Goal: Task Accomplishment & Management: Manage account settings

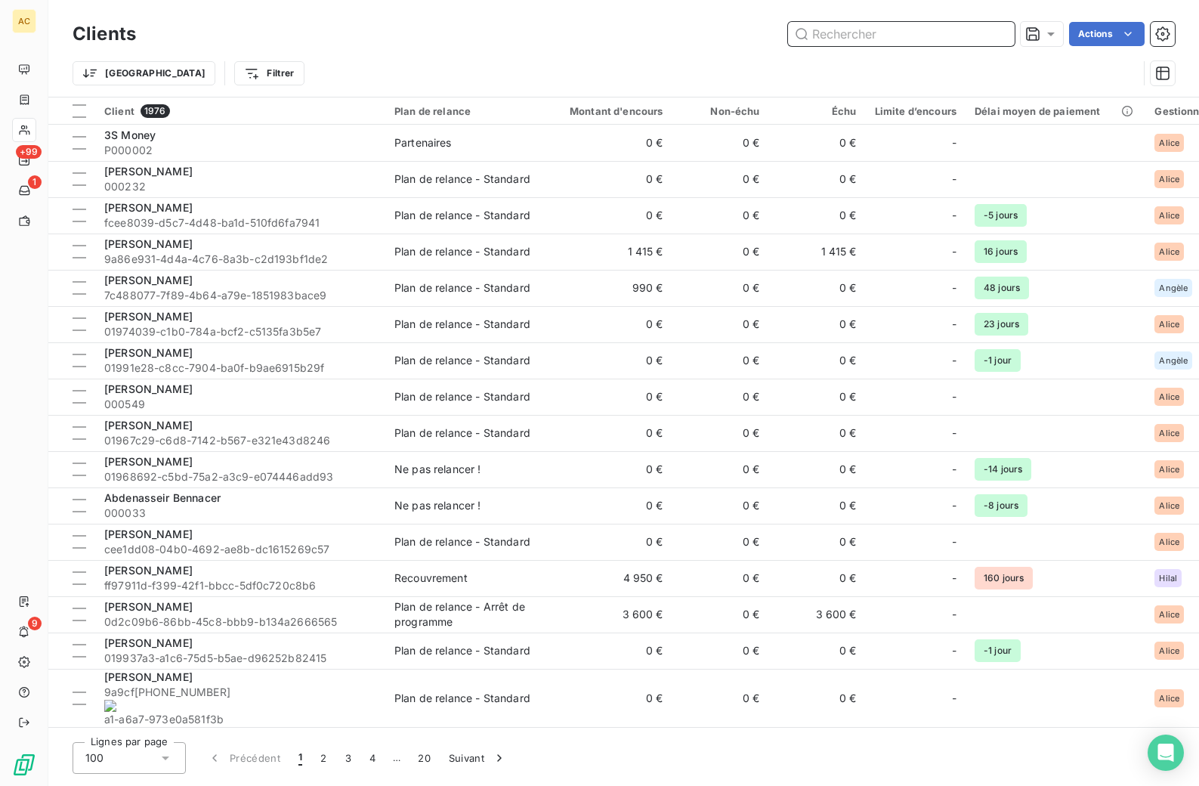
click at [906, 38] on input "text" at bounding box center [901, 34] width 227 height 24
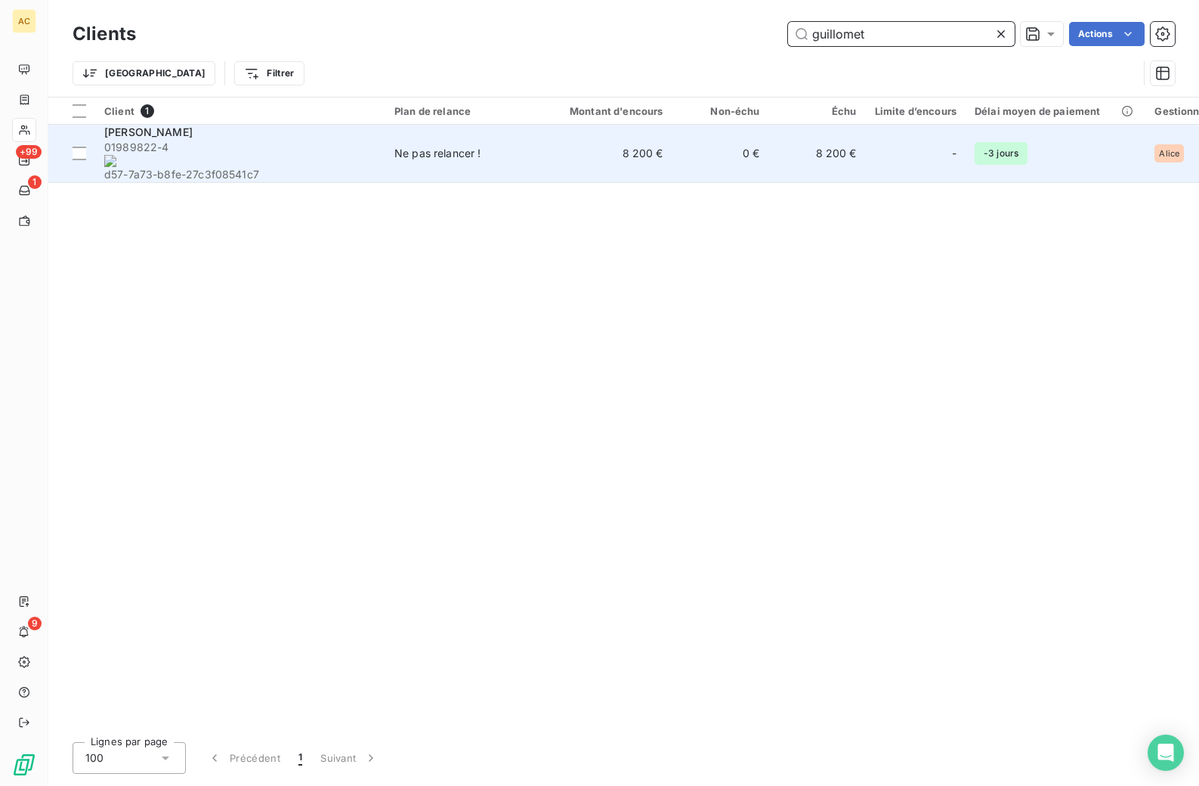
type input "guillomet"
click at [347, 147] on span "01989822-4 d57-7a73-b8fe-27c3f08541c7" at bounding box center [240, 161] width 272 height 42
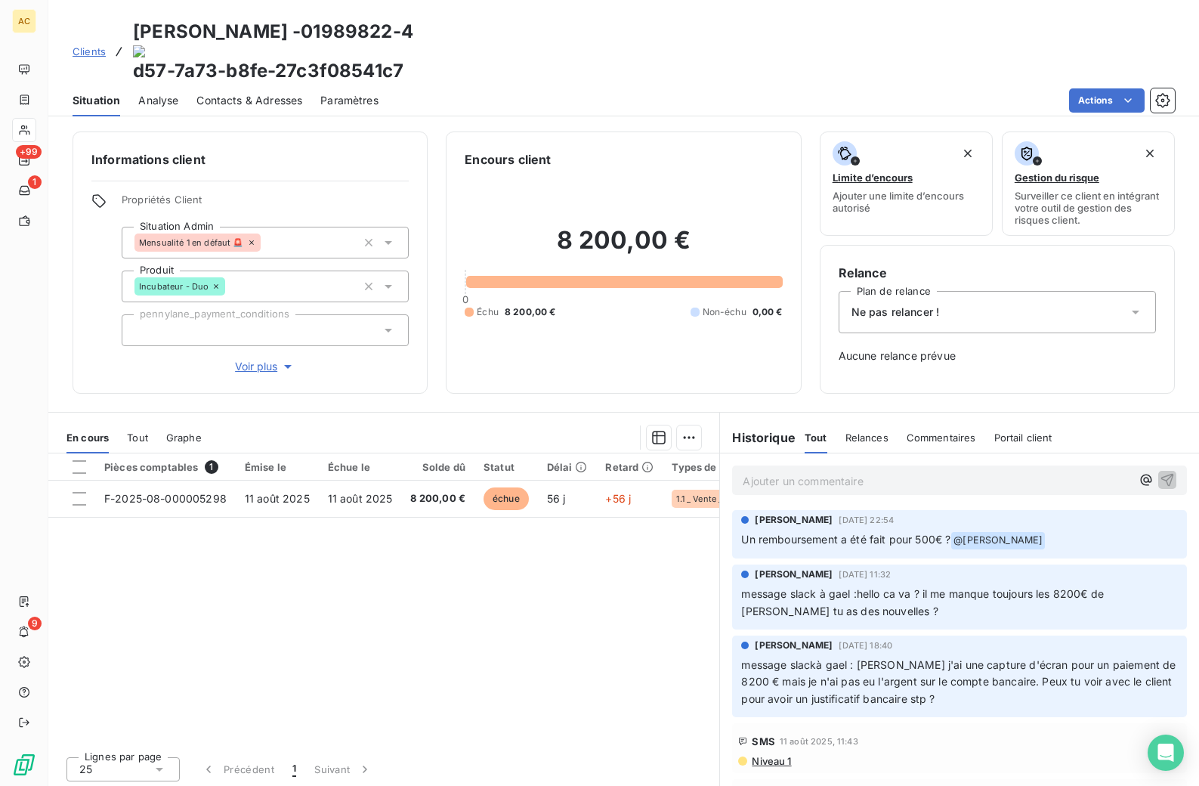
click at [134, 431] on span "Tout" at bounding box center [137, 437] width 21 height 12
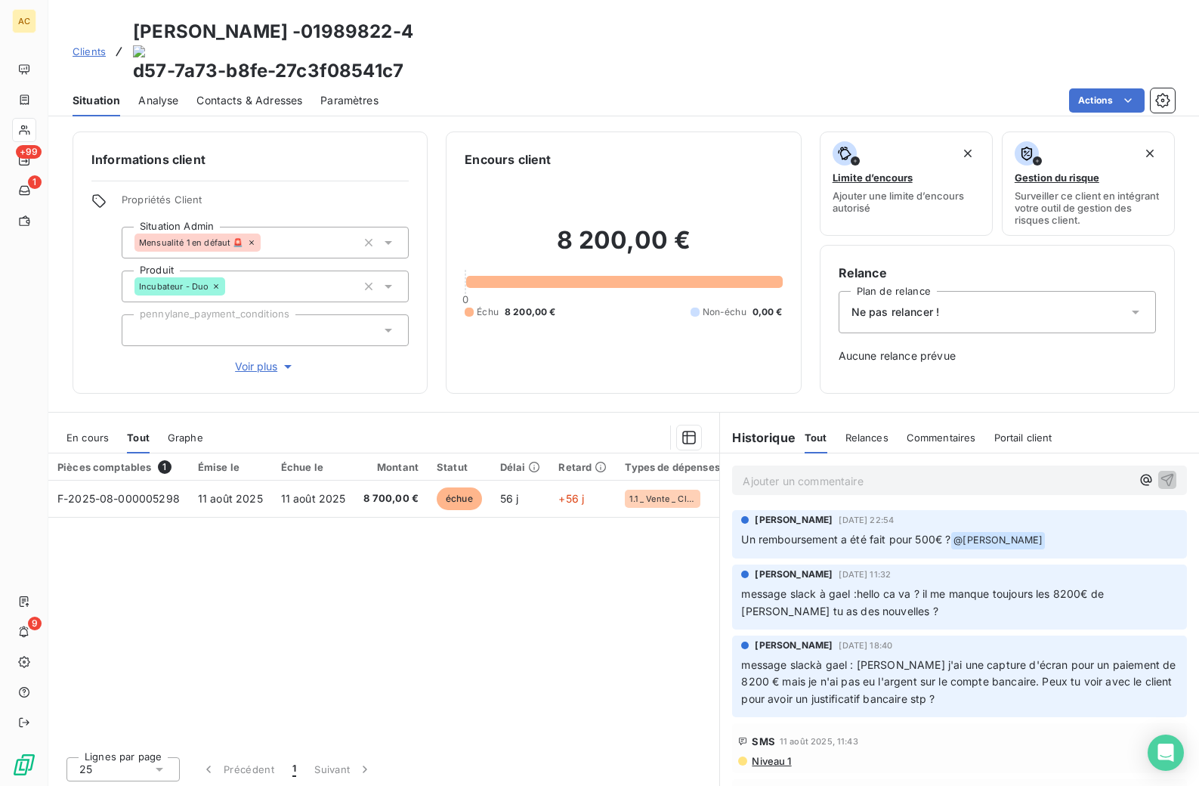
click at [88, 45] on span "Clients" at bounding box center [89, 51] width 33 height 12
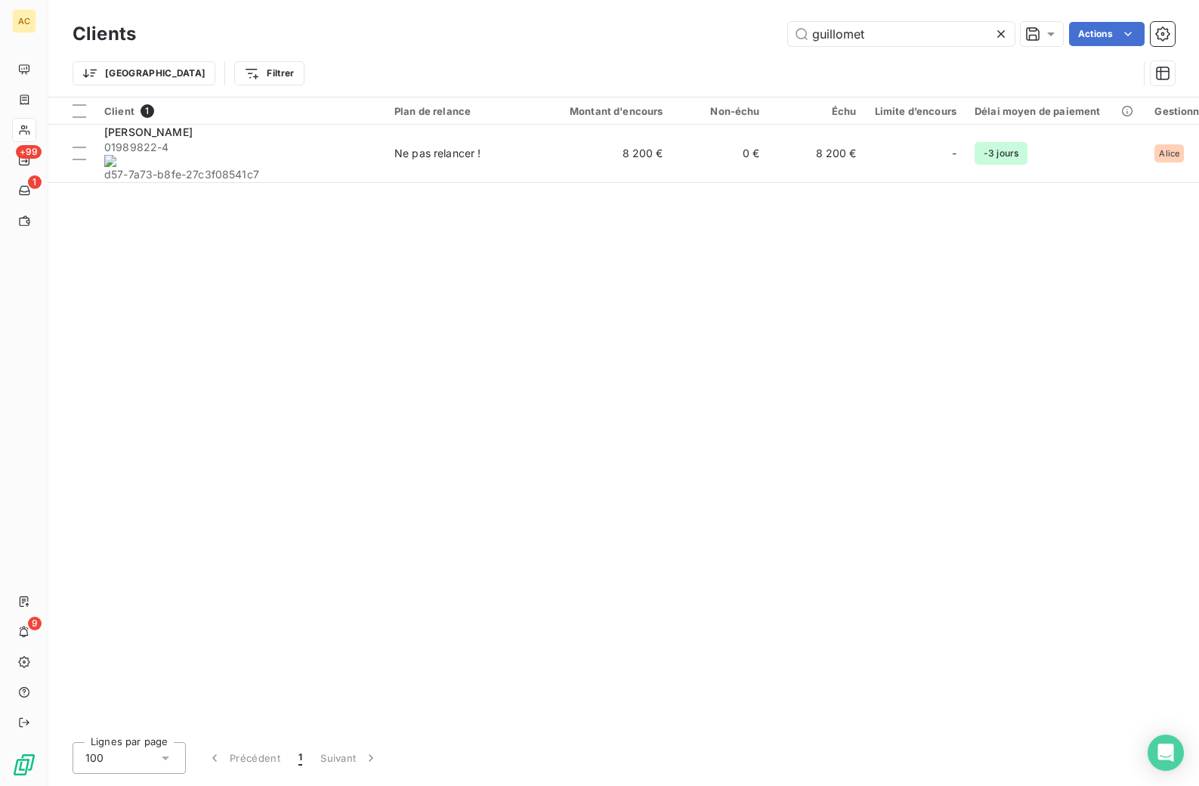
drag, startPoint x: 858, startPoint y: 38, endPoint x: 786, endPoint y: 42, distance: 72.7
click at [771, 36] on div "guillomet Actions" at bounding box center [664, 34] width 1021 height 24
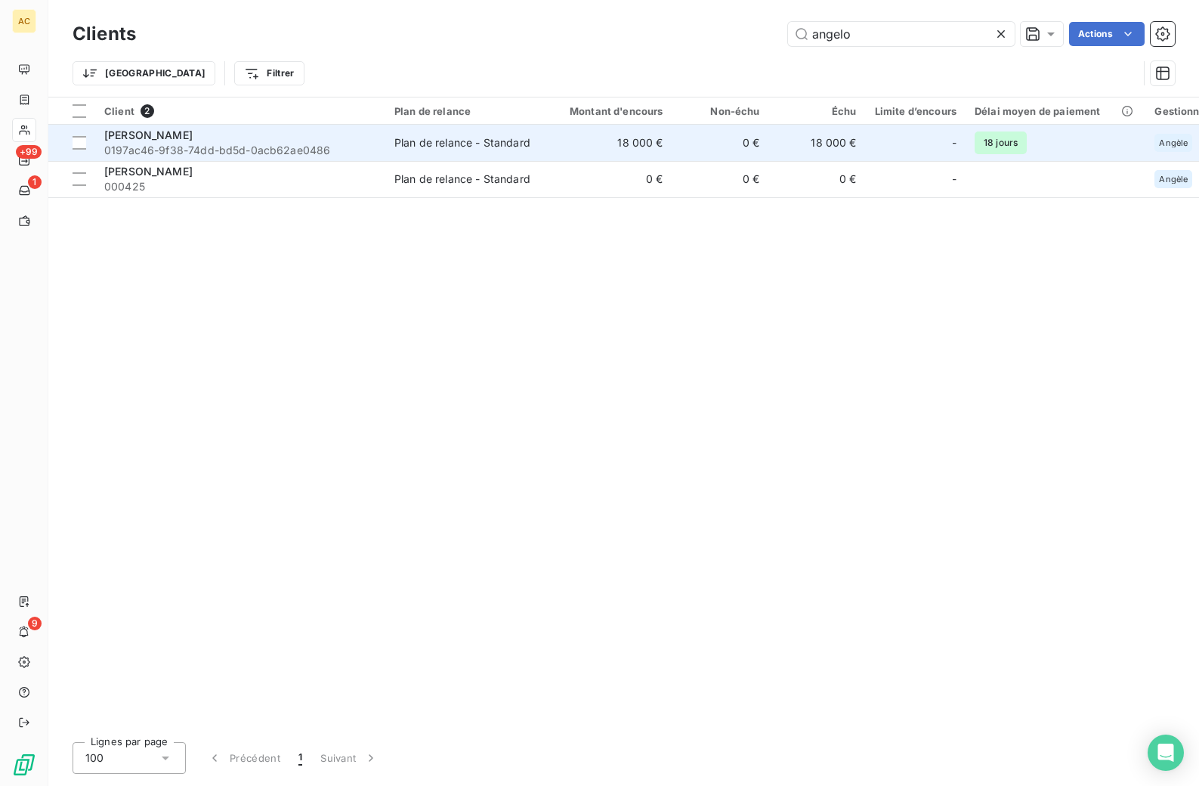
type input "angelo"
click at [347, 141] on div "[PERSON_NAME]" at bounding box center [240, 135] width 272 height 15
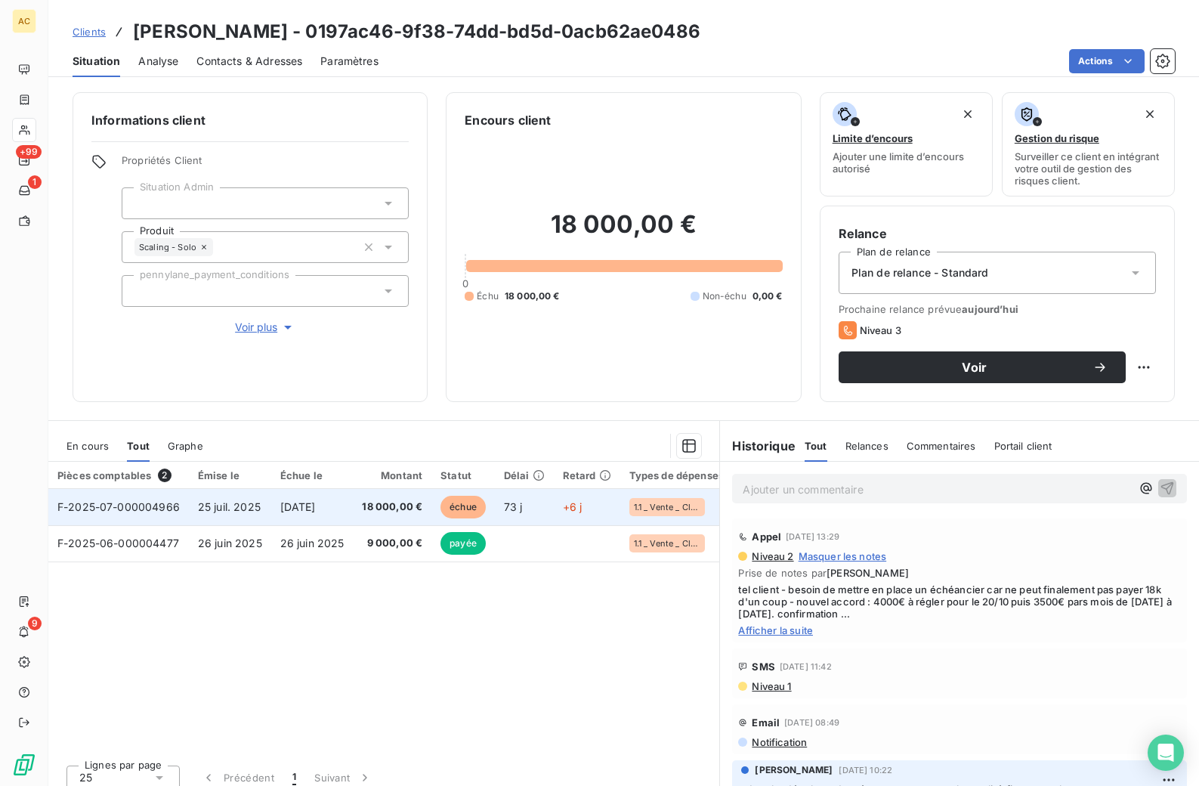
click at [294, 500] on span "[DATE]" at bounding box center [298, 506] width 36 height 13
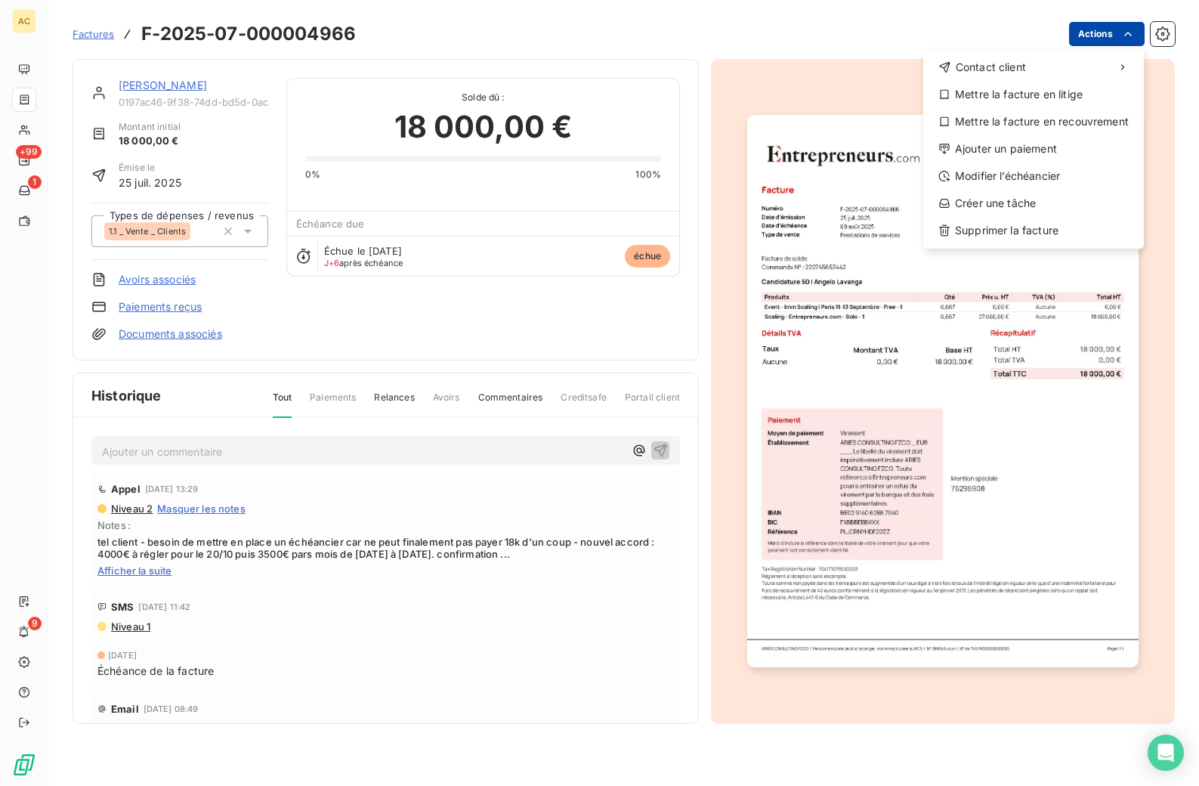
click at [1118, 39] on html "AC +99 1 9 Factures F-2025-07-000004966 Actions Contact client Mettre la factur…" at bounding box center [599, 393] width 1199 height 786
click at [318, 454] on html "AC +99 1 9 Factures F-2025-07-000004966 Actions Contact client Mettre la factur…" at bounding box center [599, 393] width 1199 height 786
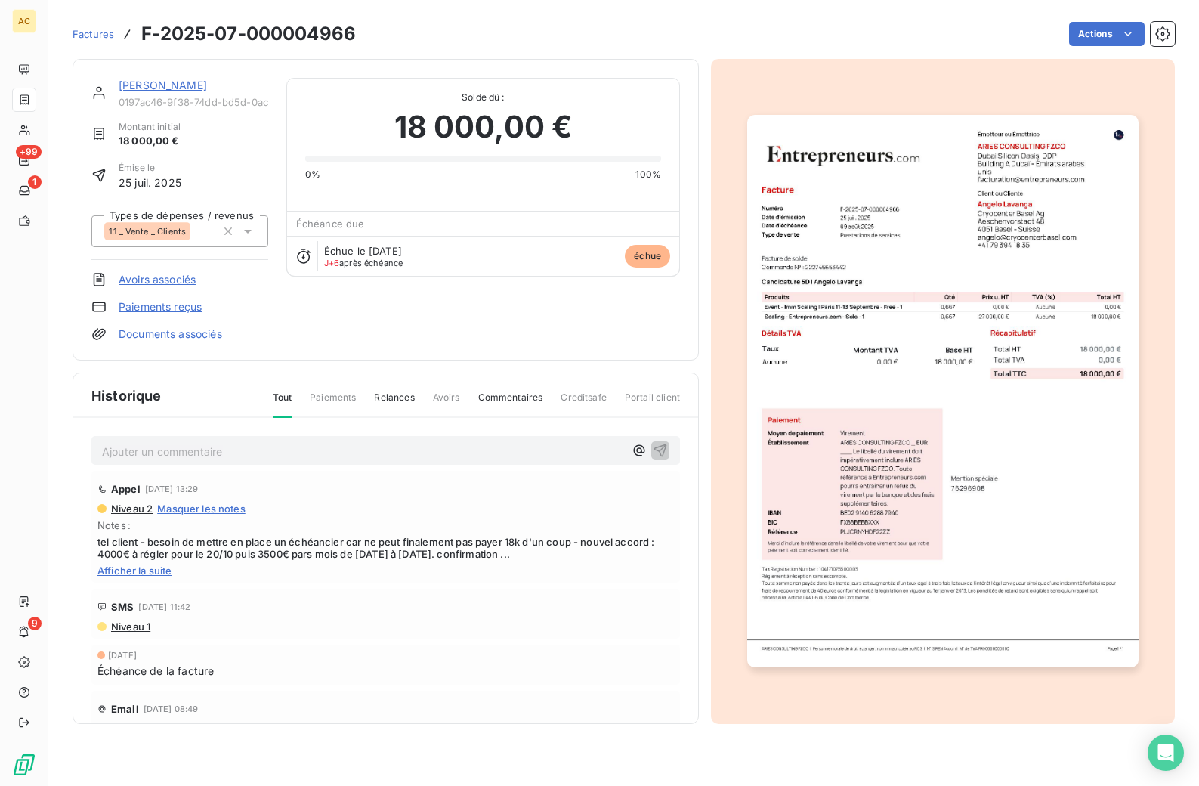
click at [304, 450] on p "Ajouter un commentaire ﻿" at bounding box center [363, 451] width 522 height 19
click at [654, 449] on icon "button" at bounding box center [660, 449] width 13 height 13
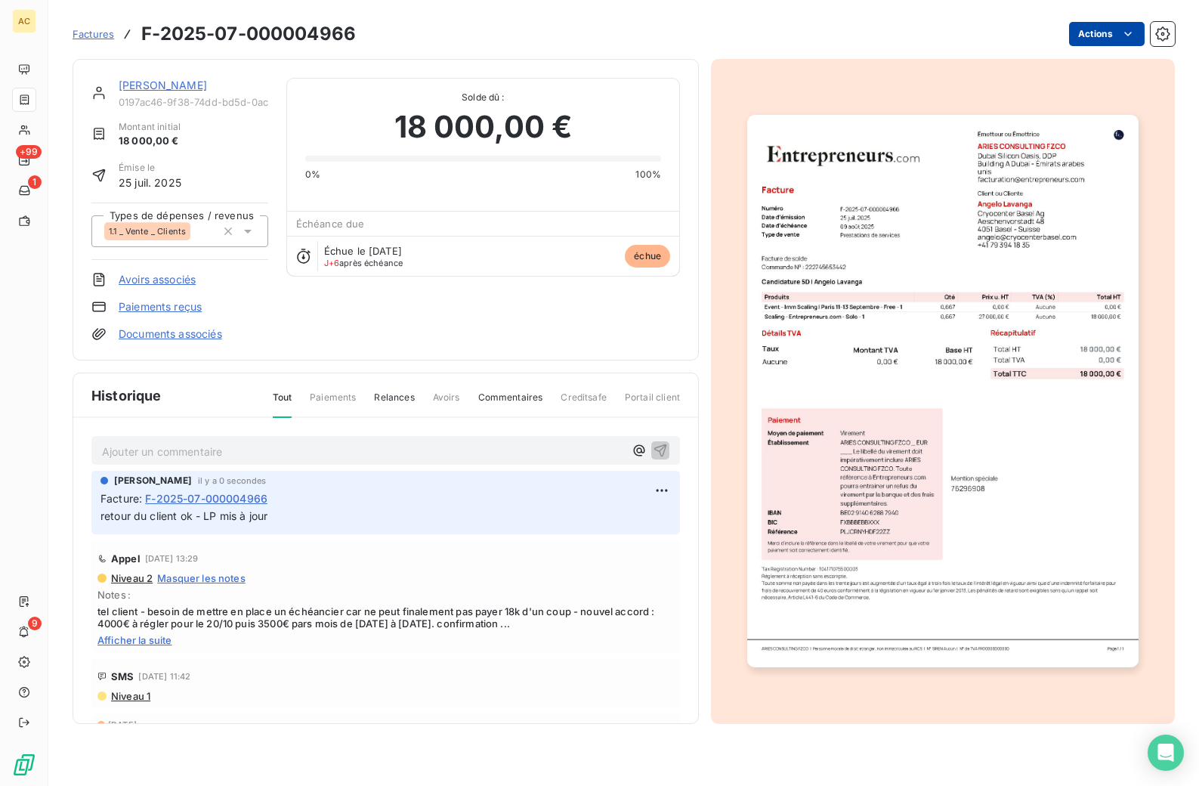
click at [1135, 32] on html "AC +99 1 9 Factures F-2025-07-000004966 Actions [PERSON_NAME] 0197ac46-9f38-74d…" at bounding box center [599, 393] width 1199 height 786
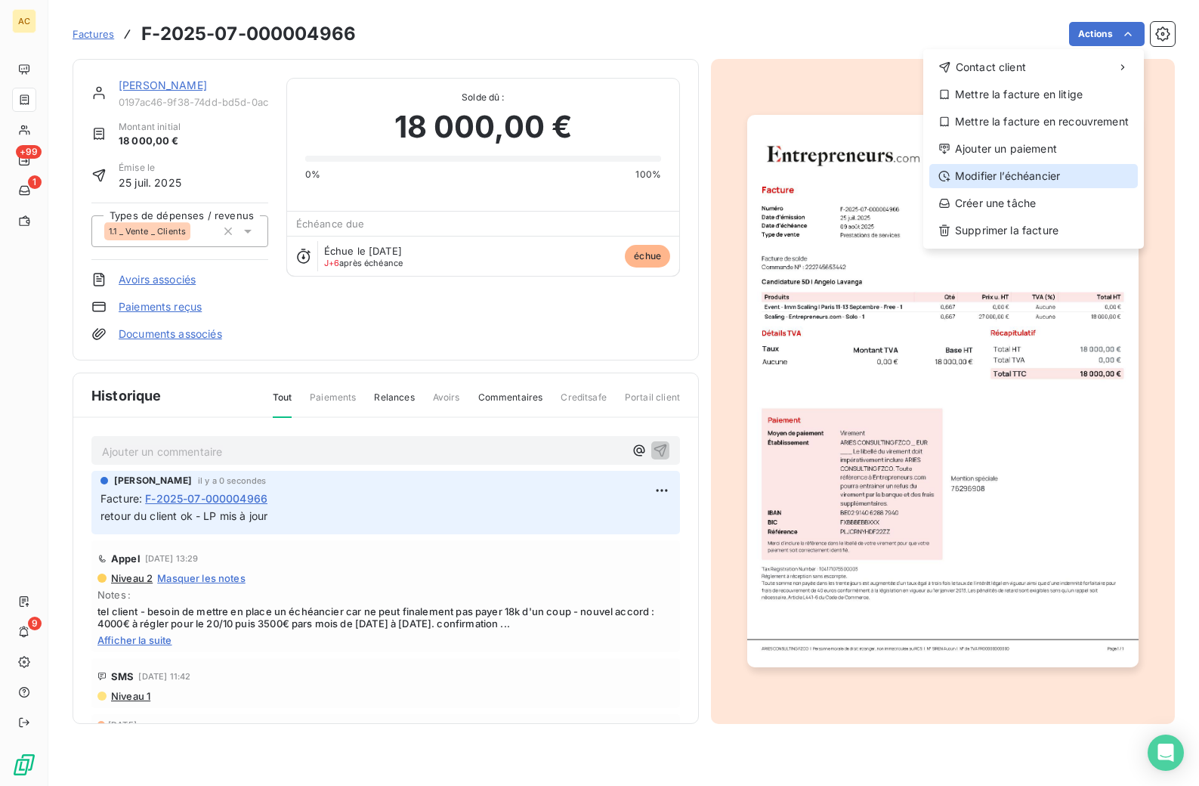
click at [1050, 170] on div "Modifier l’échéancier" at bounding box center [1033, 176] width 208 height 24
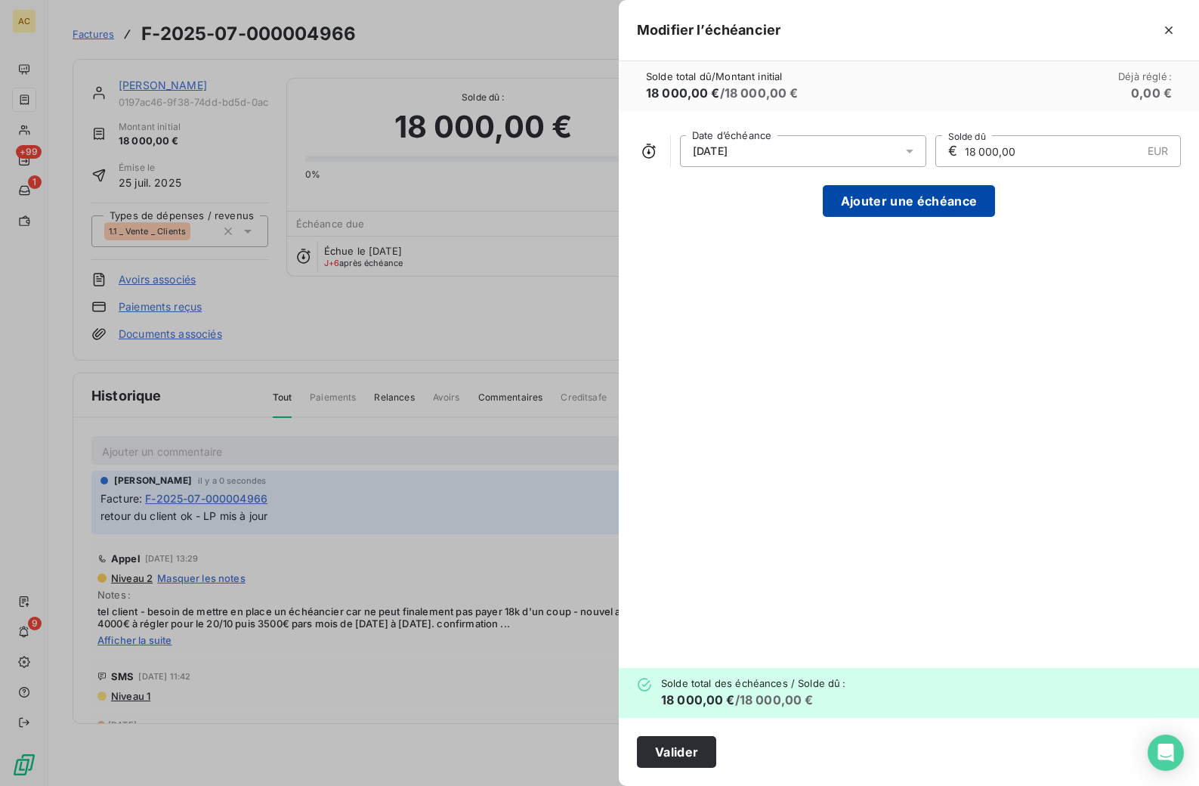
click at [894, 193] on button "Ajouter une échéance" at bounding box center [909, 201] width 172 height 32
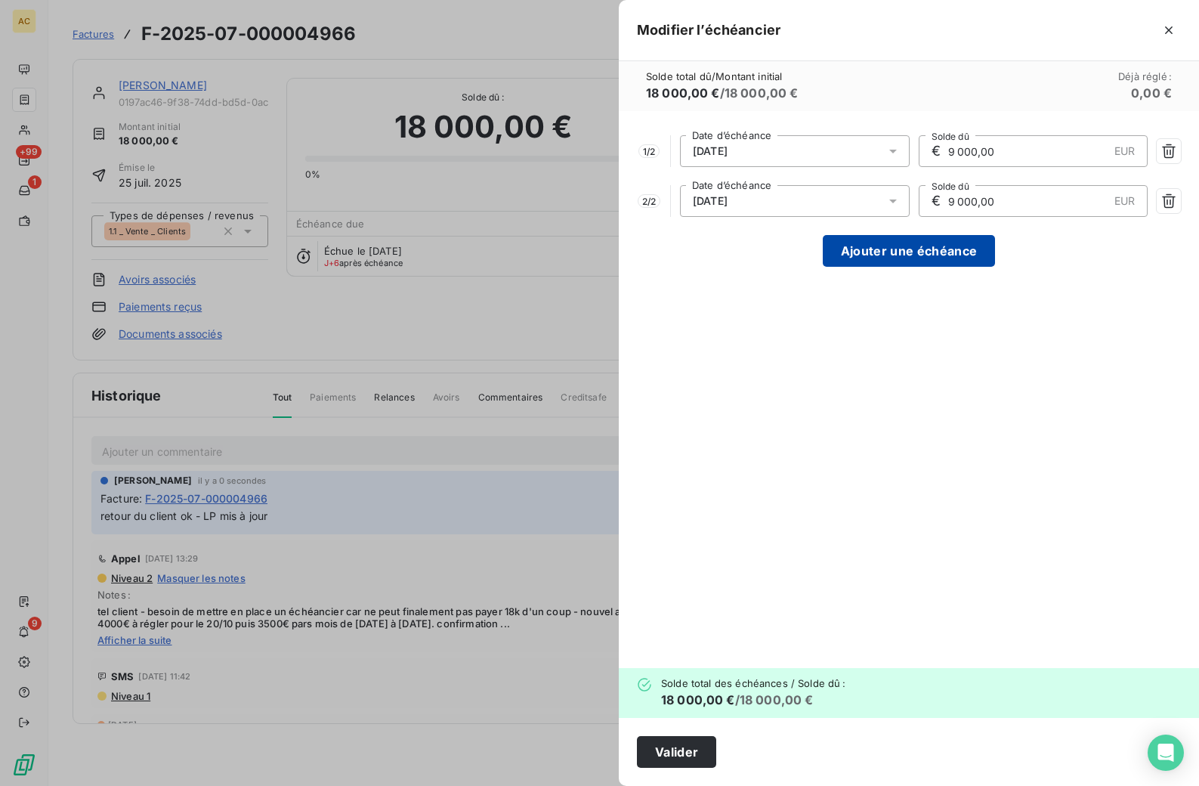
click at [934, 239] on button "Ajouter une échéance" at bounding box center [909, 251] width 172 height 32
type input "6 000,00"
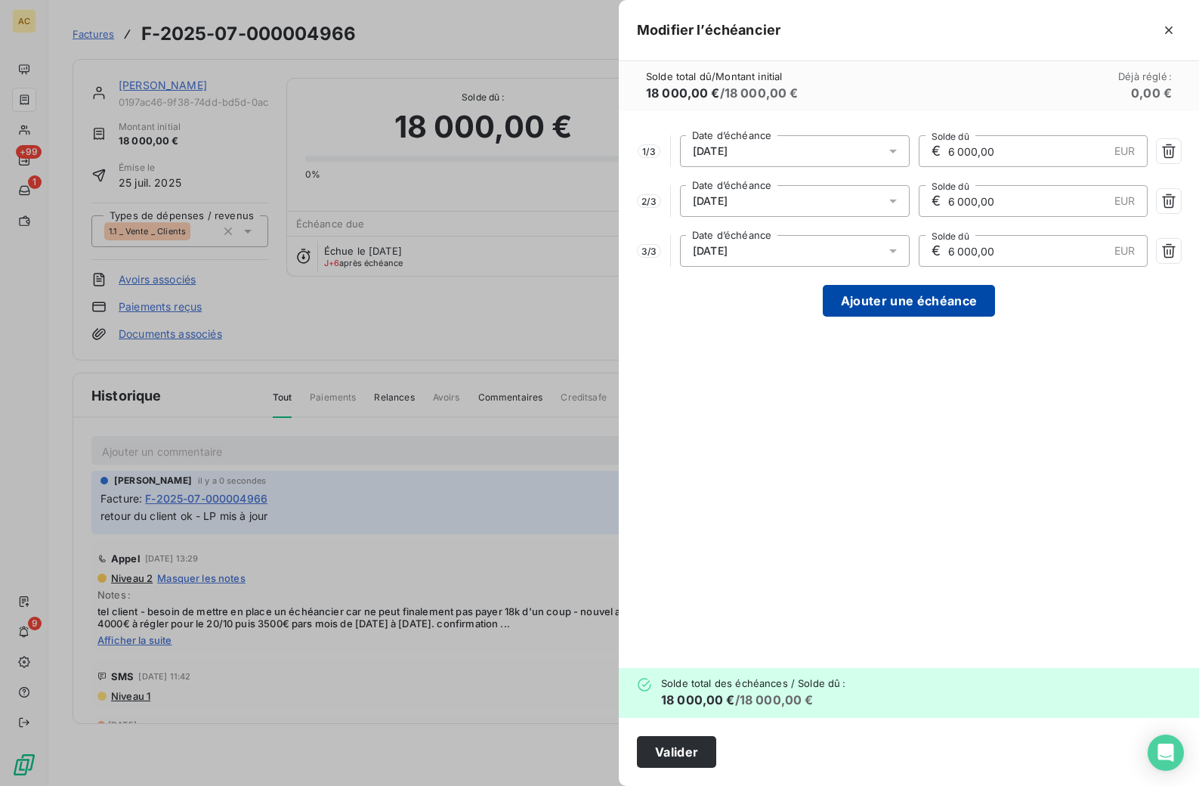
click at [924, 304] on button "Ajouter une échéance" at bounding box center [909, 301] width 172 height 32
type input "4 500,00"
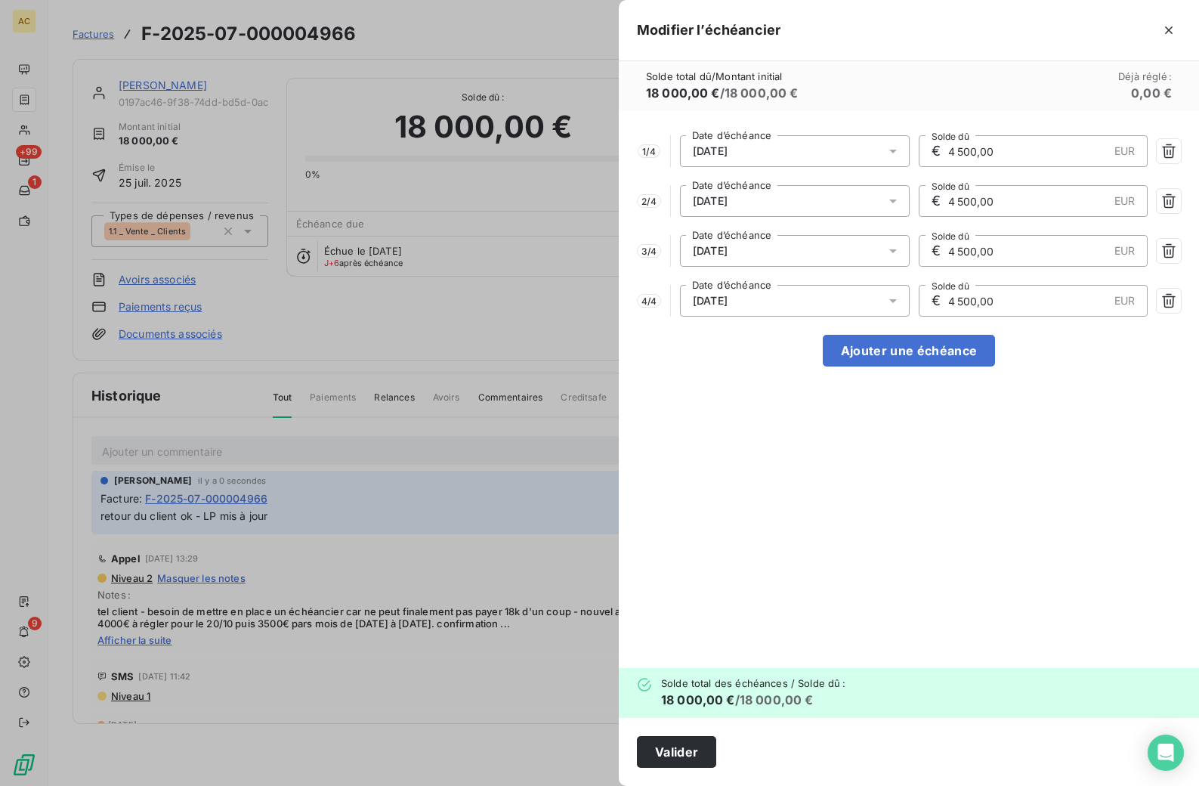
drag, startPoint x: 976, startPoint y: 153, endPoint x: 902, endPoint y: 148, distance: 74.2
click at [901, 150] on div "1 / 4 [DATE] Date d’échéance € 4 500,00 EUR Solde dû" at bounding box center [909, 151] width 544 height 32
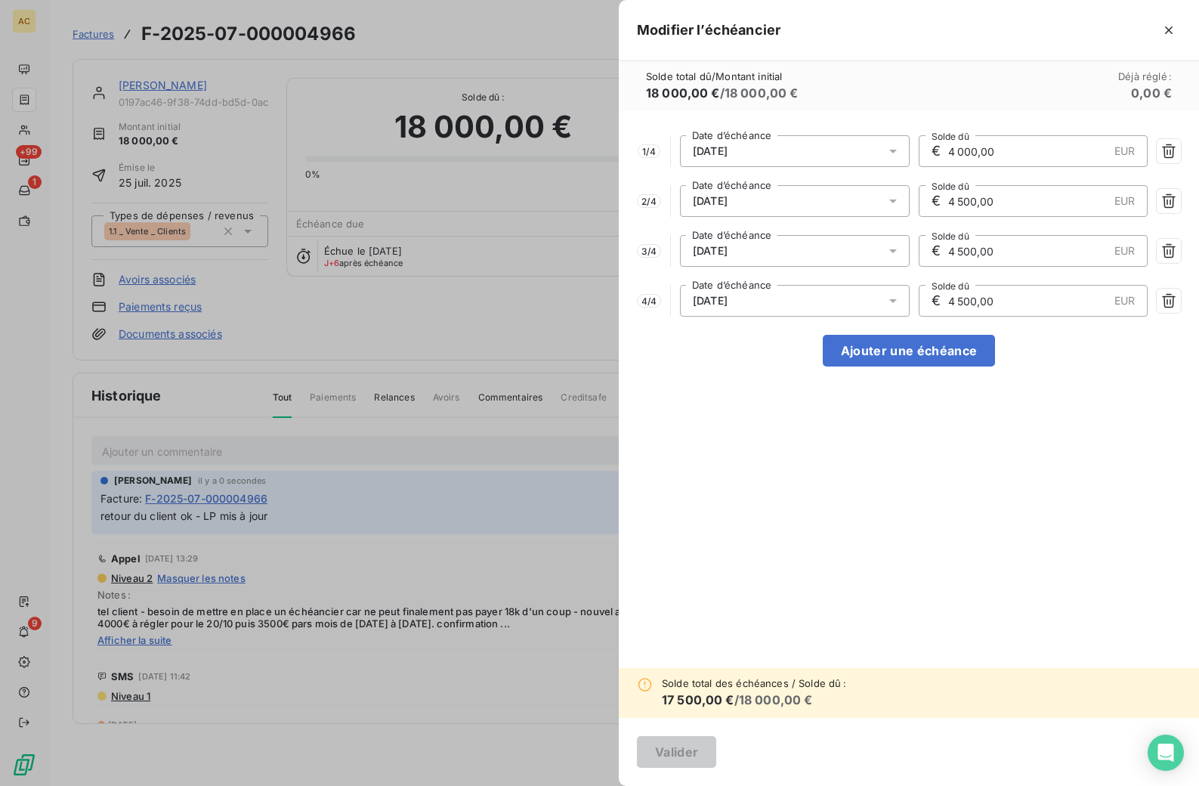
type input "4 000,00"
click at [808, 148] on div "[DATE]" at bounding box center [795, 151] width 230 height 32
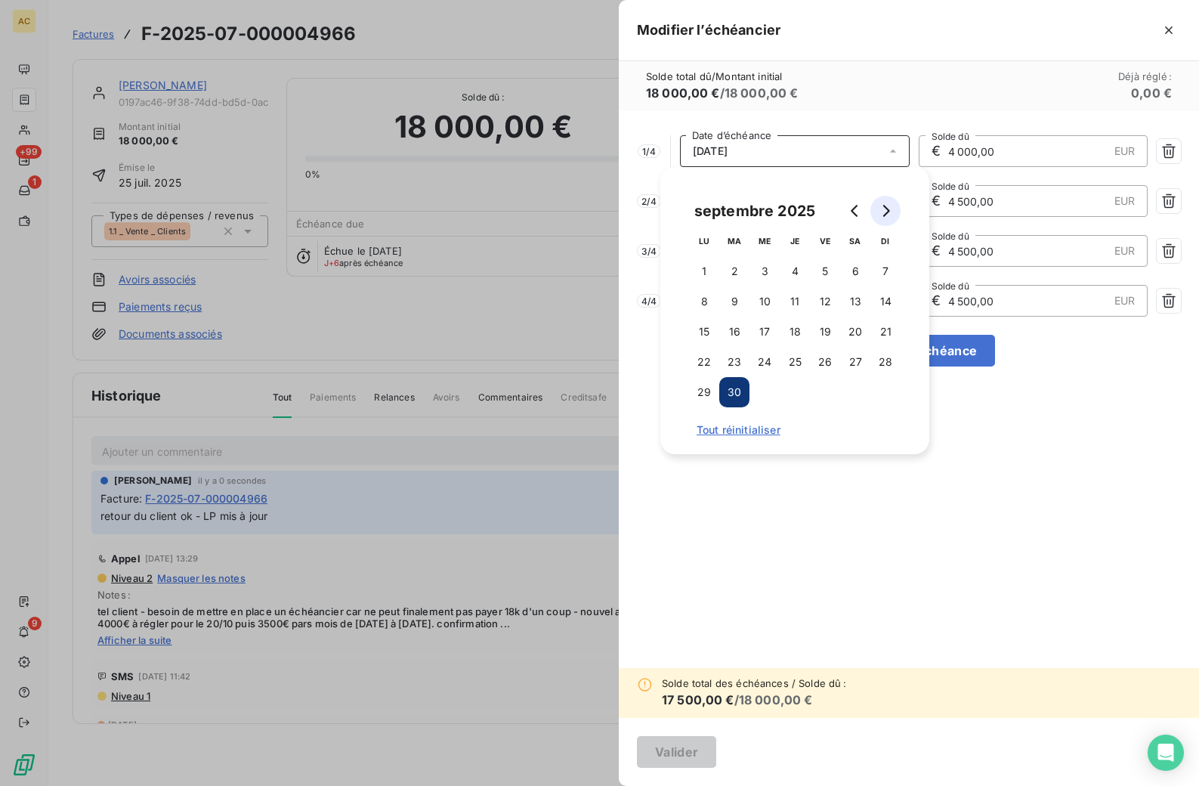
drag, startPoint x: 888, startPoint y: 215, endPoint x: 886, endPoint y: 224, distance: 9.2
click at [888, 214] on icon "Go to next month" at bounding box center [885, 211] width 12 height 12
click at [708, 357] on button "20" at bounding box center [704, 362] width 30 height 30
click at [1010, 438] on div "1 / 4 [DATE] Date d’échéance € 4 000,00 EUR Solde dû 2 / 4 [DATE] Date d’échéan…" at bounding box center [909, 389] width 580 height 557
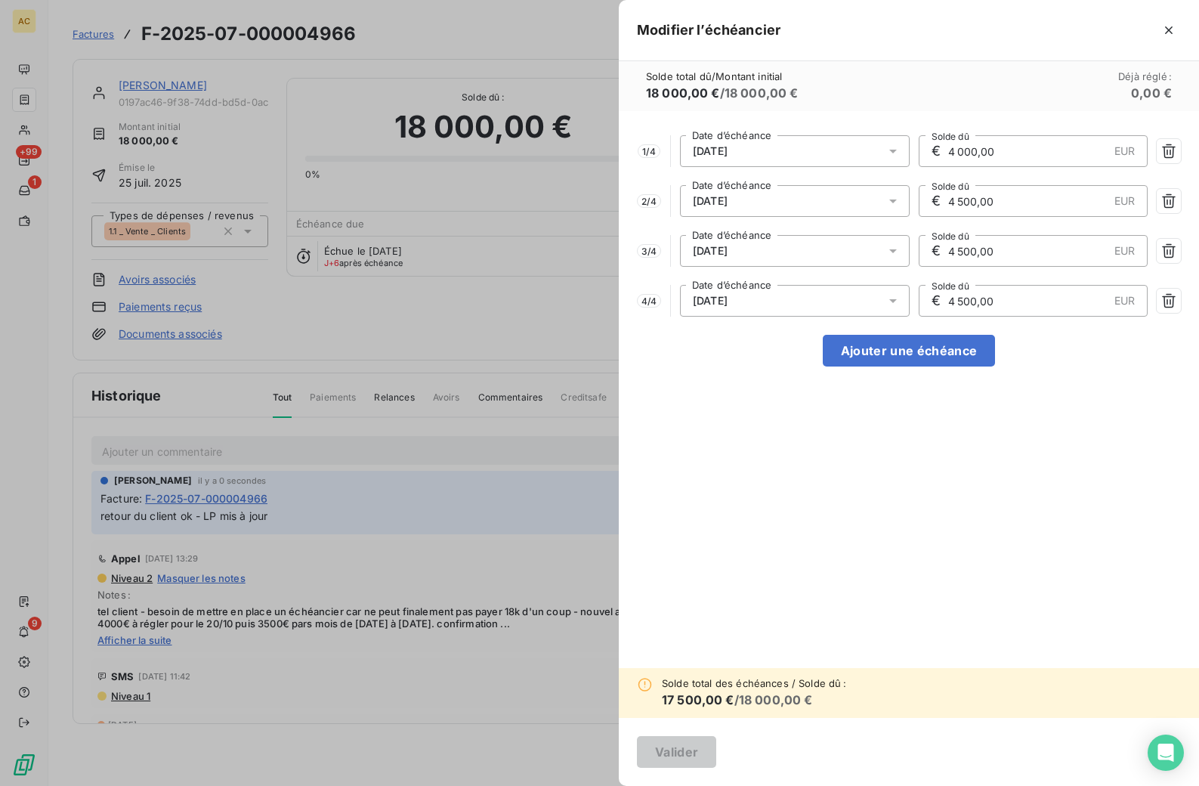
drag, startPoint x: 956, startPoint y: 198, endPoint x: 906, endPoint y: 198, distance: 49.1
click at [906, 199] on div "2 / 4 [DATE] Date d’échéance € 4 500,00 EUR Solde dû" at bounding box center [909, 201] width 544 height 32
type input "3 500,00"
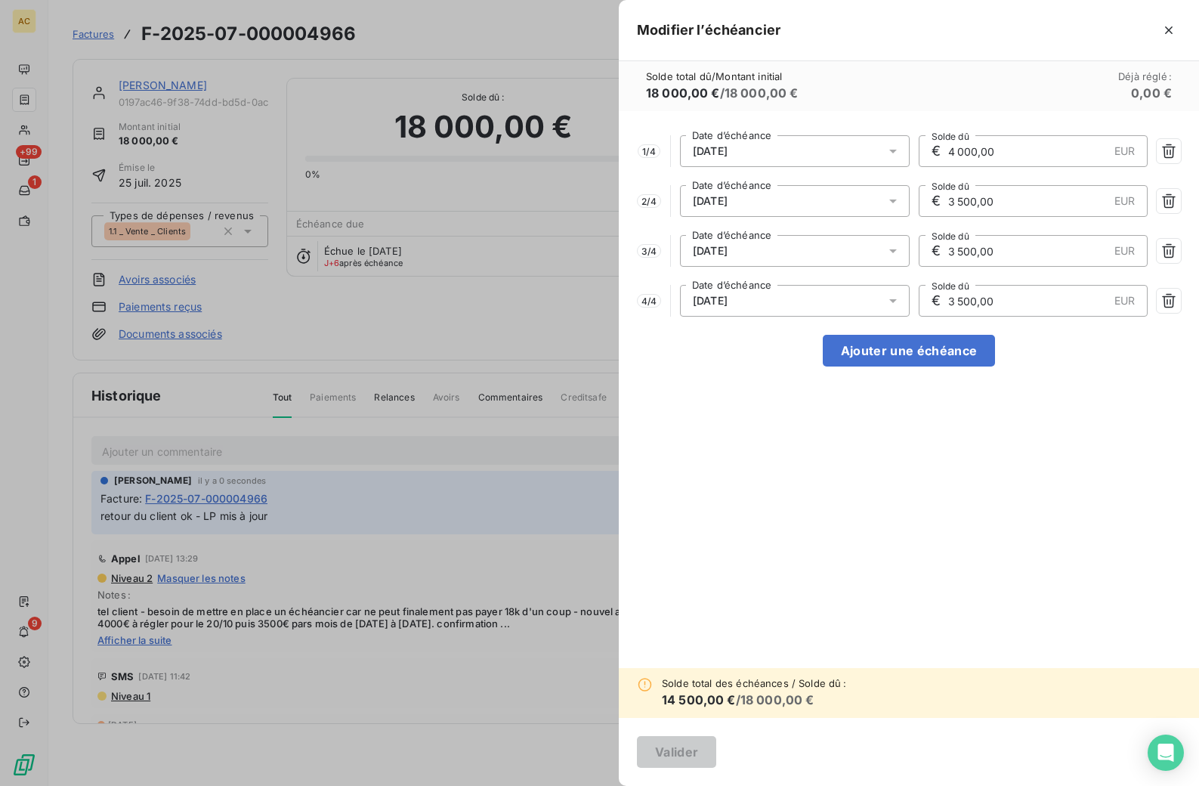
click at [863, 535] on div "1 / 4 [DATE] Date d’échéance € 4 000,00 EUR Solde dû 2 / 4 [DATE] Date d’échéan…" at bounding box center [909, 389] width 580 height 557
click at [931, 360] on button "Ajouter une échéance" at bounding box center [909, 351] width 172 height 32
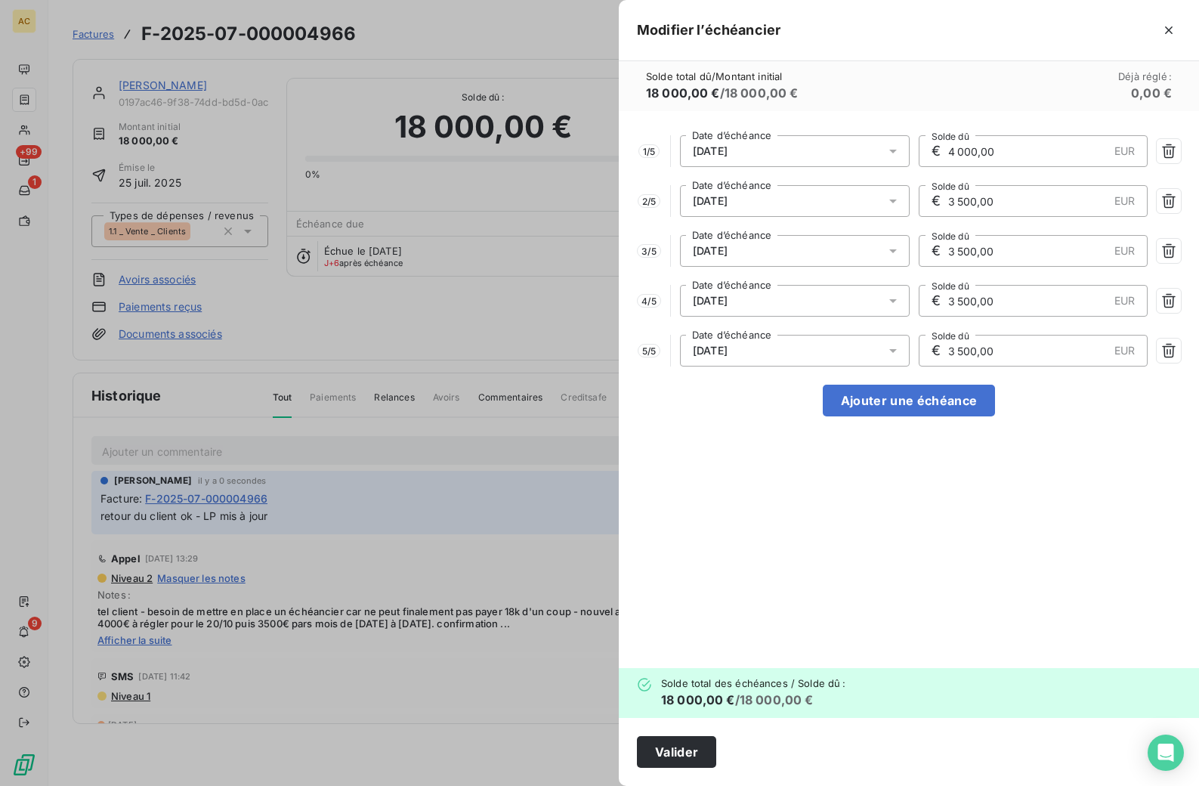
click at [767, 201] on div "[DATE]" at bounding box center [795, 201] width 230 height 32
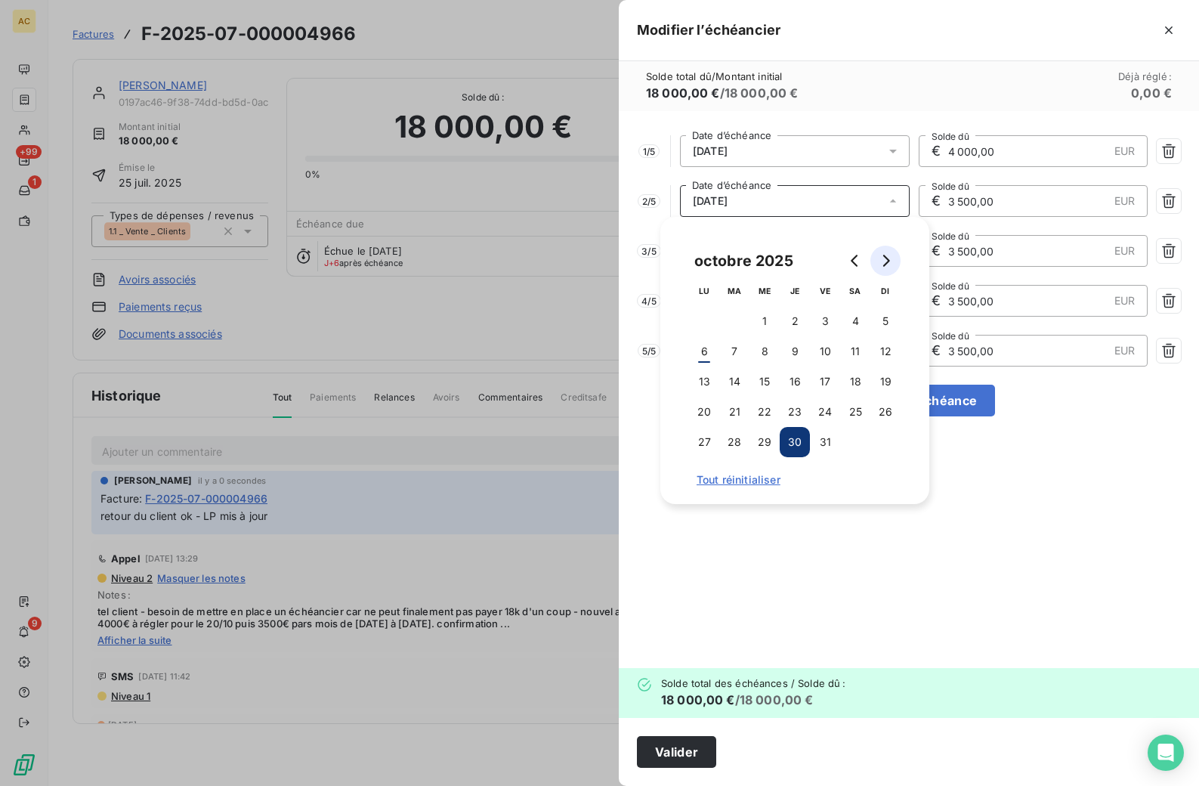
click at [891, 259] on icon "Go to next month" at bounding box center [885, 261] width 12 height 12
click at [709, 381] on button "10" at bounding box center [704, 381] width 30 height 30
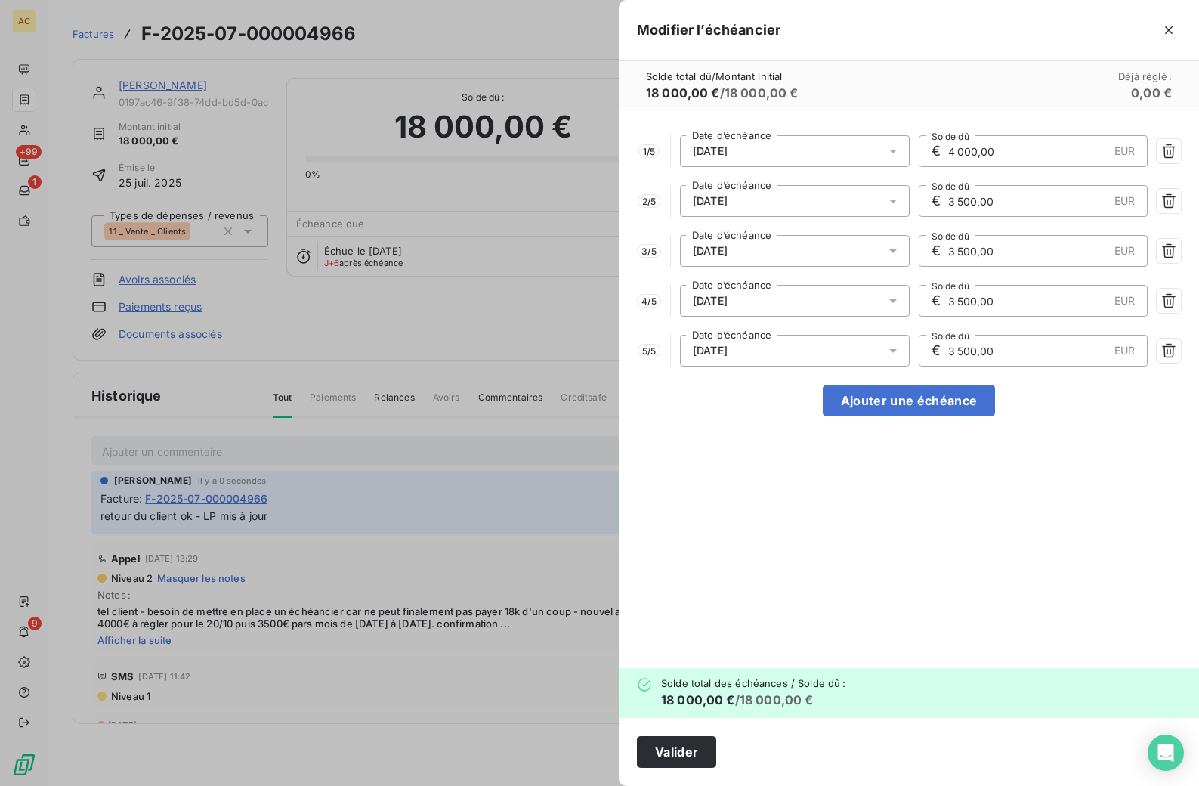
click at [920, 530] on div "1 / 5 [DATE] Date d’échéance € 4 000,00 EUR Solde dû 2 / 5 [DATE] Date d’échéan…" at bounding box center [909, 389] width 580 height 557
click at [777, 252] on div "[DATE]" at bounding box center [795, 251] width 230 height 32
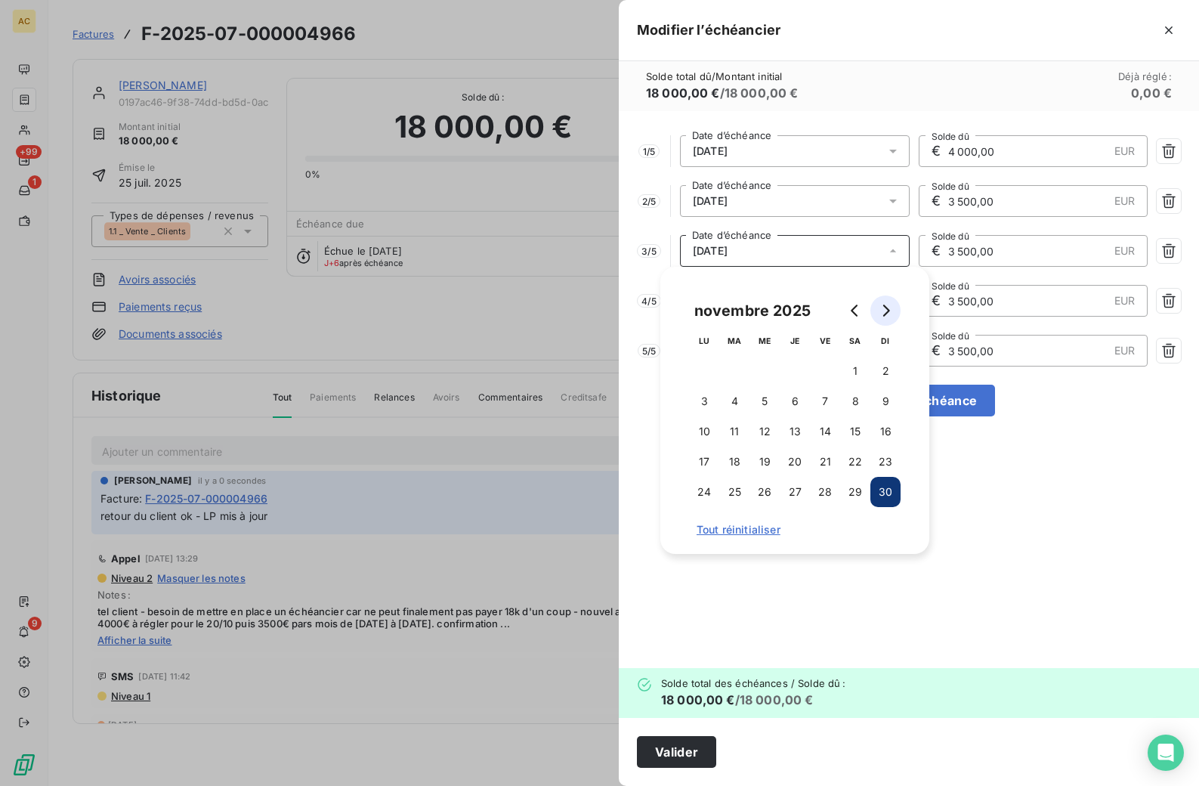
click at [885, 311] on icon "Go to next month" at bounding box center [885, 310] width 12 height 12
click at [764, 400] on button "10" at bounding box center [764, 401] width 30 height 30
click at [1045, 493] on div "1 / 5 [DATE] Date d’échéance € 4 000,00 EUR Solde dû 2 / 5 [DATE] Date d’échéan…" at bounding box center [909, 389] width 580 height 557
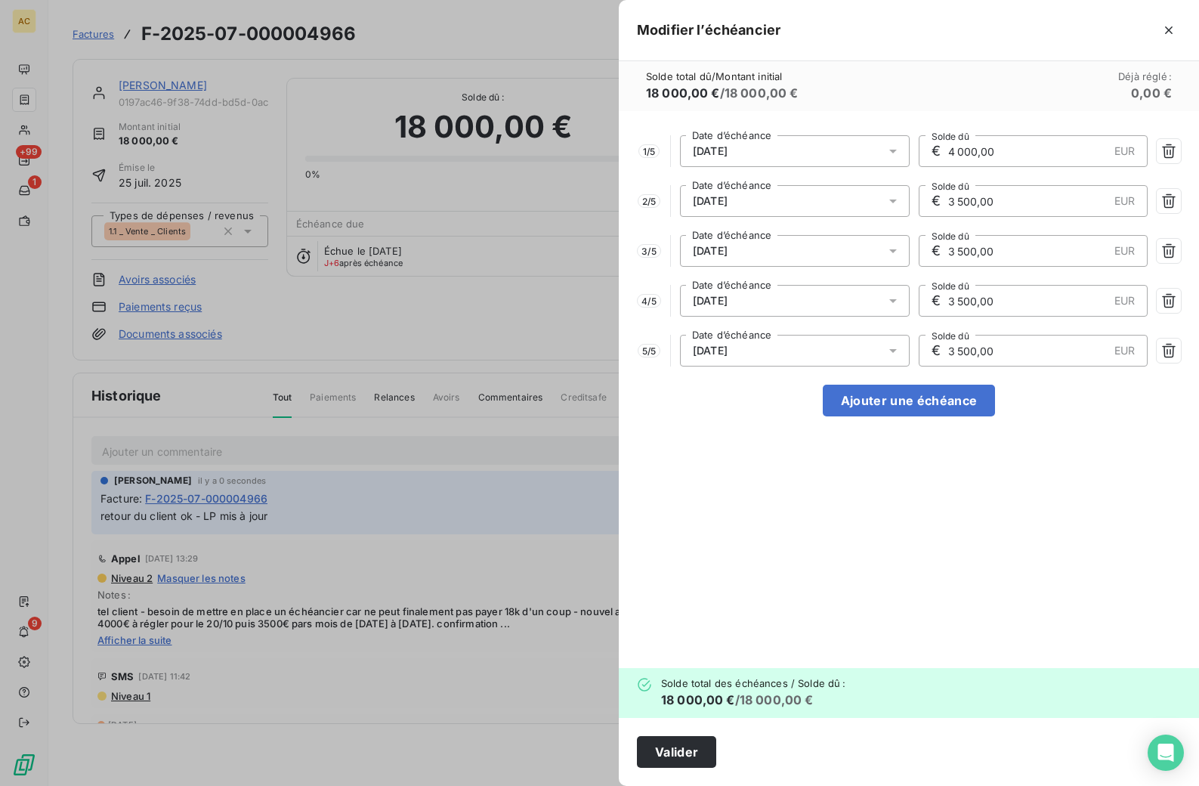
click at [824, 304] on div "[DATE]" at bounding box center [795, 301] width 230 height 32
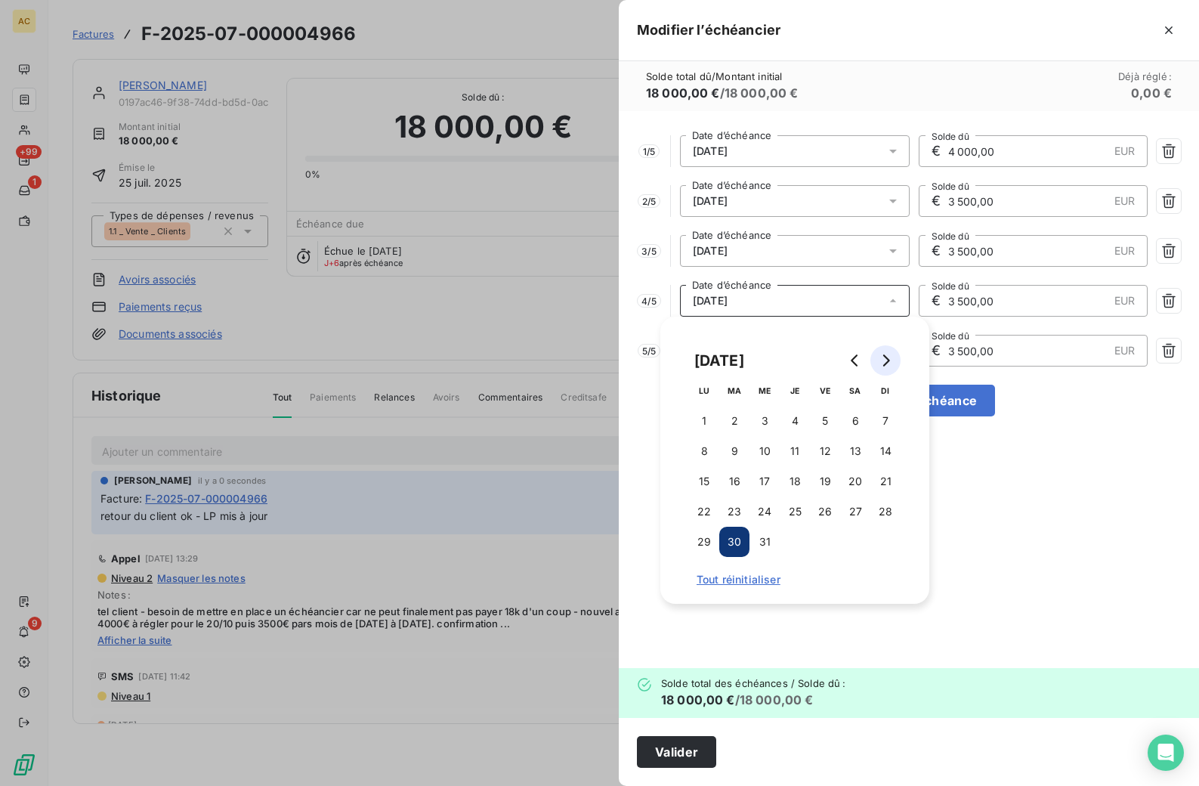
click at [890, 361] on icon "Go to next month" at bounding box center [885, 360] width 12 height 12
click at [857, 450] on button "10" at bounding box center [855, 451] width 30 height 30
click at [1093, 490] on div "1 / 5 [DATE] Date d’échéance € 4 000,00 EUR Solde dû 2 / 5 [DATE] Date d’échéan…" at bounding box center [909, 389] width 580 height 557
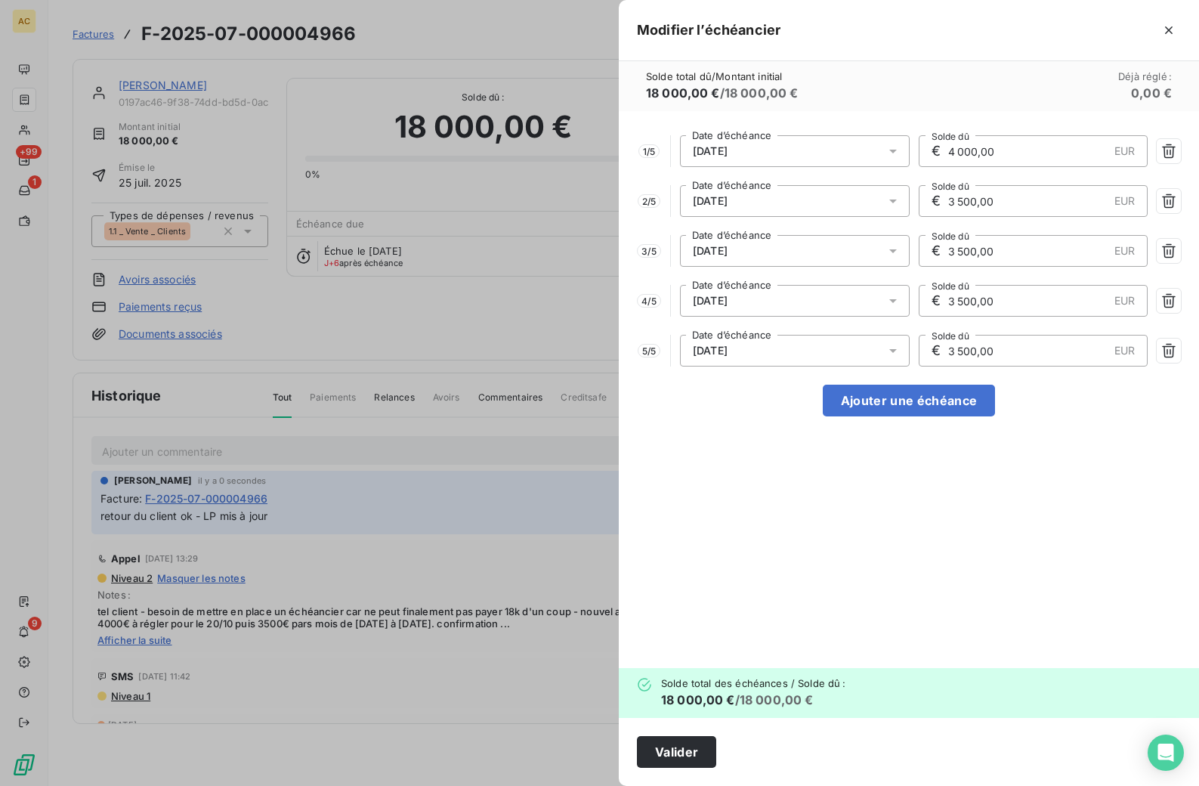
click at [789, 346] on div "[DATE]" at bounding box center [795, 351] width 230 height 32
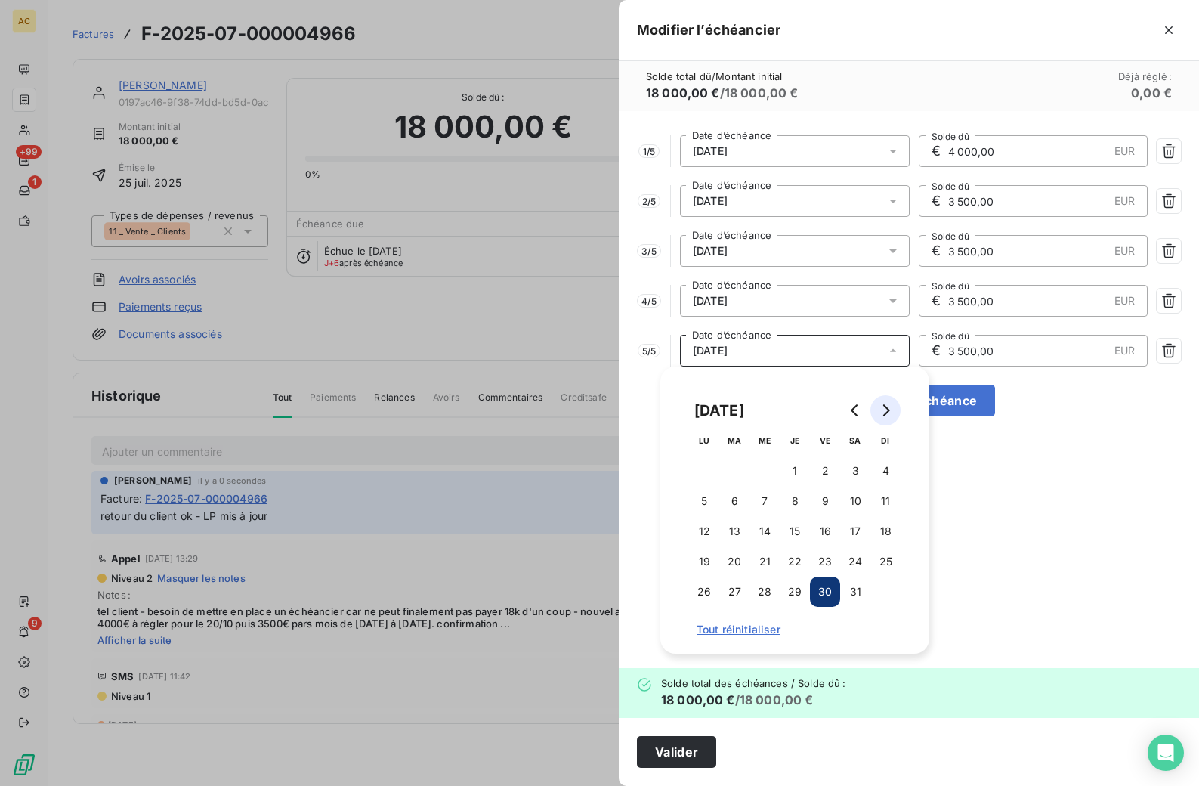
click at [884, 409] on icon "Go to next month" at bounding box center [885, 410] width 12 height 12
click at [738, 531] on button "10" at bounding box center [734, 531] width 30 height 30
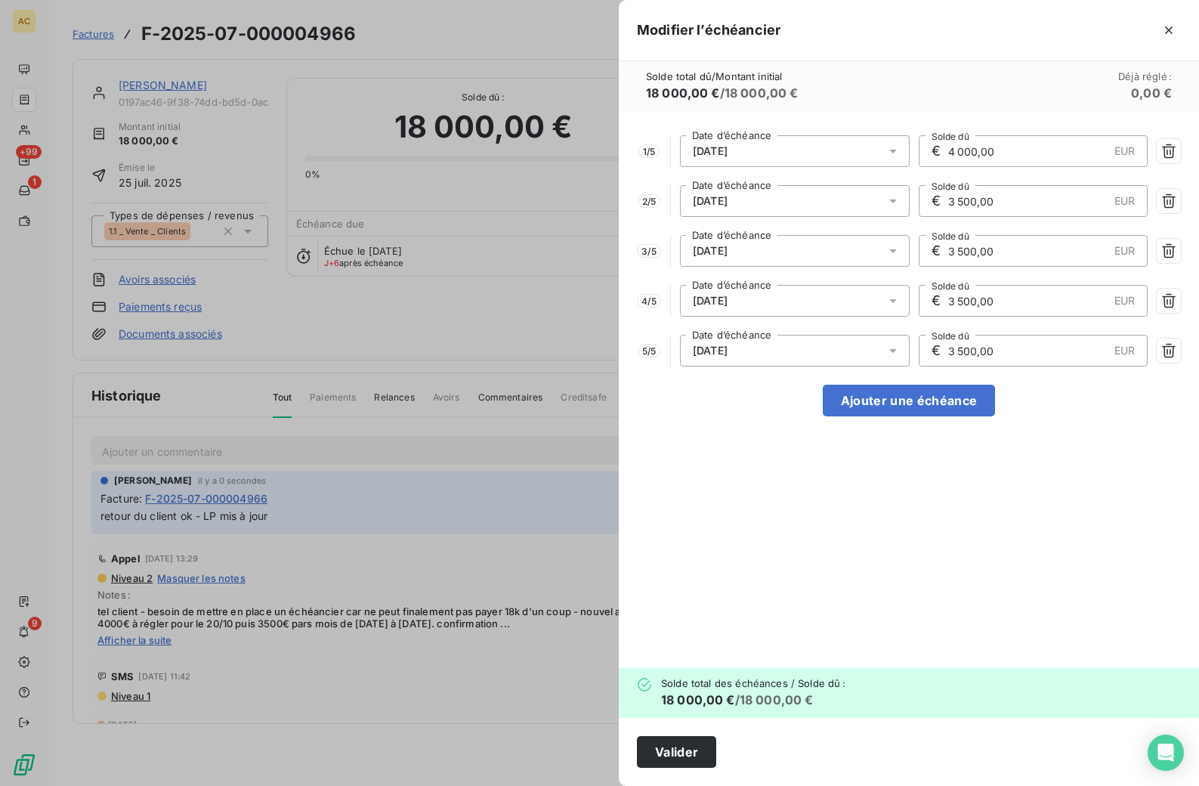
click at [1011, 500] on div "1 / 5 [DATE] Date d’échéance € 4 000,00 EUR Solde dû 2 / 5 [DATE] Date d’échéan…" at bounding box center [909, 389] width 580 height 557
click at [687, 755] on button "Valider" at bounding box center [676, 752] width 79 height 32
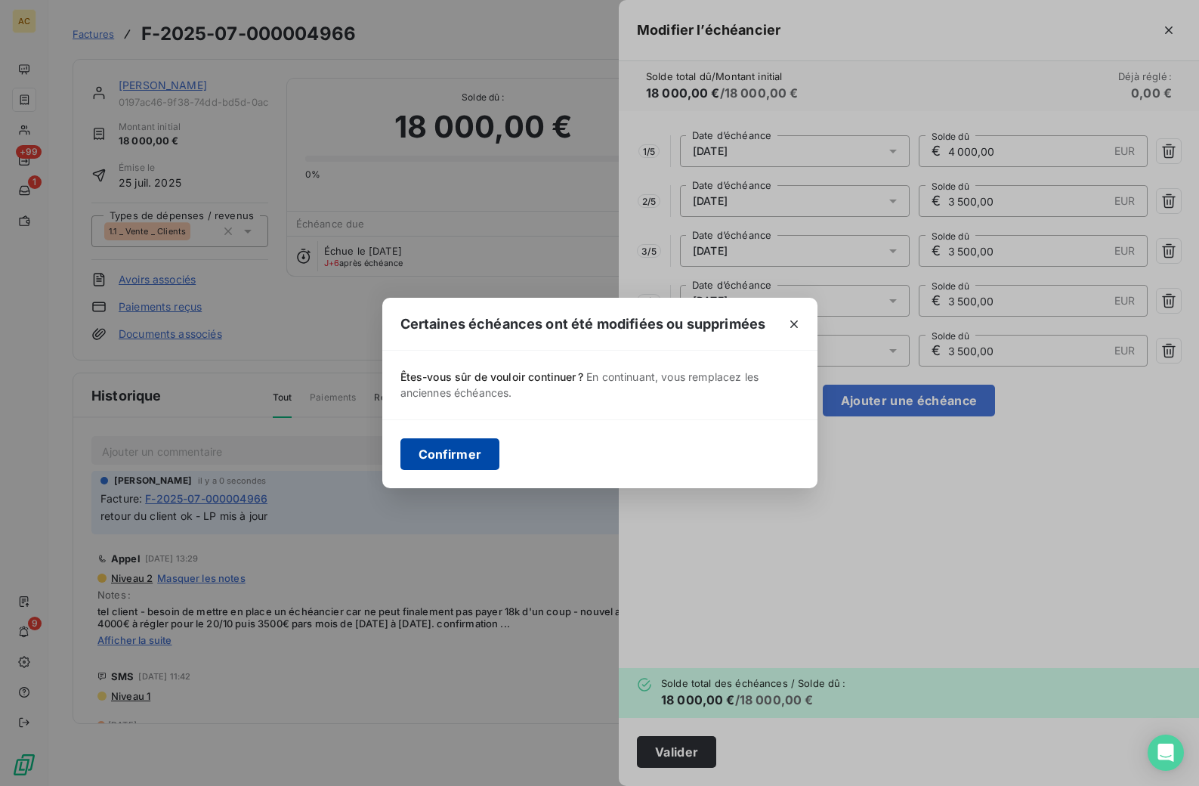
click at [447, 442] on button "Confirmer" at bounding box center [450, 454] width 100 height 32
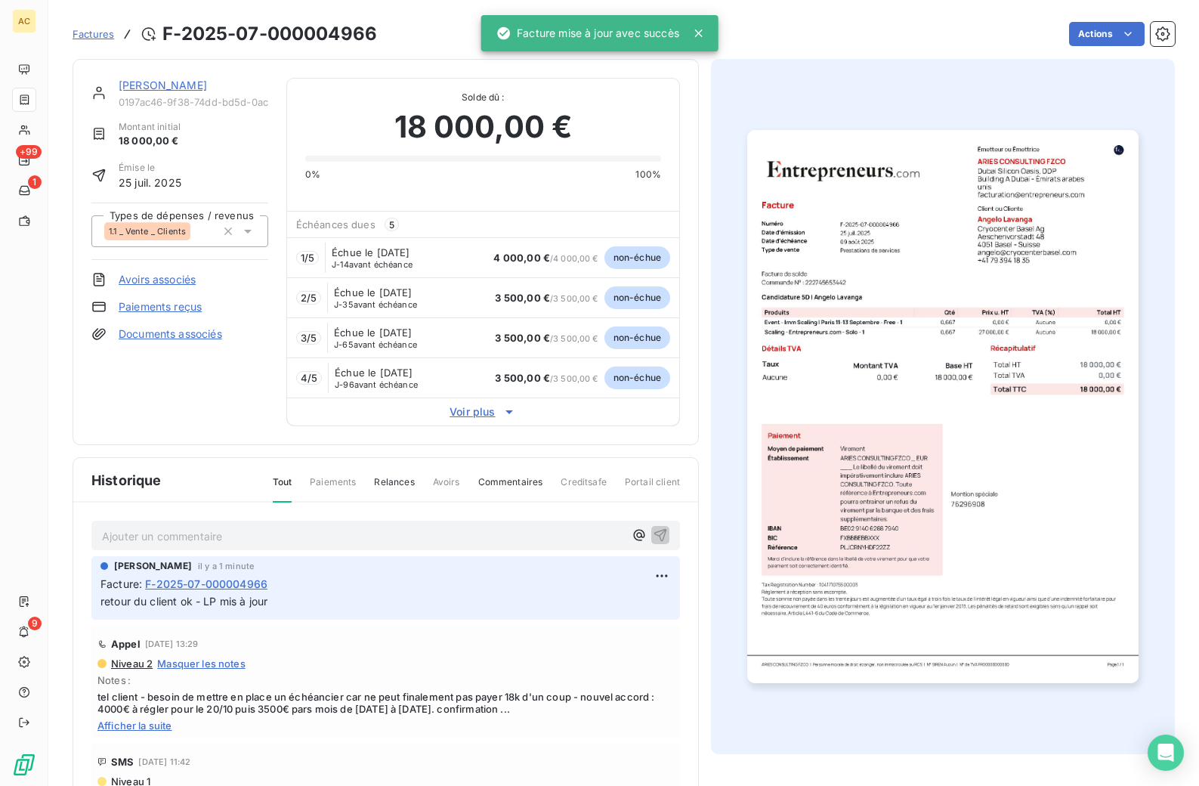
click at [165, 91] on link "[PERSON_NAME]" at bounding box center [163, 85] width 88 height 13
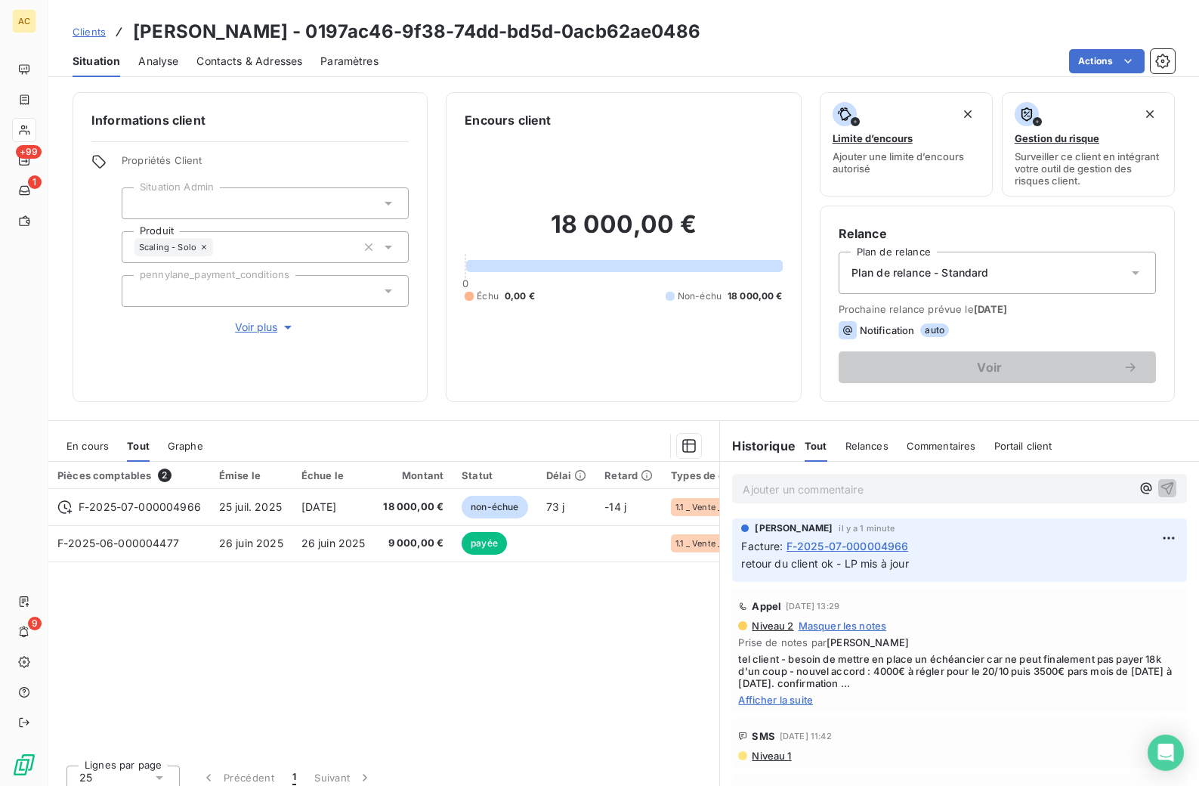
click at [89, 32] on span "Clients" at bounding box center [89, 32] width 33 height 12
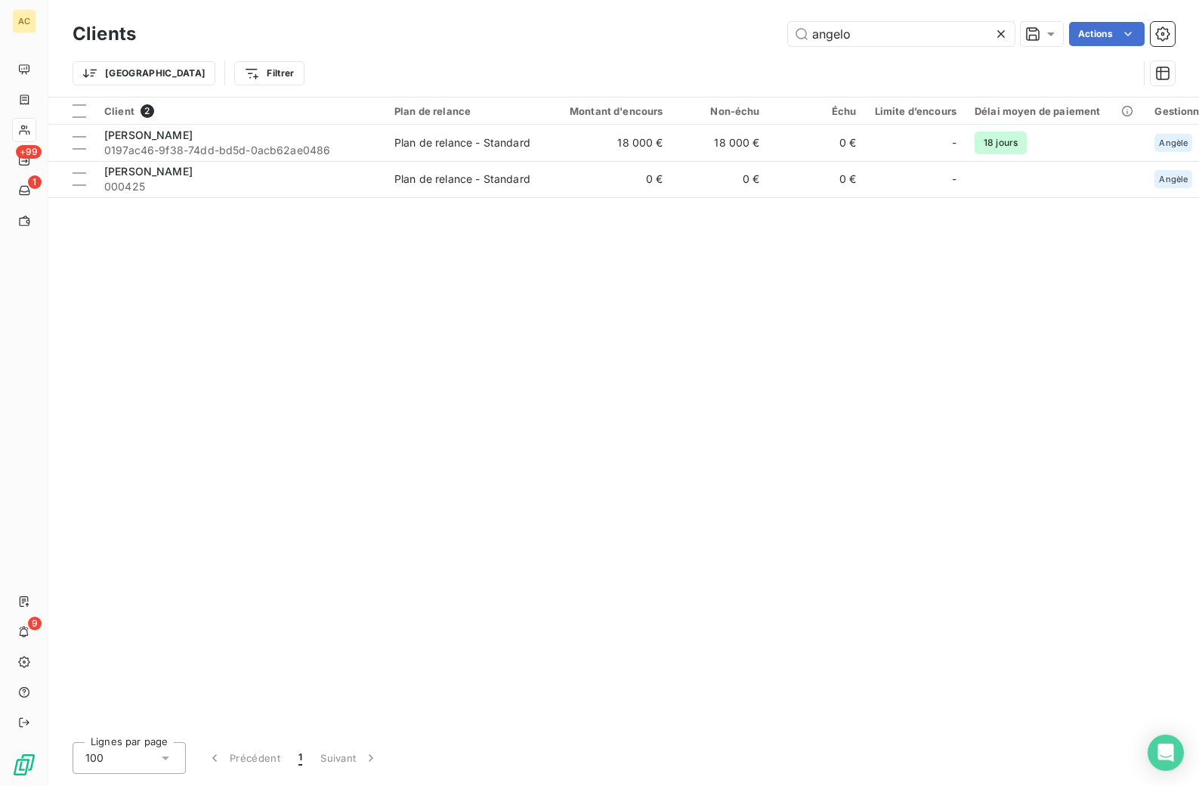
drag, startPoint x: 863, startPoint y: 32, endPoint x: 769, endPoint y: 21, distance: 94.4
click at [769, 22] on div "angelo Actions" at bounding box center [664, 34] width 1021 height 24
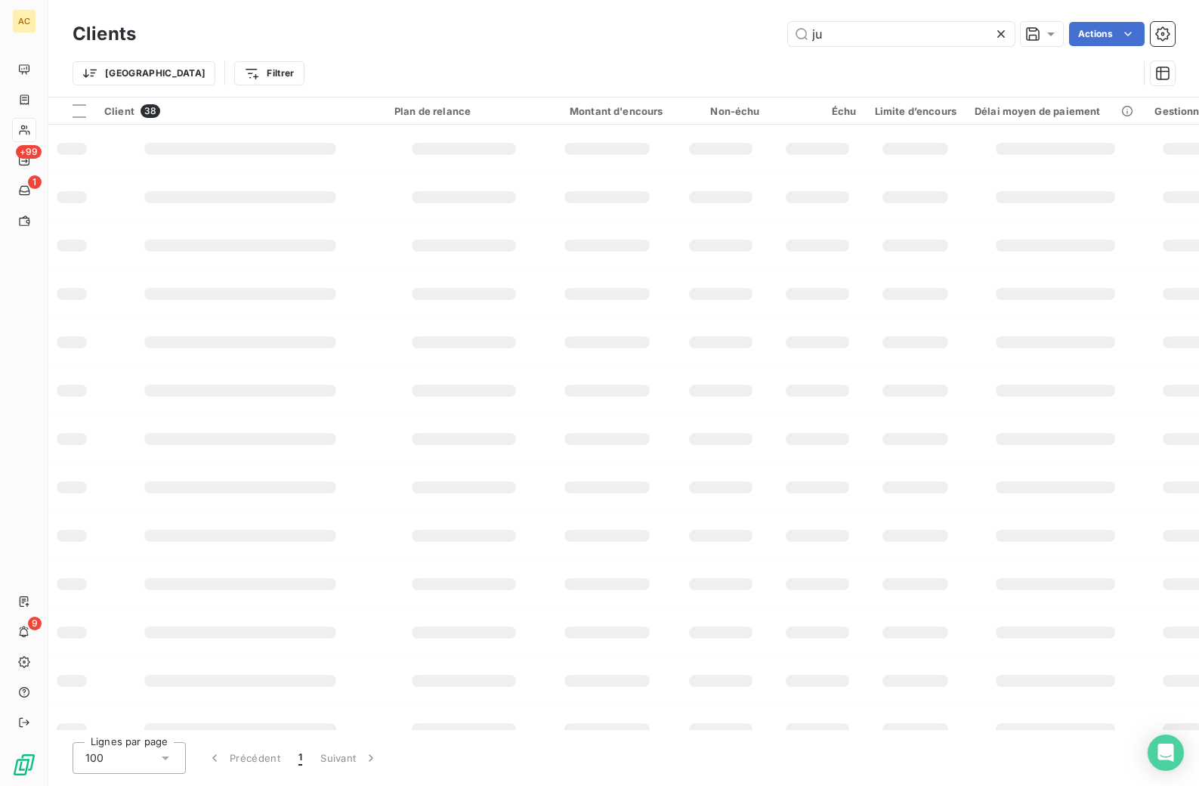
type input "j"
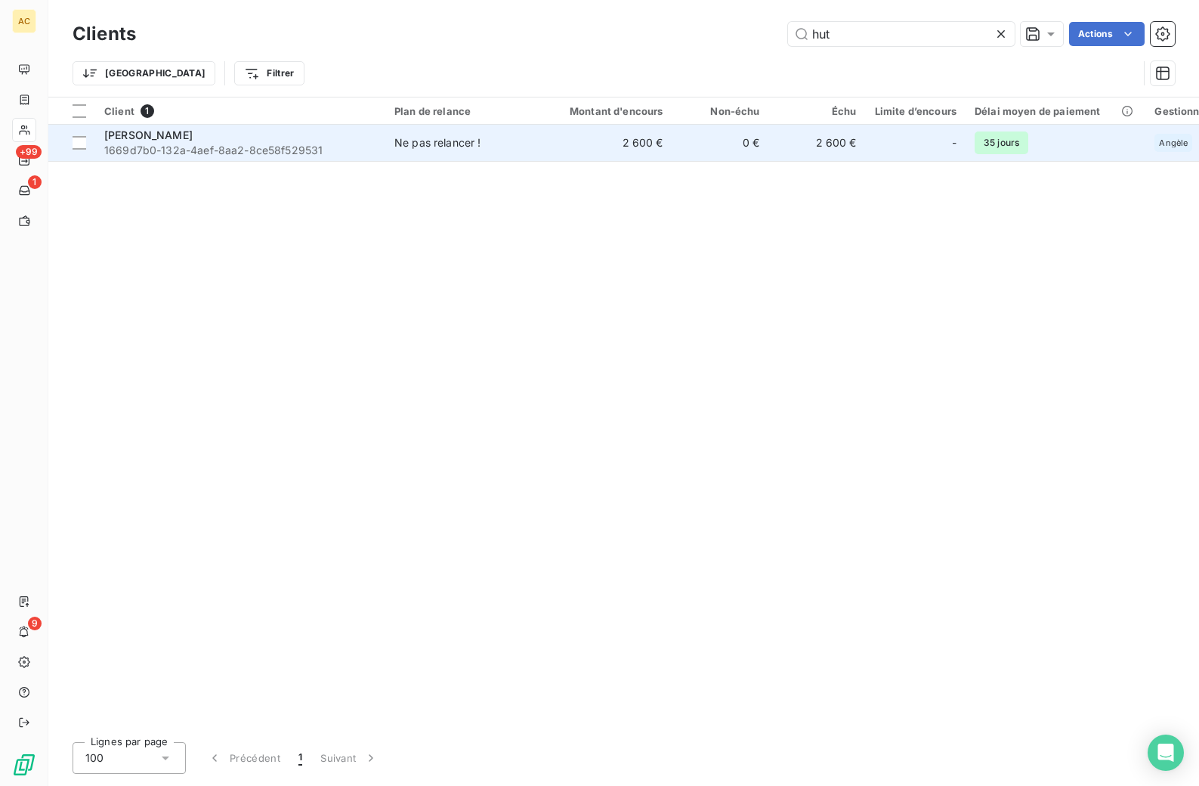
type input "hut"
click at [397, 144] on div "Ne pas relancer !" at bounding box center [437, 142] width 87 height 15
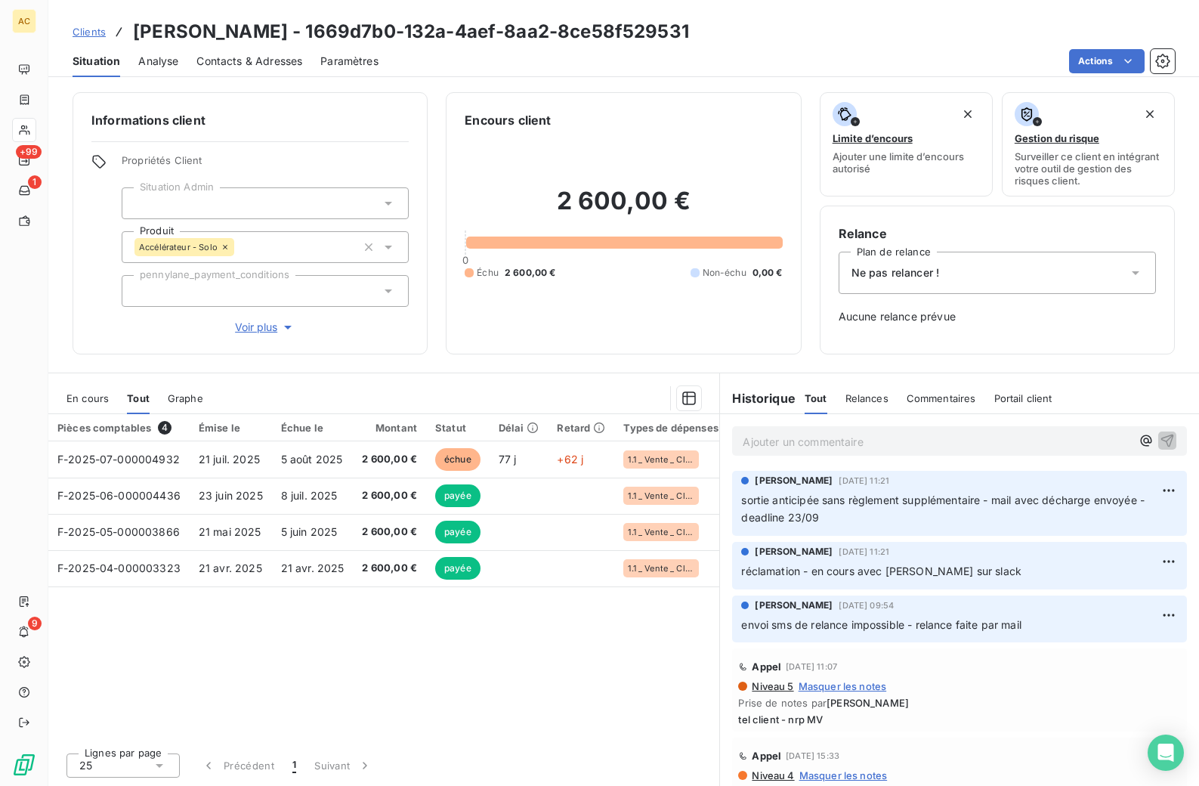
click at [811, 457] on div "Ajouter un commentaire ﻿" at bounding box center [959, 441] width 479 height 54
click at [808, 443] on p "Ajouter un commentaire ﻿" at bounding box center [937, 441] width 388 height 19
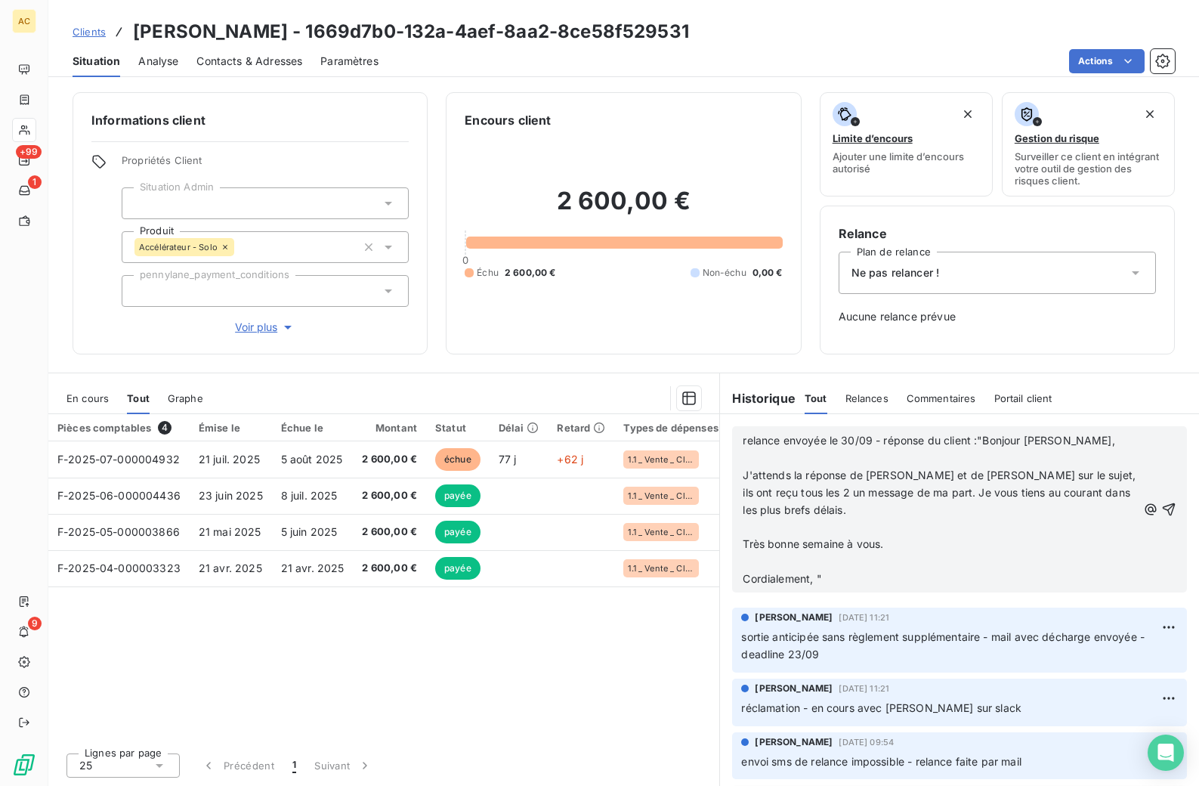
click at [740, 573] on div "relance envoyée le 30/09 - réponse du client :"Bonjour [PERSON_NAME], J'attends…" at bounding box center [959, 509] width 455 height 166
click at [744, 558] on p "﻿" at bounding box center [940, 561] width 394 height 17
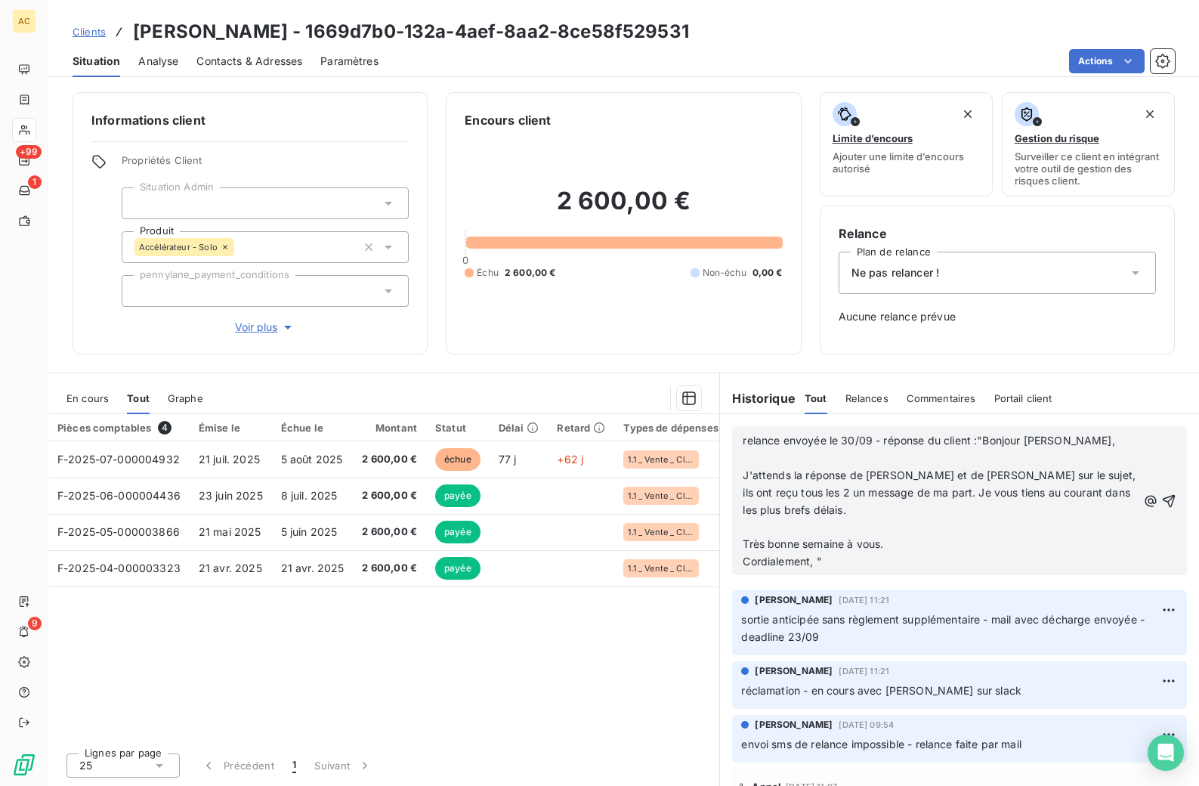
click at [764, 524] on p "﻿" at bounding box center [940, 526] width 394 height 17
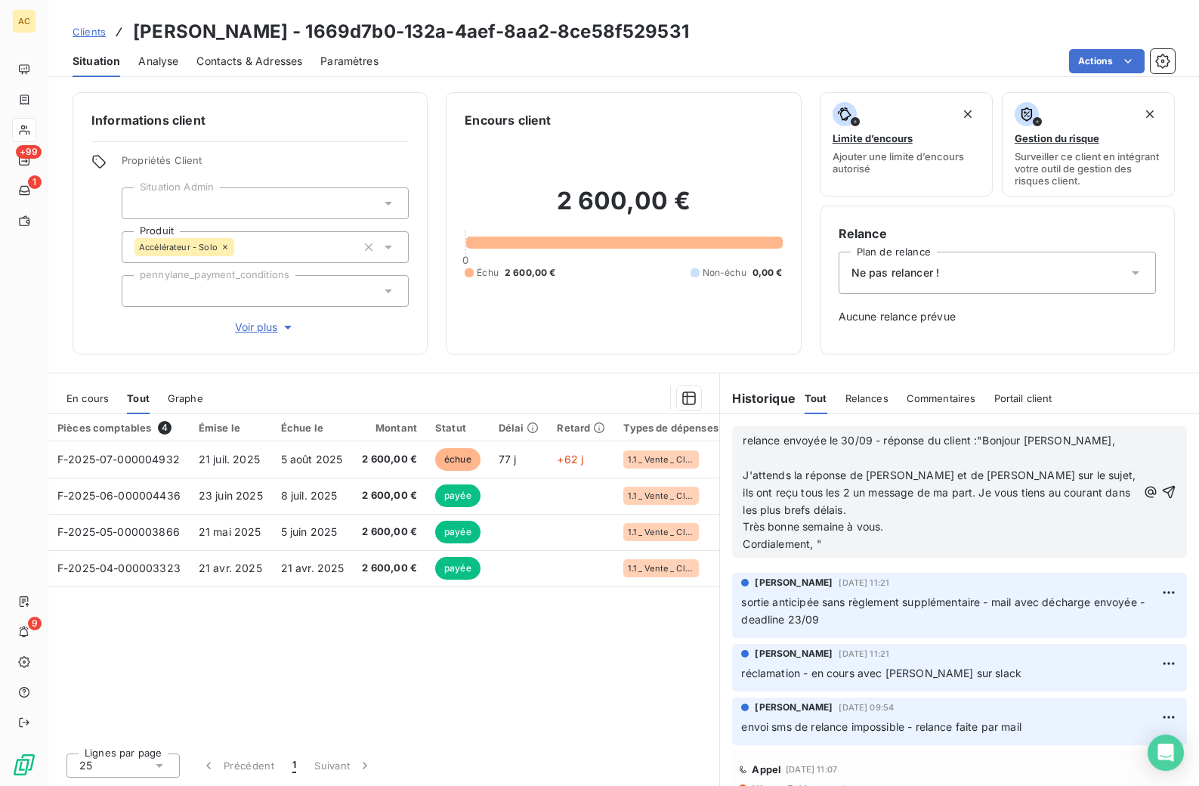
click at [763, 462] on p at bounding box center [940, 457] width 394 height 17
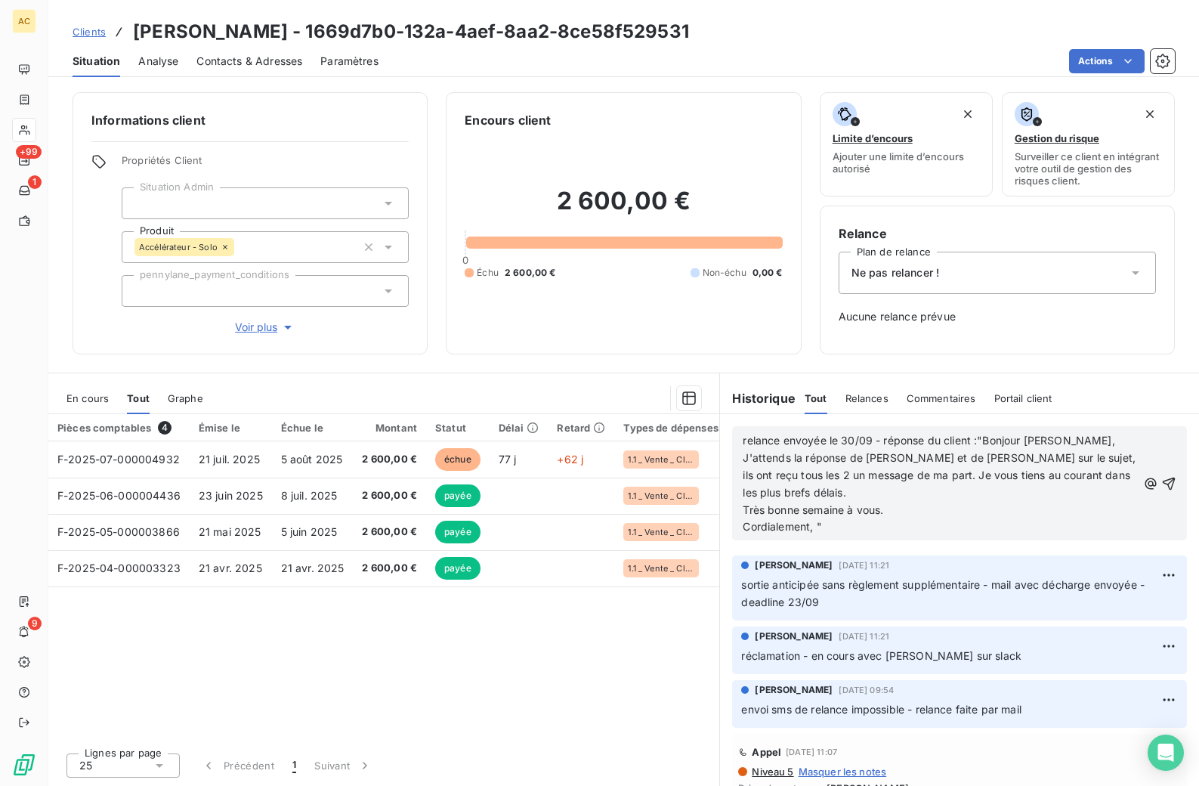
click at [883, 527] on p "Cordialement, "" at bounding box center [940, 526] width 394 height 17
click at [1161, 481] on icon "button" at bounding box center [1168, 483] width 15 height 15
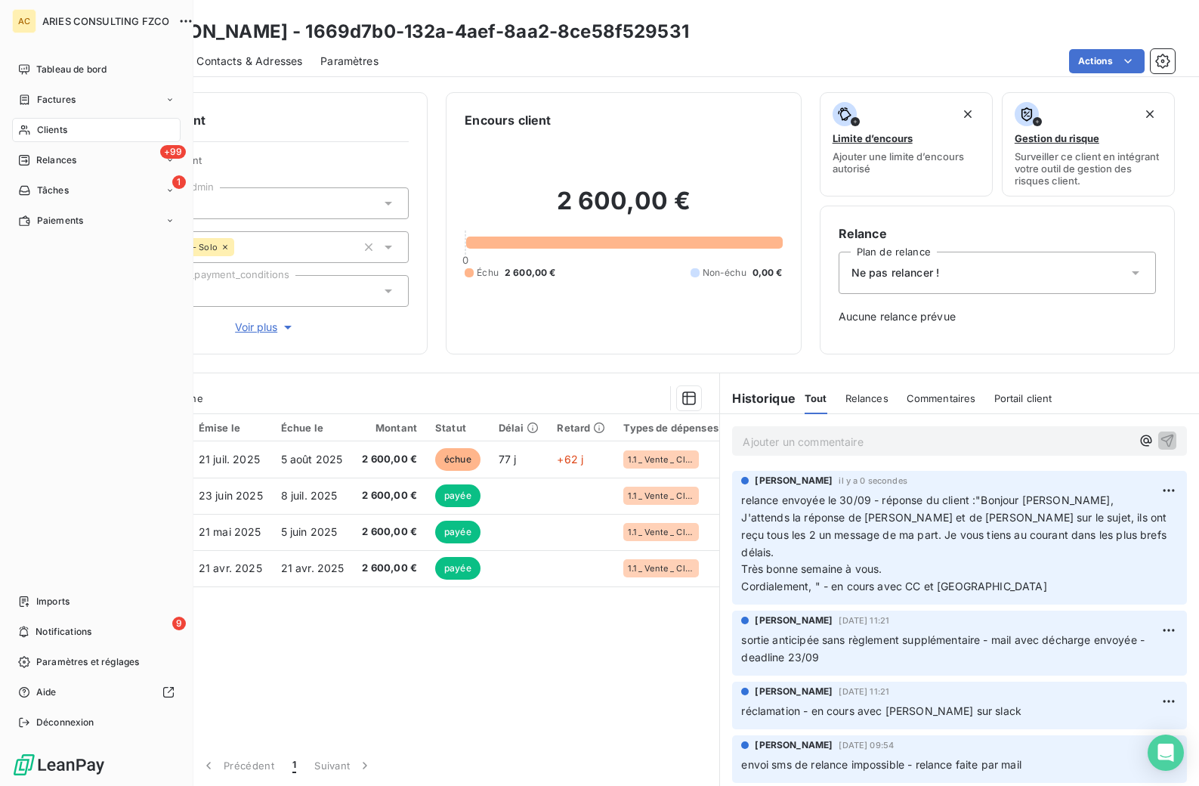
click at [28, 131] on icon at bounding box center [24, 130] width 13 height 12
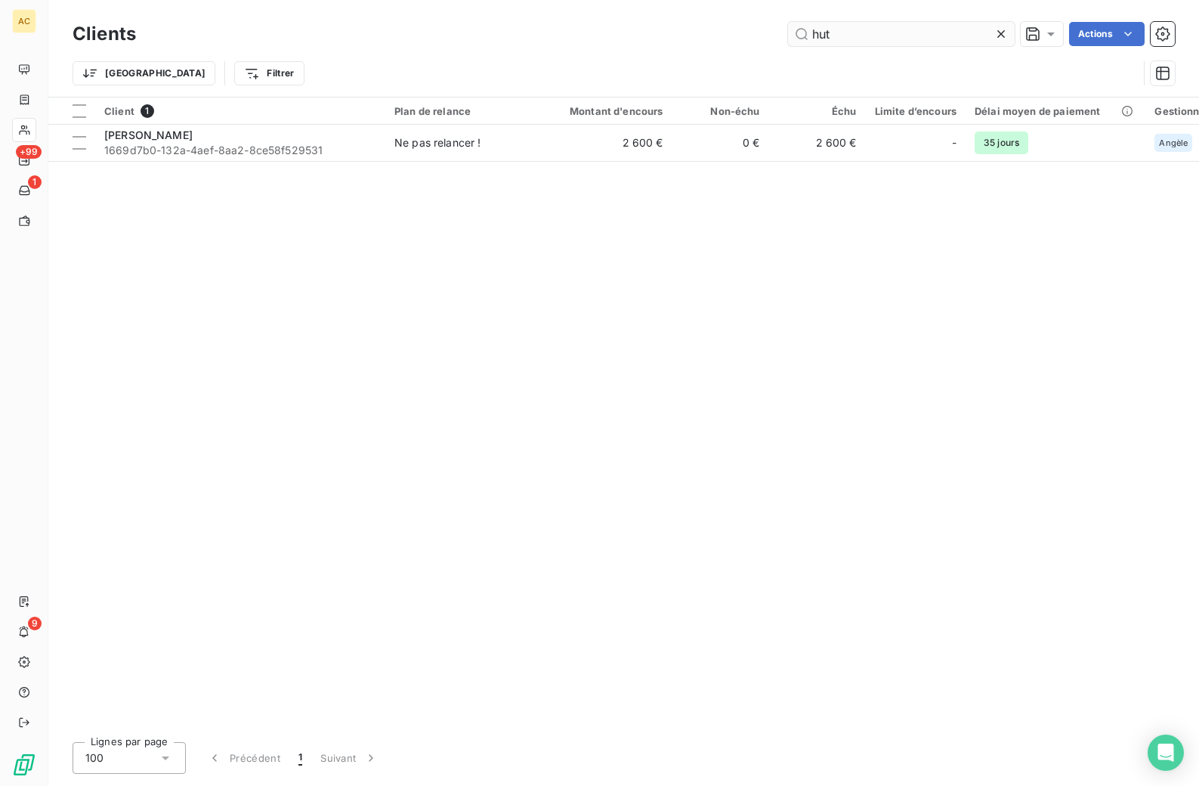
drag, startPoint x: 832, startPoint y: 32, endPoint x: 795, endPoint y: 32, distance: 36.3
click at [794, 32] on input "hut" at bounding box center [901, 34] width 227 height 24
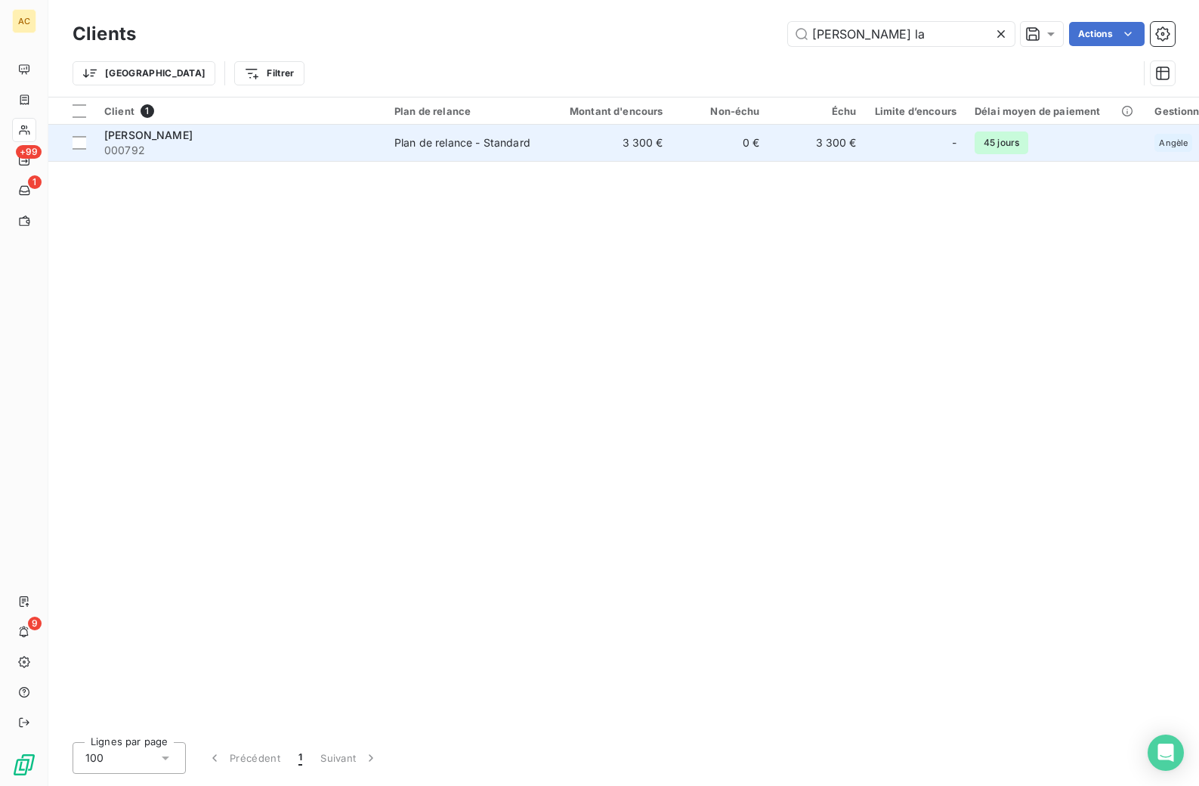
type input "[PERSON_NAME] la"
click at [403, 146] on div "Plan de relance - Standard" at bounding box center [462, 142] width 136 height 15
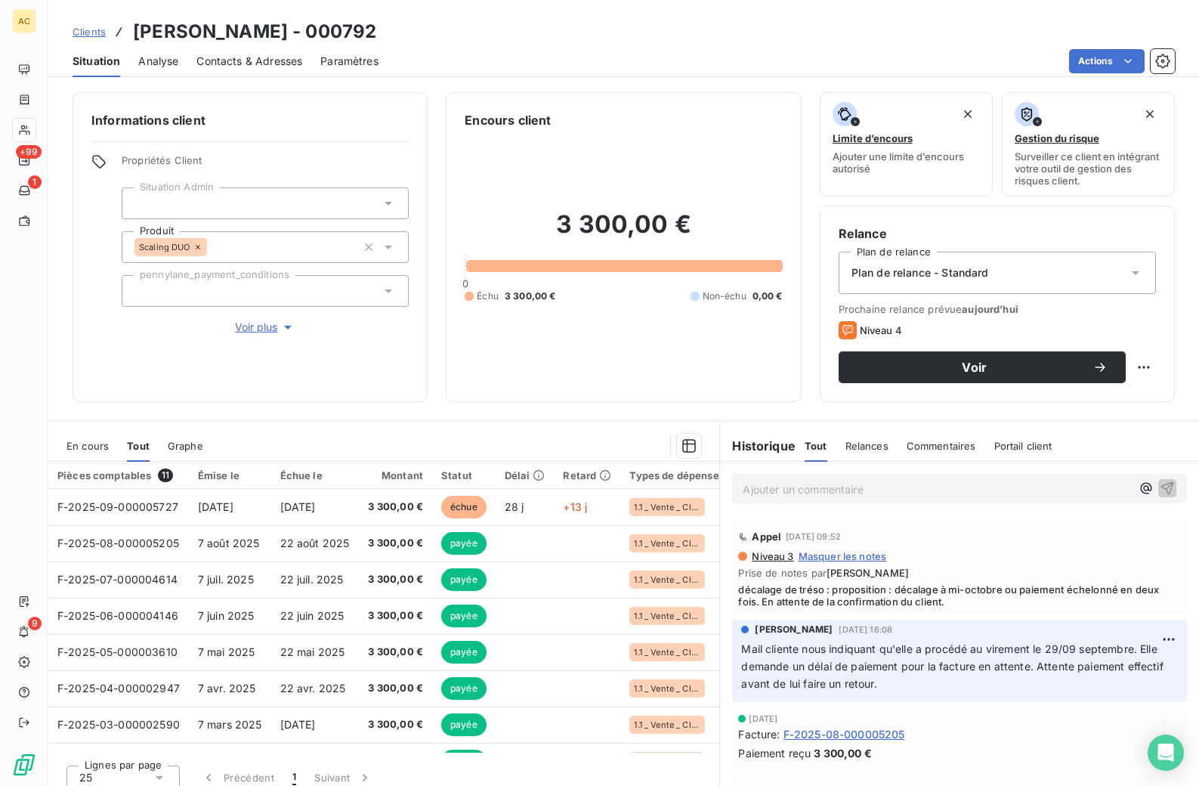
scroll to position [12, 0]
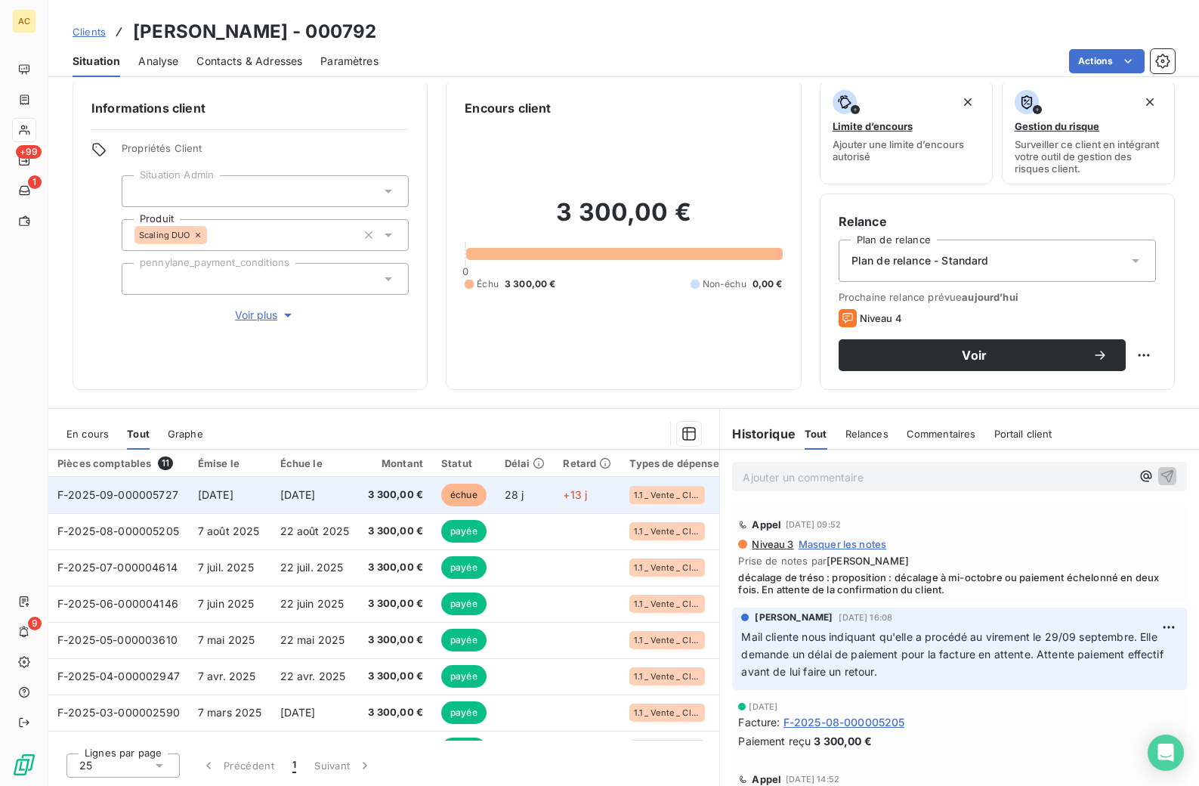
click at [316, 495] on span "[DATE]" at bounding box center [298, 494] width 36 height 13
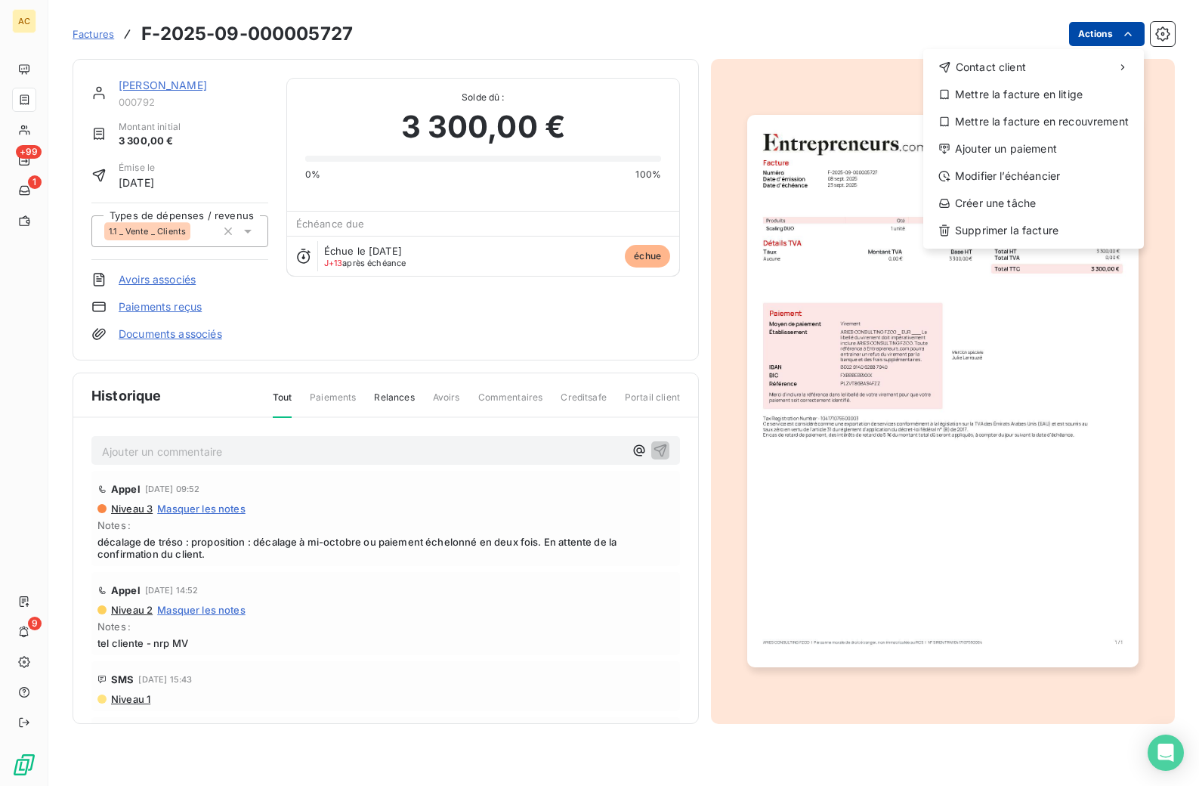
click at [1107, 42] on html "AC +99 1 9 Factures F-2025-09-000005727 Actions Contact client Mettre la factur…" at bounding box center [599, 393] width 1199 height 786
click at [1022, 174] on div "Modifier l’échéancier" at bounding box center [1033, 176] width 208 height 24
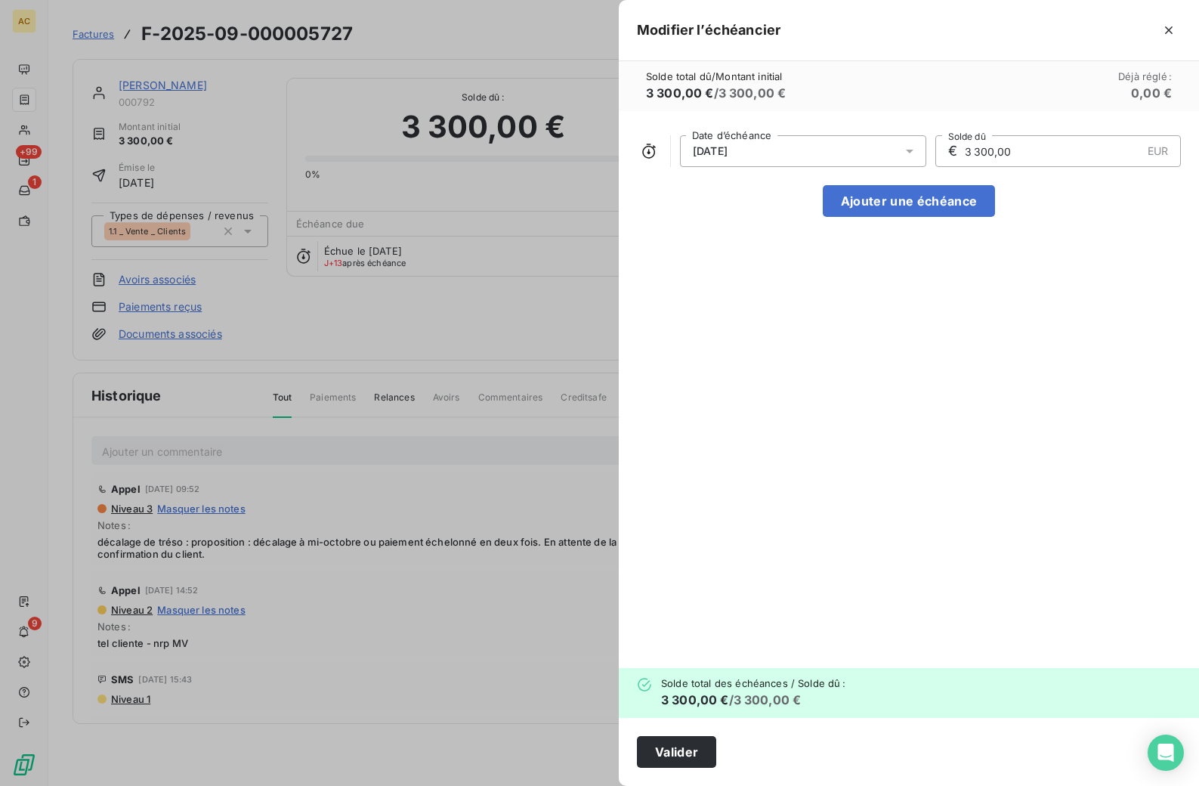
click at [832, 156] on div "[DATE]" at bounding box center [803, 151] width 246 height 32
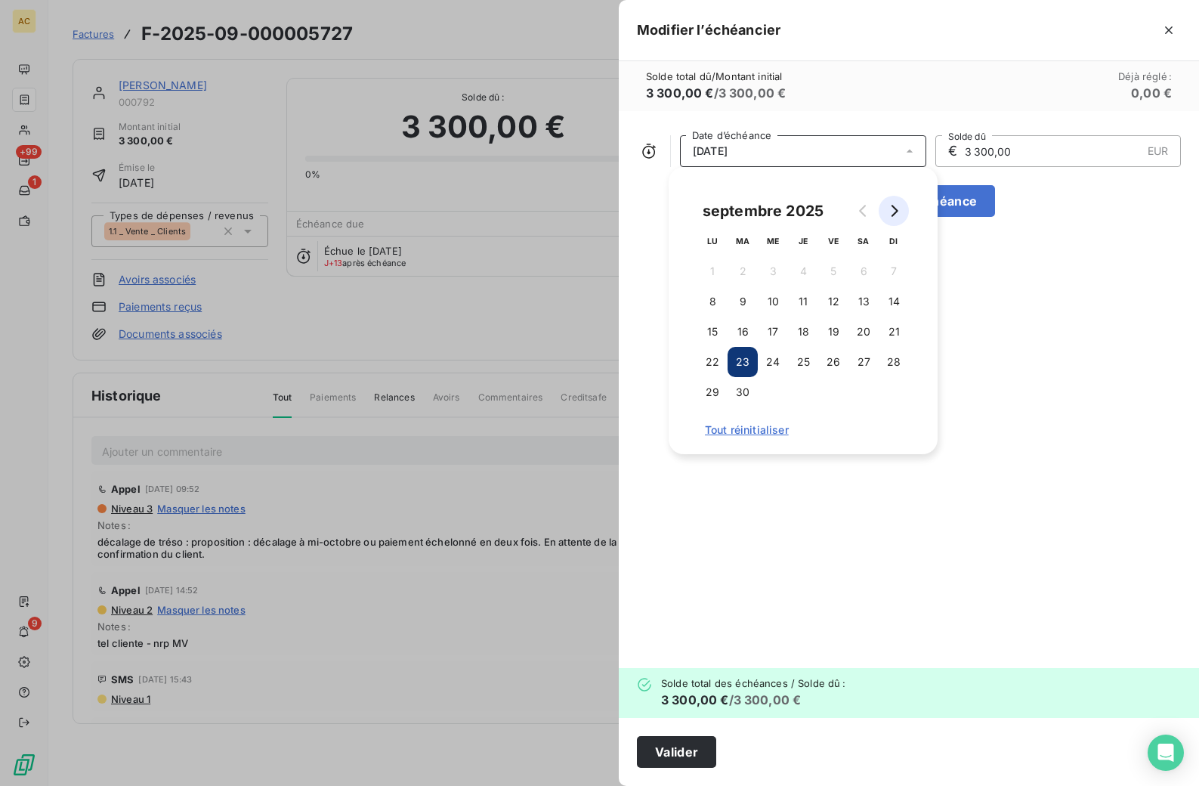
click at [891, 211] on icon "Go to next month" at bounding box center [894, 211] width 12 height 12
click at [772, 331] on button "15" at bounding box center [773, 332] width 30 height 30
click at [1042, 156] on input "3 300,00" at bounding box center [1052, 151] width 178 height 30
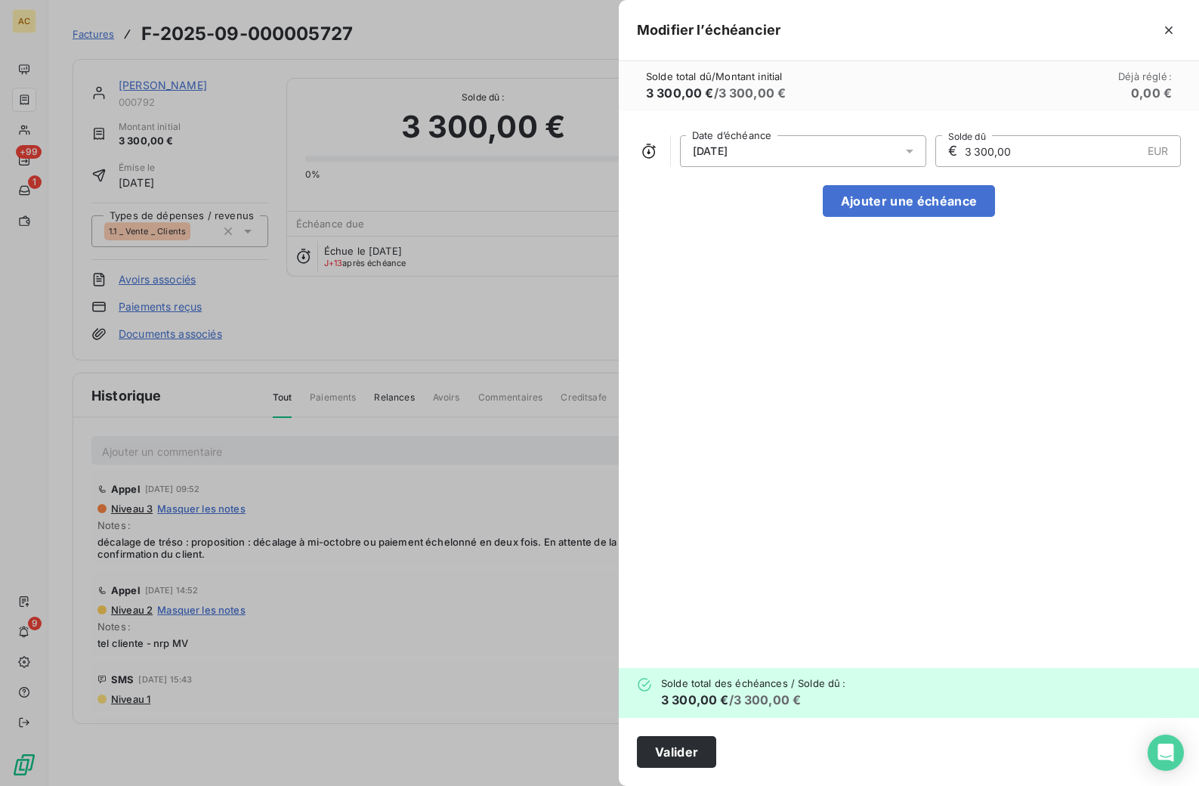
drag, startPoint x: 991, startPoint y: 153, endPoint x: 947, endPoint y: 155, distance: 43.8
click at [943, 150] on div "€ 3 300,00 EUR Solde dû" at bounding box center [1058, 151] width 246 height 32
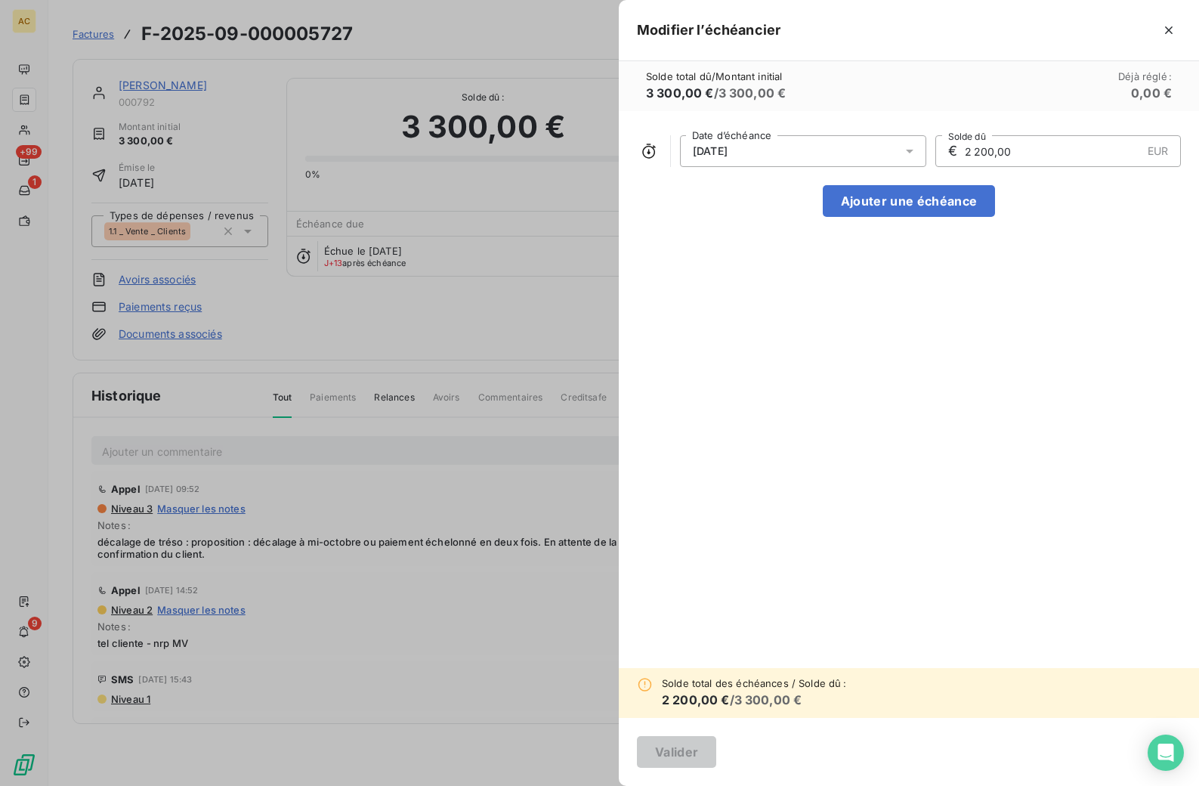
type input "2 200,00"
click at [838, 380] on div "[DATE] Date d’échéance € 2 200,00 EUR Solde dû Ajouter une échéance" at bounding box center [909, 389] width 580 height 557
click at [863, 205] on button "Ajouter une échéance" at bounding box center [909, 201] width 172 height 32
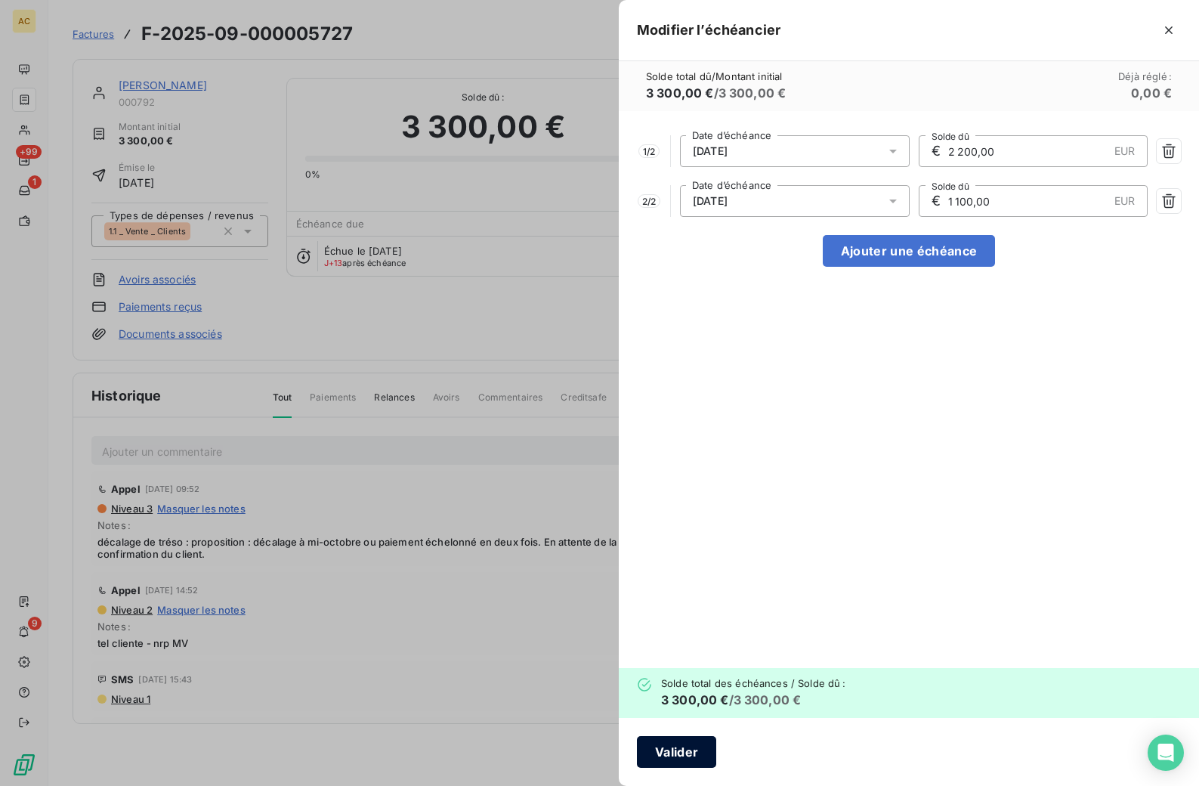
click at [686, 752] on button "Valider" at bounding box center [676, 752] width 79 height 32
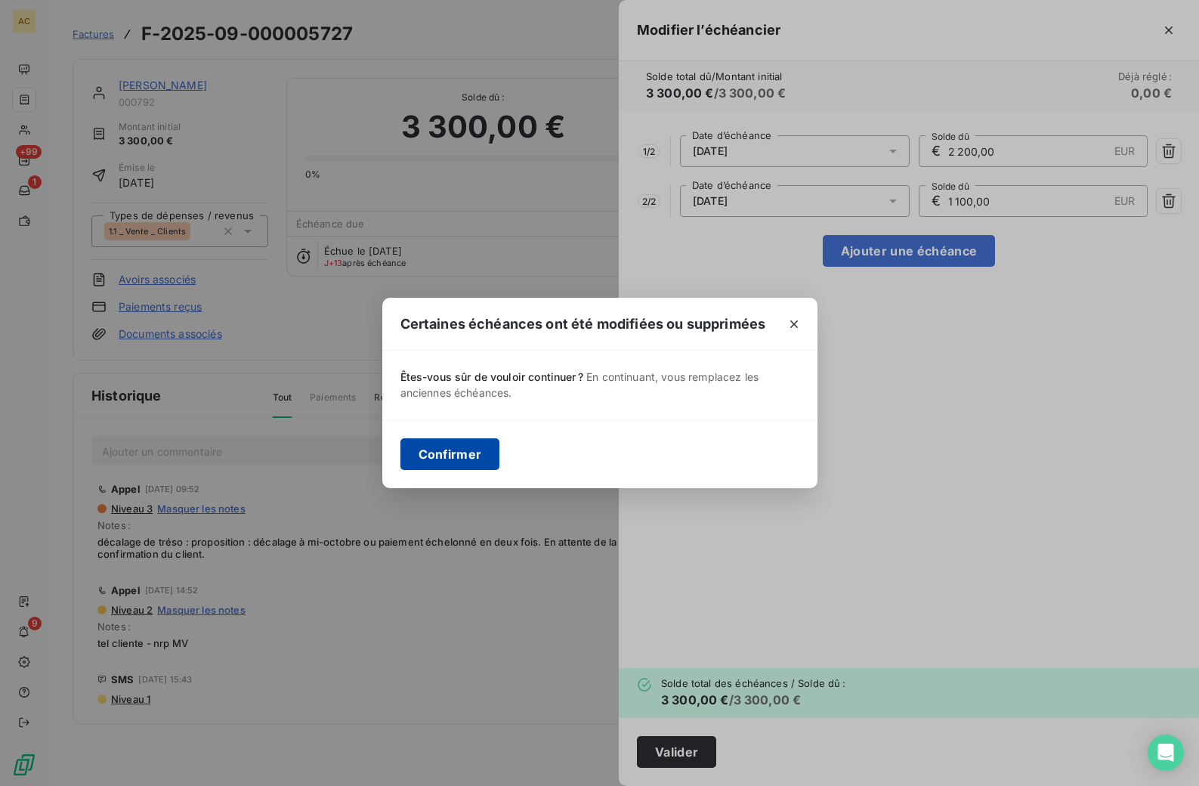
click at [442, 464] on button "Confirmer" at bounding box center [450, 454] width 100 height 32
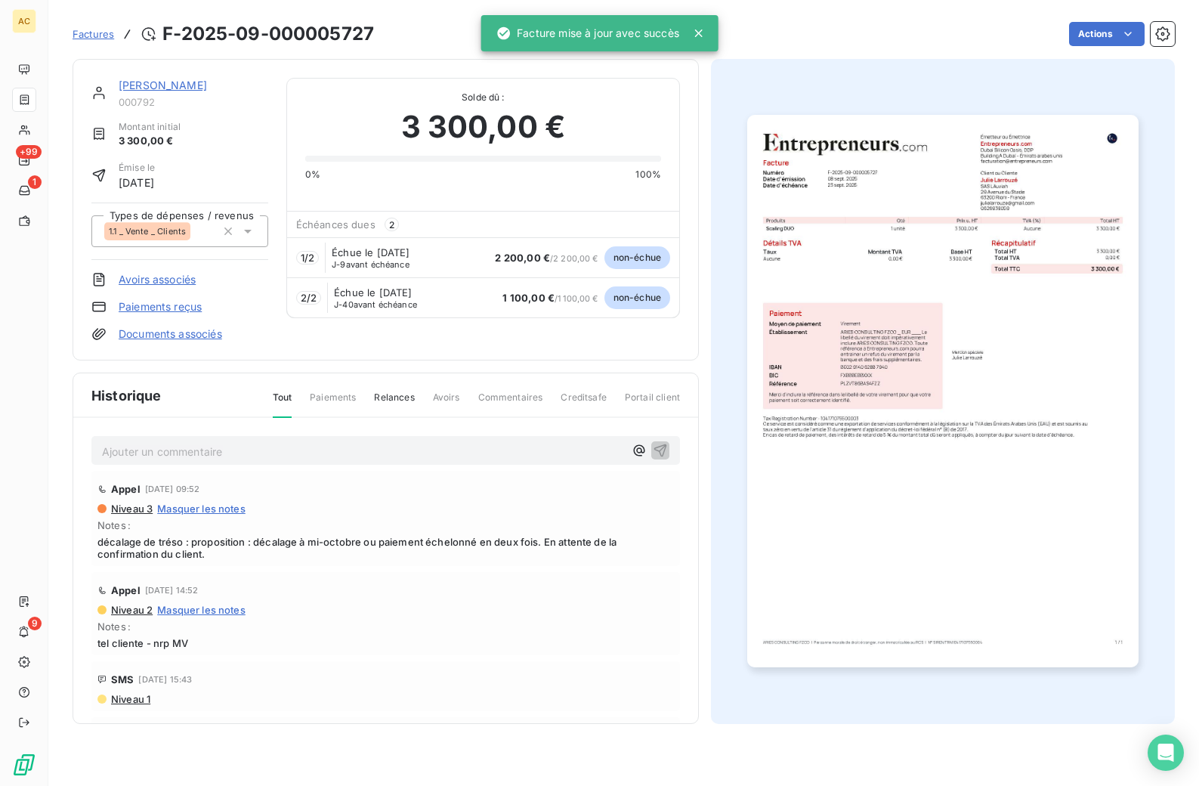
click at [361, 449] on p "Ajouter un commentaire ﻿" at bounding box center [363, 451] width 522 height 19
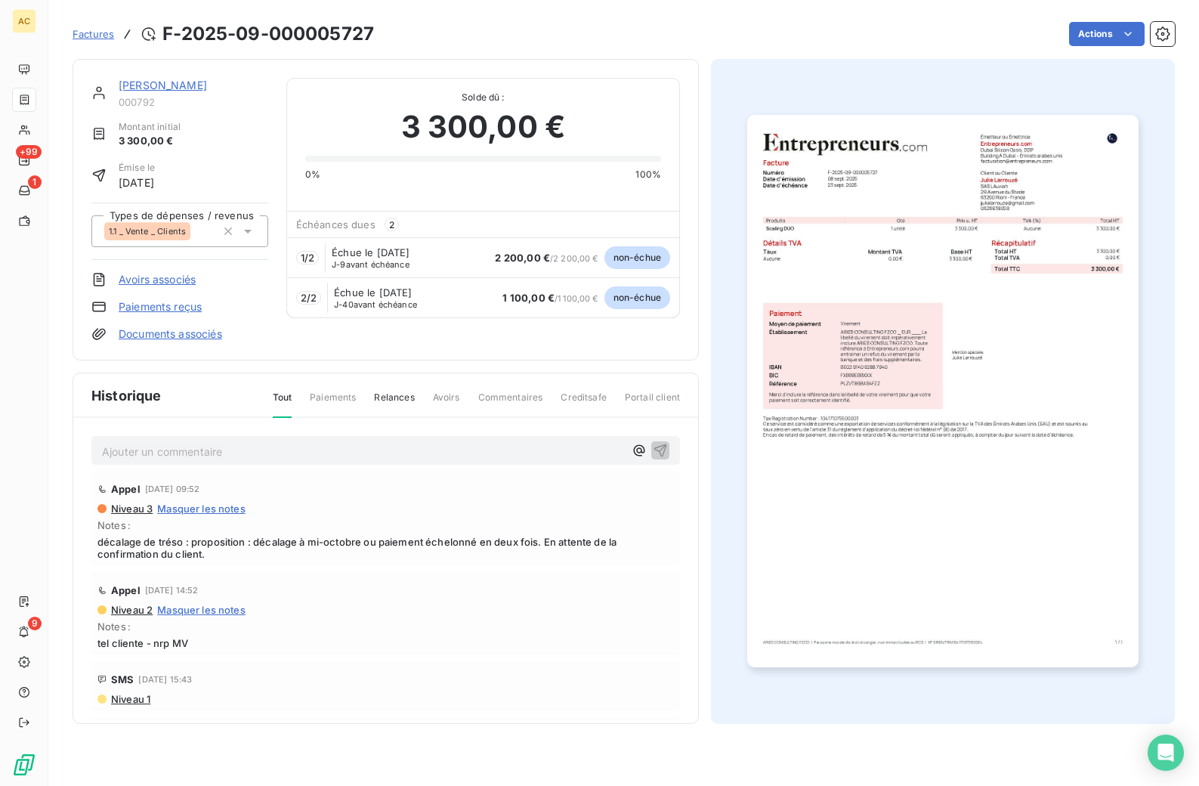
click at [145, 455] on p "Ajouter un commentaire ﻿" at bounding box center [363, 451] width 522 height 19
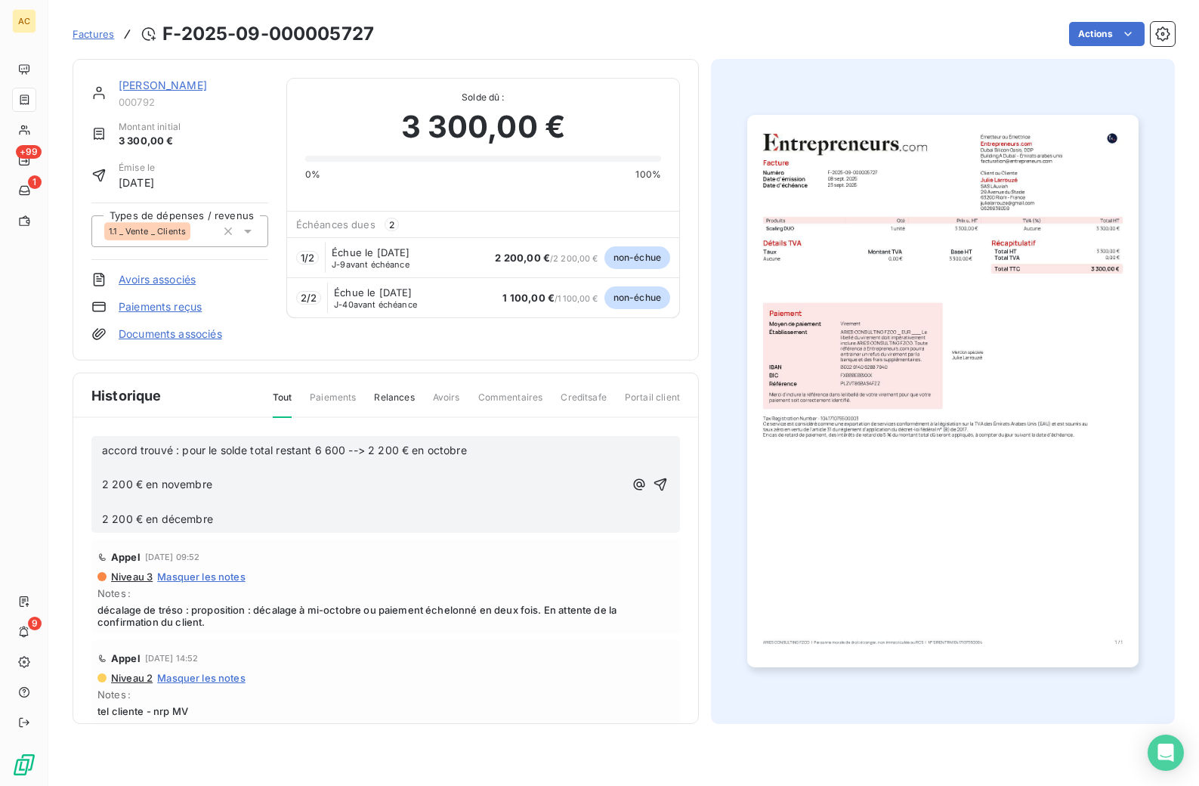
click at [156, 467] on p "﻿" at bounding box center [363, 467] width 522 height 17
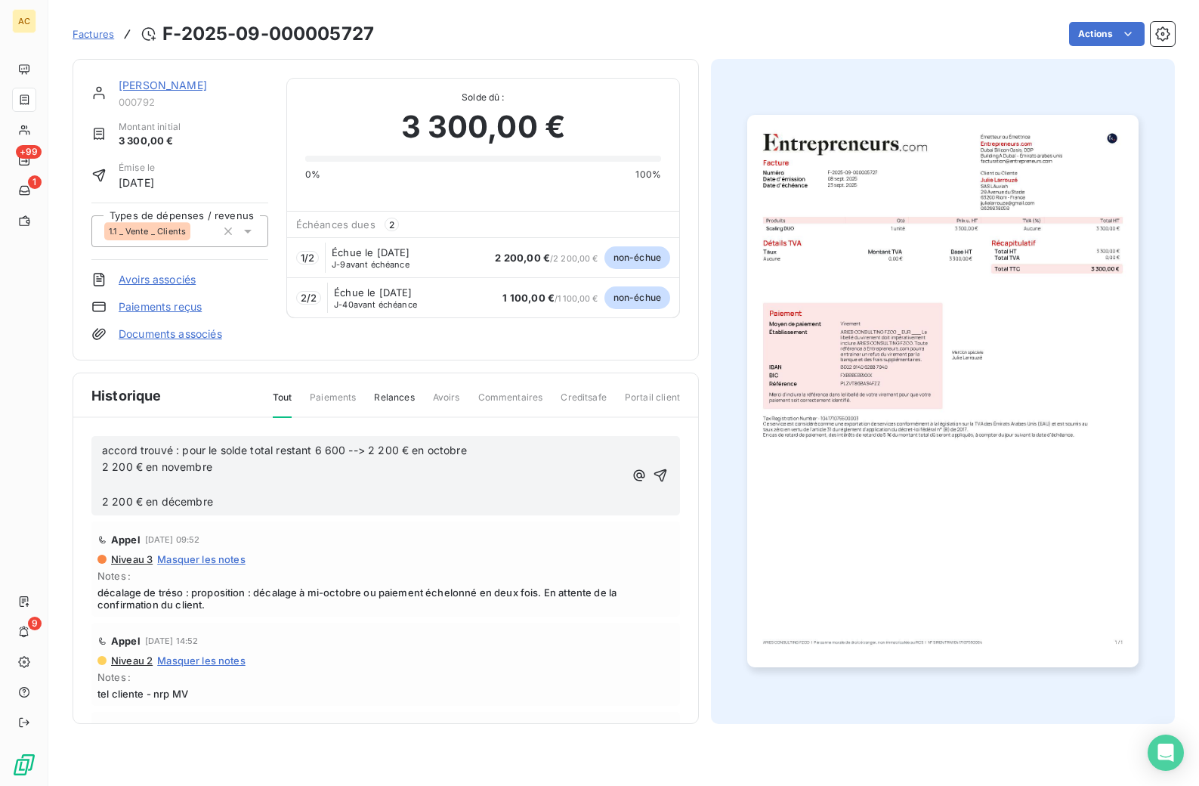
click at [132, 491] on p "﻿" at bounding box center [363, 484] width 522 height 17
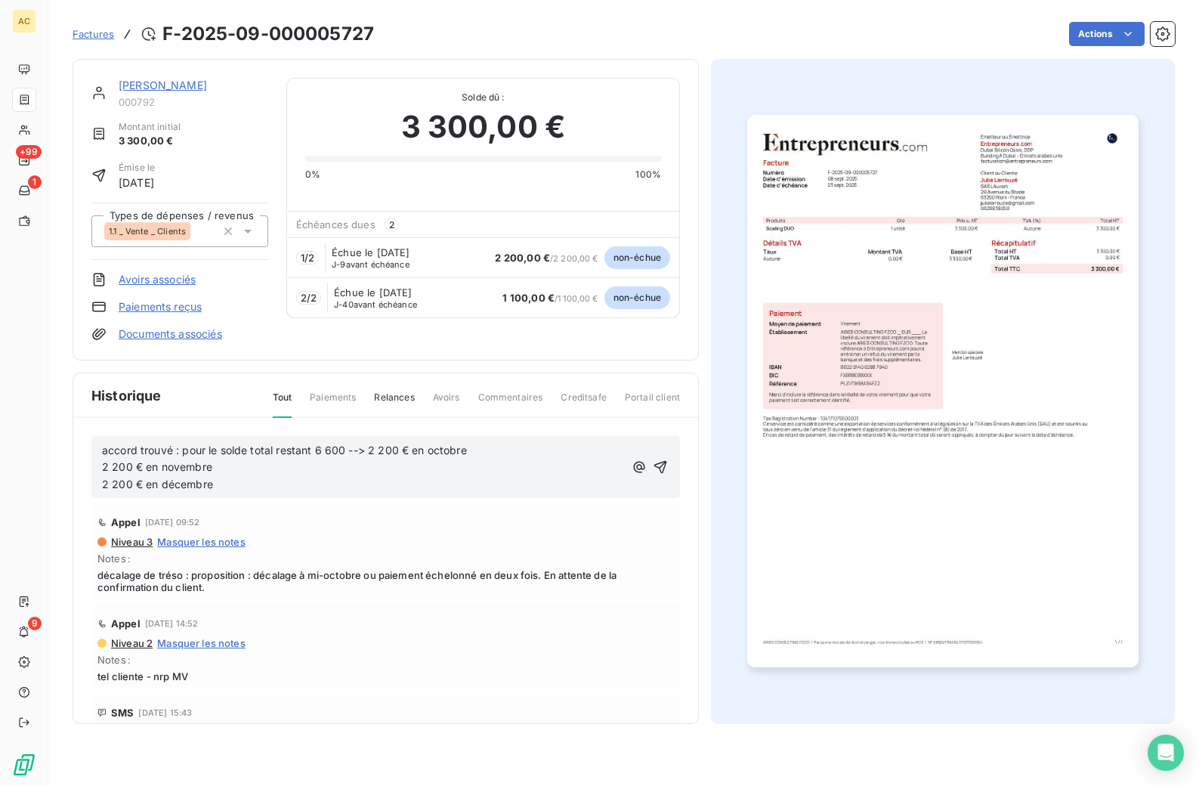
click at [102, 466] on span "2 200 € en novembre" at bounding box center [157, 466] width 110 height 13
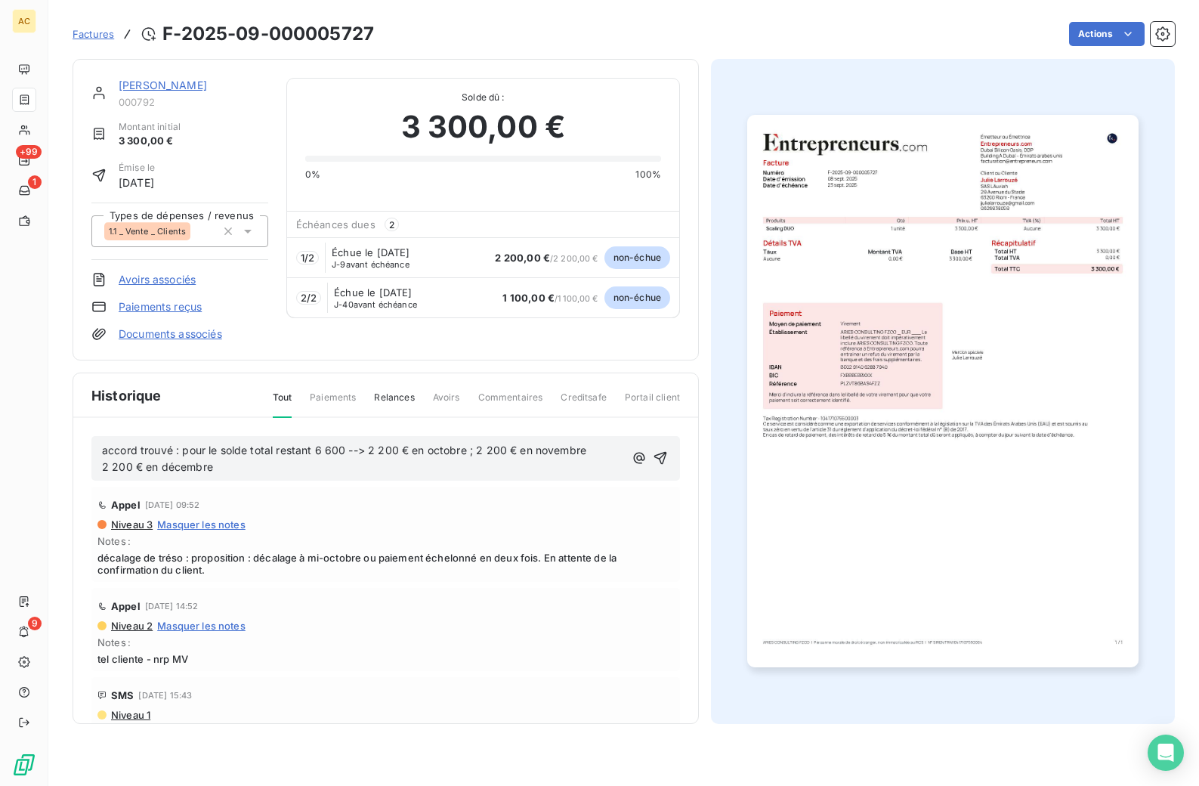
click at [102, 470] on span "2 200 € en décembre" at bounding box center [157, 466] width 111 height 13
click at [236, 472] on p "et 2 200 € en décembre" at bounding box center [363, 467] width 522 height 17
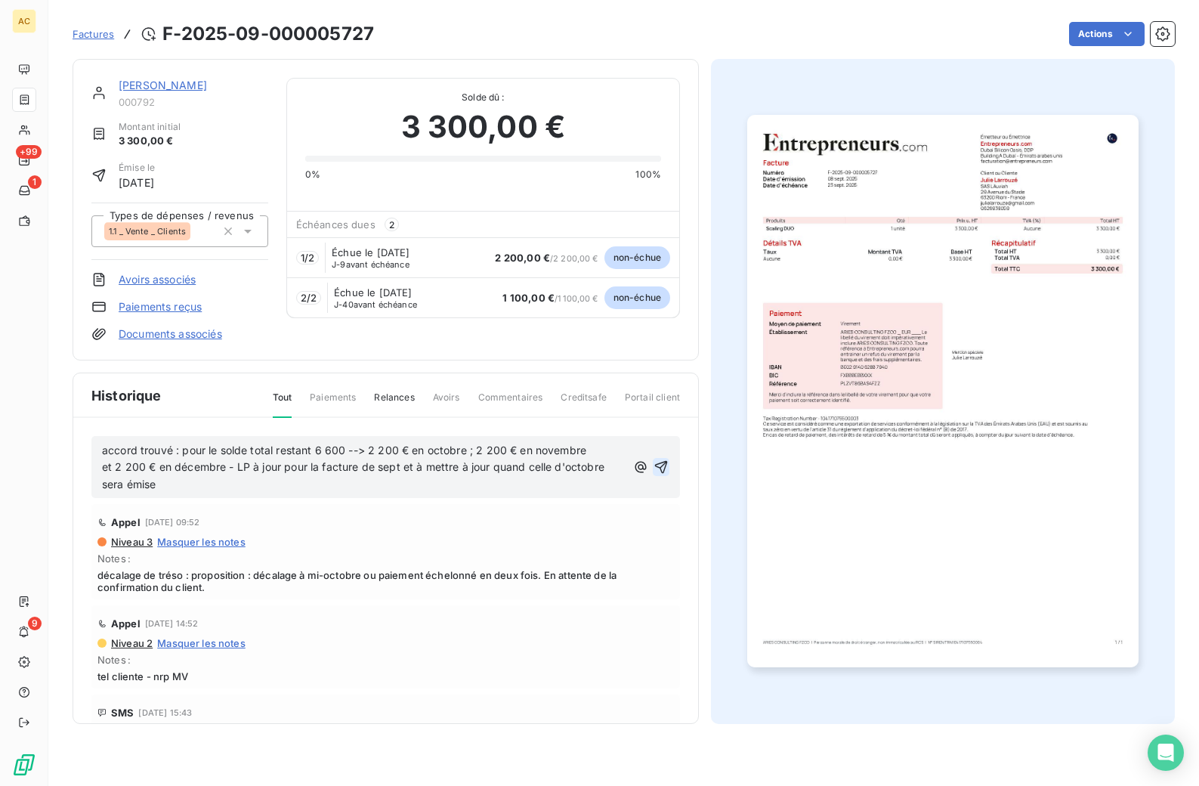
click at [653, 468] on icon "button" at bounding box center [660, 466] width 15 height 15
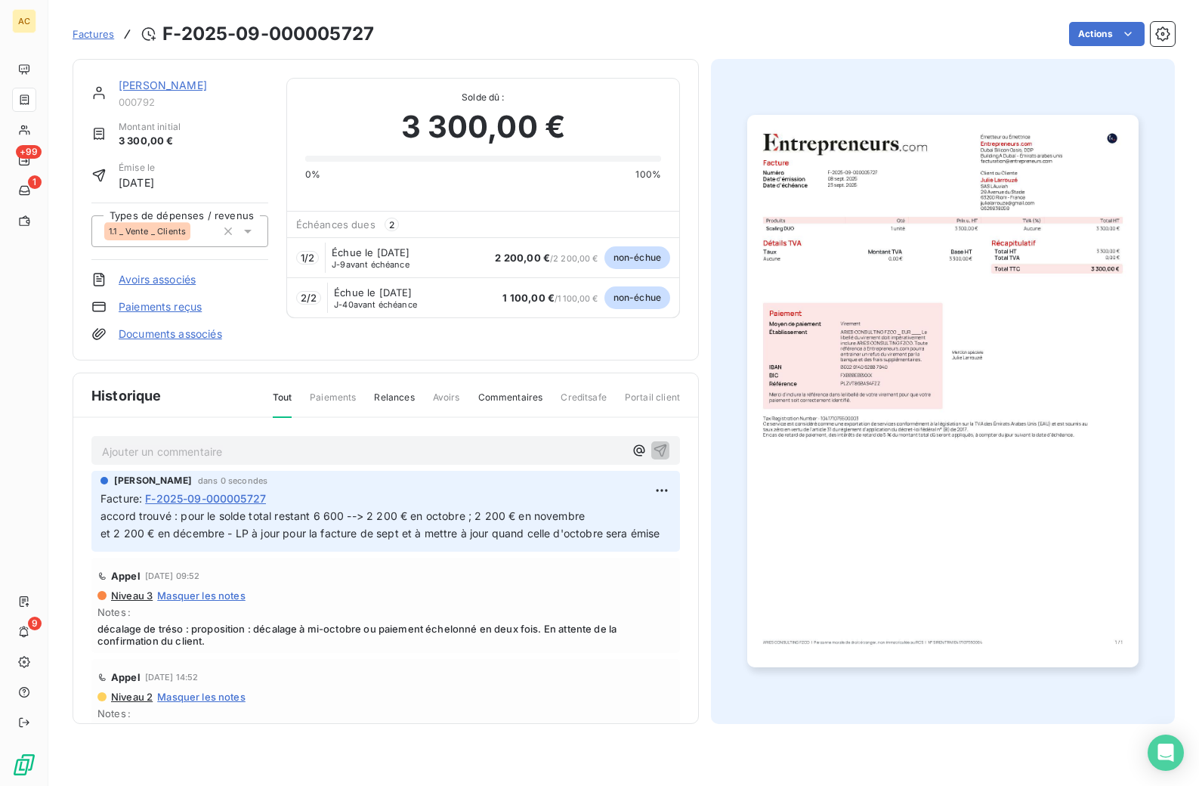
click at [147, 84] on link "[PERSON_NAME]" at bounding box center [163, 85] width 88 height 13
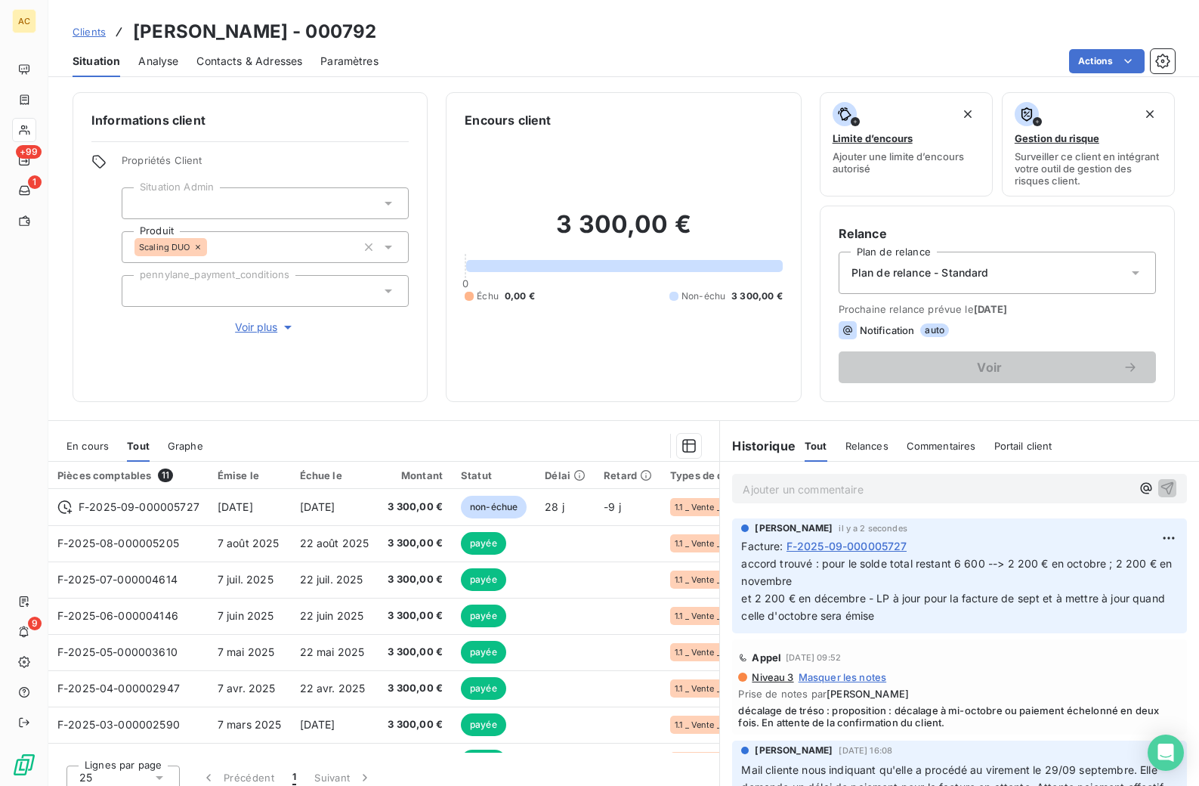
click at [94, 37] on span "Clients" at bounding box center [89, 32] width 33 height 12
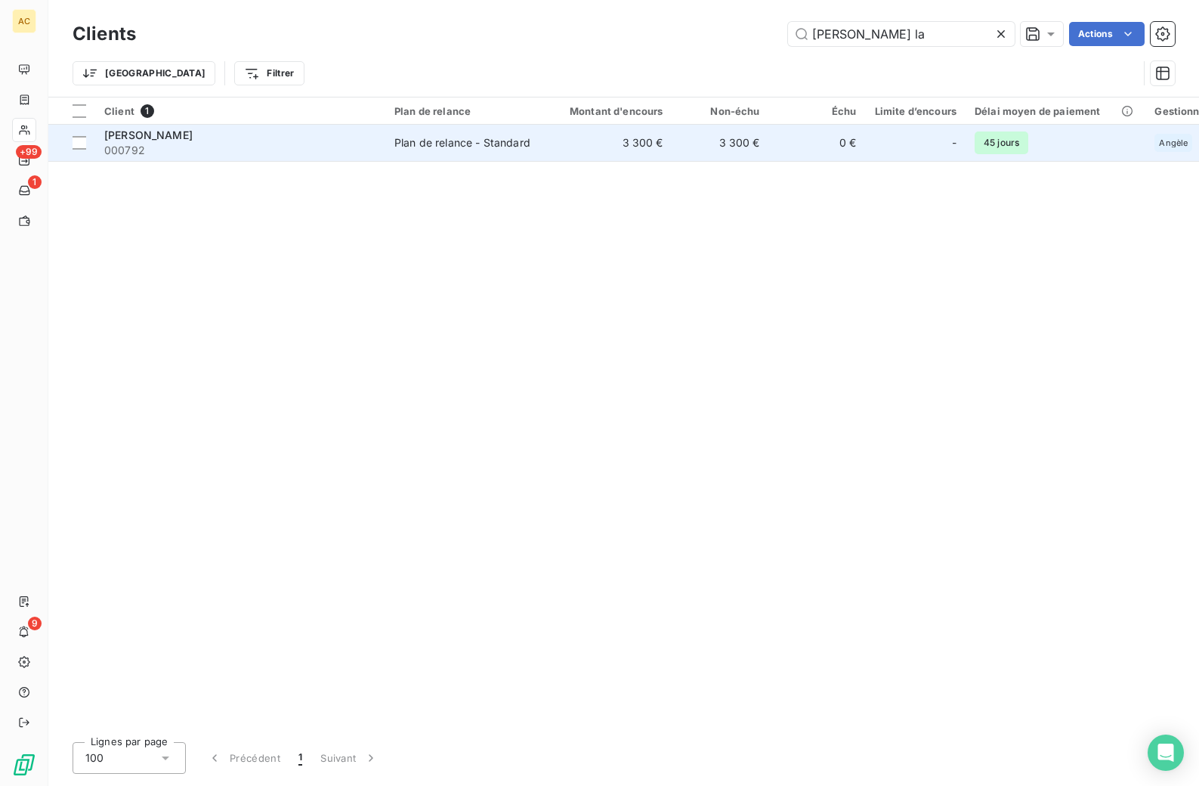
click at [218, 148] on span "000792" at bounding box center [240, 150] width 272 height 15
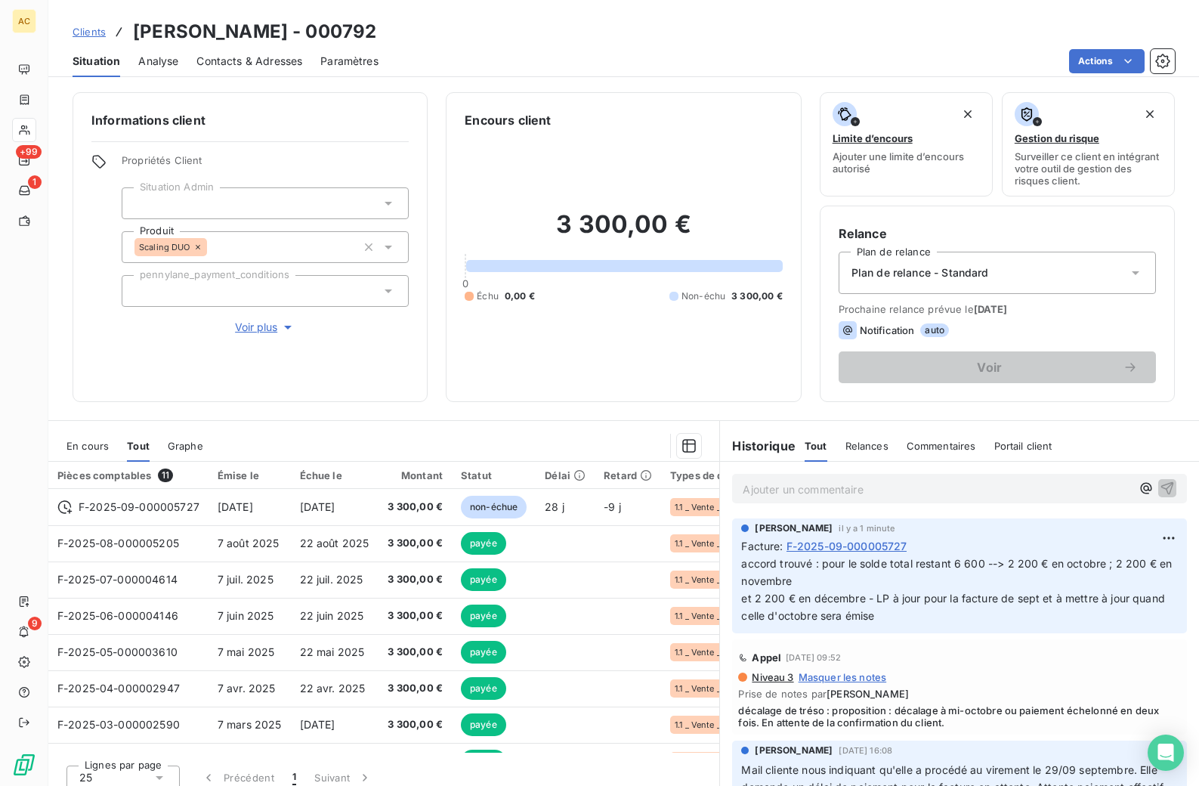
click at [86, 31] on span "Clients" at bounding box center [89, 32] width 33 height 12
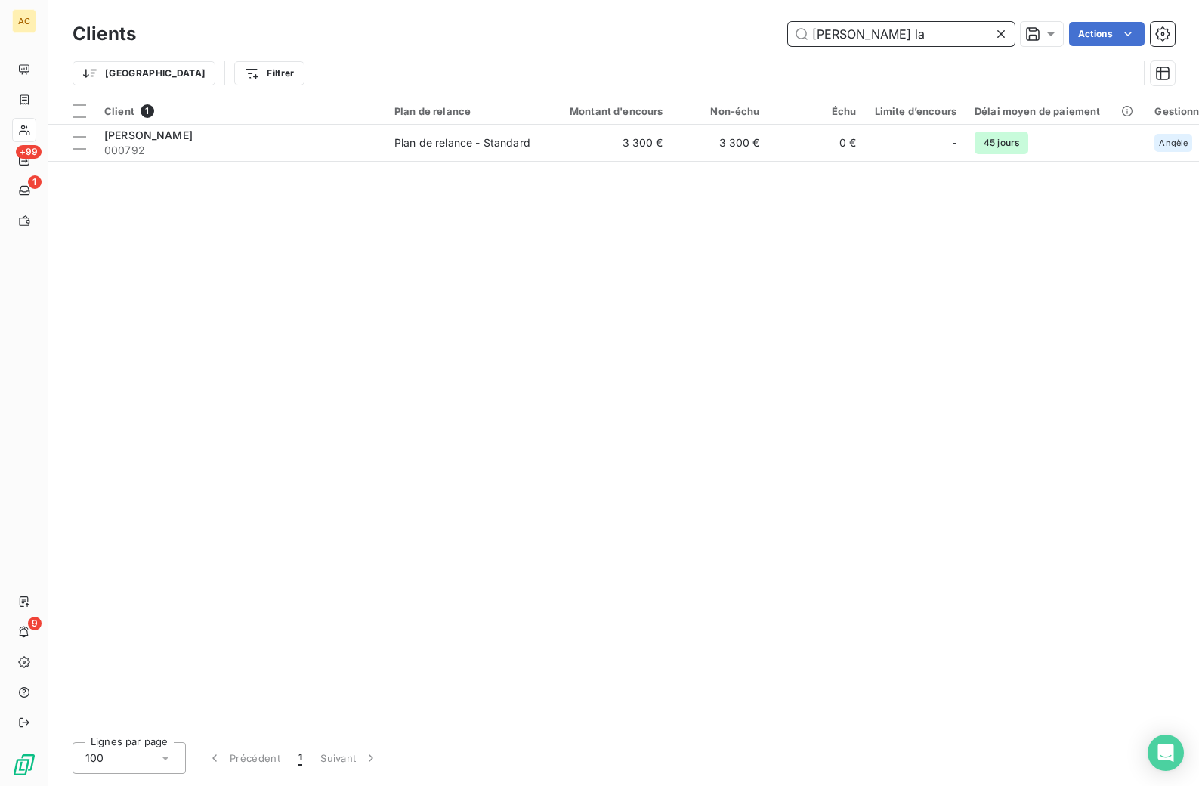
drag, startPoint x: 872, startPoint y: 30, endPoint x: 761, endPoint y: 26, distance: 111.1
click at [761, 26] on div "[PERSON_NAME] la Actions" at bounding box center [664, 34] width 1021 height 24
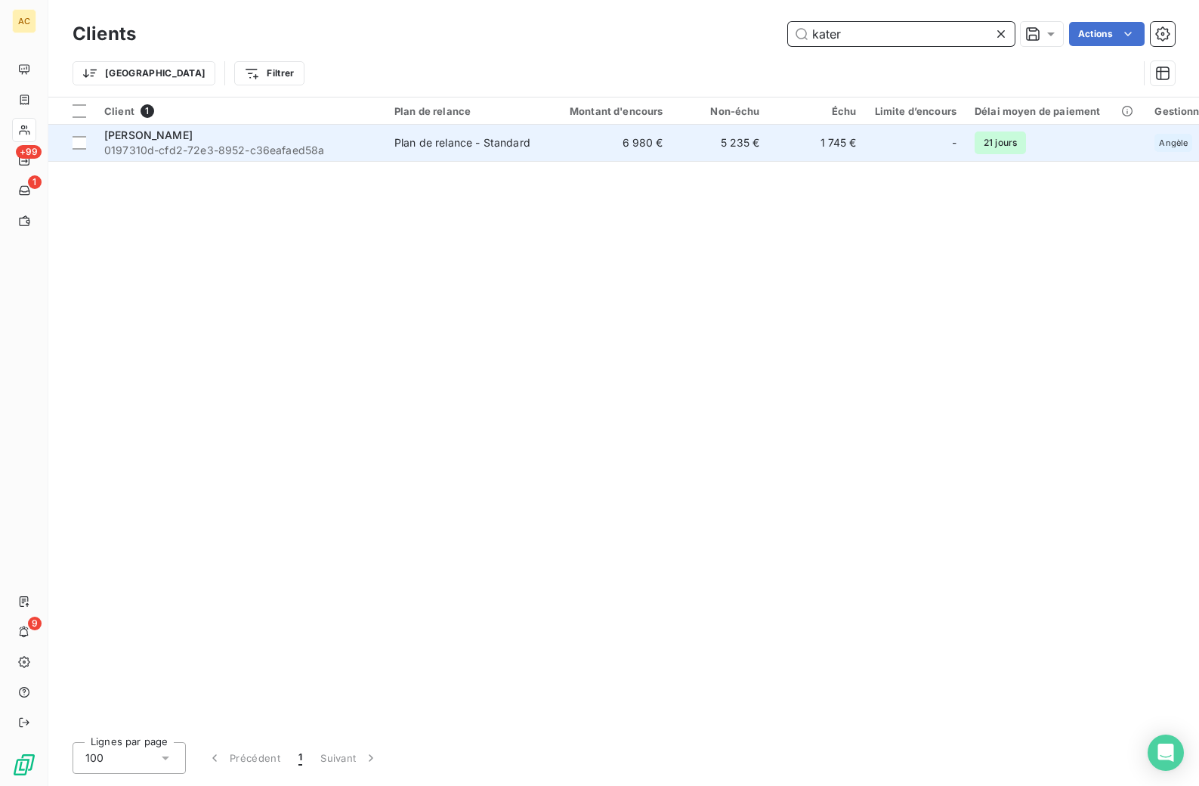
type input "kater"
click at [231, 147] on span "0197310d-cfd2-72e3-8952-c36eafaed58a" at bounding box center [240, 150] width 272 height 15
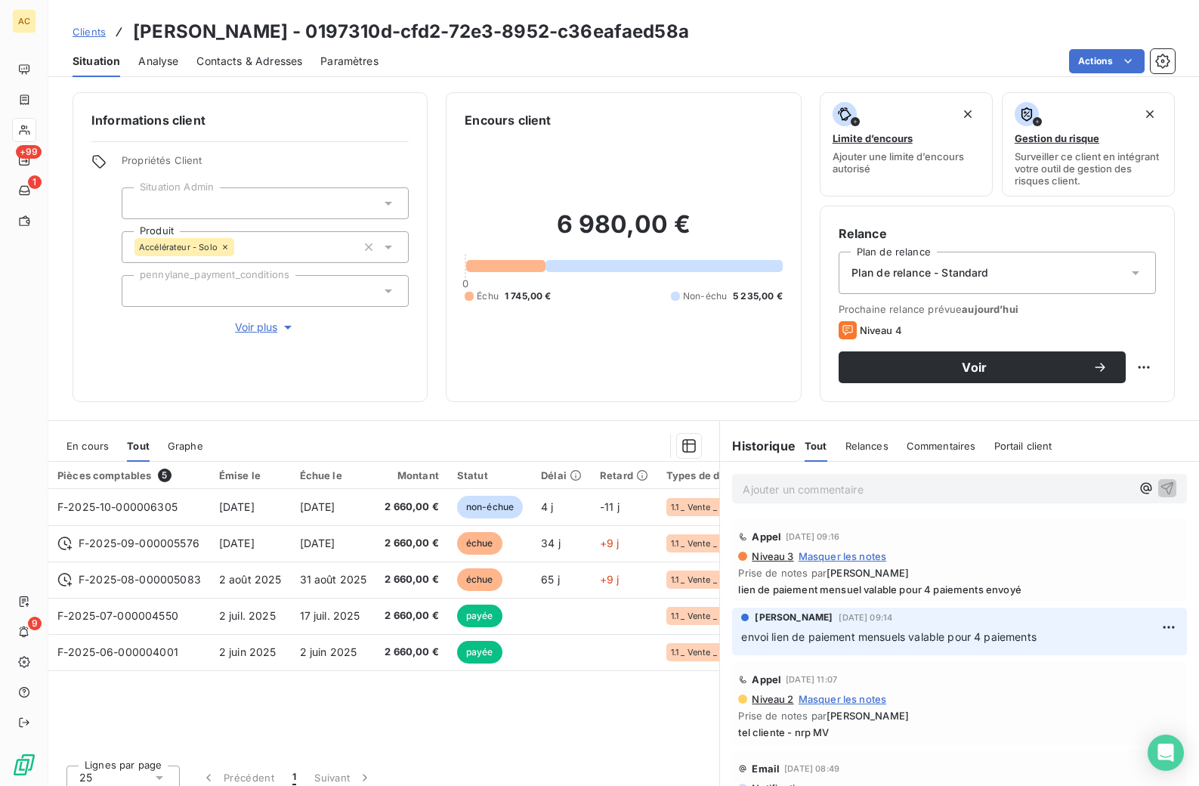
click at [243, 63] on span "Contacts & Adresses" at bounding box center [249, 61] width 106 height 15
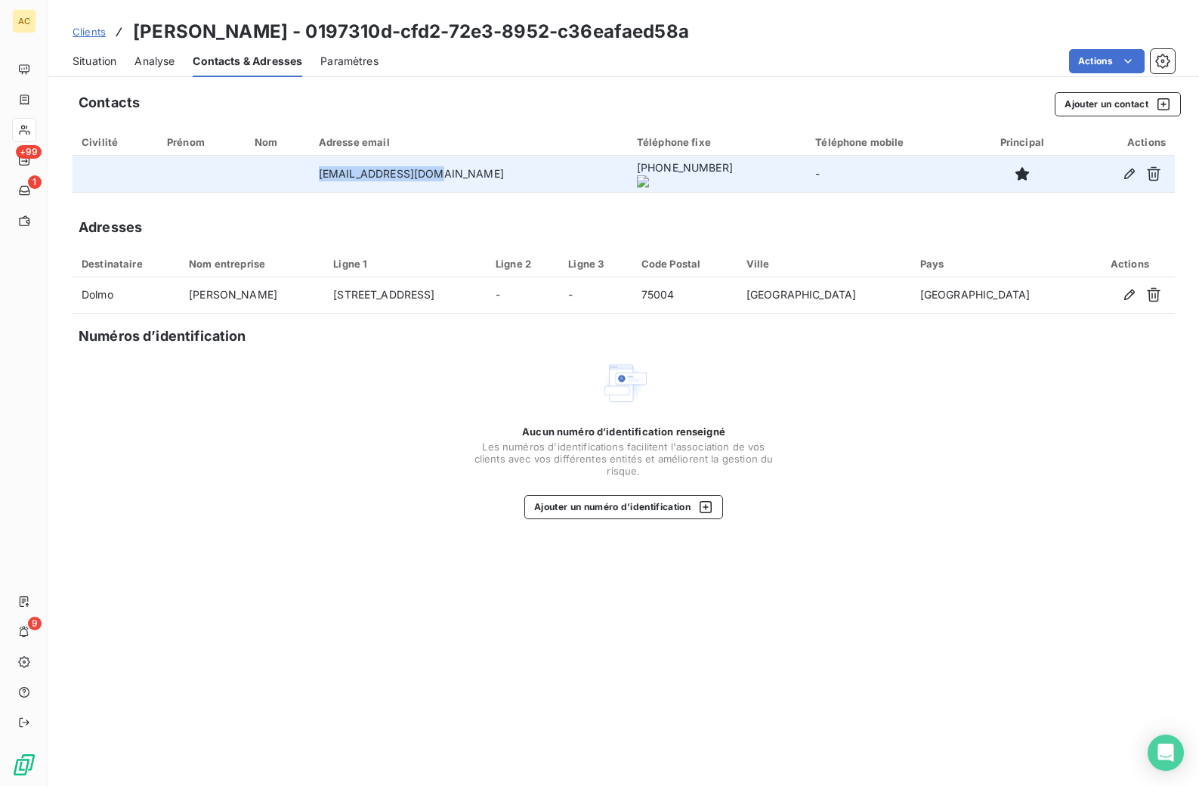
drag, startPoint x: 337, startPoint y: 177, endPoint x: 468, endPoint y: 170, distance: 130.9
click at [476, 170] on td "[EMAIL_ADDRESS][DOMAIN_NAME]" at bounding box center [469, 174] width 318 height 36
copy td "[EMAIL_ADDRESS][DOMAIN_NAME]"
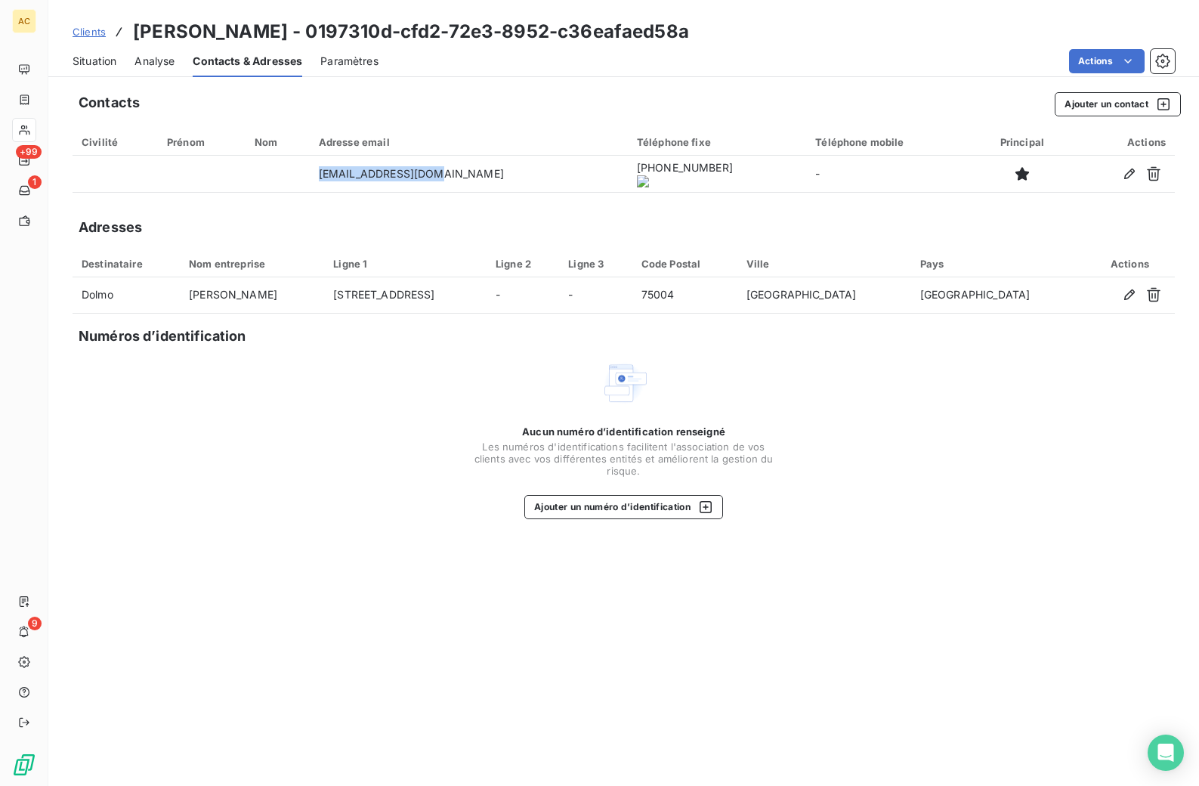
click at [92, 33] on span "Clients" at bounding box center [89, 32] width 33 height 12
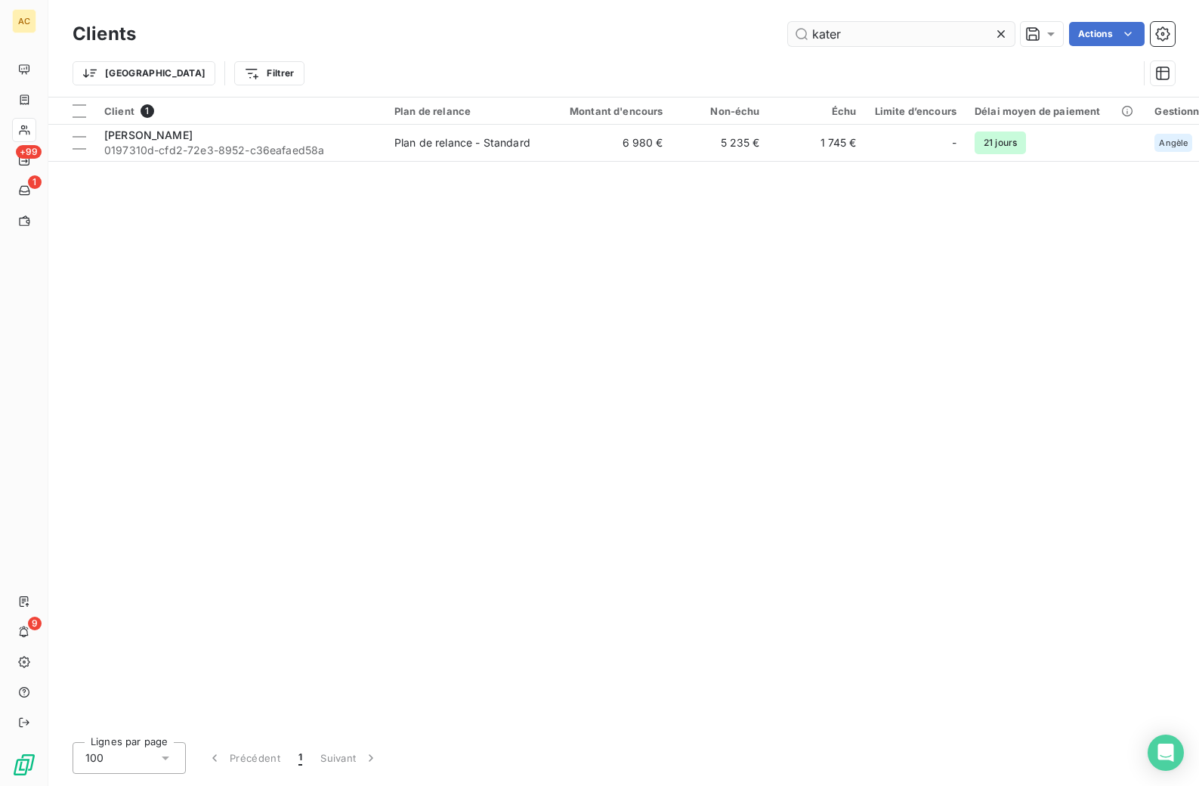
drag, startPoint x: 850, startPoint y: 32, endPoint x: 789, endPoint y: 32, distance: 60.4
click at [789, 32] on input "kater" at bounding box center [901, 34] width 227 height 24
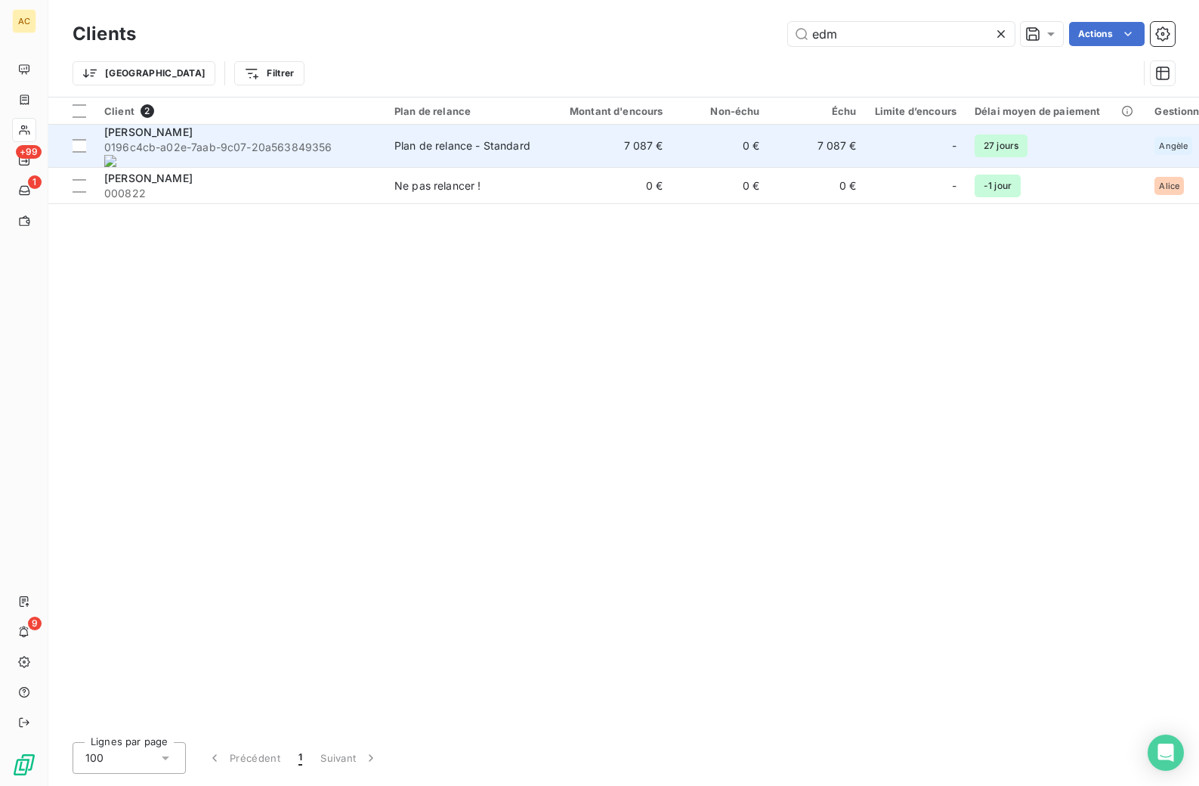
type input "edm"
click at [265, 144] on span "0196c4cb-a02e-7aab-9c07-20a 563849356" at bounding box center [240, 153] width 272 height 27
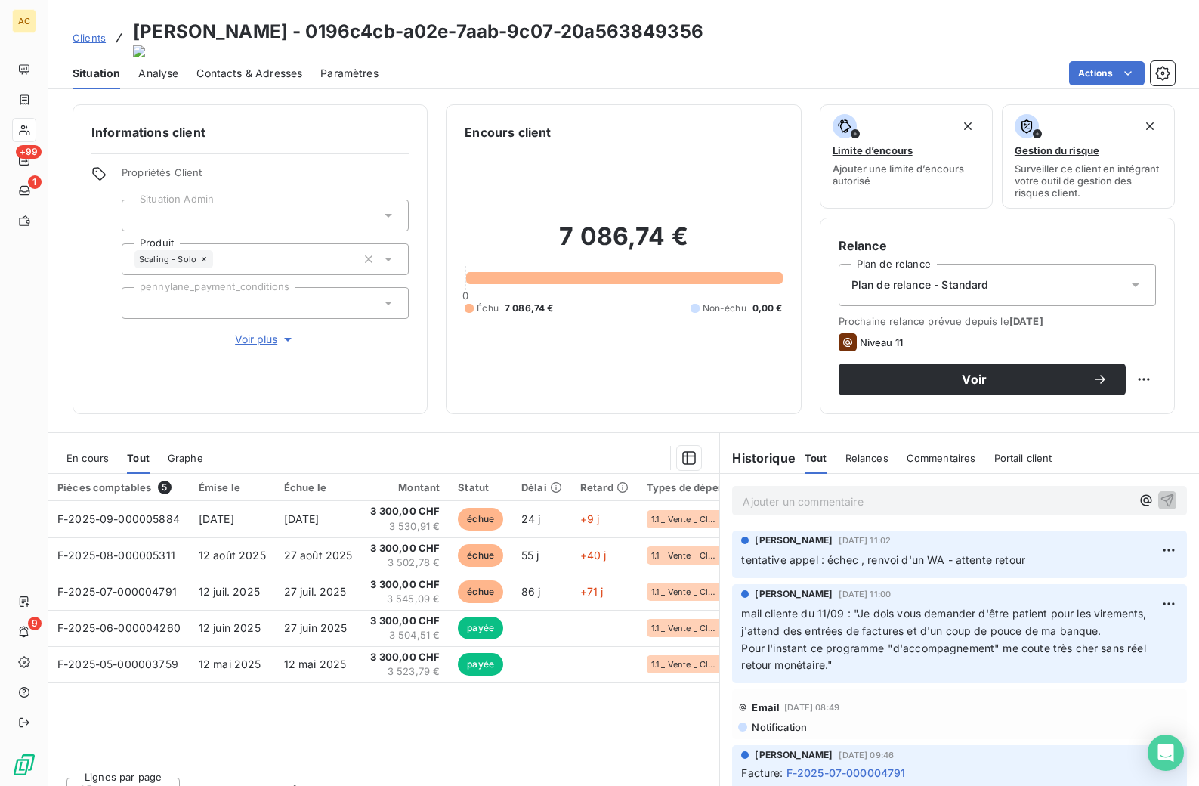
click at [854, 492] on p "Ajouter un commentaire ﻿" at bounding box center [937, 501] width 388 height 19
click at [769, 493] on span "retour [GEOGRAPHIC_DATA] :" at bounding box center [818, 499] width 150 height 13
click at [851, 492] on p "retour client [GEOGRAPHIC_DATA] :" at bounding box center [937, 500] width 388 height 17
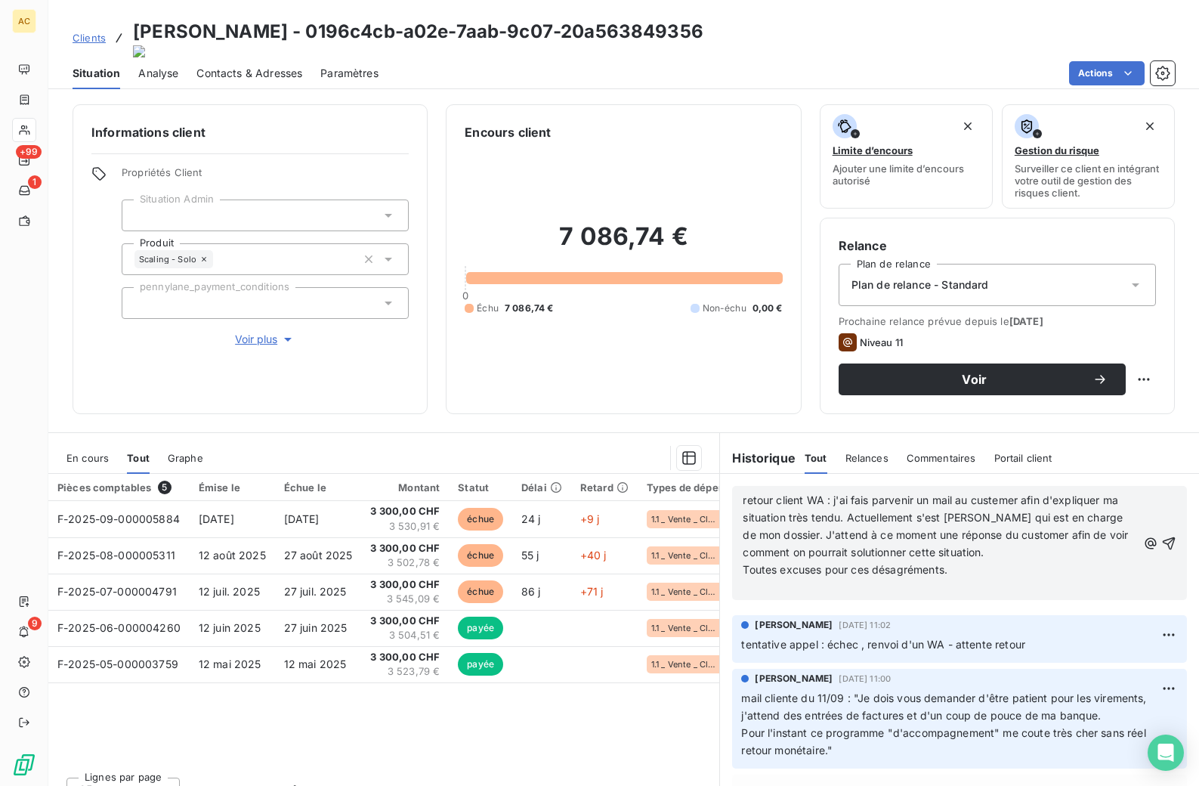
click at [829, 493] on span "retour client WA : j'ai fais parvenir un mail au custemer afin d'expliquer ma s…" at bounding box center [937, 525] width 388 height 65
click at [945, 561] on p "Toutes excuses pour ces désagréments." at bounding box center [940, 569] width 394 height 17
click at [1161, 536] on icon "button" at bounding box center [1168, 543] width 15 height 15
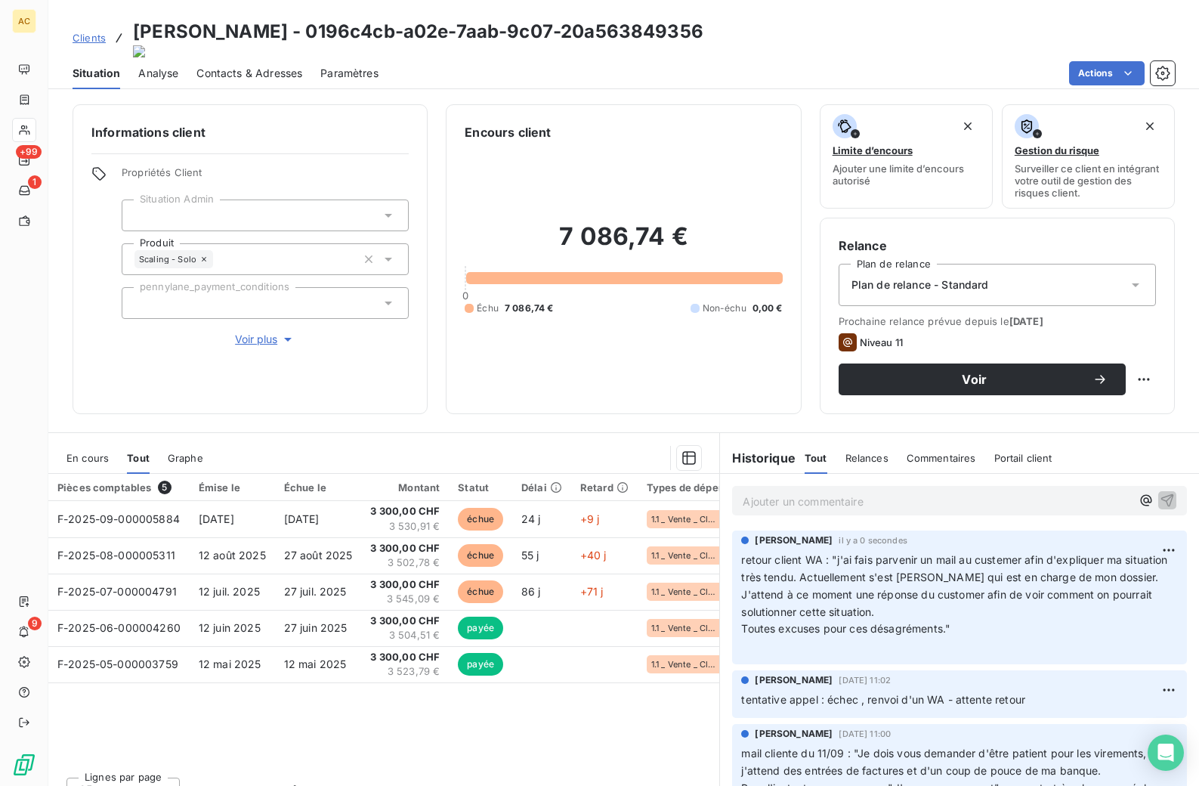
click at [84, 32] on span "Clients" at bounding box center [89, 38] width 33 height 12
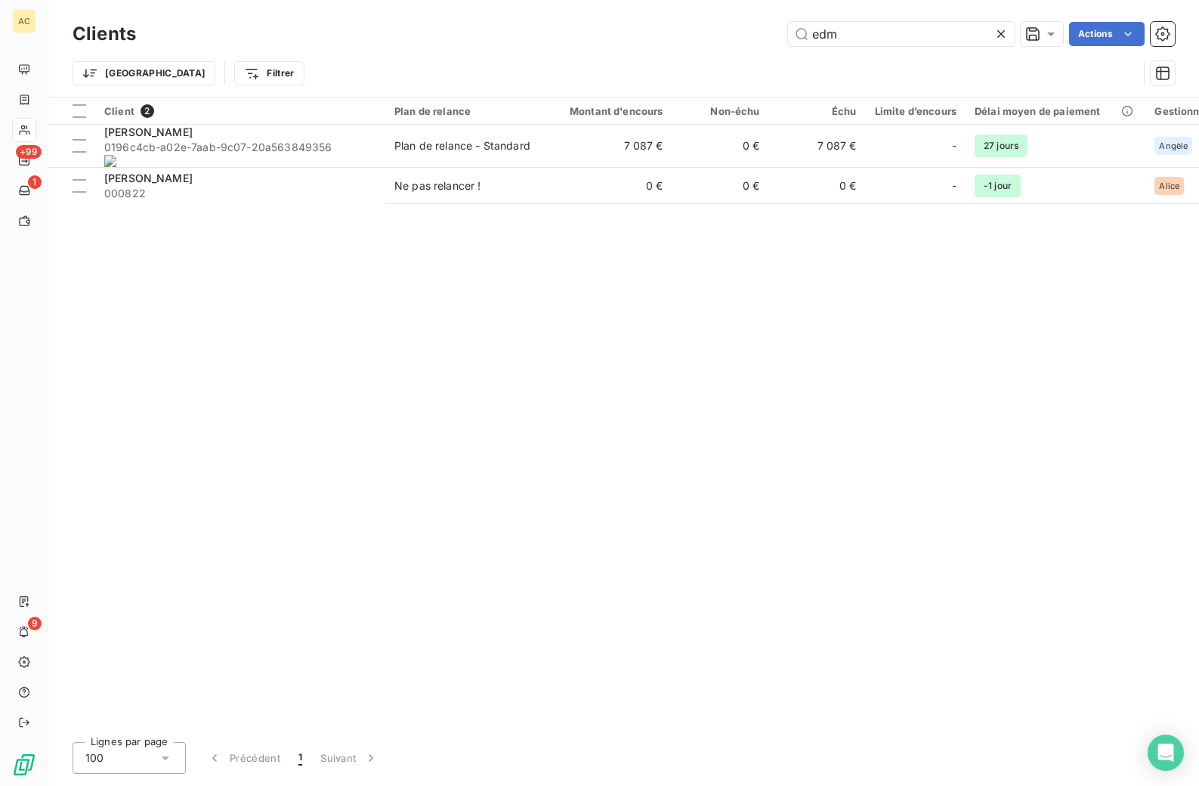
drag, startPoint x: 845, startPoint y: 33, endPoint x: 778, endPoint y: 34, distance: 67.2
click at [778, 30] on div "edm Actions" at bounding box center [664, 34] width 1021 height 24
type input "auber"
click at [619, 140] on td "6 380 €" at bounding box center [607, 143] width 130 height 36
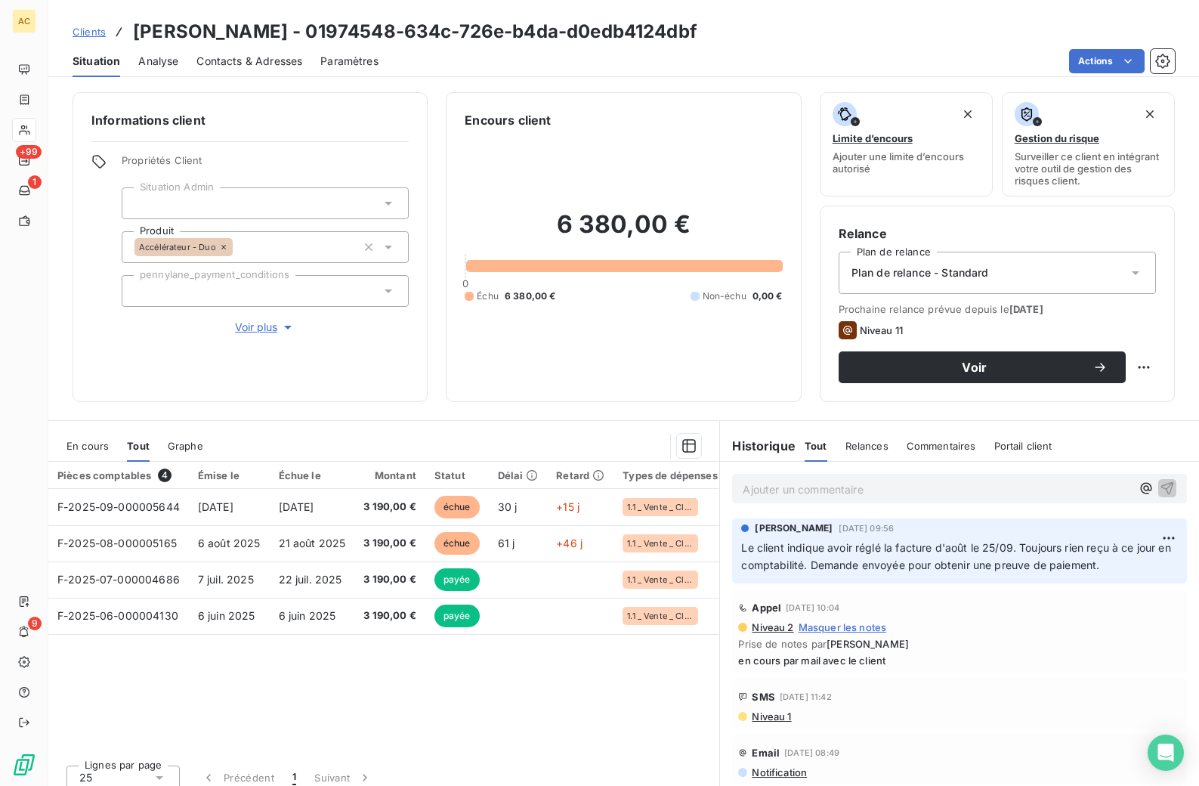
click at [780, 487] on p "Ajouter un commentaire ﻿" at bounding box center [937, 489] width 388 height 19
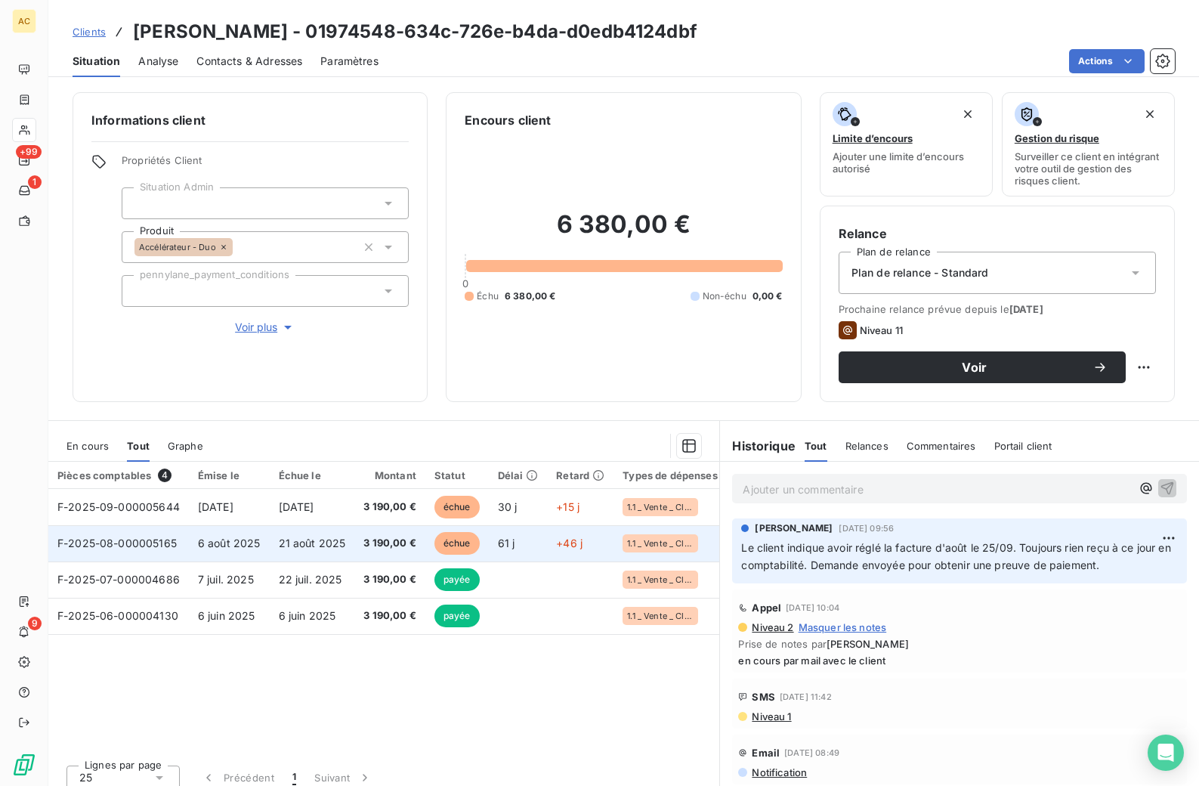
click at [303, 543] on span "21 août 2025" at bounding box center [312, 542] width 67 height 13
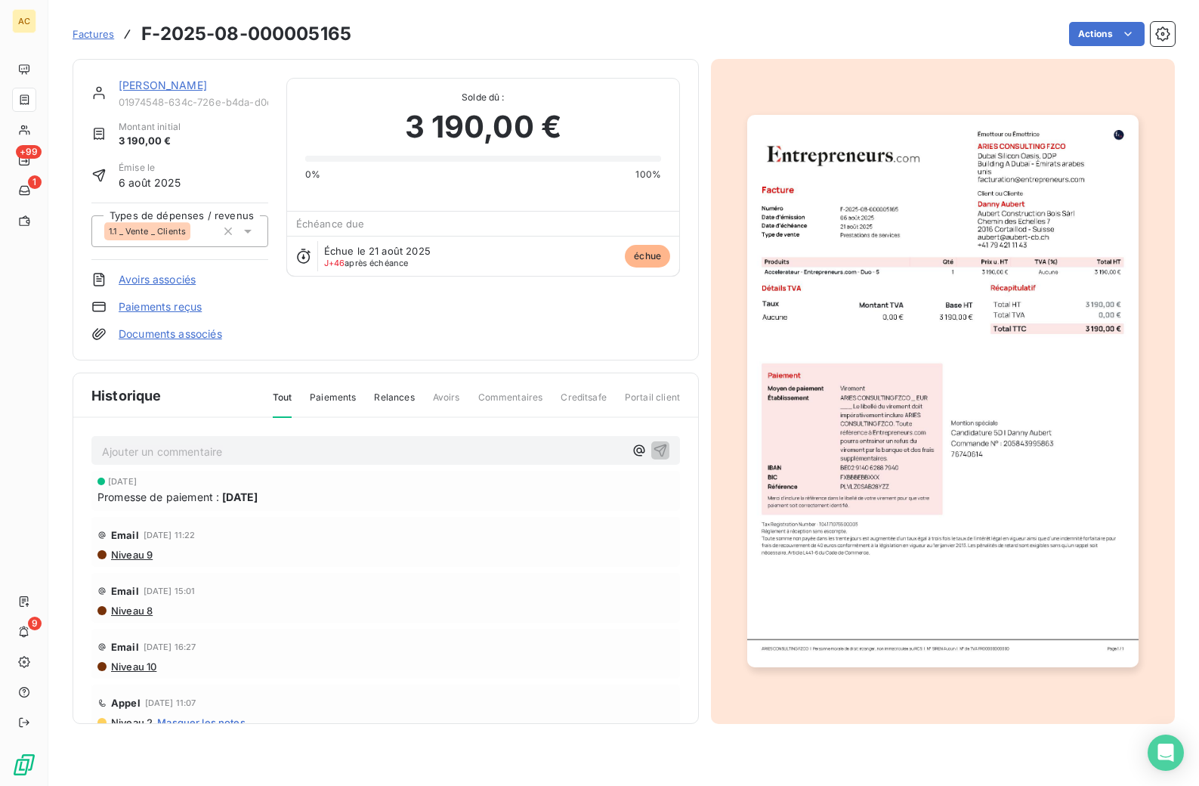
click at [394, 451] on p "Ajouter un commentaire ﻿" at bounding box center [363, 451] width 522 height 19
click at [653, 452] on icon "button" at bounding box center [660, 449] width 15 height 15
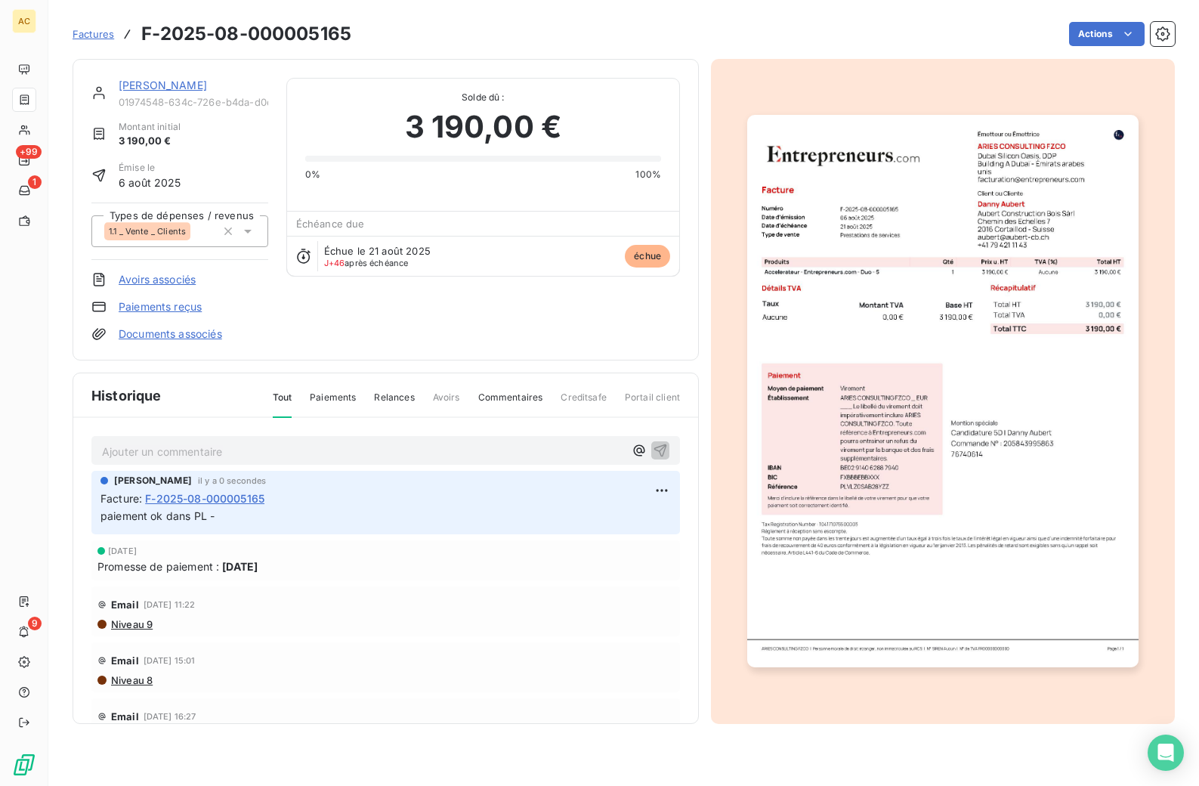
click at [133, 87] on link "[PERSON_NAME]" at bounding box center [163, 85] width 88 height 13
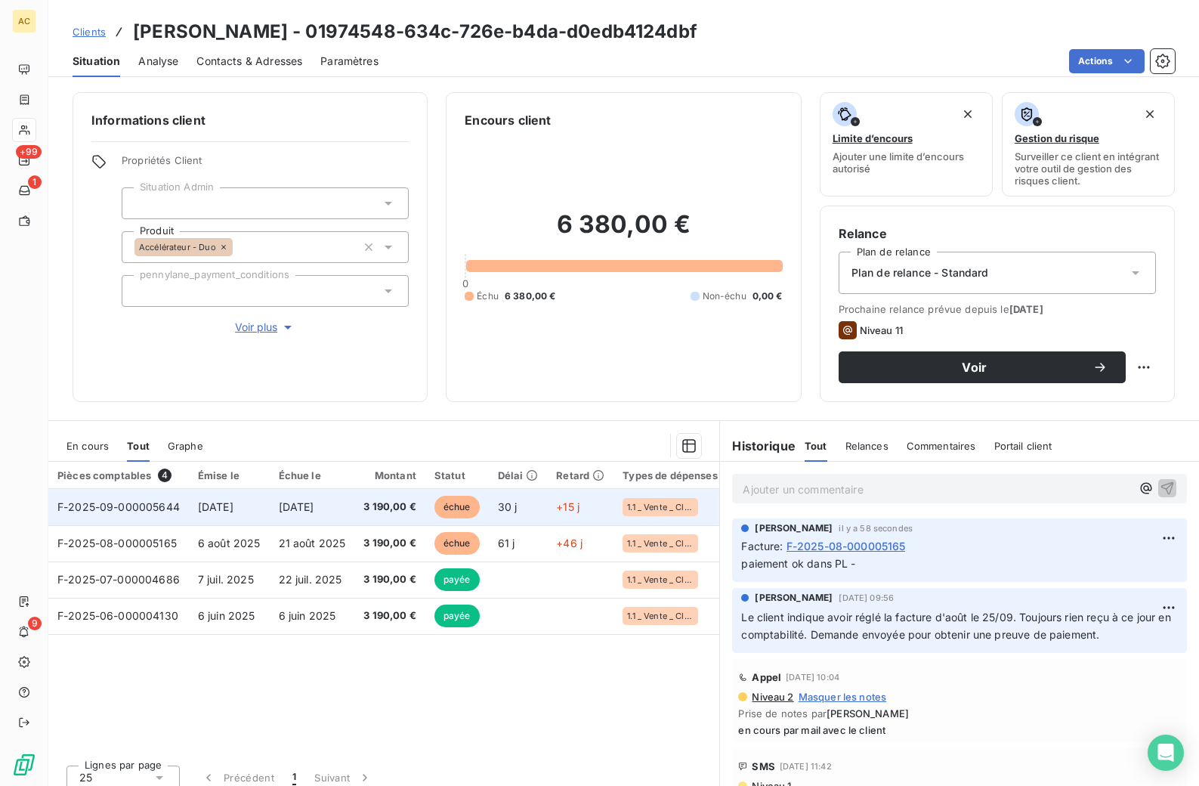
click at [312, 509] on span "[DATE]" at bounding box center [297, 506] width 36 height 13
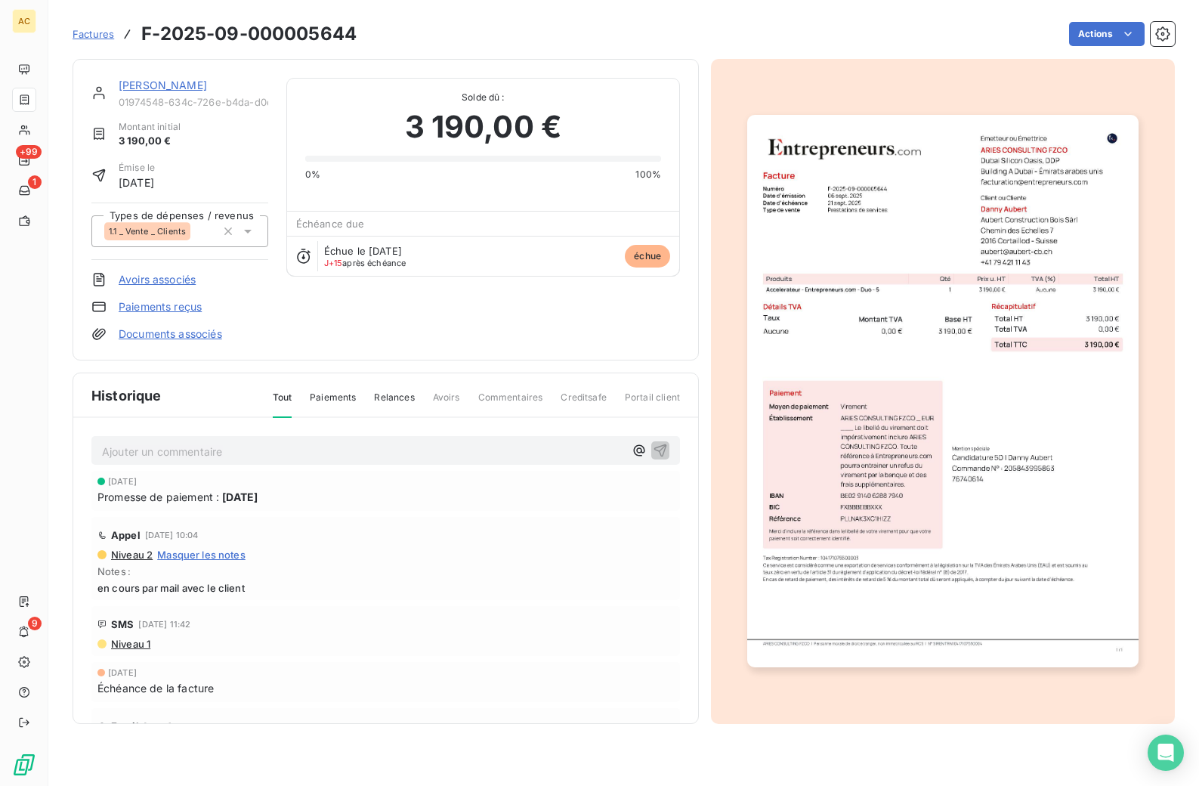
click at [182, 312] on link "Paiements reçus" at bounding box center [160, 306] width 83 height 15
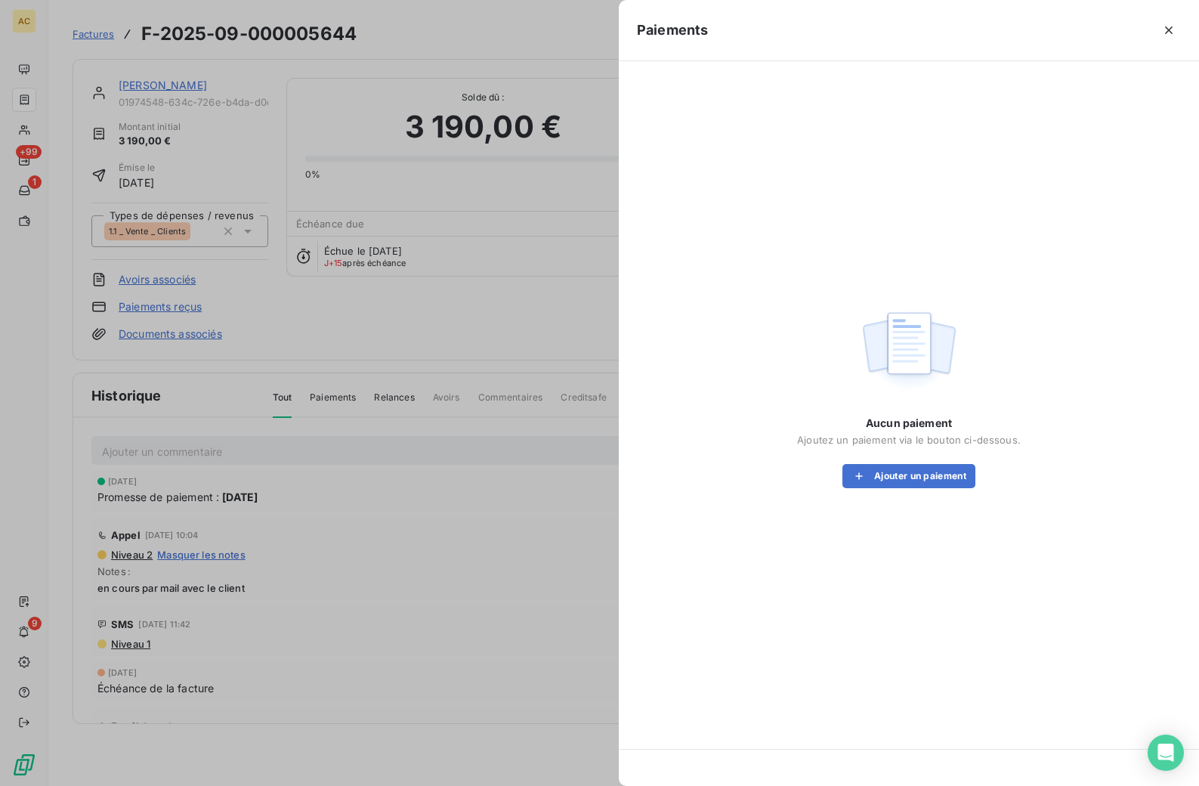
click at [489, 320] on div at bounding box center [599, 393] width 1199 height 786
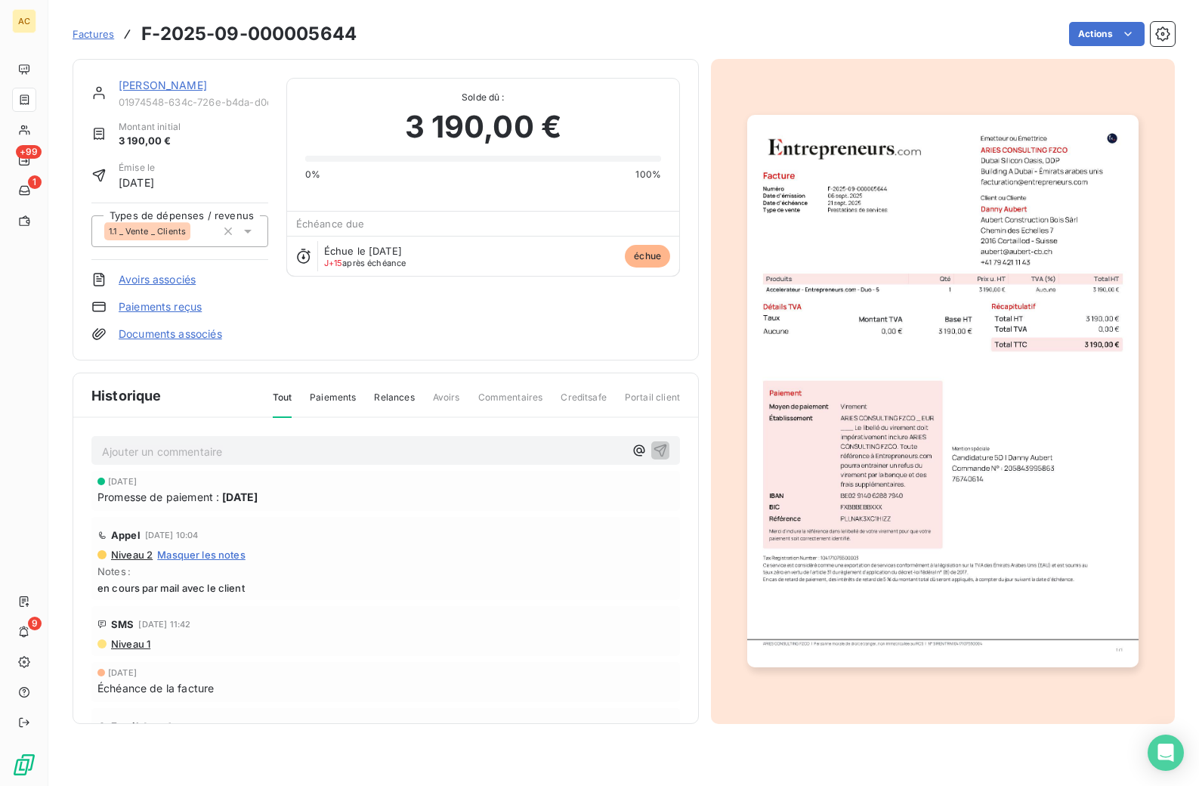
click at [129, 87] on link "[PERSON_NAME]" at bounding box center [163, 85] width 88 height 13
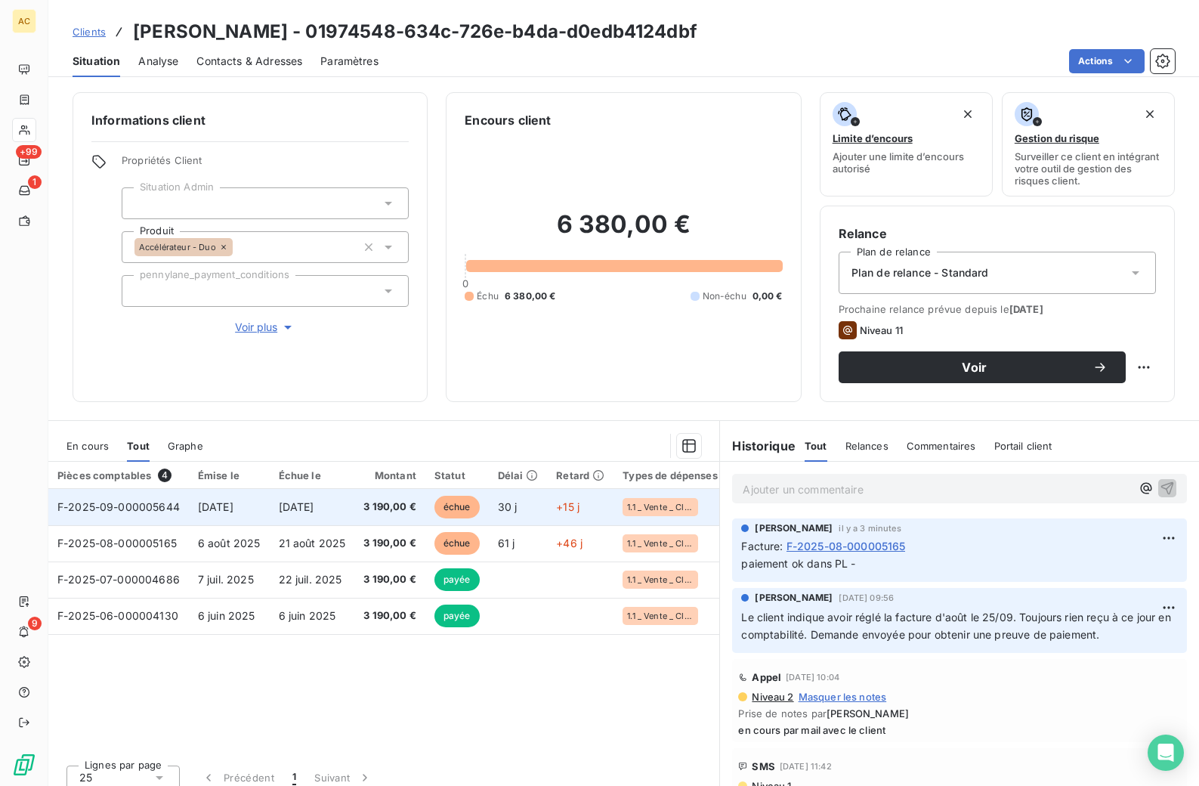
click at [184, 511] on td "F-2025-09-000005644" at bounding box center [118, 507] width 141 height 36
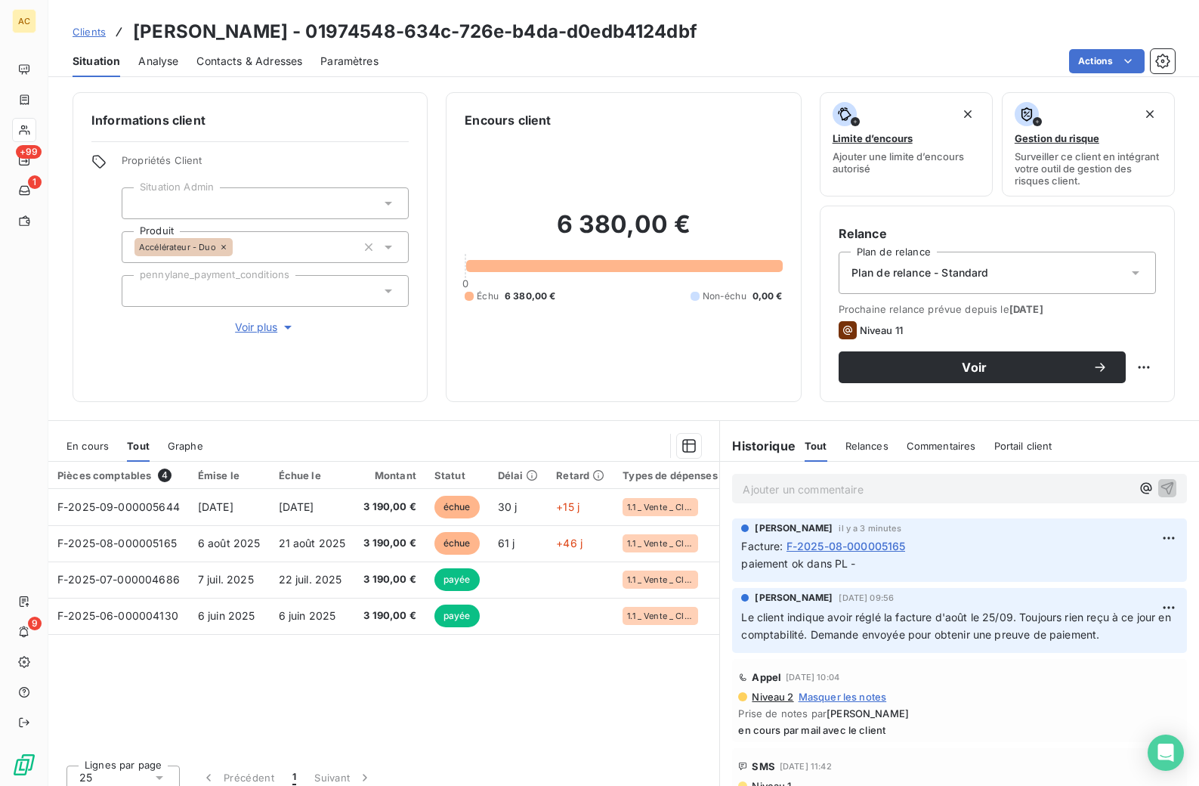
click at [275, 65] on span "Contacts & Adresses" at bounding box center [249, 61] width 106 height 15
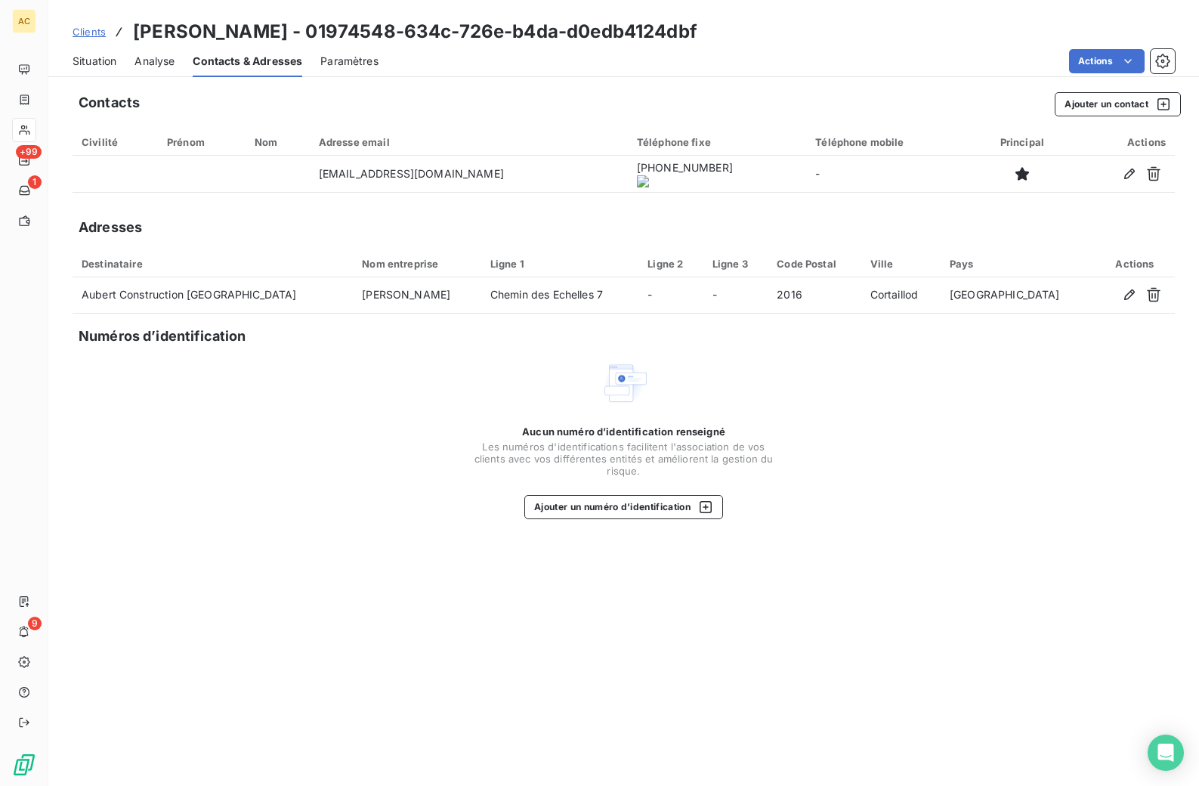
click at [90, 33] on span "Clients" at bounding box center [89, 32] width 33 height 12
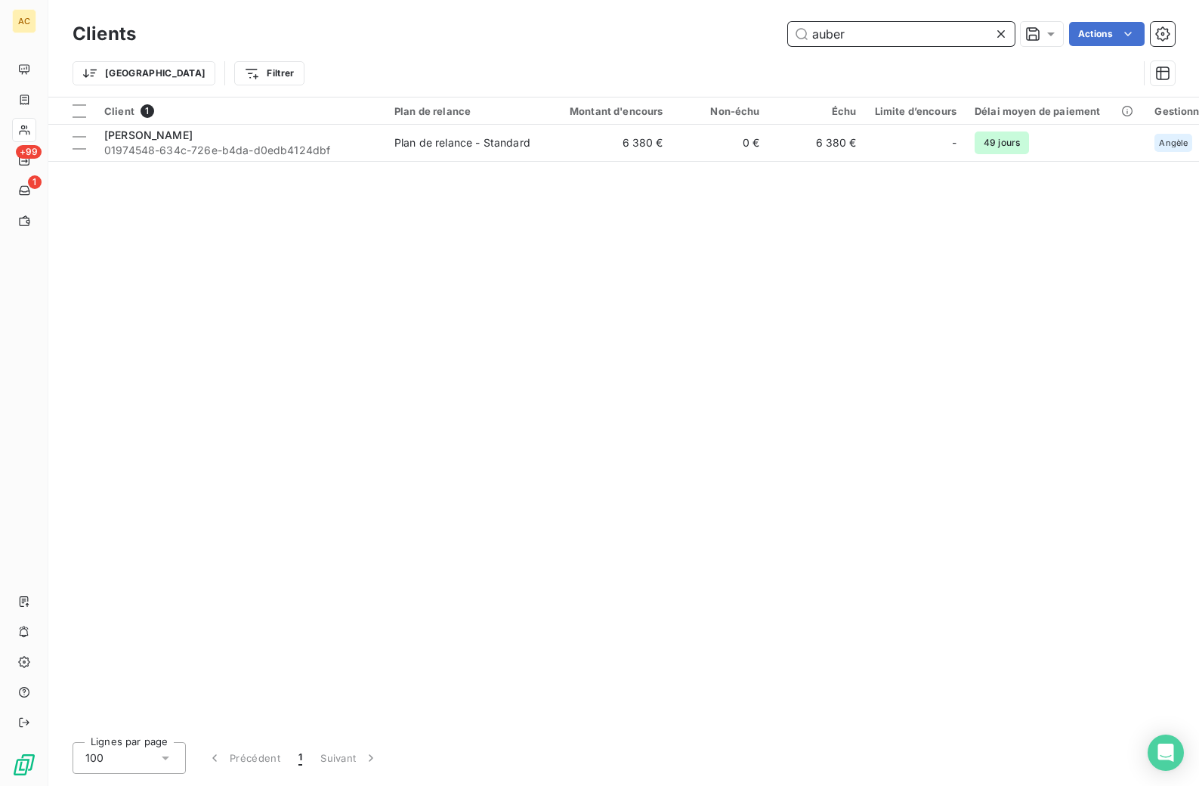
click at [782, 31] on div "auber Actions" at bounding box center [664, 34] width 1021 height 24
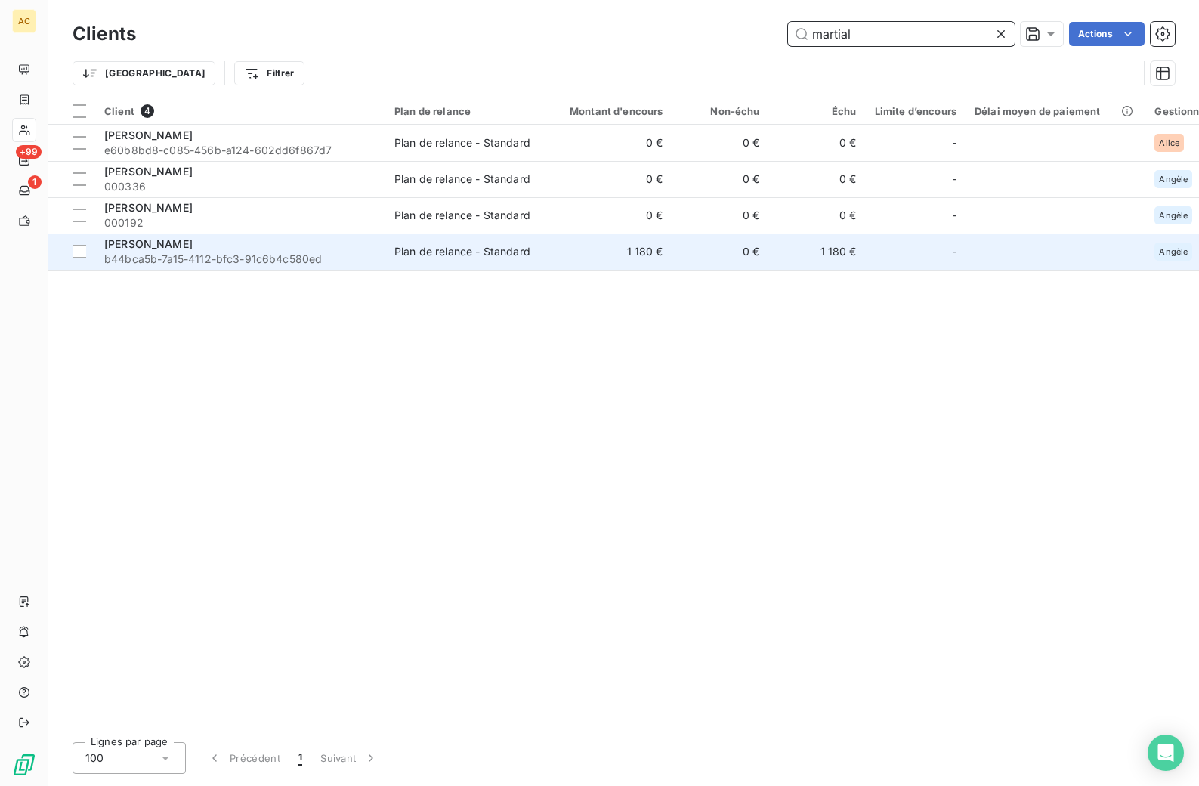
type input "martial"
click at [186, 252] on span "b44bca5b-7a15-4112-bfc3-91c6b4c580ed" at bounding box center [240, 259] width 272 height 15
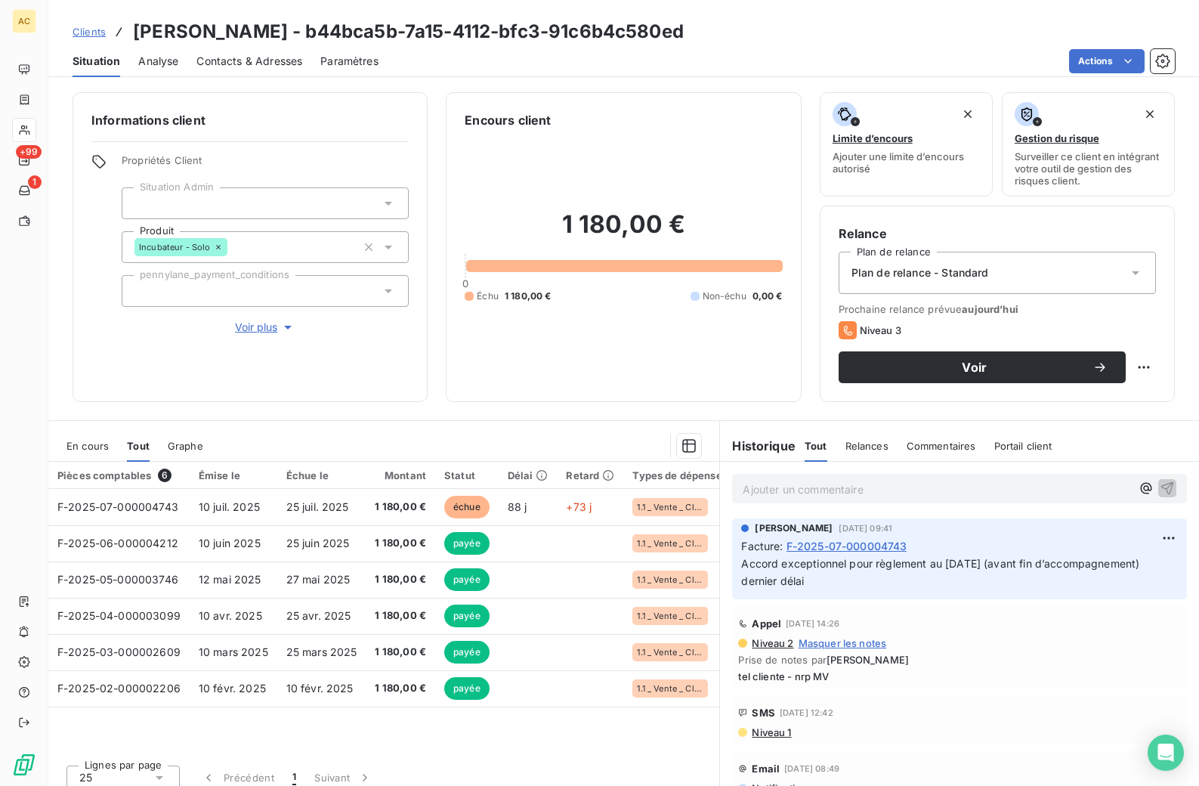
click at [250, 64] on span "Contacts & Adresses" at bounding box center [249, 61] width 106 height 15
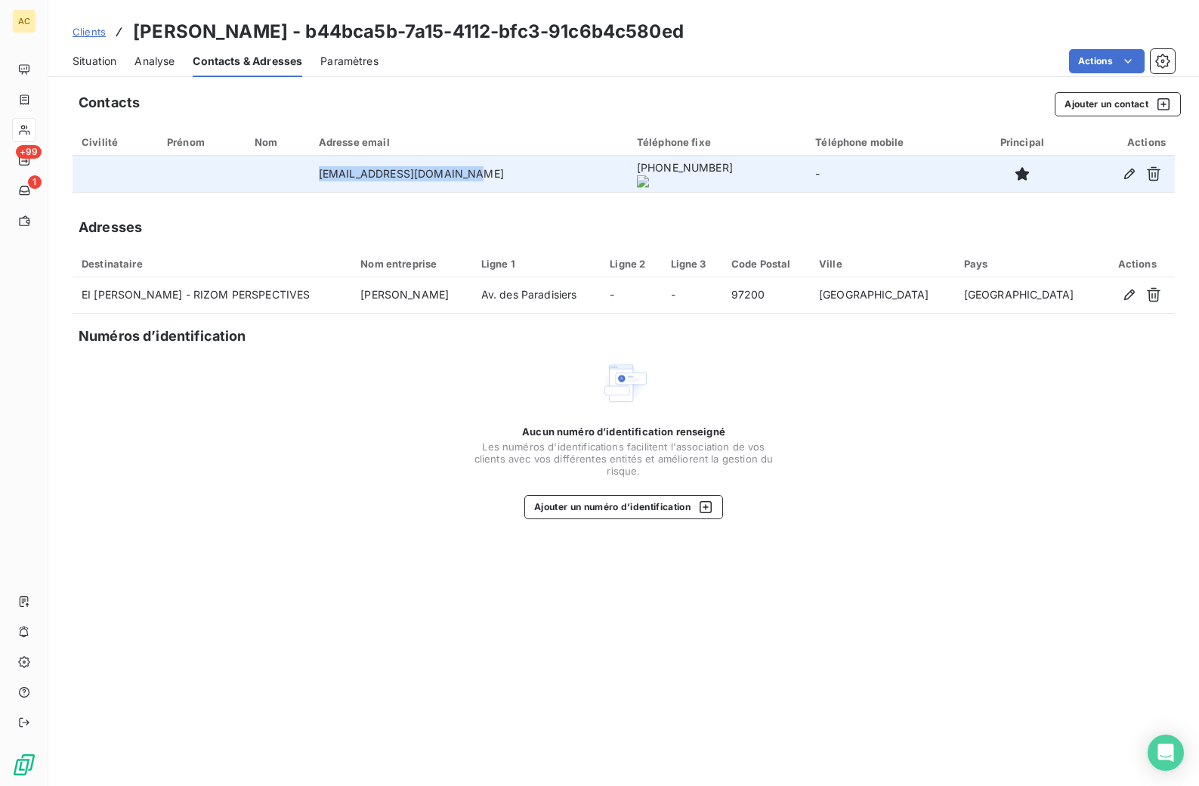
drag, startPoint x: 322, startPoint y: 174, endPoint x: 431, endPoint y: 178, distance: 108.9
click at [460, 177] on td "[EMAIL_ADDRESS][DOMAIN_NAME]" at bounding box center [469, 174] width 318 height 36
drag, startPoint x: 471, startPoint y: 171, endPoint x: 351, endPoint y: 170, distance: 119.4
click at [311, 171] on tr "[EMAIL_ADDRESS][DOMAIN_NAME] [PHONE_NUMBER] -" at bounding box center [624, 174] width 1102 height 36
copy tr "[EMAIL_ADDRESS][DOMAIN_NAME]"
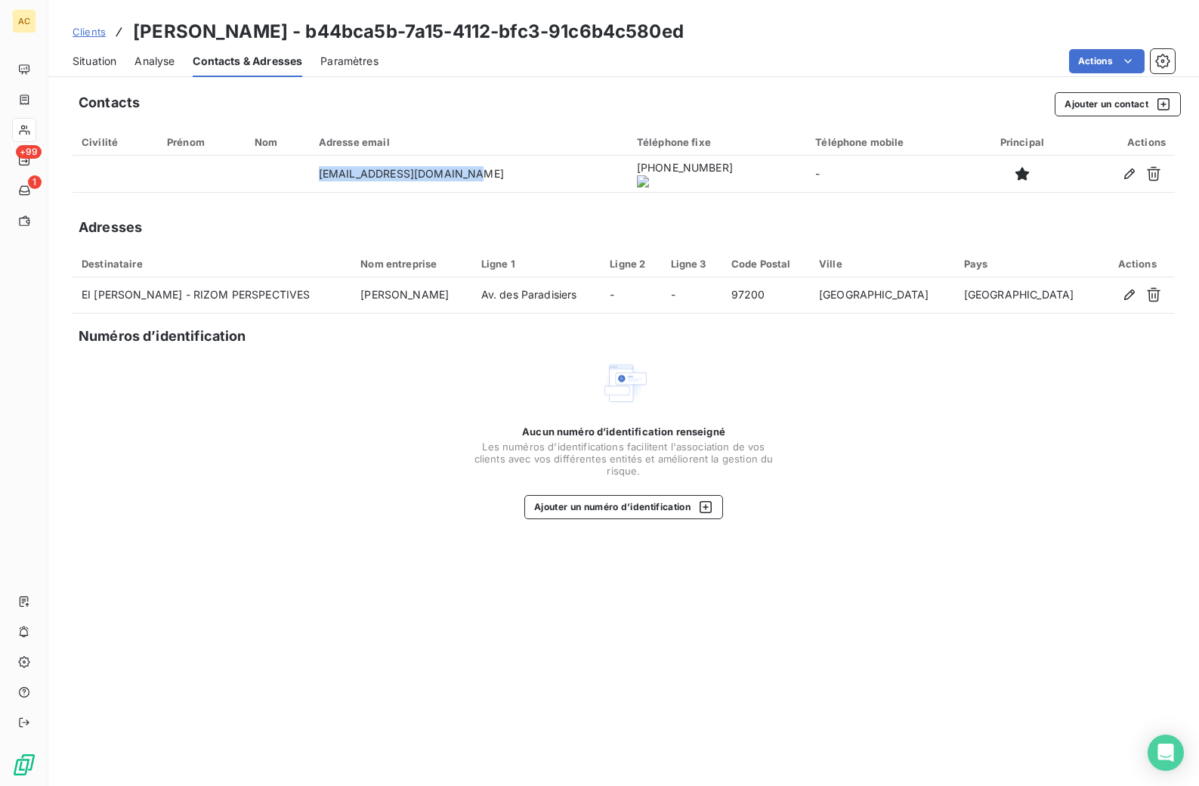
click at [97, 32] on span "Clients" at bounding box center [89, 32] width 33 height 12
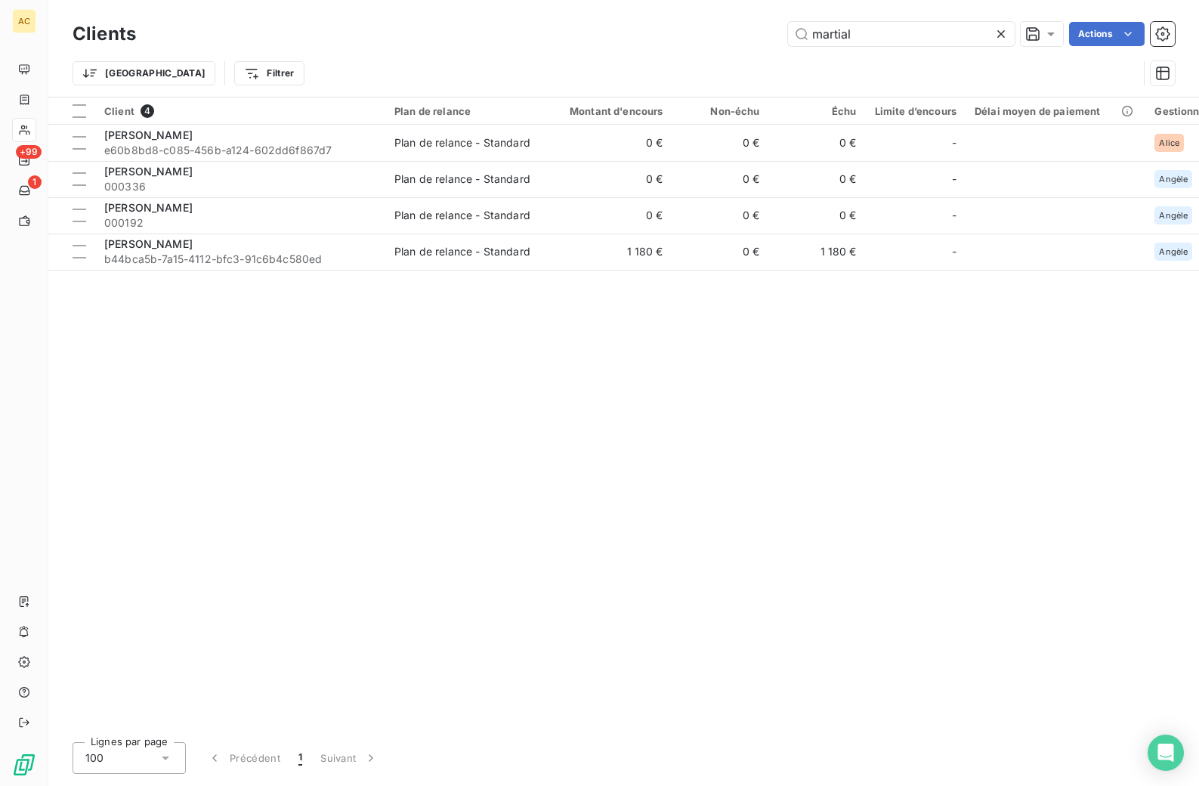
drag, startPoint x: 838, startPoint y: 28, endPoint x: 763, endPoint y: 8, distance: 78.1
click at [759, 18] on div "Clients martial Actions" at bounding box center [624, 34] width 1102 height 32
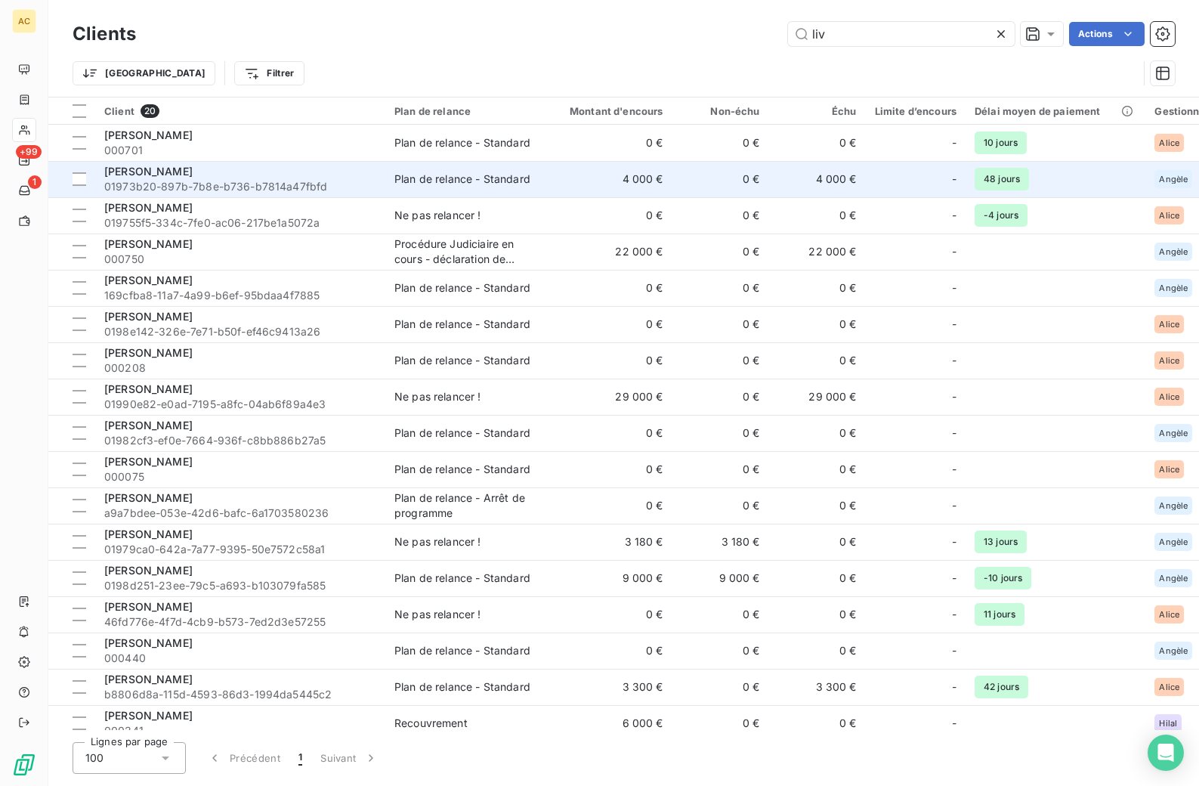
type input "liv"
click at [317, 185] on span "01973b20-897b-7b8e-b736-b7814a47fbfd" at bounding box center [240, 186] width 272 height 15
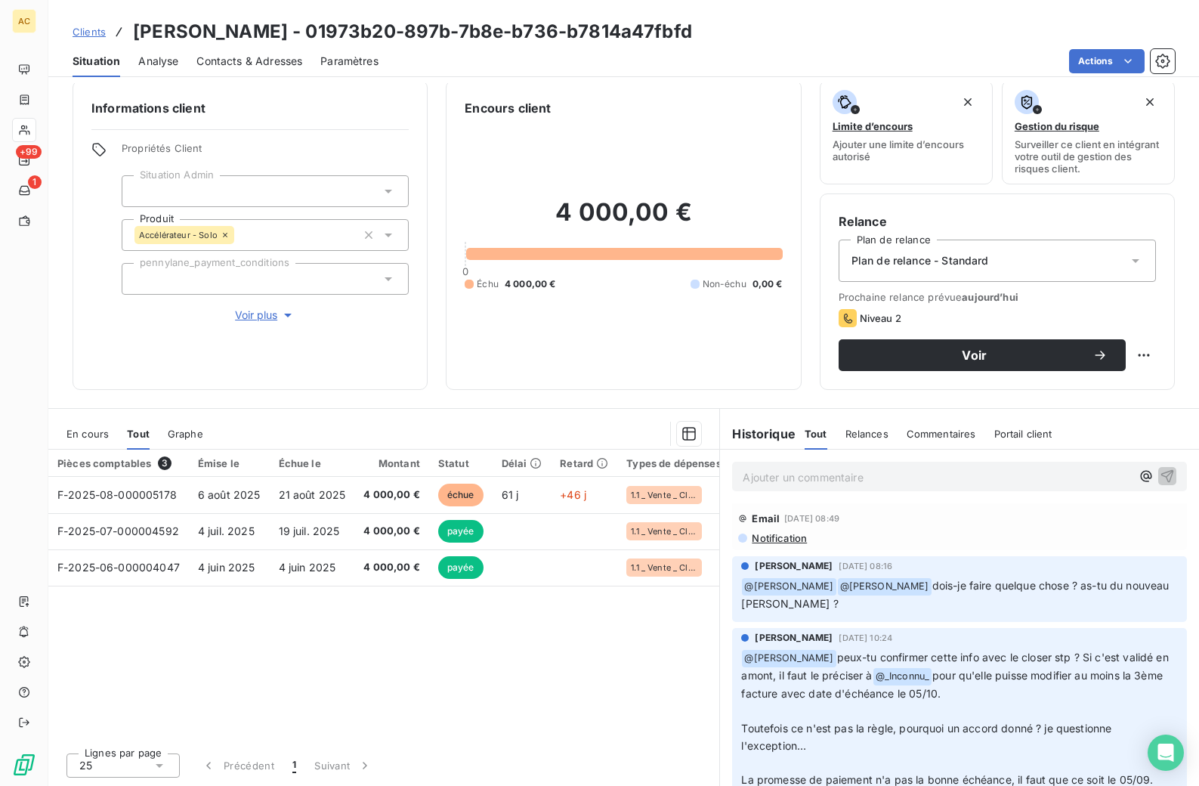
scroll to position [289, 0]
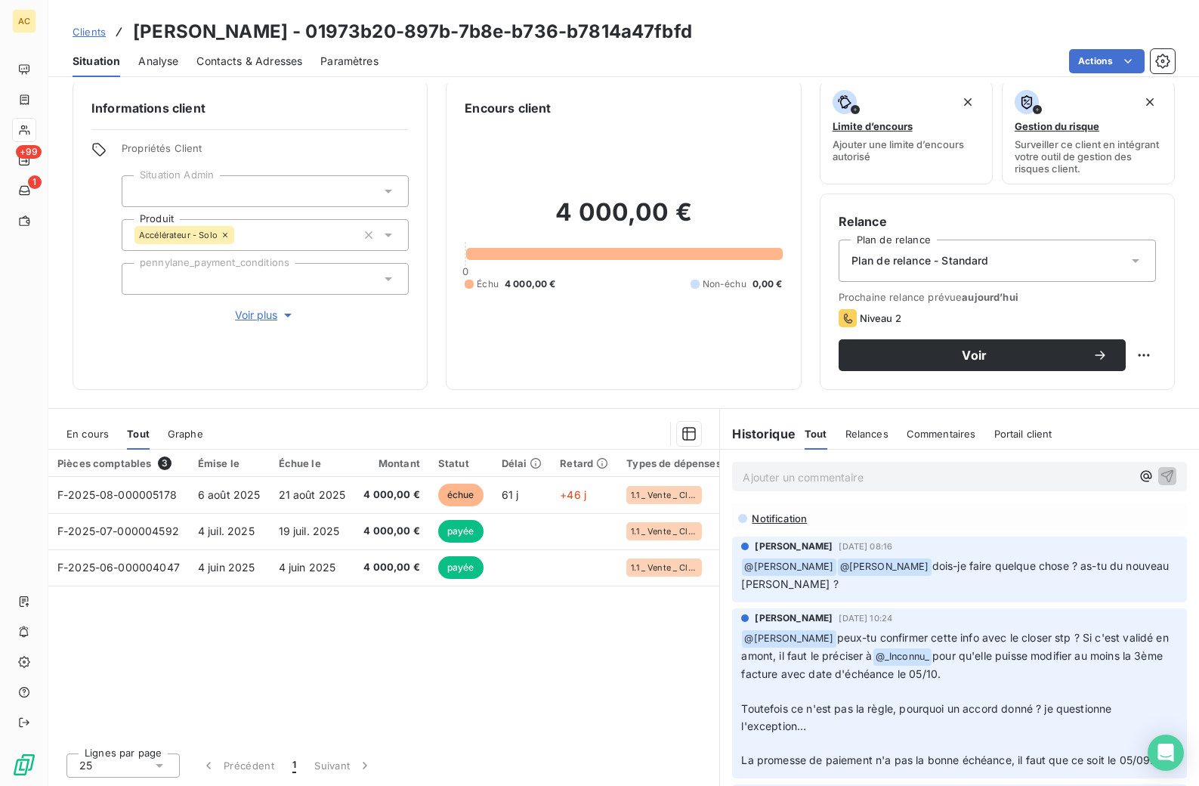
click at [229, 64] on span "Contacts & Adresses" at bounding box center [249, 61] width 106 height 15
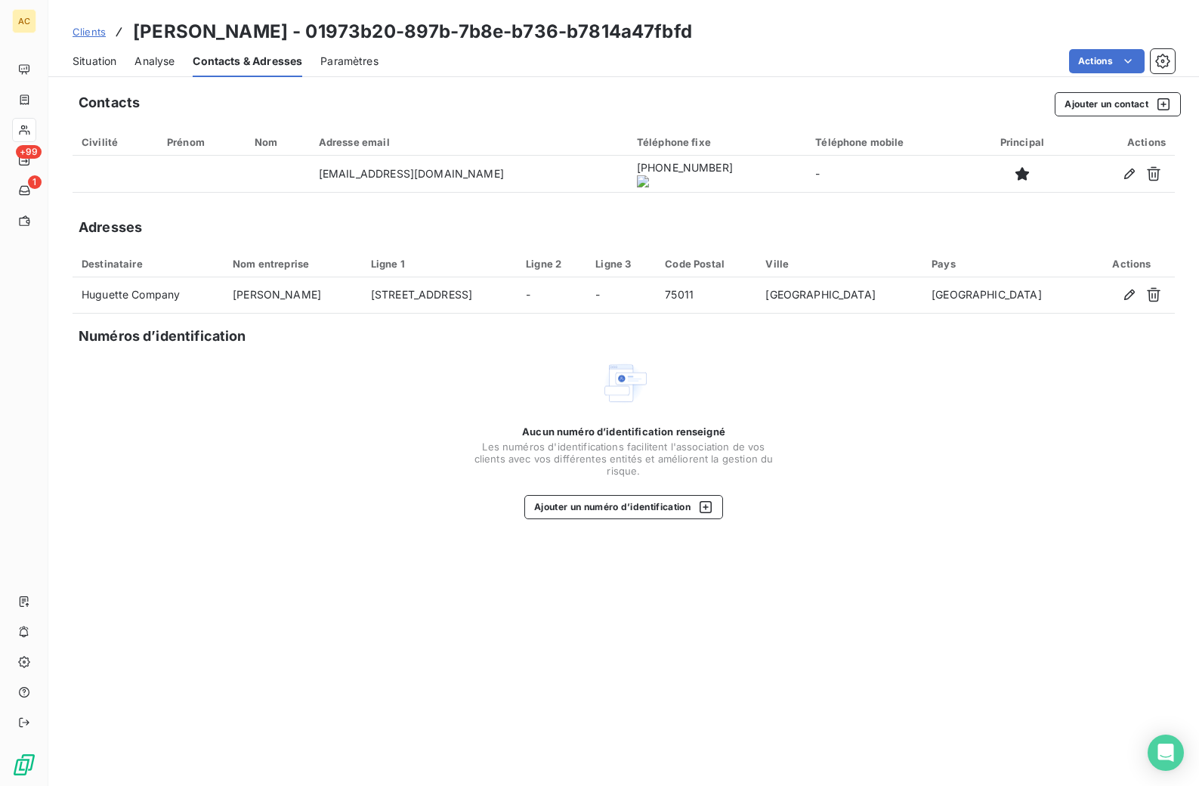
click at [101, 63] on span "Situation" at bounding box center [95, 61] width 44 height 15
drag, startPoint x: 101, startPoint y: 63, endPoint x: 107, endPoint y: 82, distance: 18.9
click at [101, 63] on span "Situation" at bounding box center [95, 61] width 44 height 15
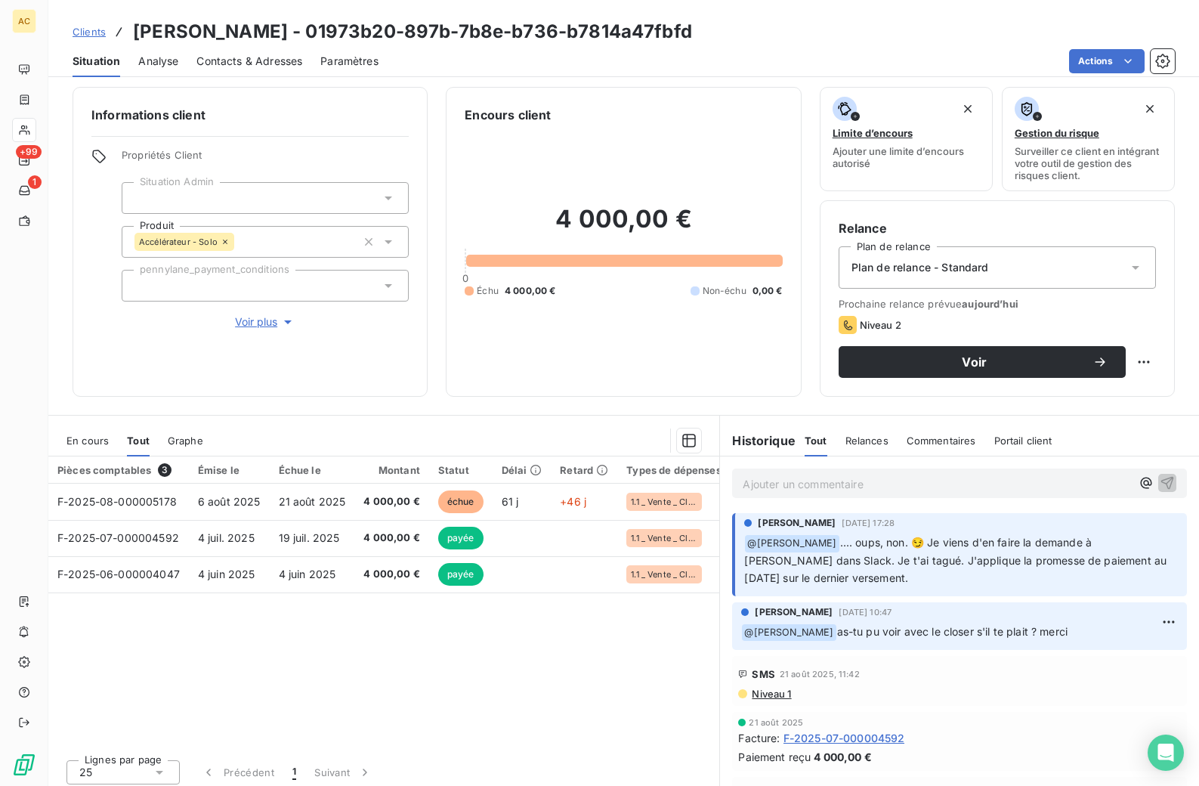
scroll to position [0, 0]
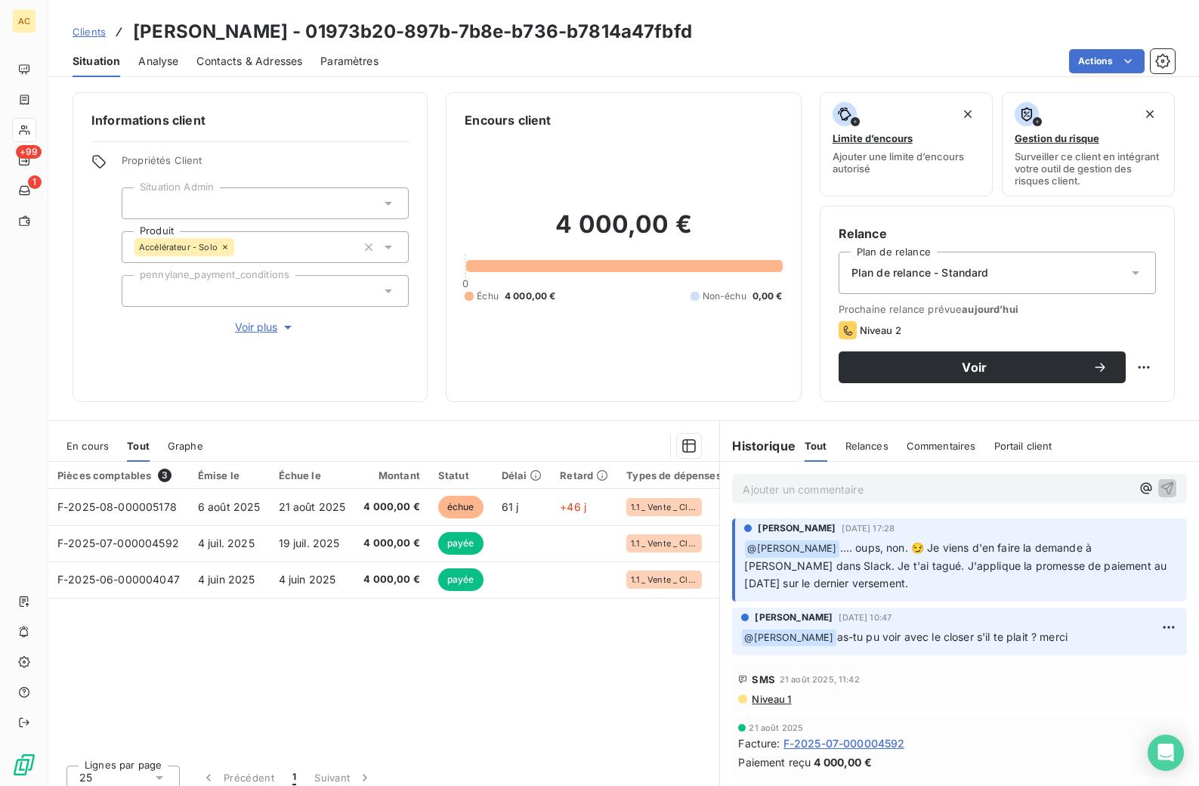
click at [221, 65] on span "Contacts & Adresses" at bounding box center [249, 61] width 106 height 15
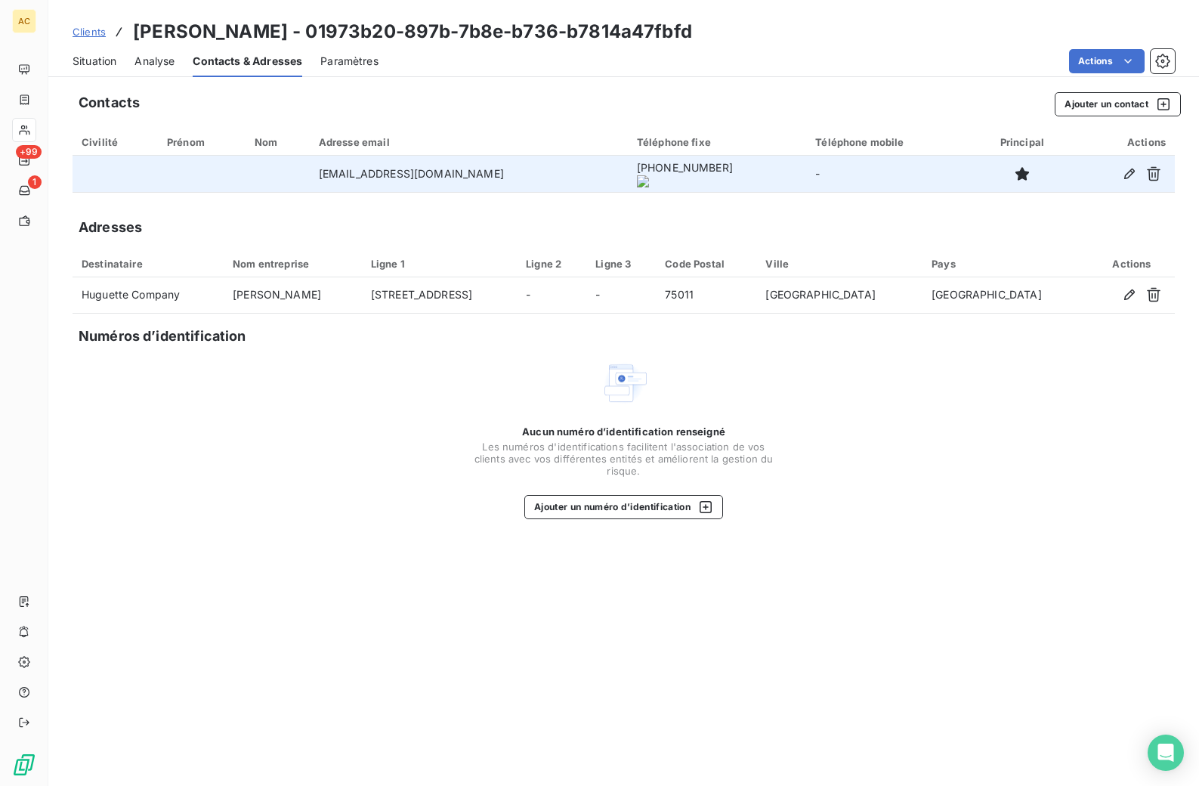
click at [669, 153] on onoff-telecom-ce-actions-button at bounding box center [669, 153] width 0 height 0
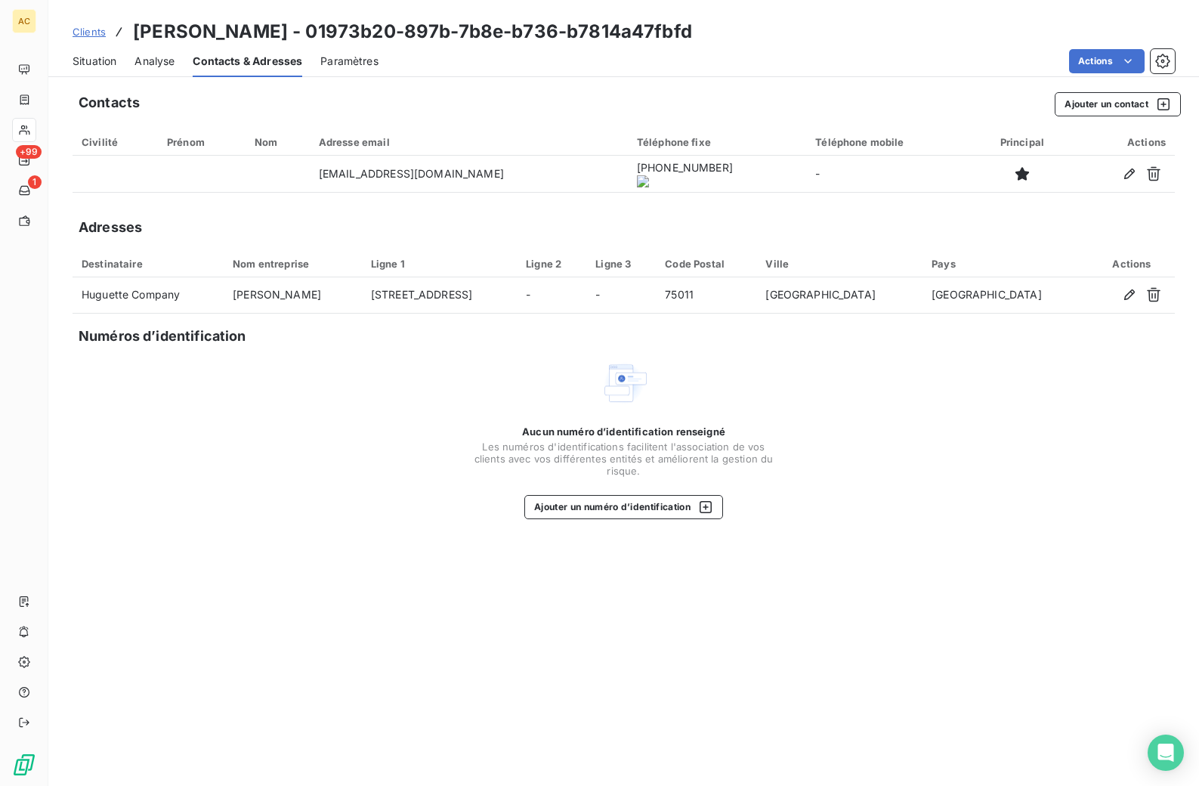
click at [243, 398] on div "Aucun numéro d’identification renseigné Les numéros d'identifications faciliten…" at bounding box center [624, 439] width 1102 height 160
click at [88, 59] on span "Situation" at bounding box center [95, 61] width 44 height 15
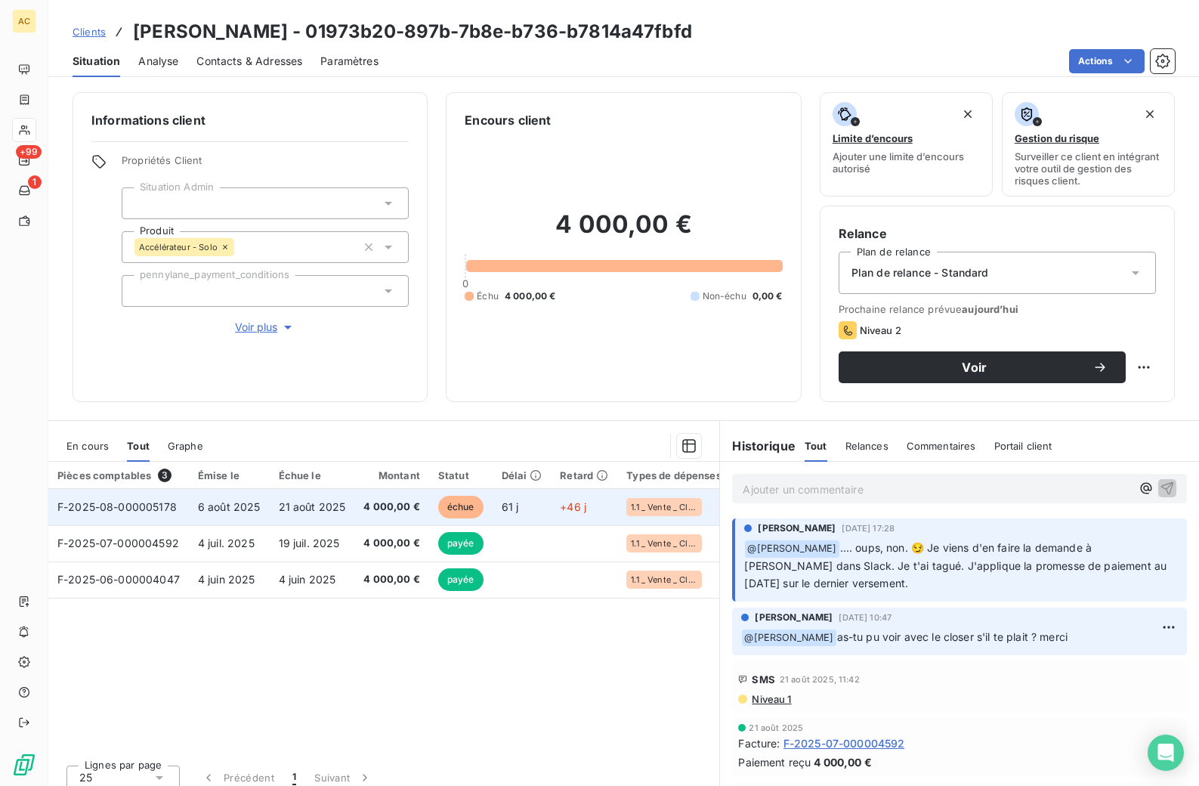
click at [447, 503] on span "échue" at bounding box center [460, 507] width 45 height 23
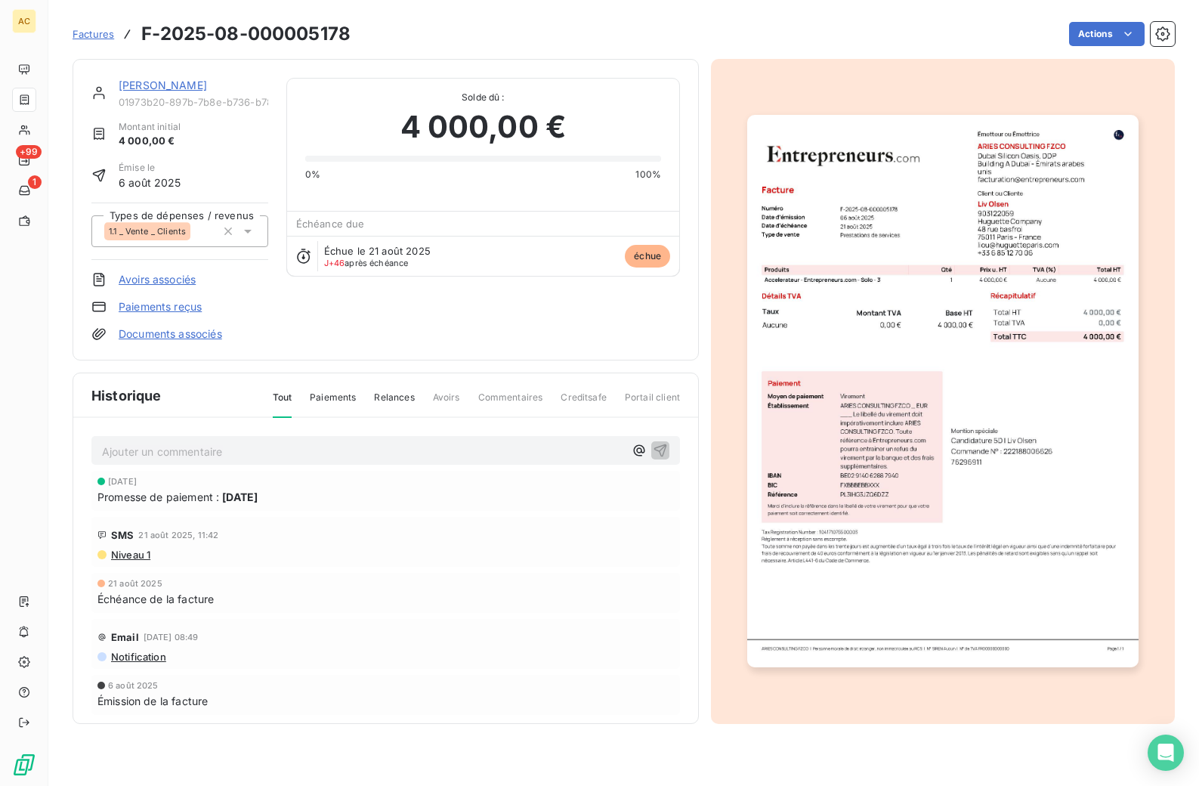
click at [174, 309] on link "Paiements reçus" at bounding box center [160, 306] width 83 height 15
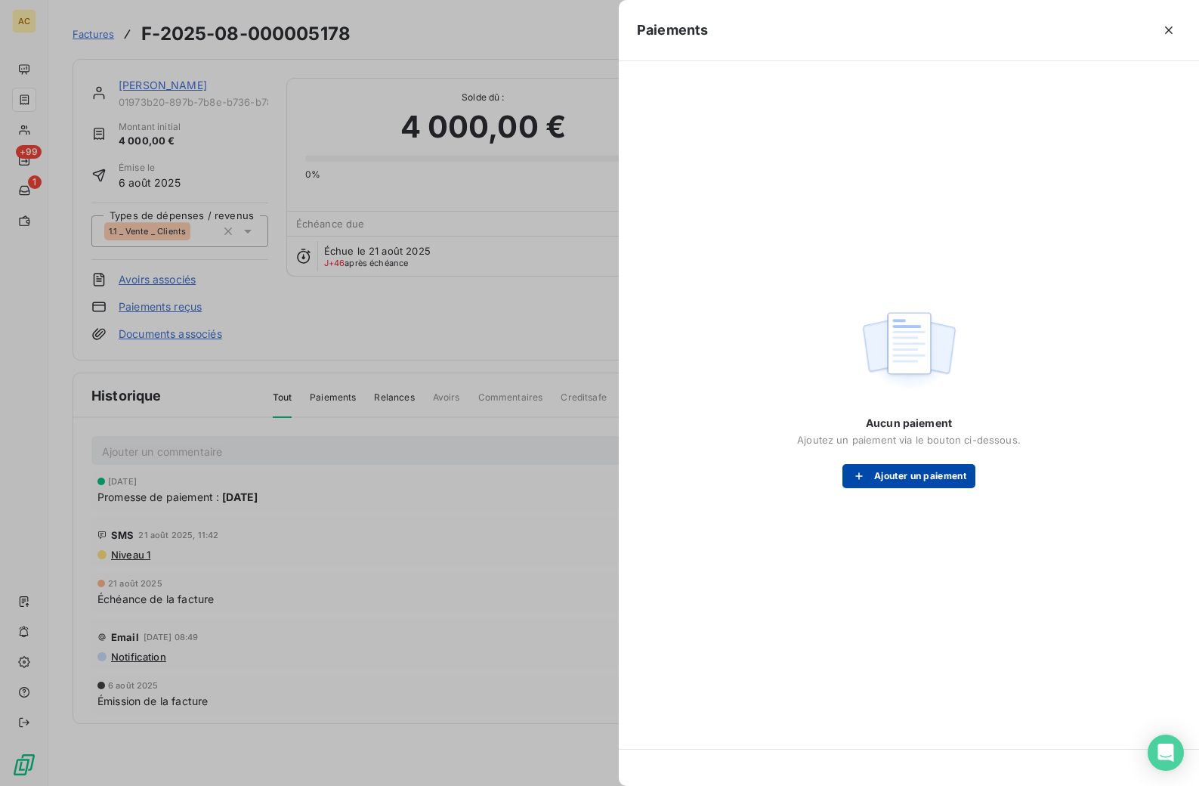
click at [918, 477] on button "Ajouter un paiement" at bounding box center [908, 476] width 133 height 24
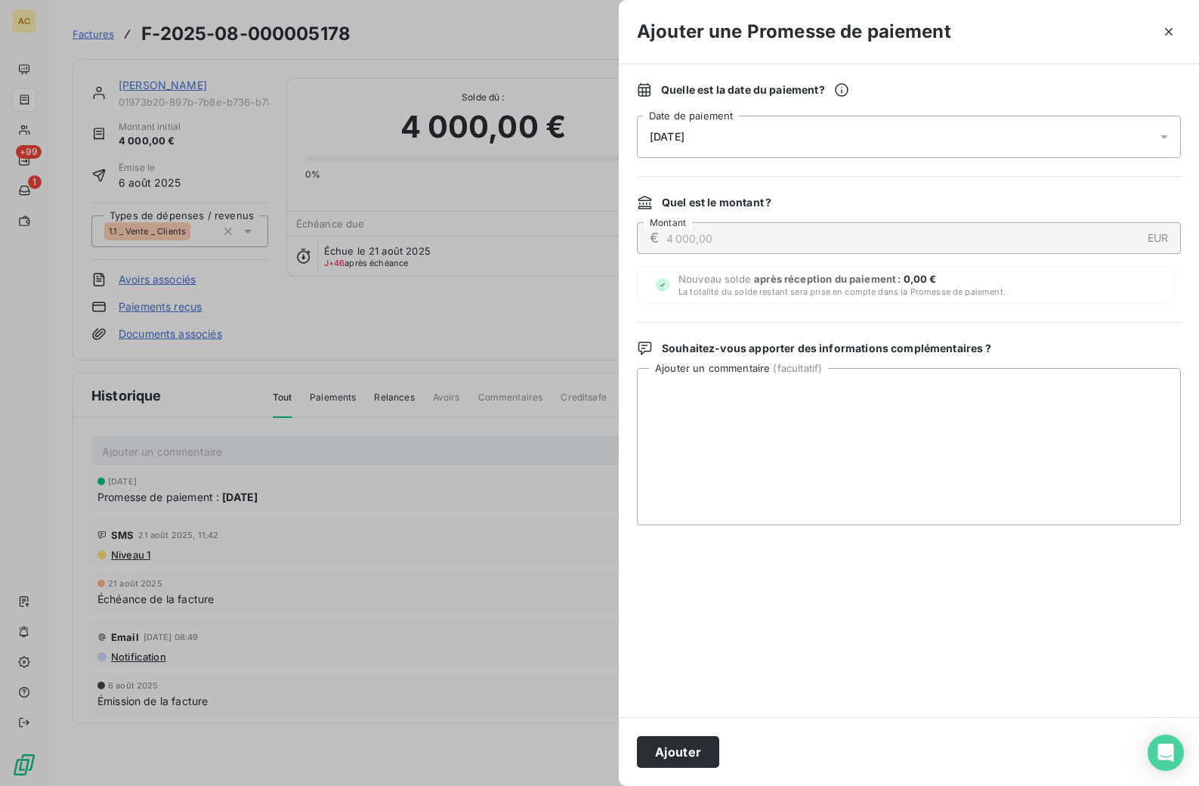
click at [742, 141] on div "[DATE]" at bounding box center [909, 137] width 544 height 42
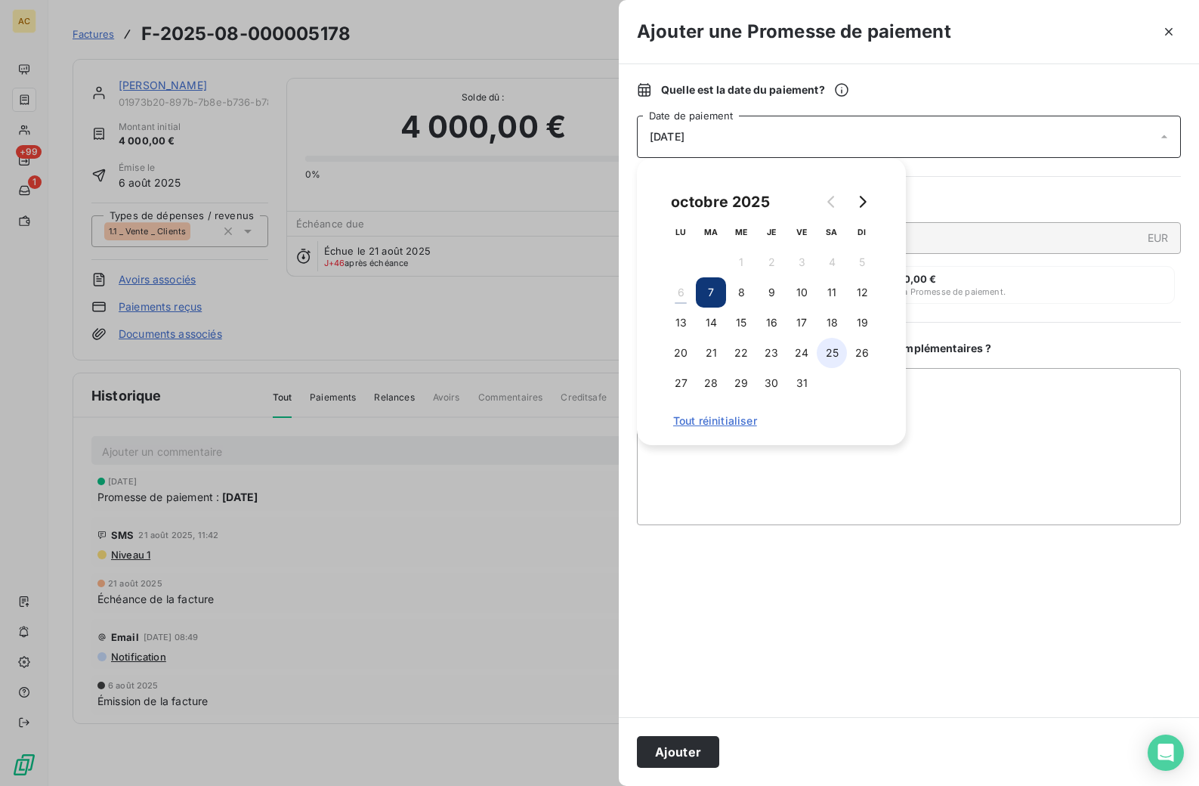
click at [826, 352] on button "25" at bounding box center [832, 353] width 30 height 30
click at [1032, 399] on textarea "Ajouter un commentaire ( facultatif )" at bounding box center [909, 446] width 544 height 157
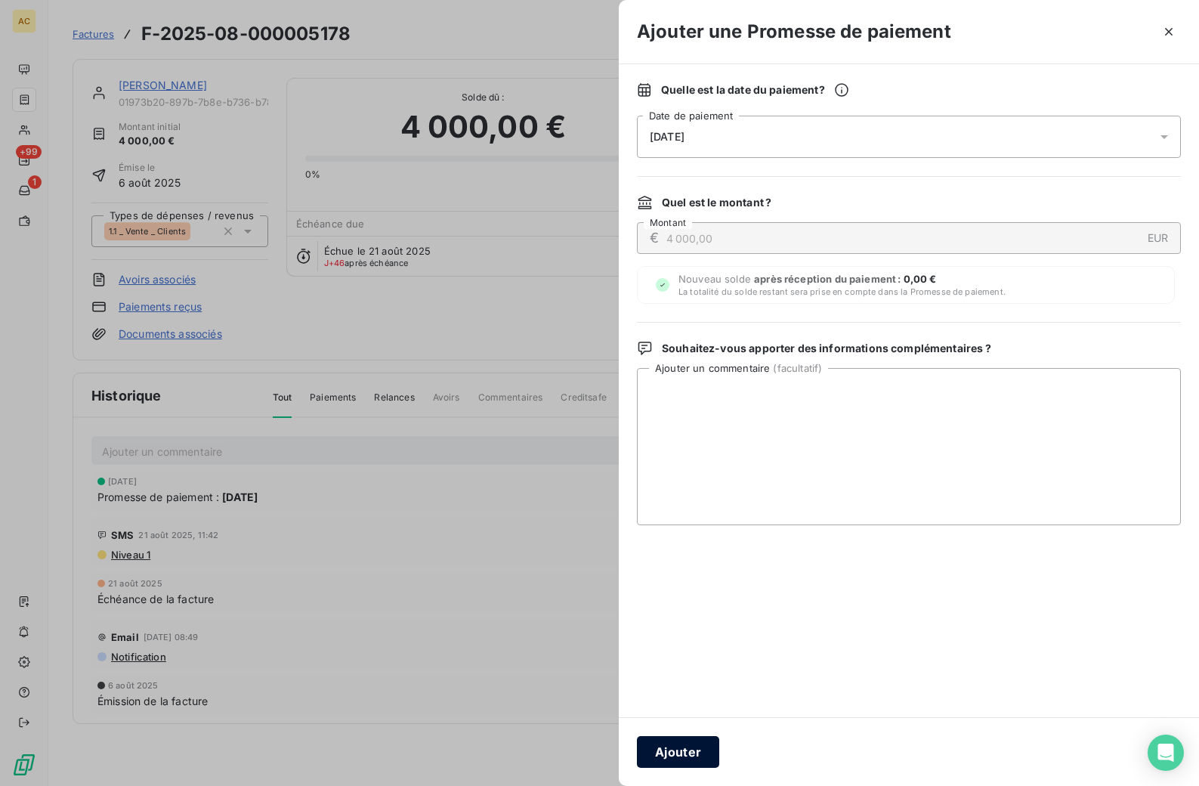
click at [659, 749] on button "Ajouter" at bounding box center [678, 752] width 82 height 32
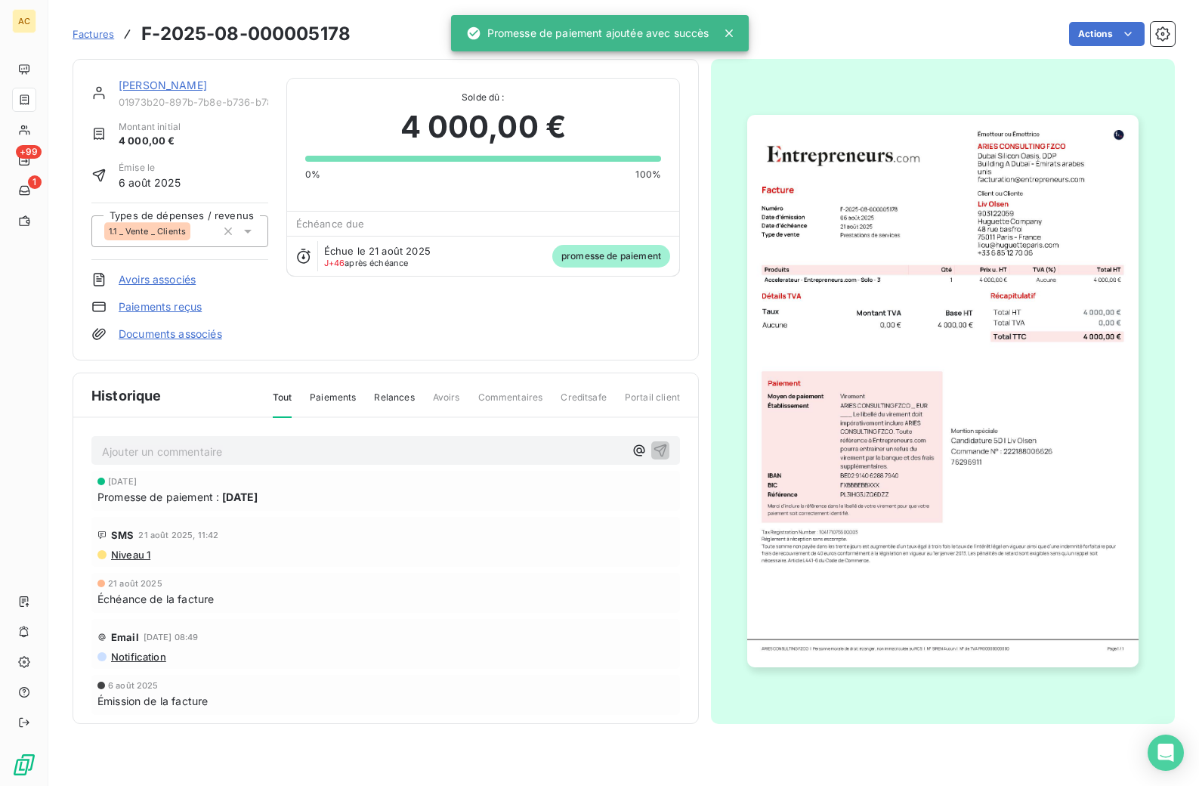
click at [130, 88] on link "[PERSON_NAME]" at bounding box center [163, 85] width 88 height 13
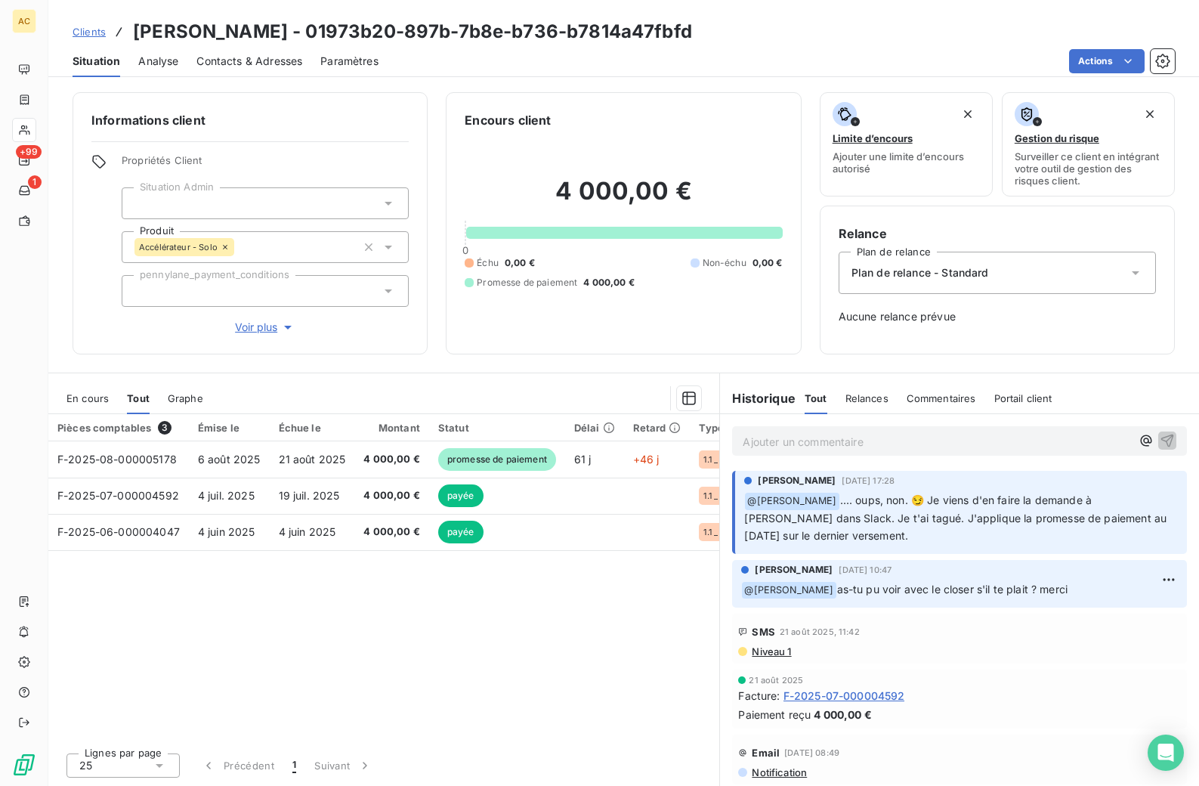
click at [750, 442] on p "Ajouter un commentaire ﻿" at bounding box center [937, 441] width 388 height 19
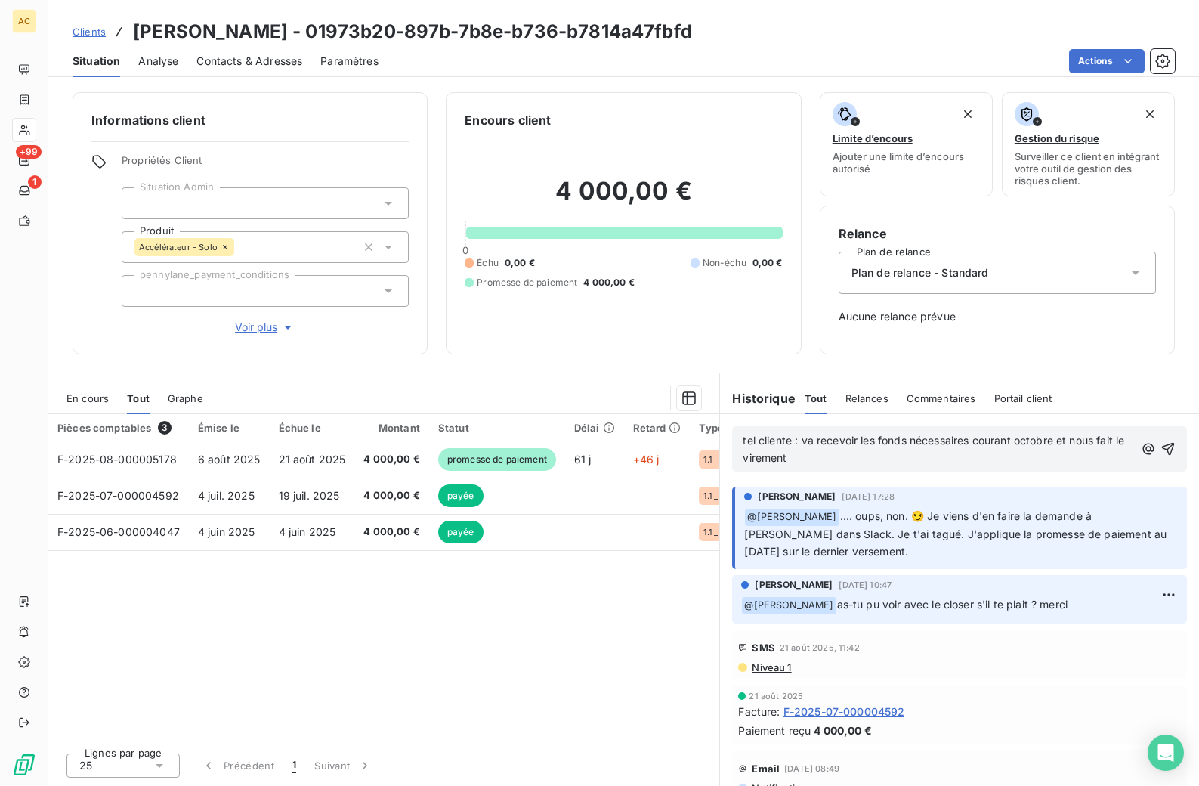
click at [847, 462] on p "tel cliente : va recevoir les fonds nécessaires courant octobre et nous fait le…" at bounding box center [938, 449] width 391 height 35
click at [1161, 447] on icon "button" at bounding box center [1168, 448] width 15 height 15
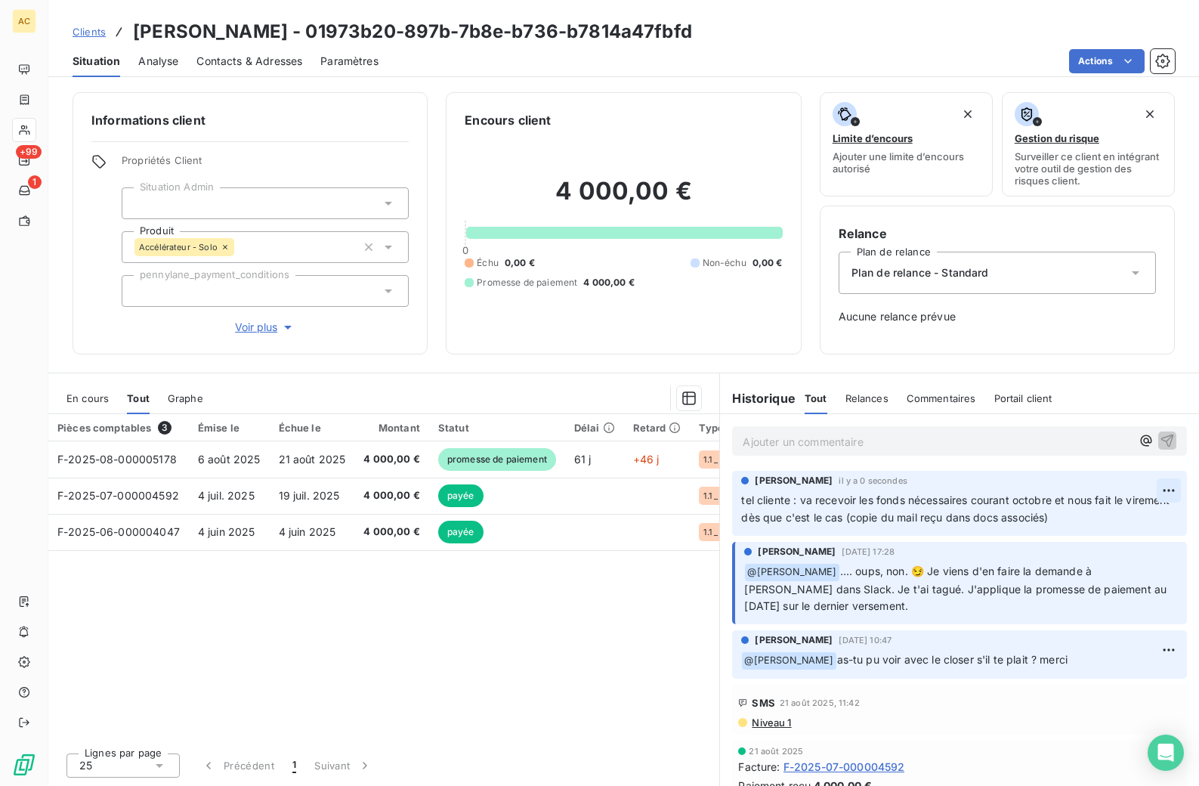
click at [1156, 489] on html "AC +99 1 Clients [PERSON_NAME] - 01973b20-897b-7b8e-b736-b7814a47fbfd Situation…" at bounding box center [599, 393] width 1199 height 786
click at [1137, 518] on div "Editer" at bounding box center [1121, 523] width 85 height 24
click at [993, 516] on span "tel cliente : va recevoir les fonds nécessaires courant octobre et nous fait le…" at bounding box center [933, 508] width 384 height 30
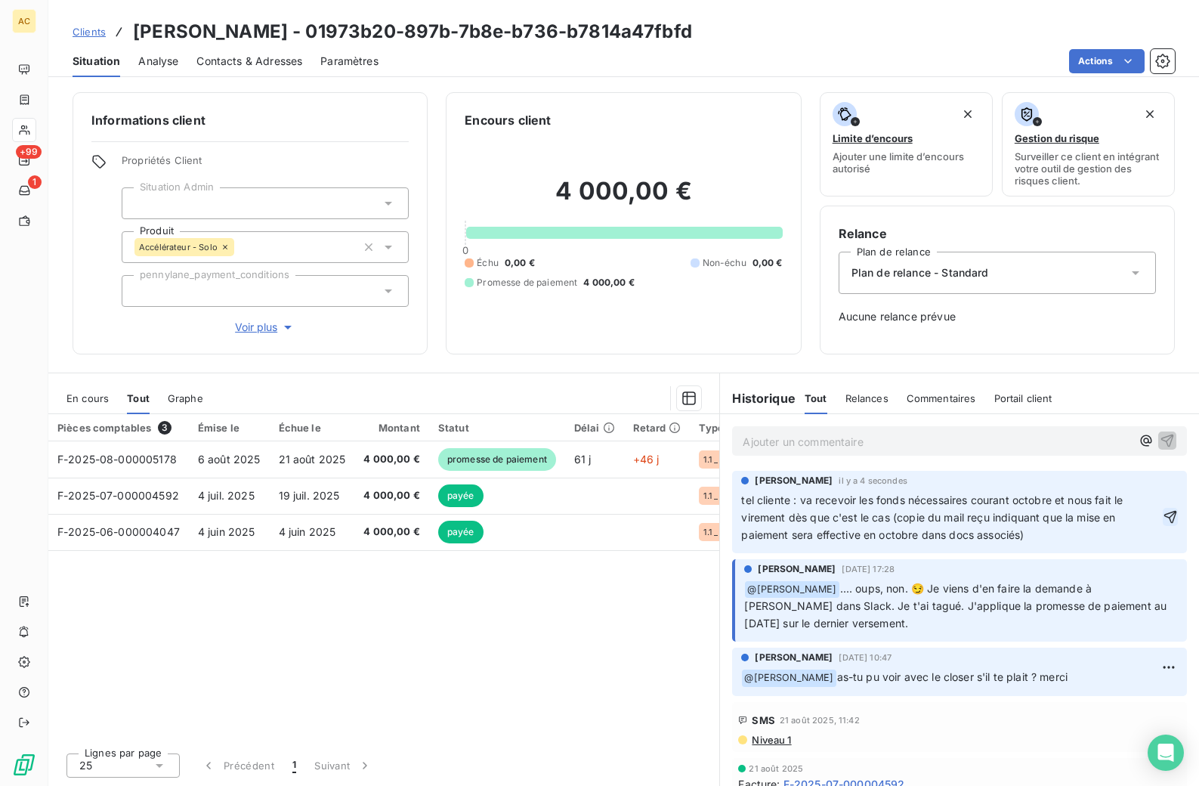
click at [1163, 517] on icon "button" at bounding box center [1170, 516] width 15 height 15
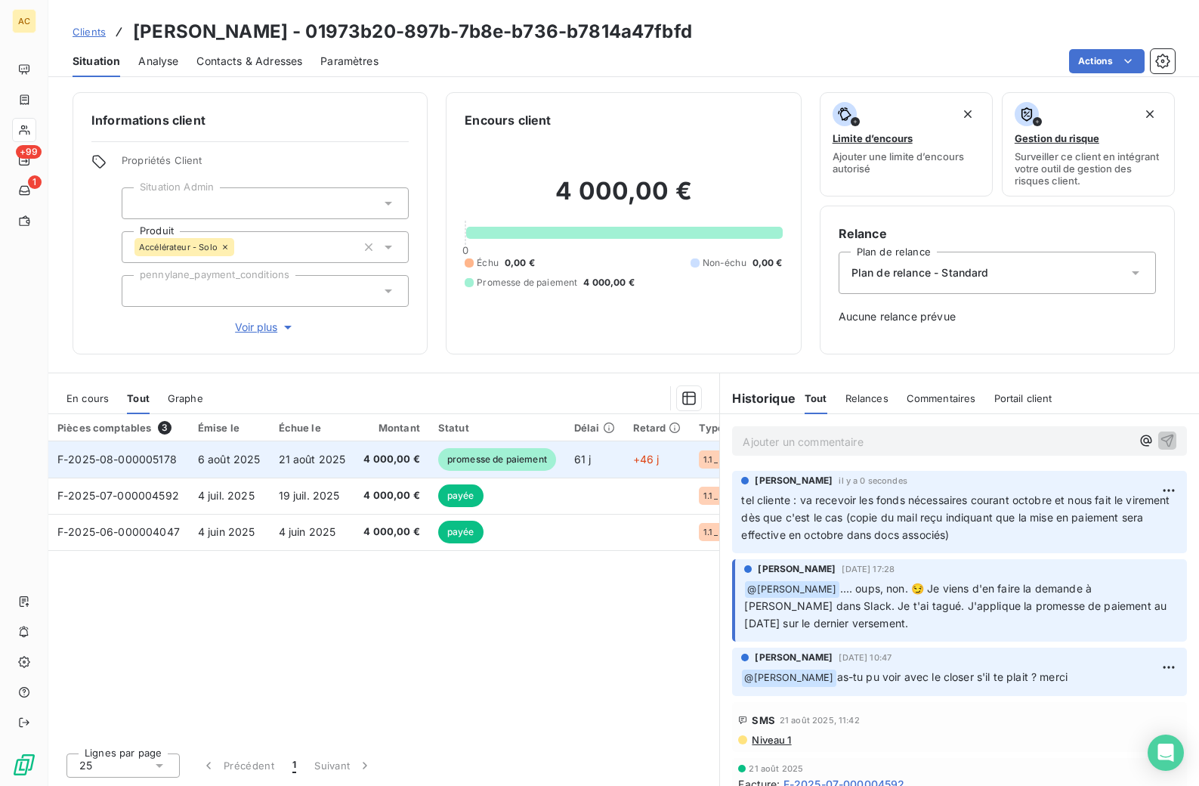
click at [190, 453] on td "6 août 2025" at bounding box center [229, 459] width 81 height 36
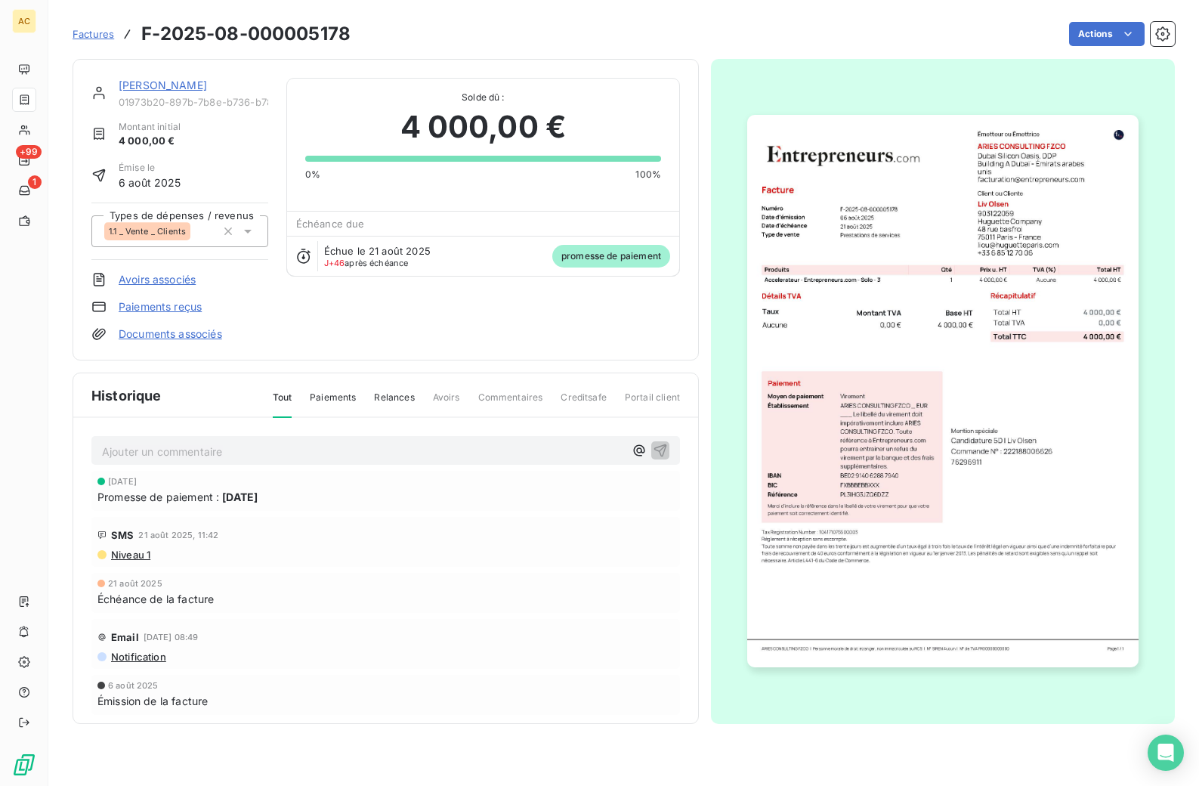
click at [144, 310] on link "Paiements reçus" at bounding box center [160, 306] width 83 height 15
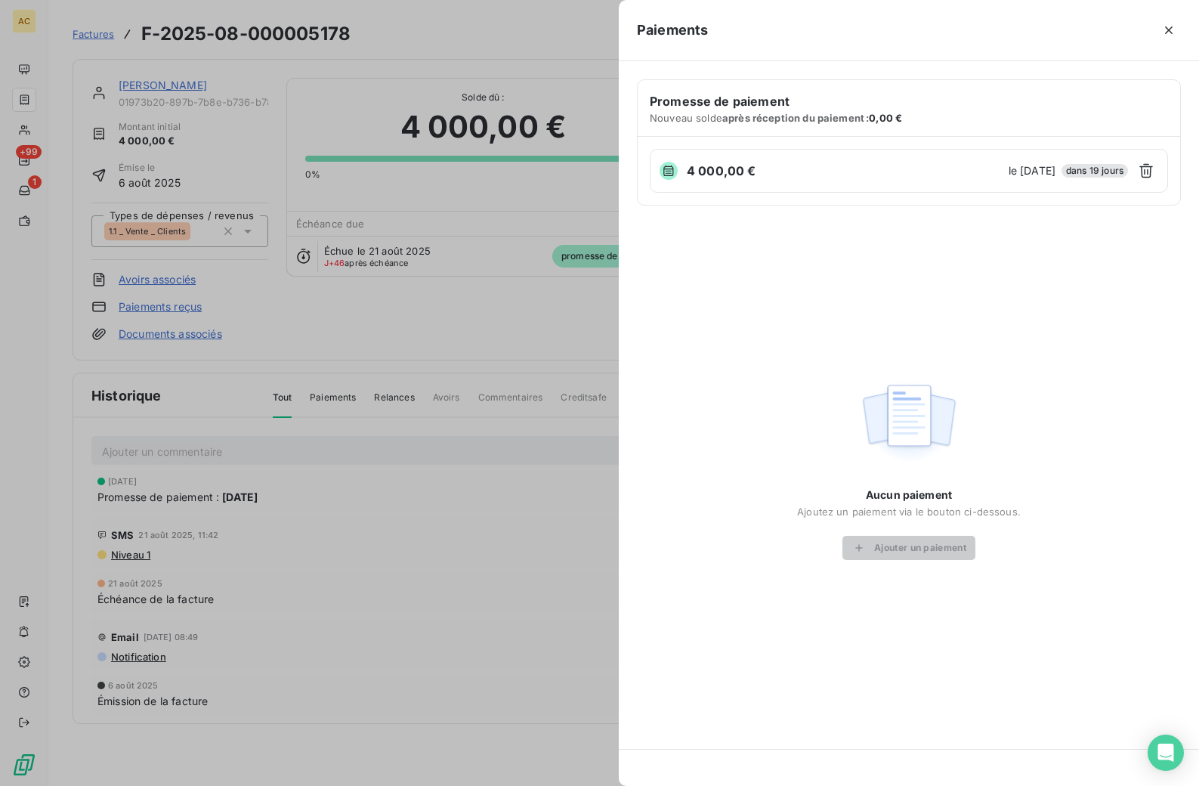
click at [1167, 26] on icon "button" at bounding box center [1168, 30] width 15 height 15
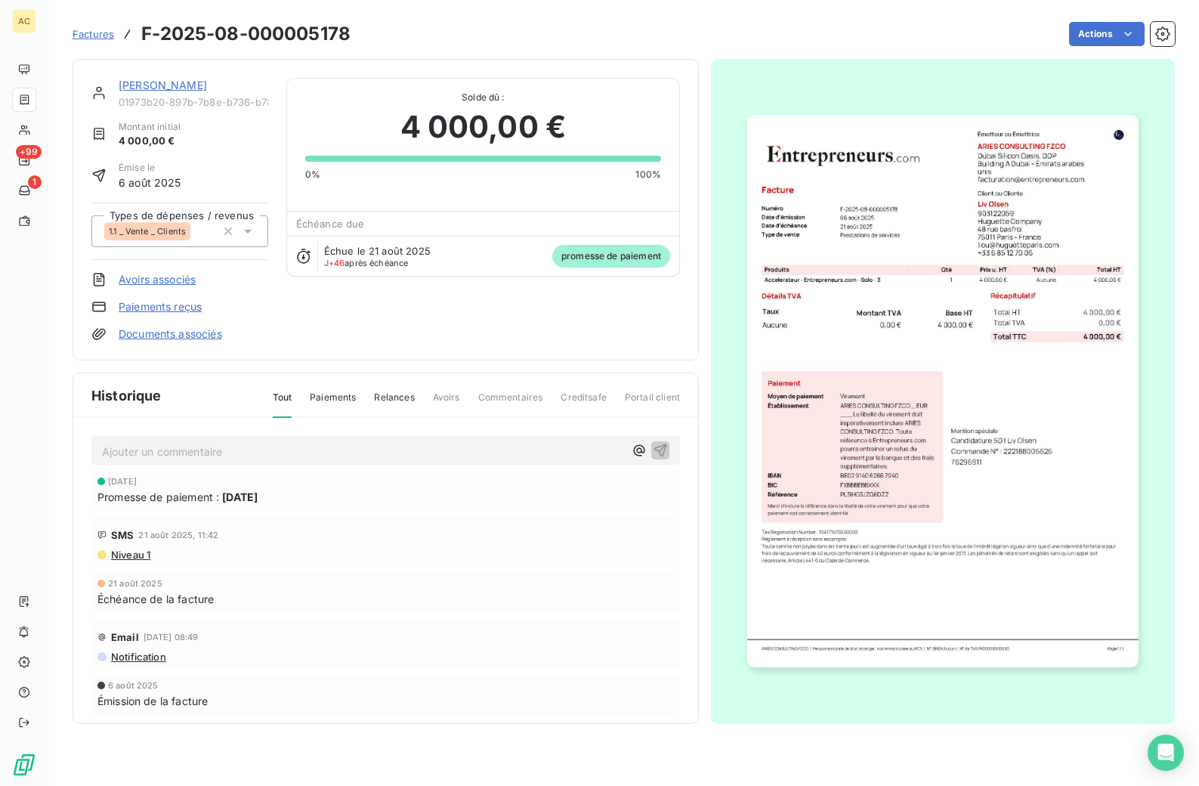
click at [155, 337] on link "Documents associés" at bounding box center [170, 333] width 103 height 15
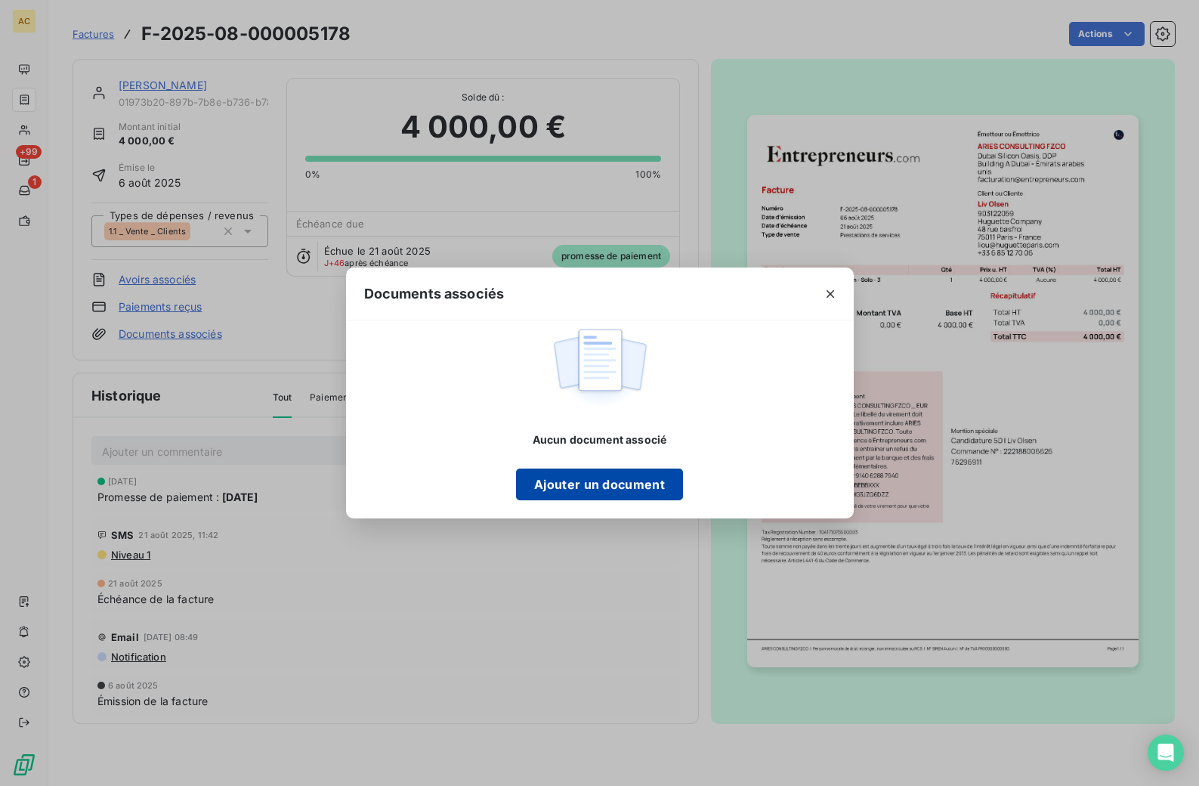
click at [578, 484] on button "Ajouter un document" at bounding box center [599, 484] width 167 height 32
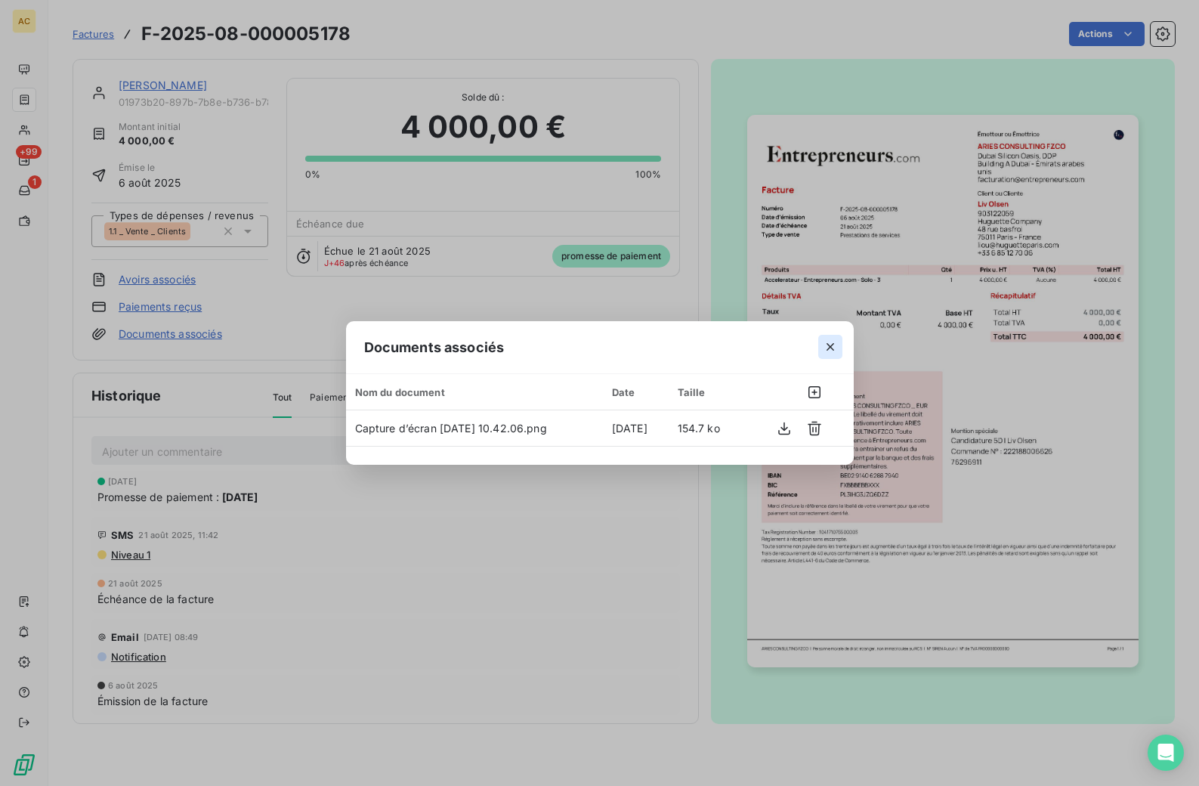
click at [830, 347] on icon "button" at bounding box center [830, 347] width 8 height 8
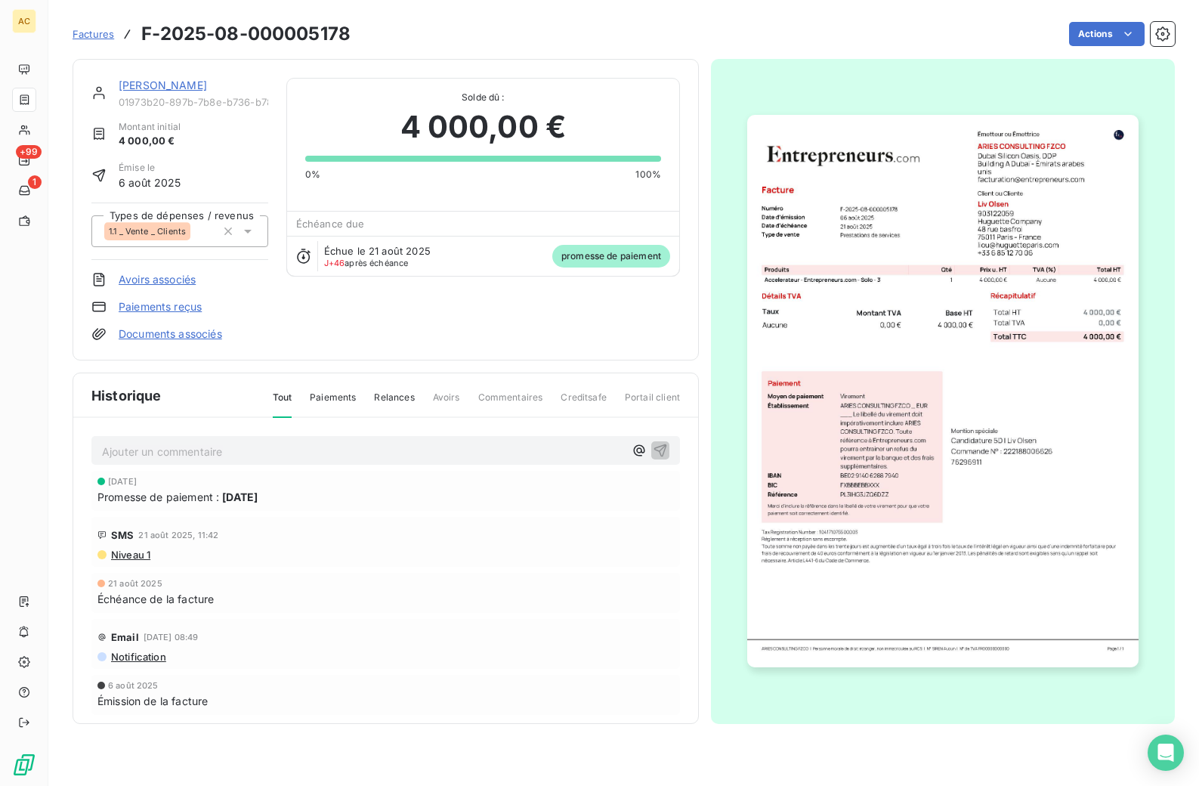
click at [134, 82] on link "[PERSON_NAME]" at bounding box center [163, 85] width 88 height 13
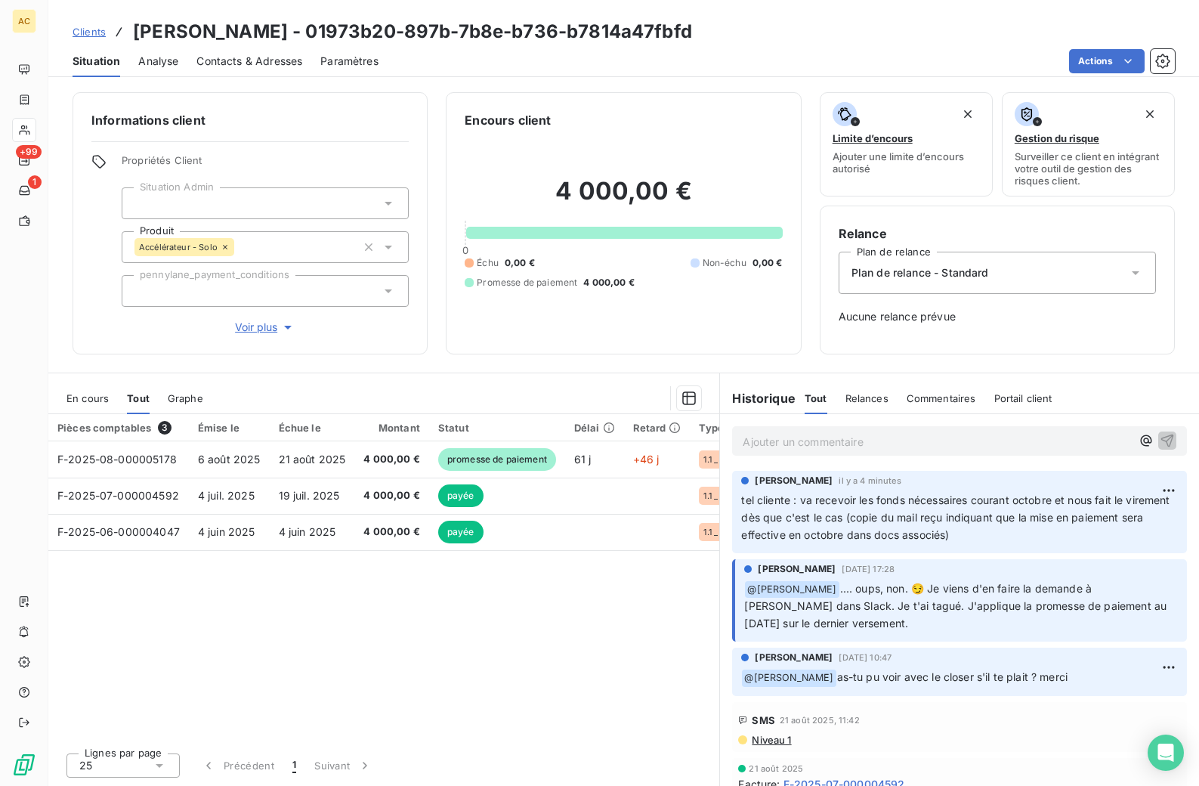
click at [96, 31] on span "Clients" at bounding box center [89, 32] width 33 height 12
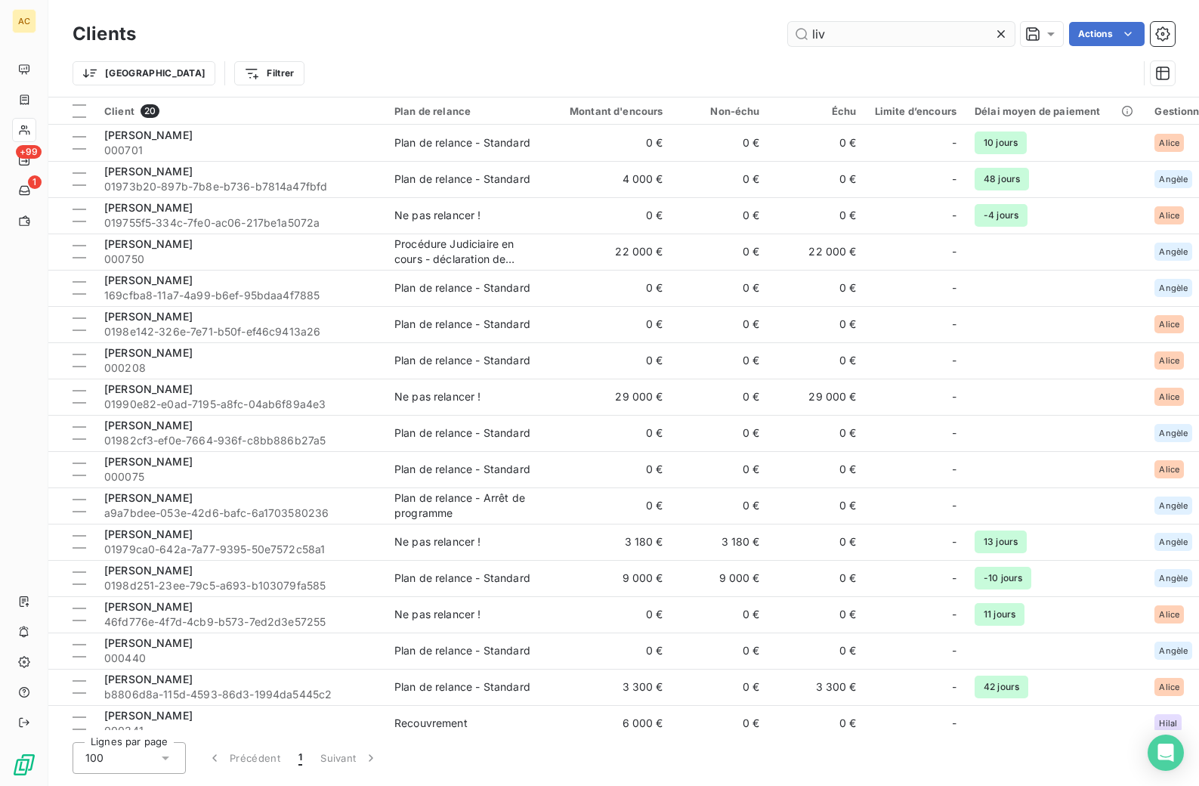
drag, startPoint x: 799, startPoint y: 32, endPoint x: 788, endPoint y: 32, distance: 11.3
click at [788, 31] on input "liv" at bounding box center [901, 34] width 227 height 24
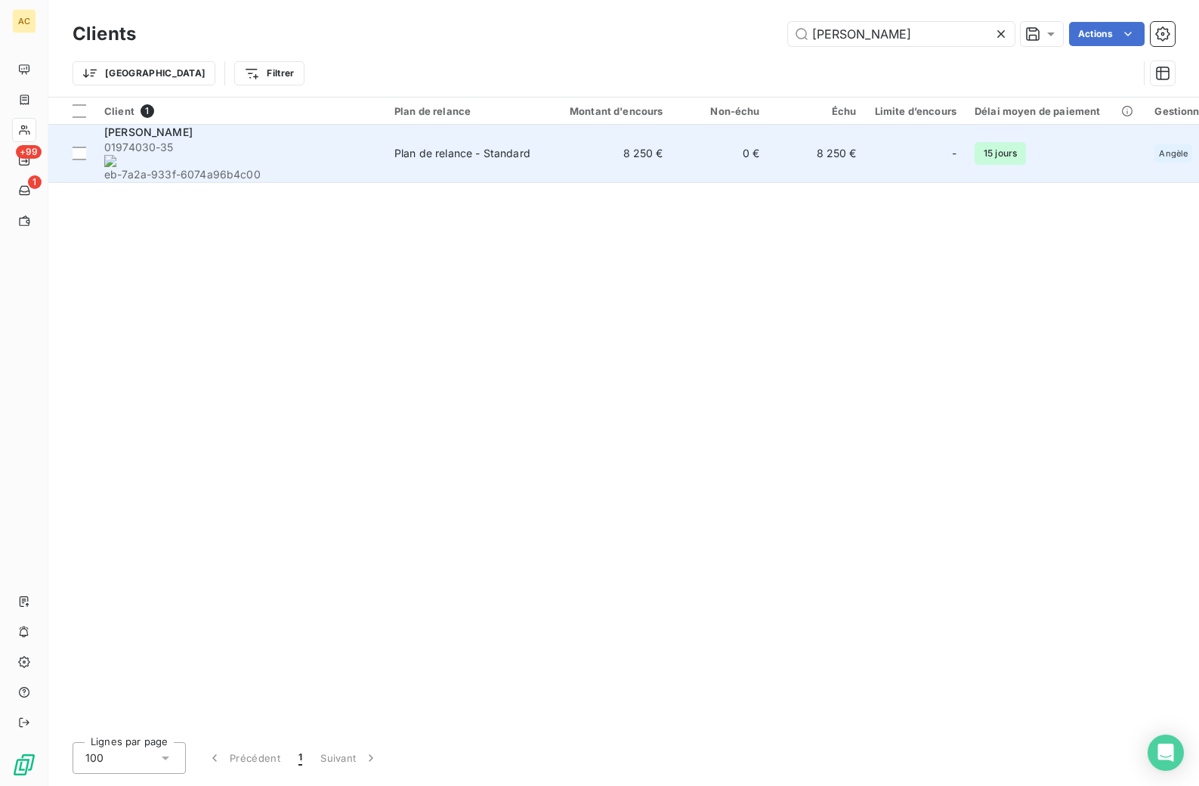
type input "[PERSON_NAME]"
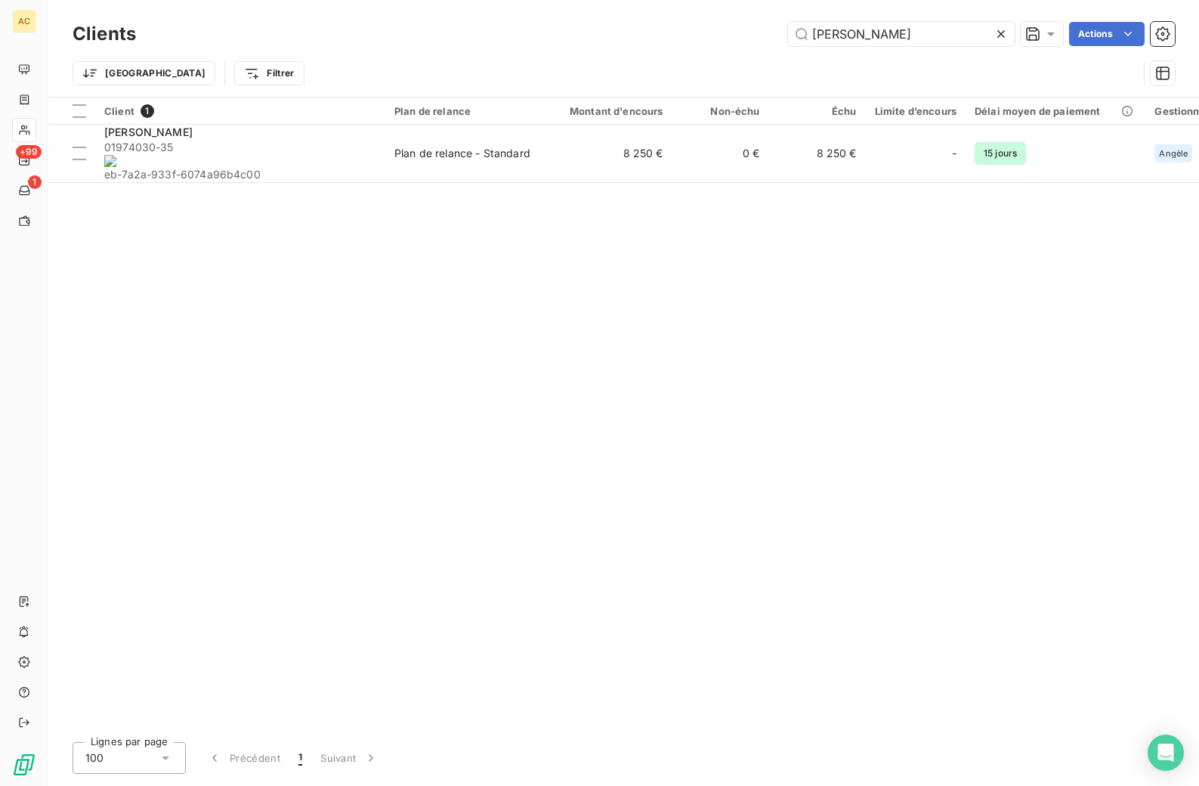
drag, startPoint x: 249, startPoint y: 150, endPoint x: 256, endPoint y: 89, distance: 61.6
click at [250, 150] on span "01974030-35 eb-7a2a-933f-6074a96b4c00" at bounding box center [240, 161] width 272 height 42
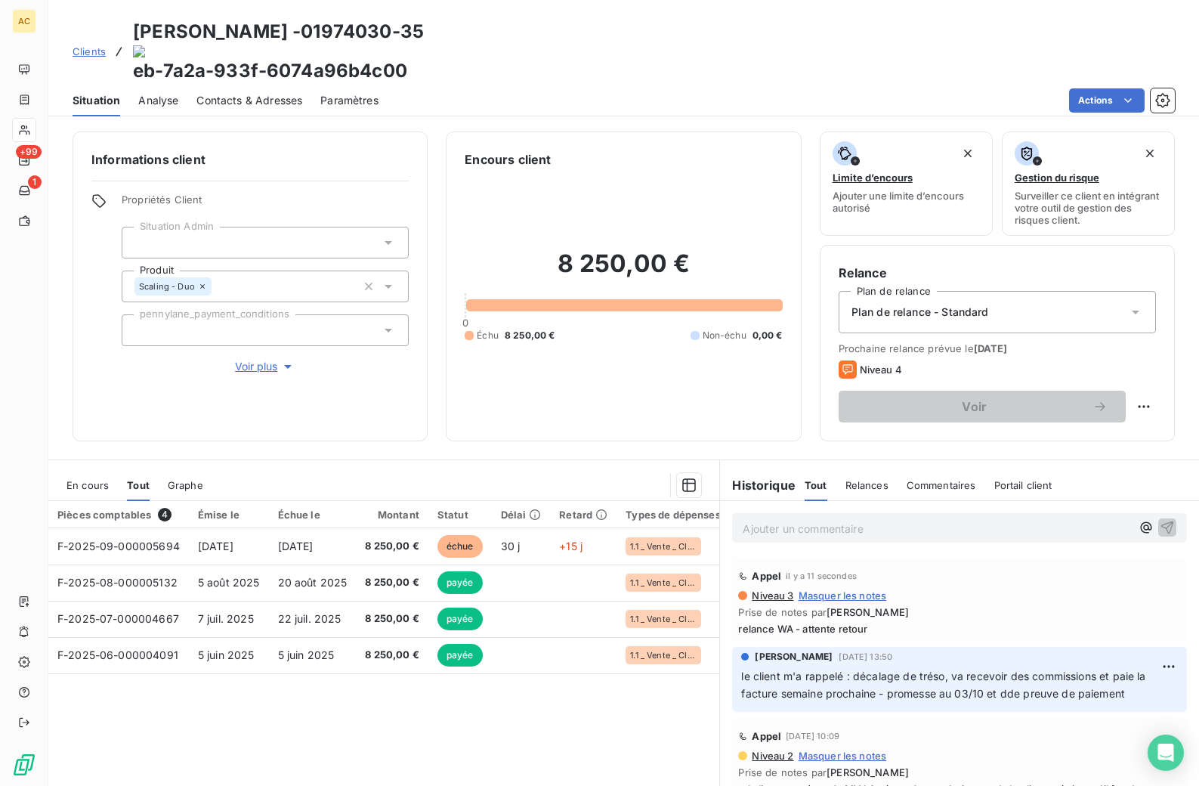
click at [101, 45] on span "Clients" at bounding box center [89, 51] width 33 height 12
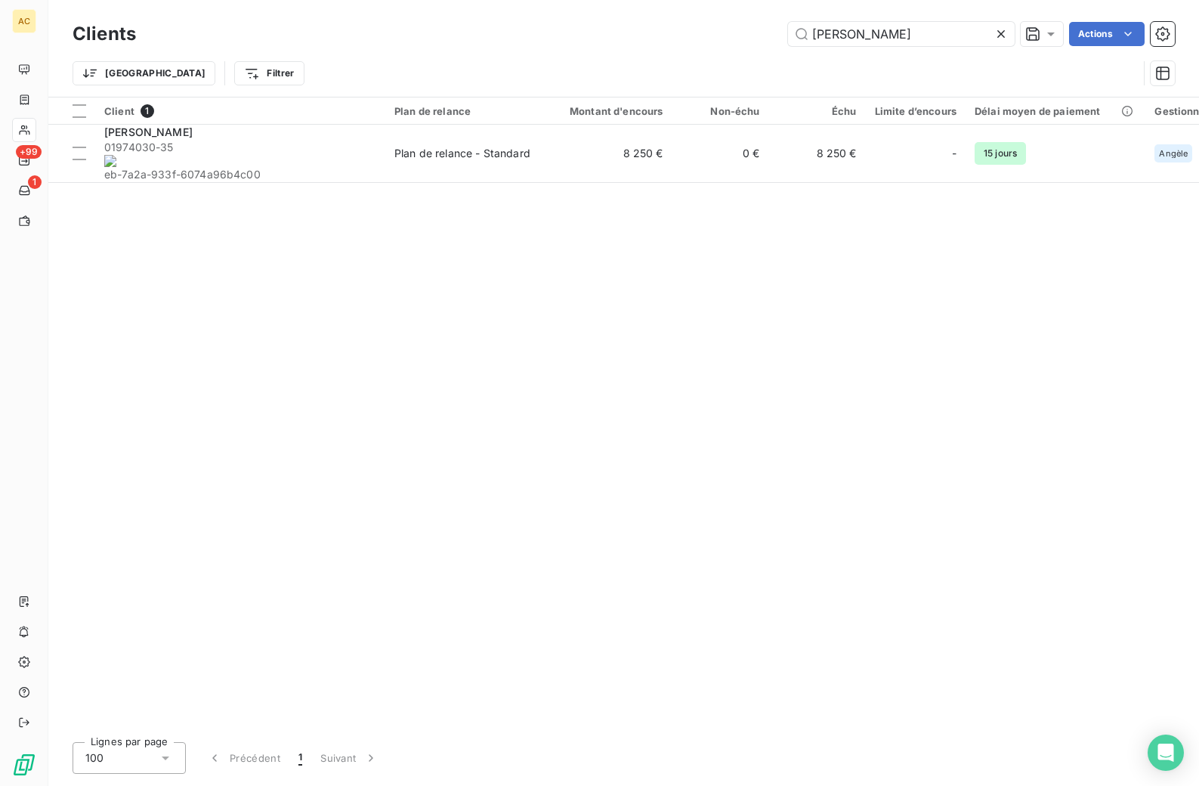
drag, startPoint x: 811, startPoint y: 35, endPoint x: 785, endPoint y: 36, distance: 26.5
click at [785, 36] on div "[PERSON_NAME] Actions" at bounding box center [664, 34] width 1021 height 24
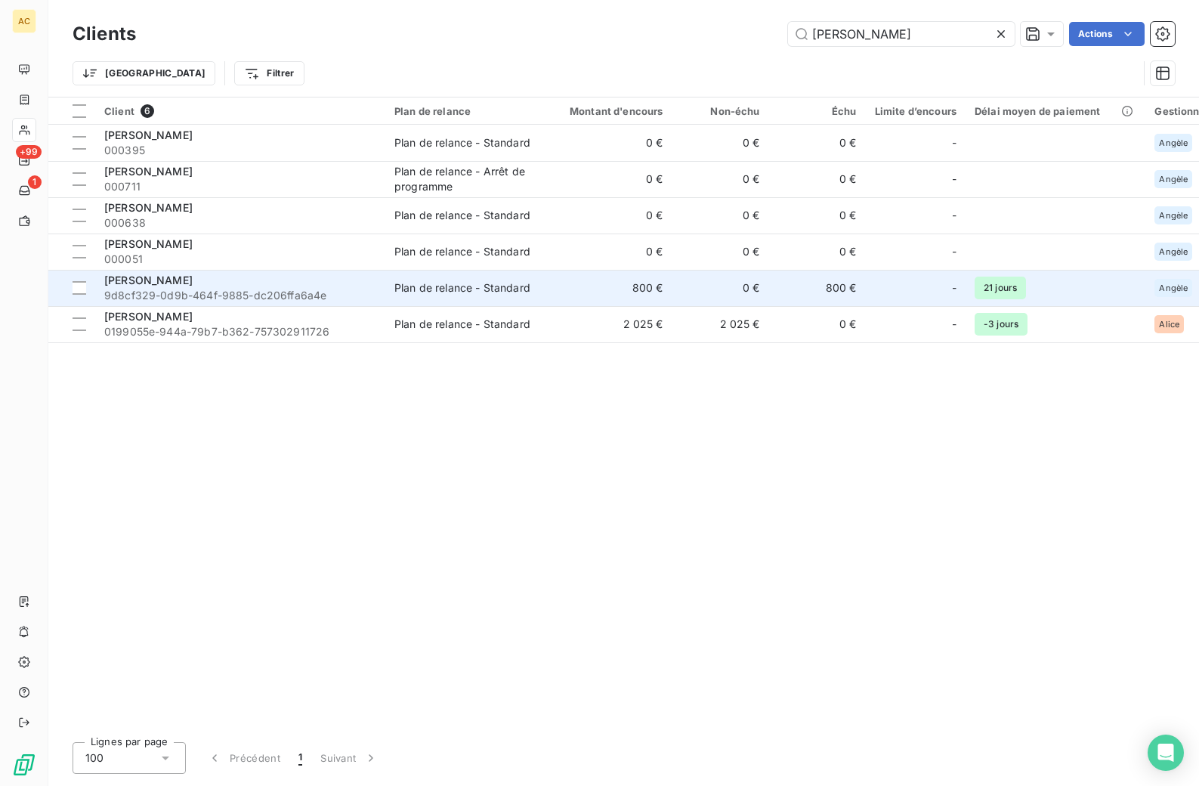
type input "[PERSON_NAME]"
click at [180, 286] on div "[PERSON_NAME]" at bounding box center [240, 280] width 272 height 15
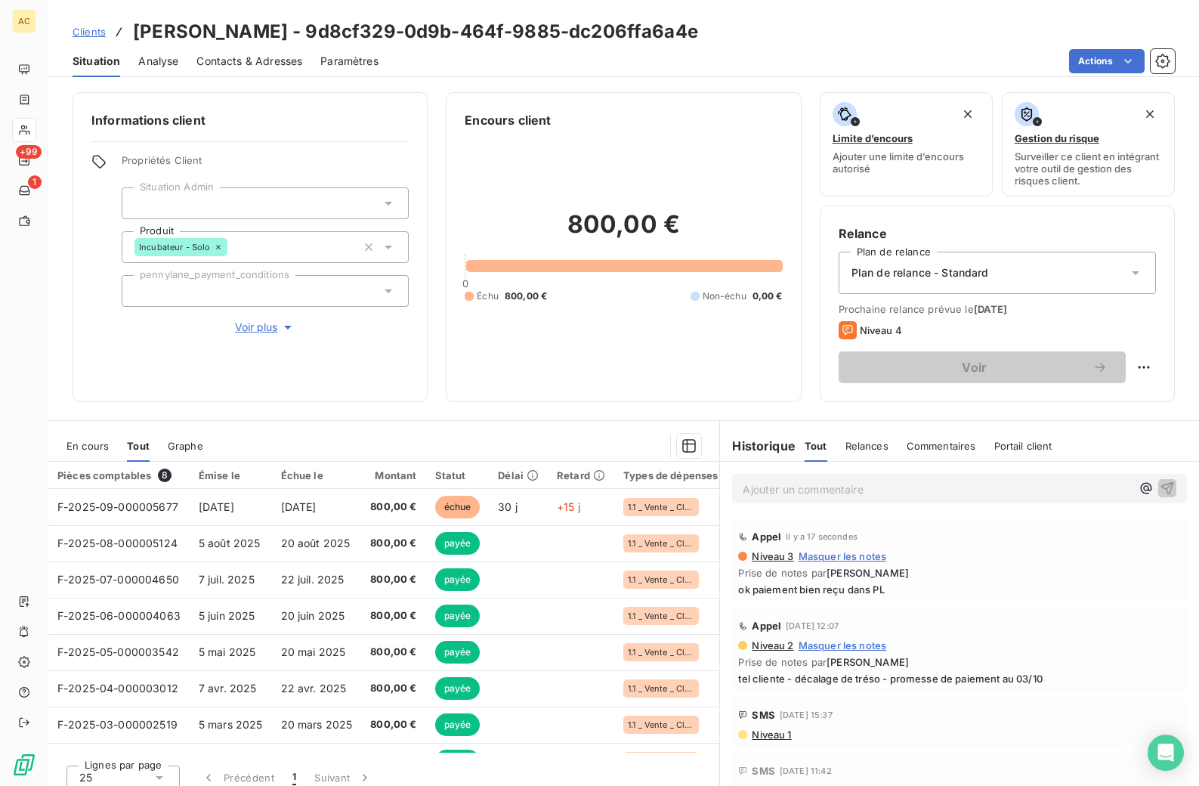
click at [79, 30] on span "Clients" at bounding box center [89, 32] width 33 height 12
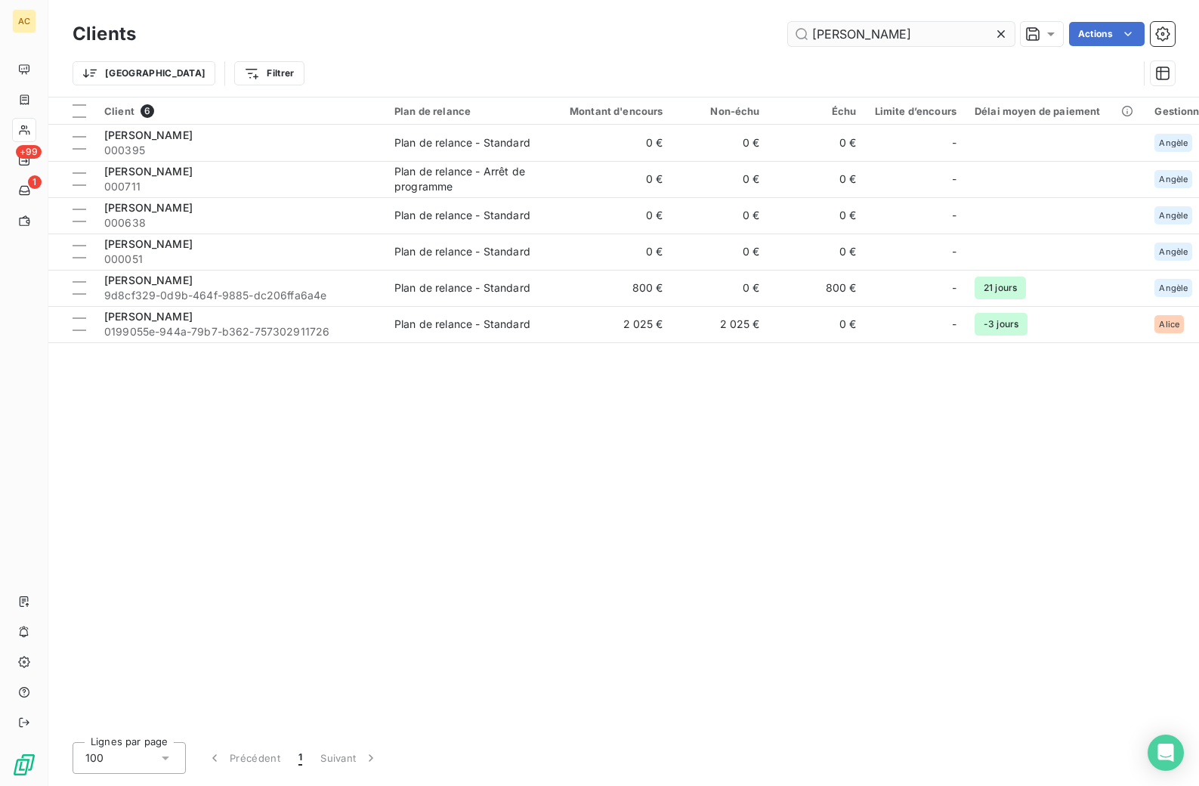
drag, startPoint x: 826, startPoint y: 36, endPoint x: 808, endPoint y: 36, distance: 17.4
click at [808, 36] on input "[PERSON_NAME]" at bounding box center [901, 34] width 227 height 24
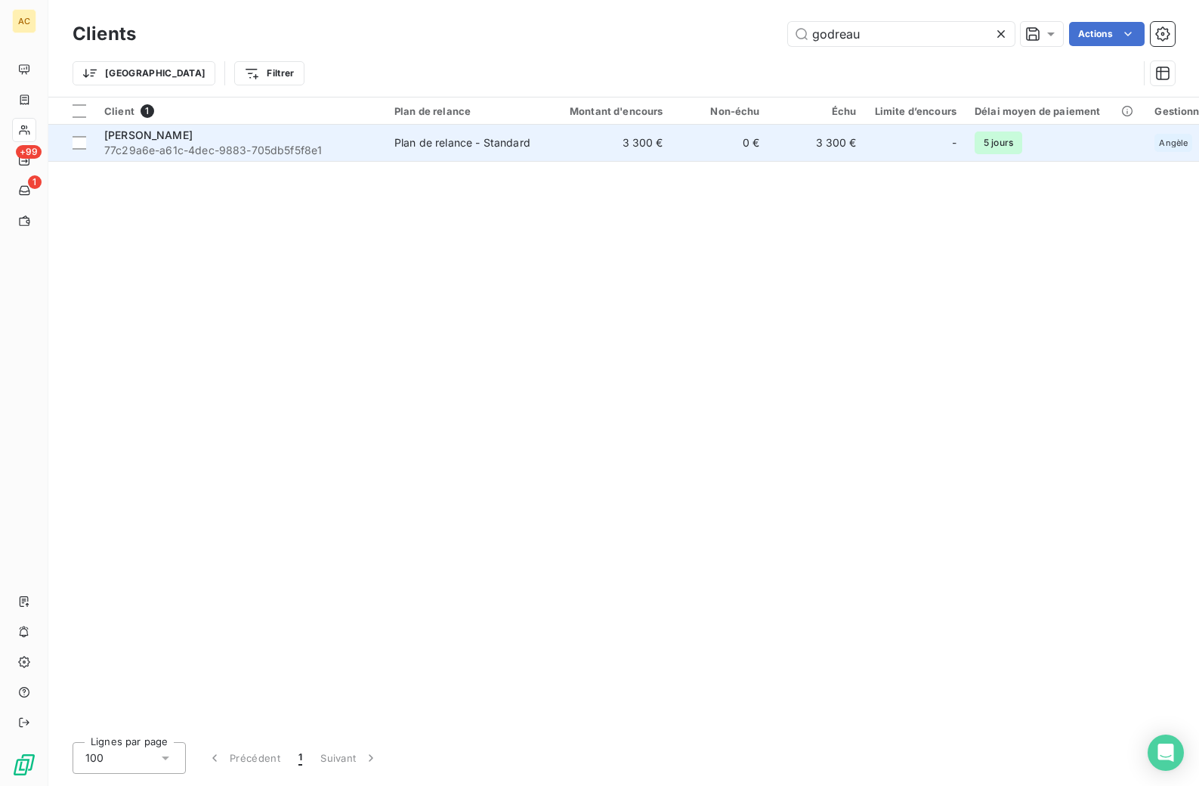
type input "godreau"
click at [334, 147] on span "77c29a6e-a61c-4dec-9883-705db5f5f8e1" at bounding box center [240, 150] width 272 height 15
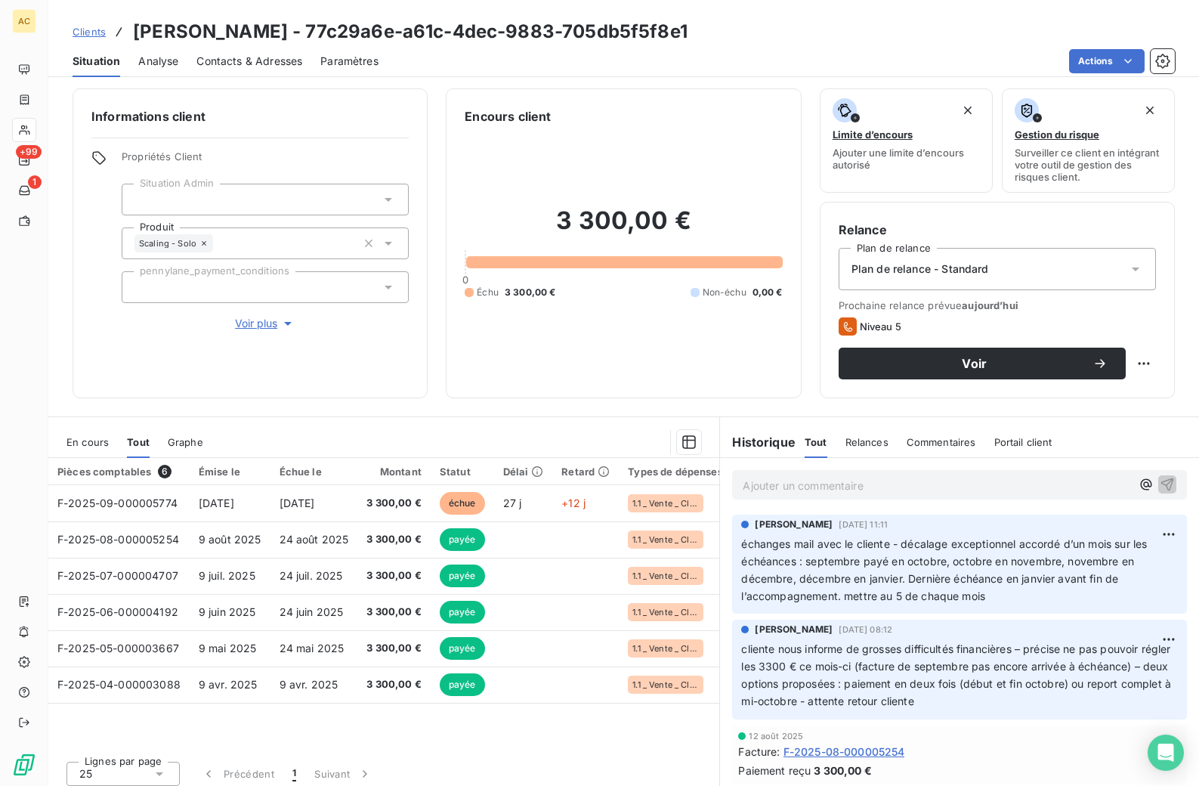
scroll to position [12, 0]
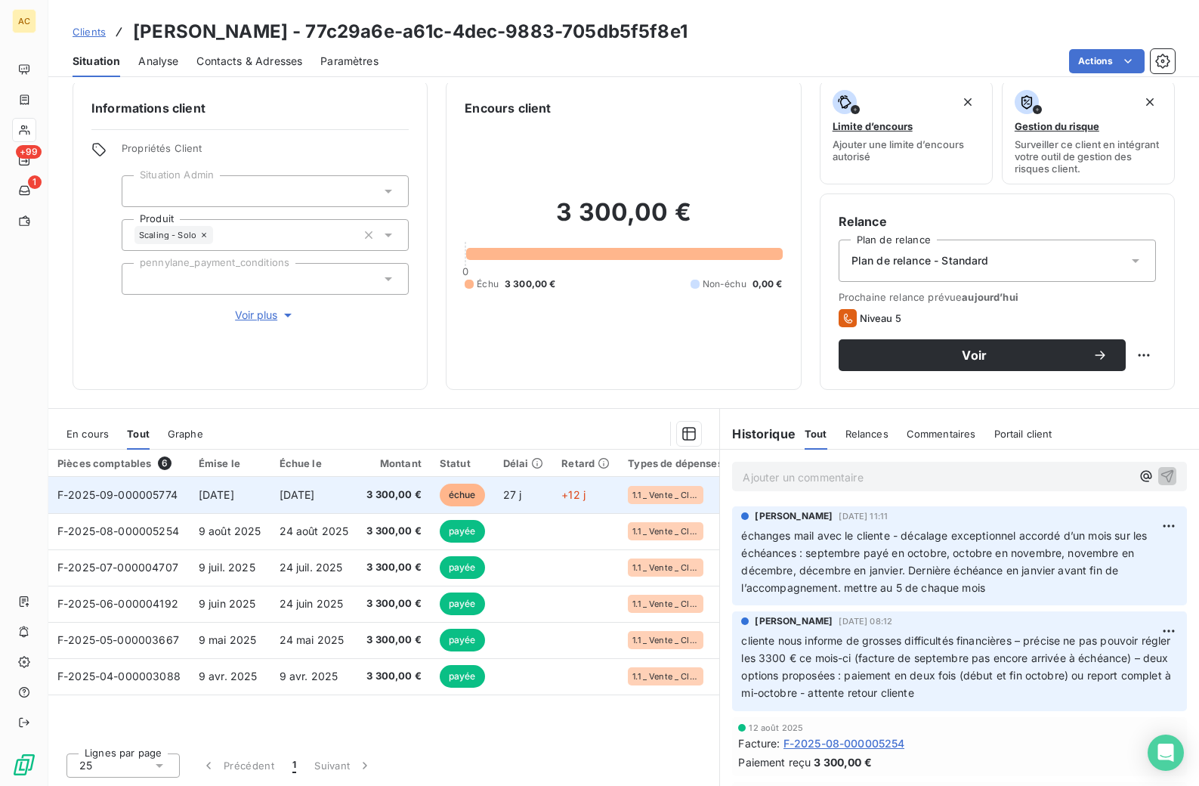
click at [315, 498] on span "[DATE]" at bounding box center [297, 494] width 36 height 13
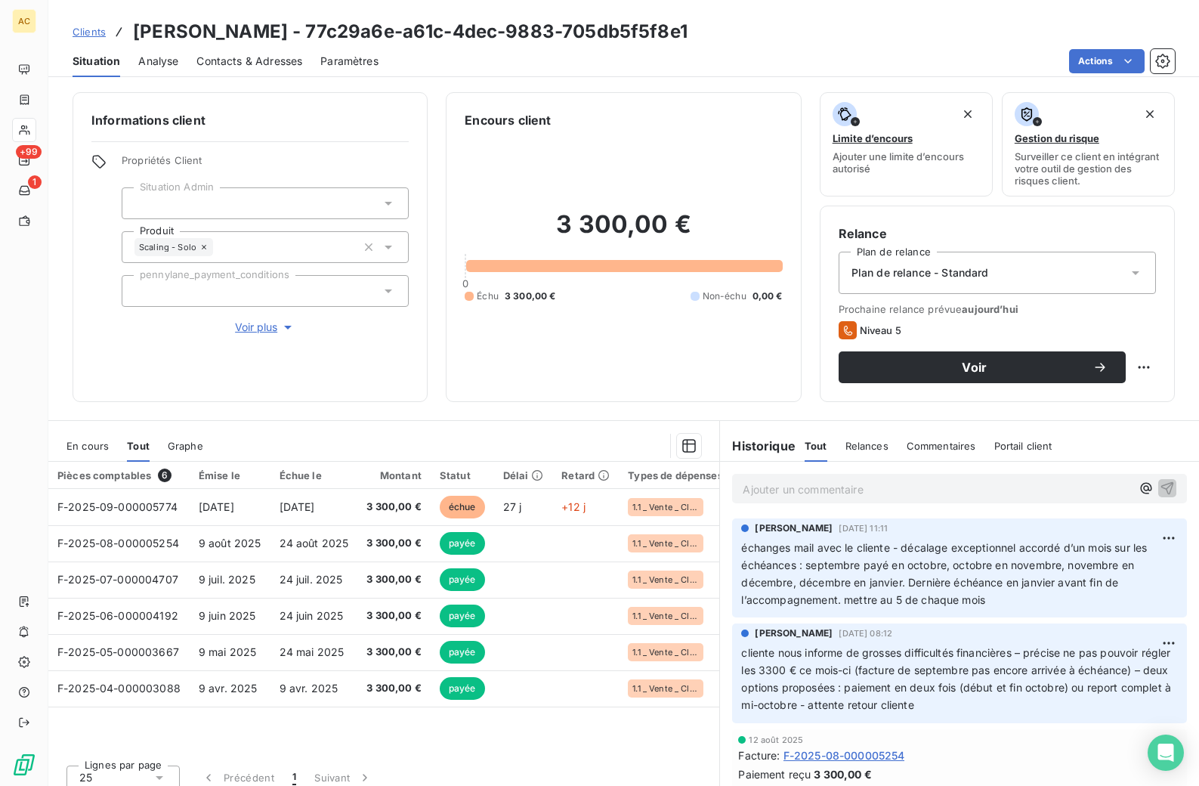
click at [274, 62] on span "Contacts & Adresses" at bounding box center [249, 61] width 106 height 15
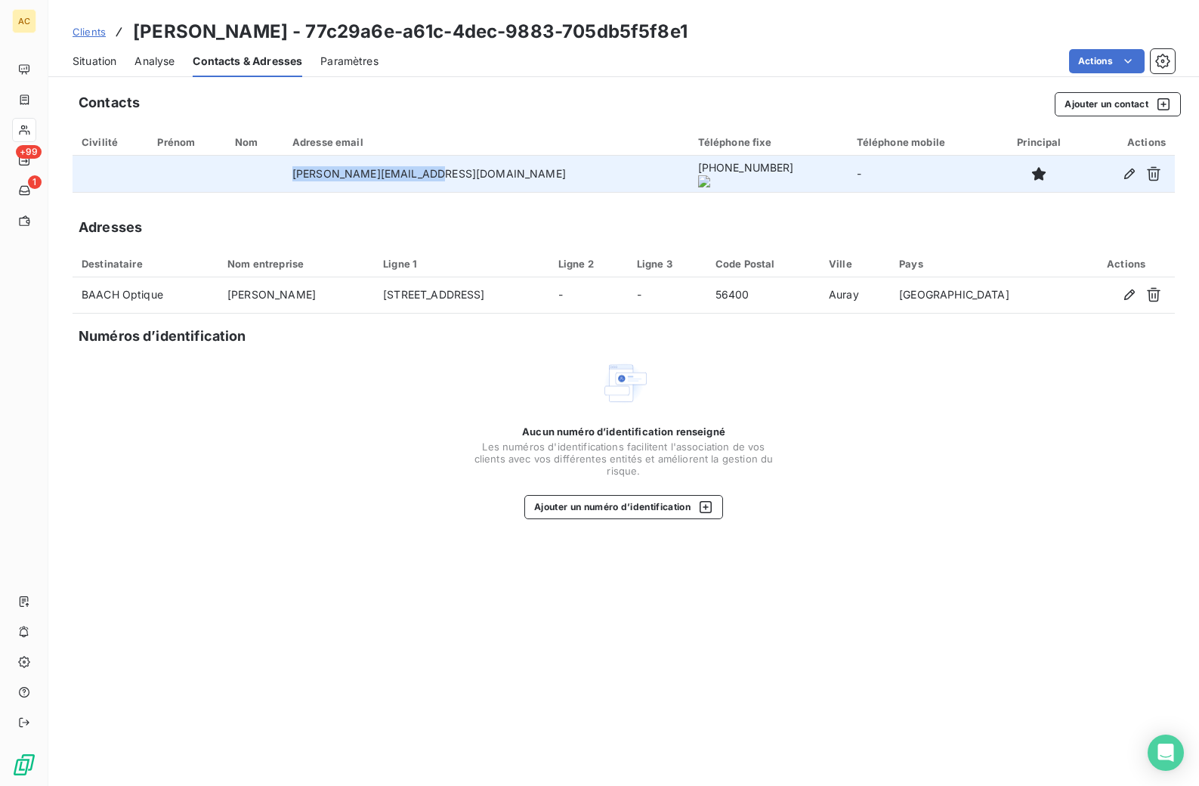
drag, startPoint x: 335, startPoint y: 175, endPoint x: 475, endPoint y: 176, distance: 140.5
click at [475, 176] on td "[PERSON_NAME][EMAIL_ADDRESS][DOMAIN_NAME]" at bounding box center [486, 174] width 406 height 36
copy td "[PERSON_NAME][EMAIL_ADDRESS][DOMAIN_NAME]"
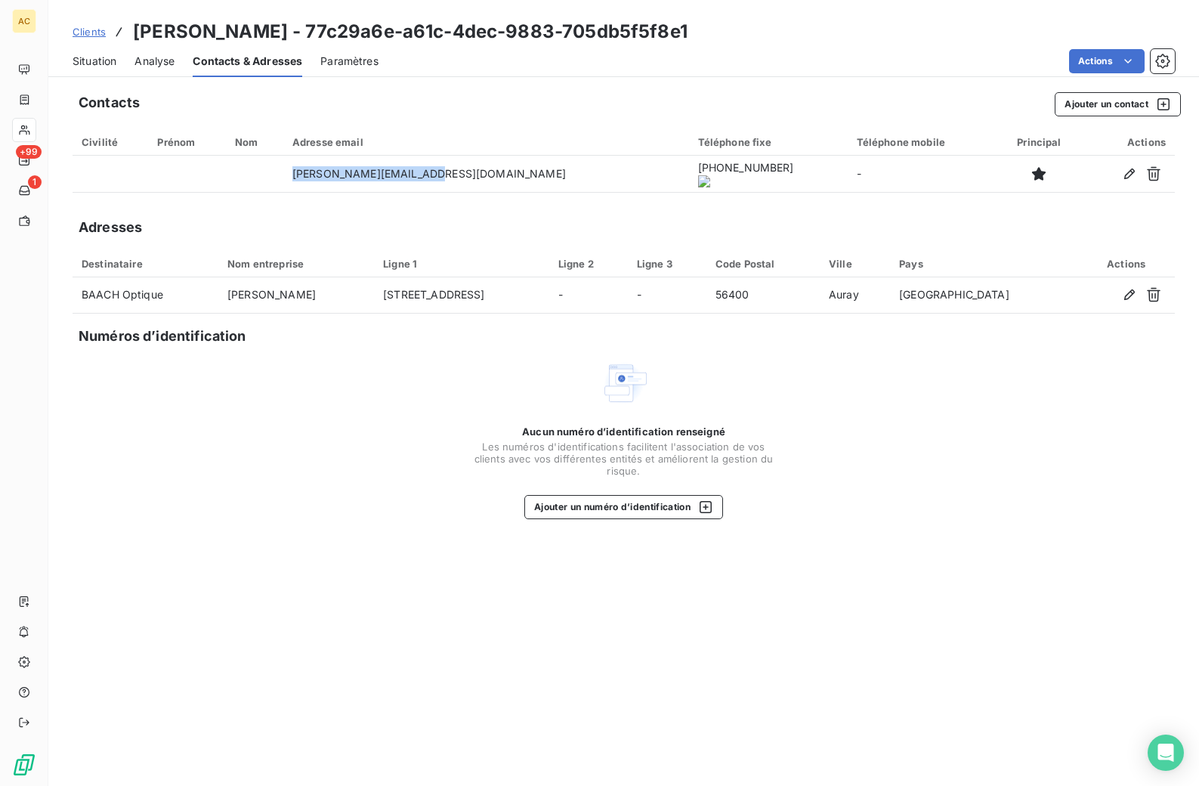
click at [86, 33] on span "Clients" at bounding box center [89, 32] width 33 height 12
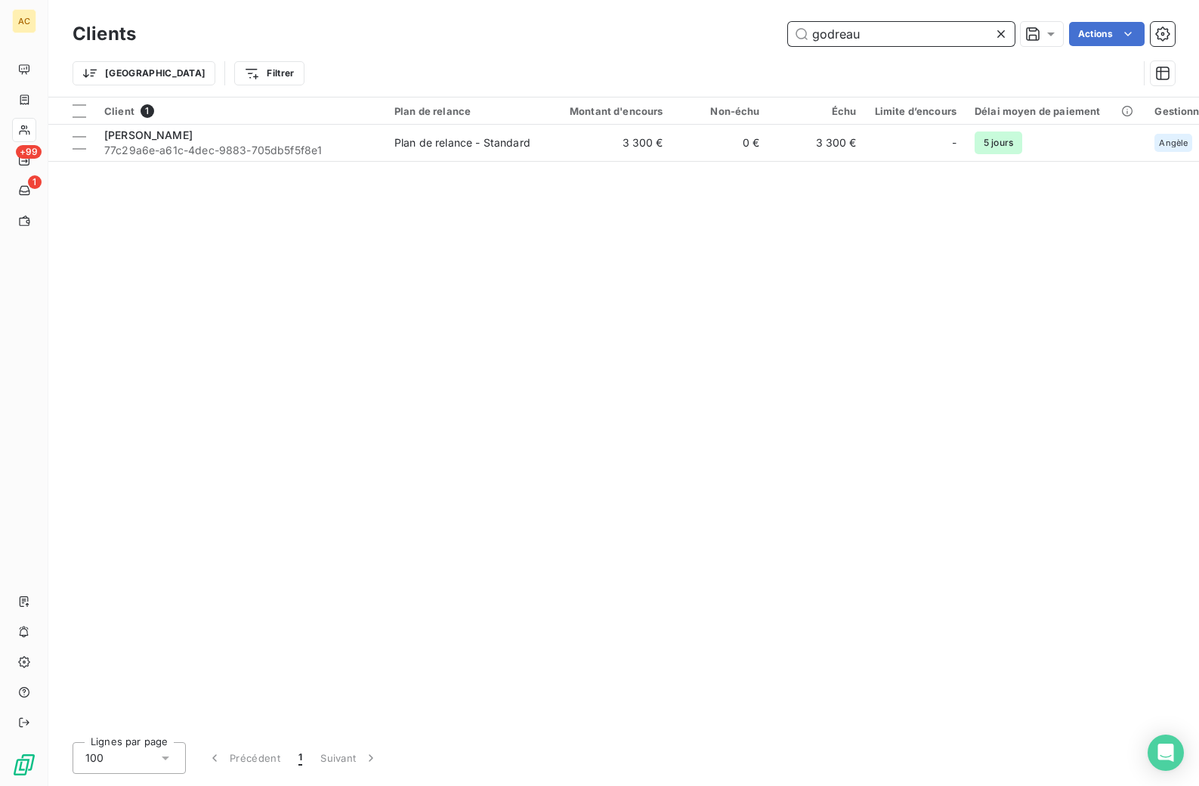
drag, startPoint x: 862, startPoint y: 32, endPoint x: 805, endPoint y: 31, distance: 57.4
click at [805, 31] on input "godreau" at bounding box center [901, 34] width 227 height 24
type input "kater"
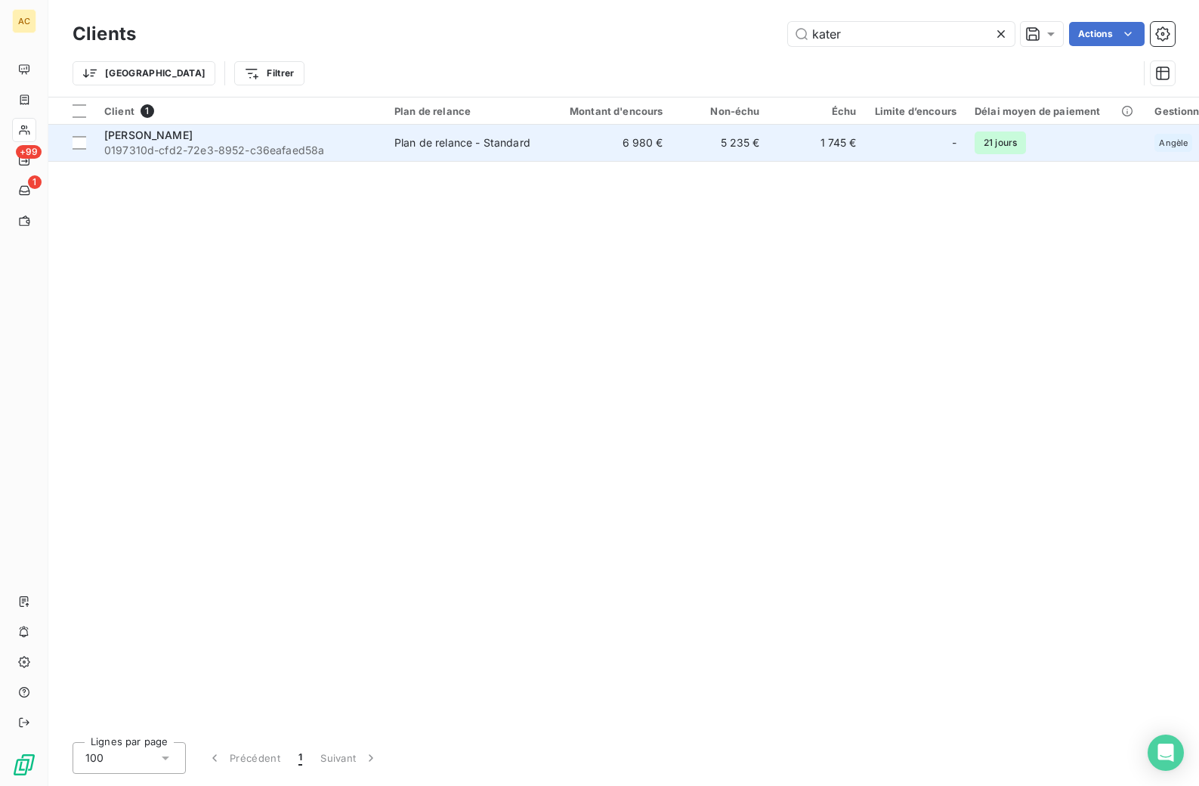
click at [304, 138] on div "[PERSON_NAME]" at bounding box center [240, 135] width 272 height 15
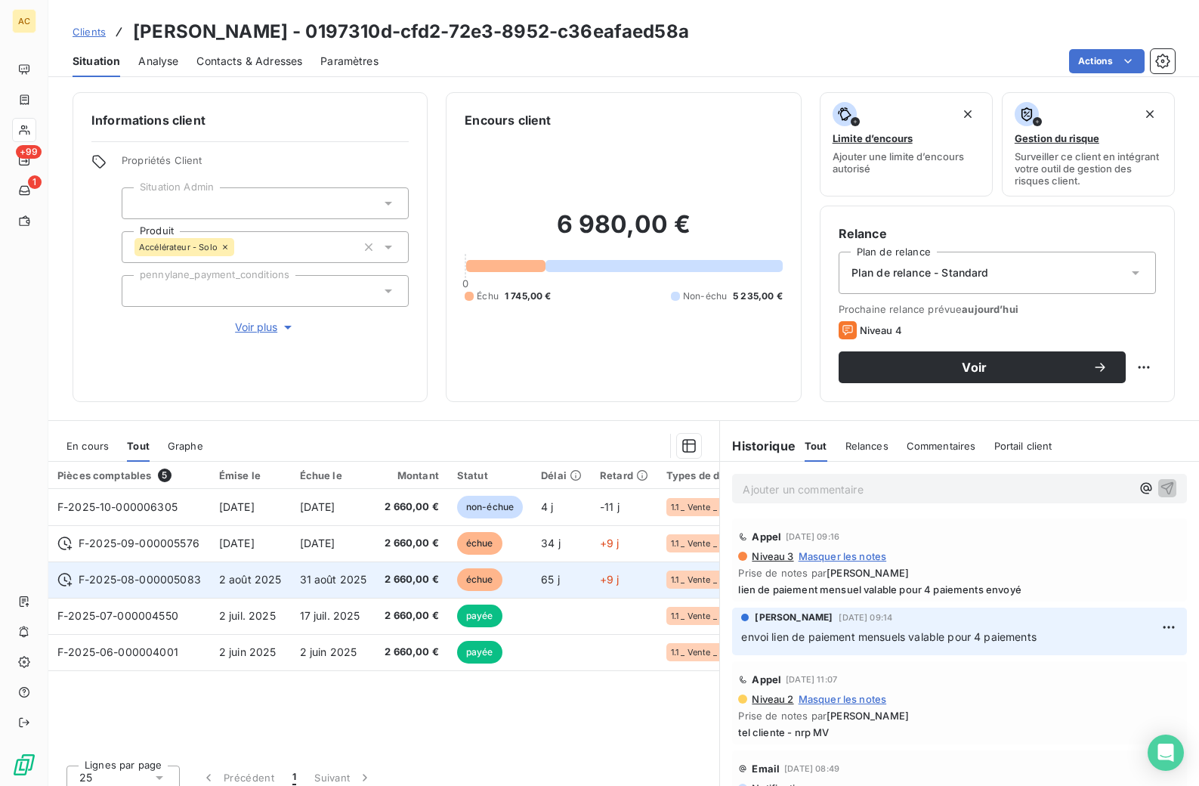
click at [234, 575] on span "2 août 2025" at bounding box center [250, 579] width 63 height 13
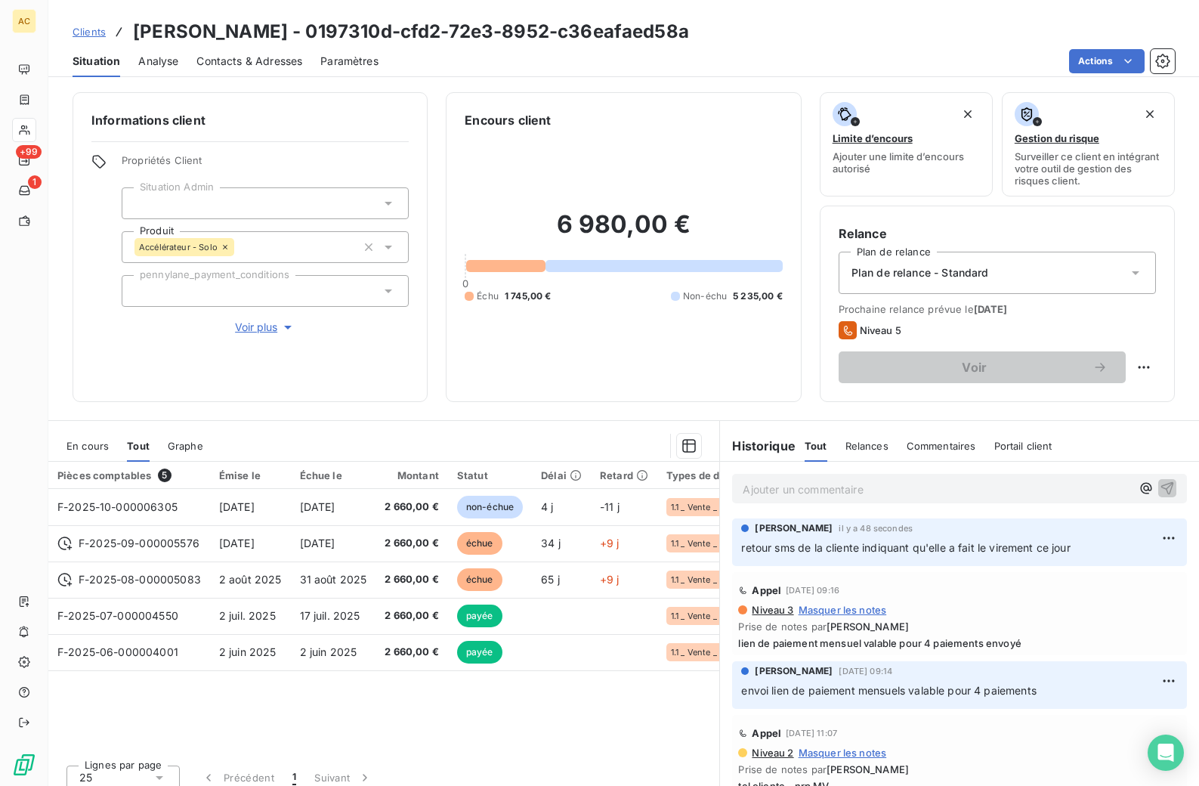
click at [92, 31] on span "Clients" at bounding box center [89, 32] width 33 height 12
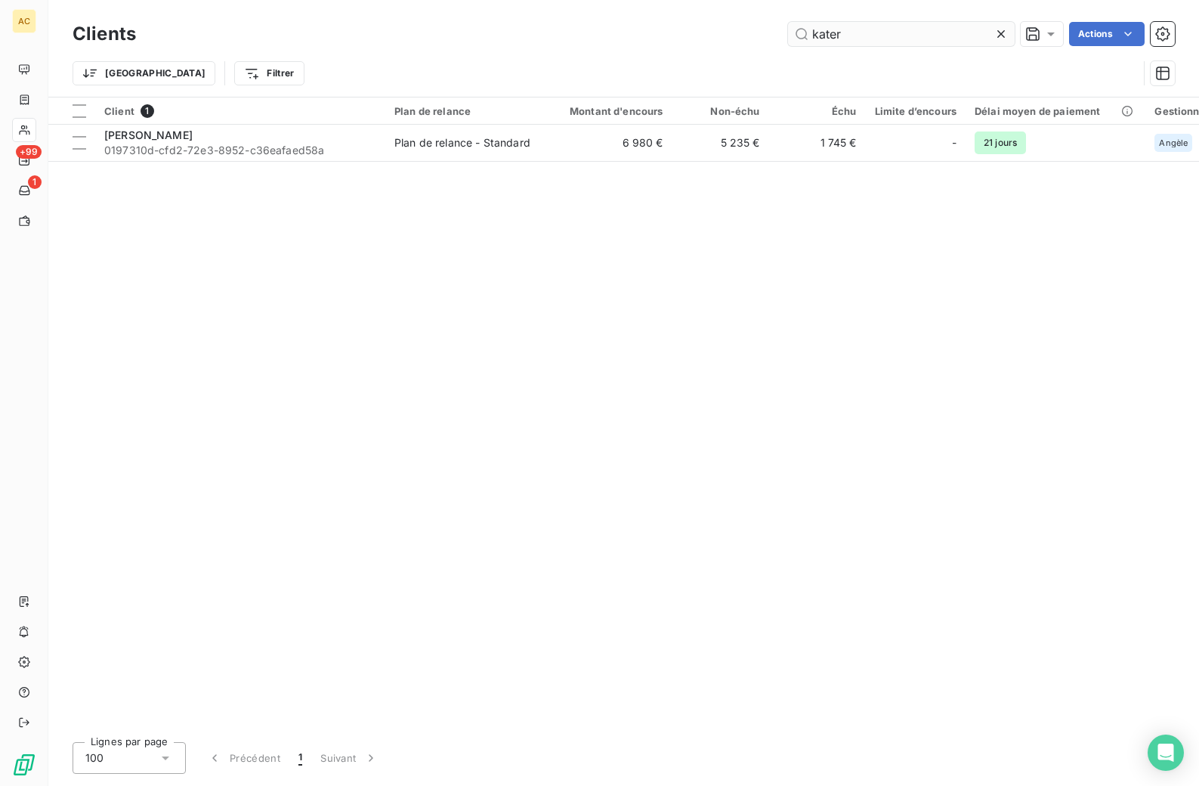
drag, startPoint x: 811, startPoint y: 35, endPoint x: 793, endPoint y: 32, distance: 18.3
click at [793, 32] on input "kater" at bounding box center [901, 34] width 227 height 24
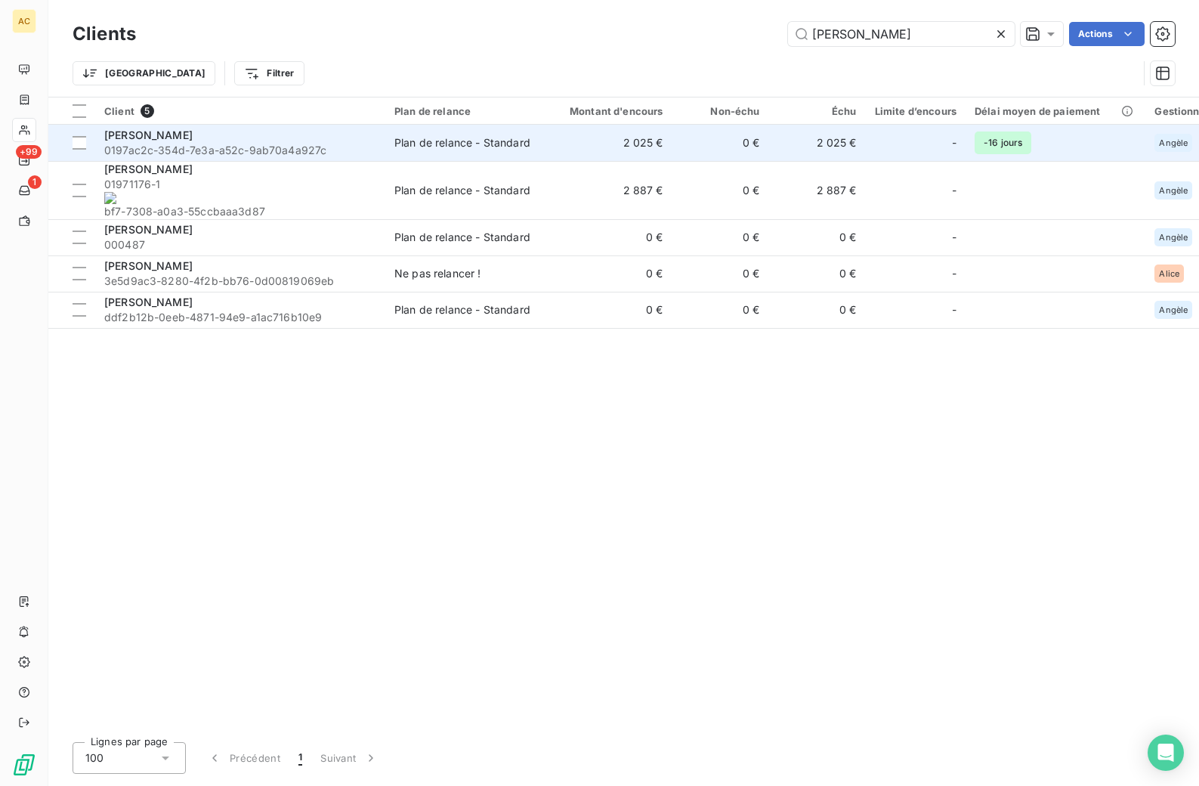
type input "[PERSON_NAME]"
click at [165, 146] on span "0197ac2c-354d-7e3a-a52c-9ab70a4a927c" at bounding box center [240, 150] width 272 height 15
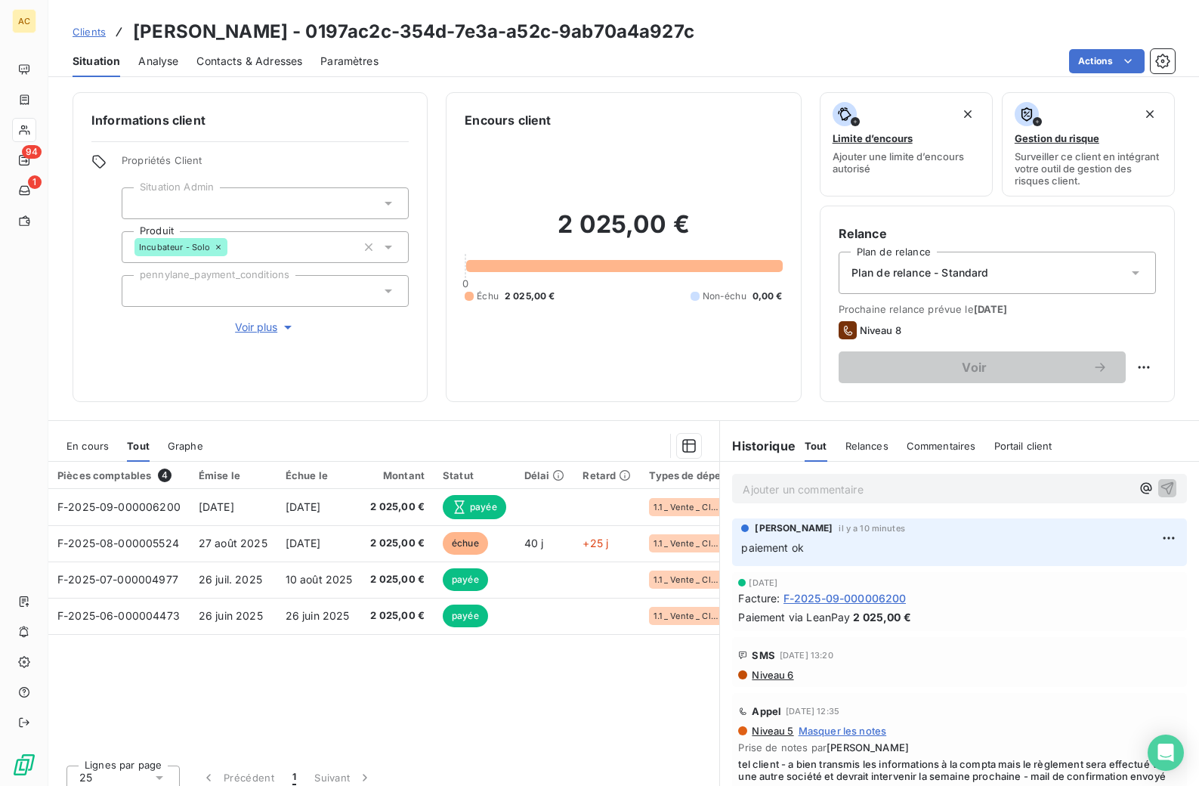
click at [92, 29] on span "Clients" at bounding box center [89, 32] width 33 height 12
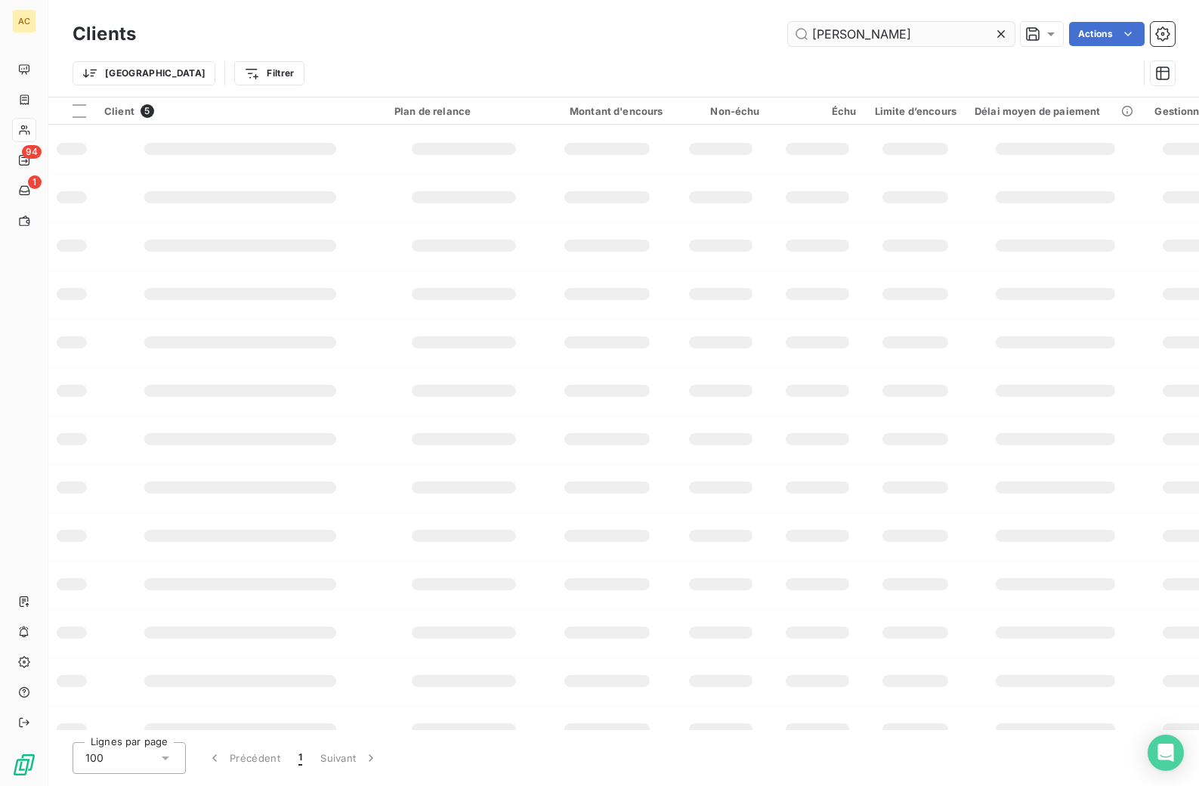
click at [799, 27] on input "[PERSON_NAME]" at bounding box center [901, 34] width 227 height 24
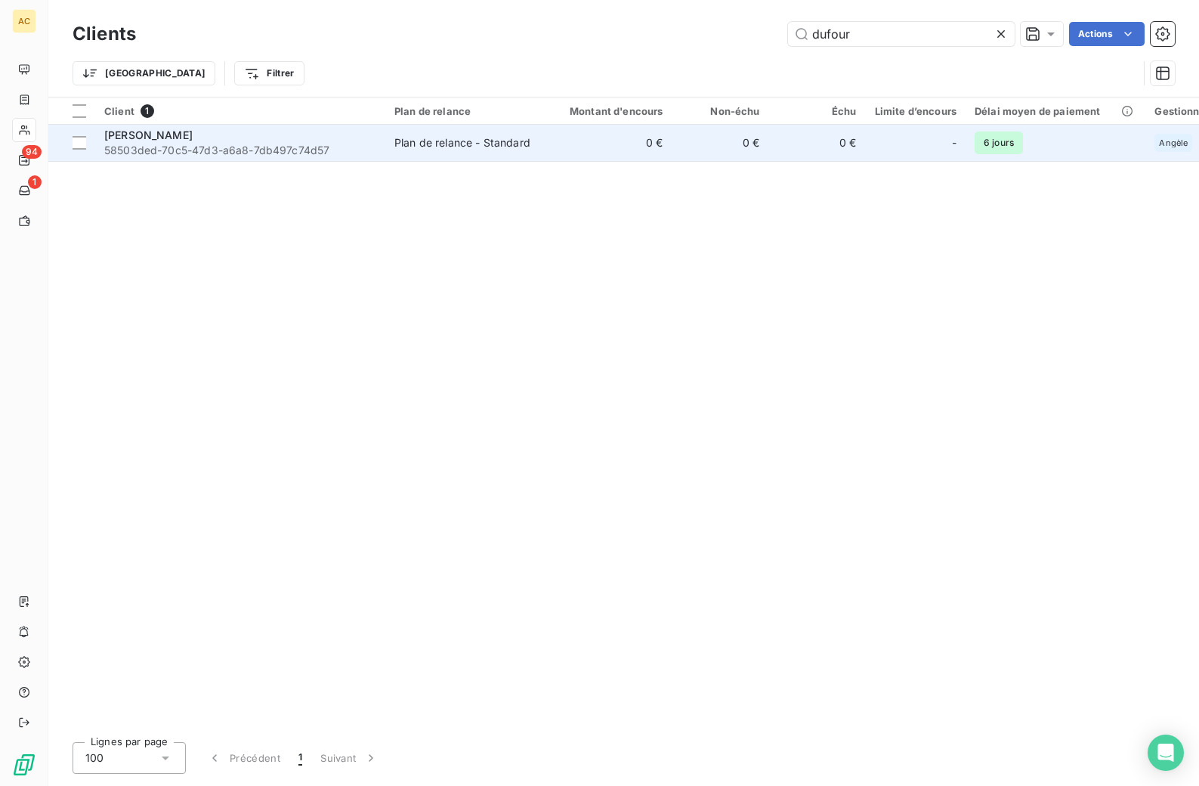
type input "dufour"
click at [242, 135] on div "[PERSON_NAME]" at bounding box center [240, 135] width 272 height 15
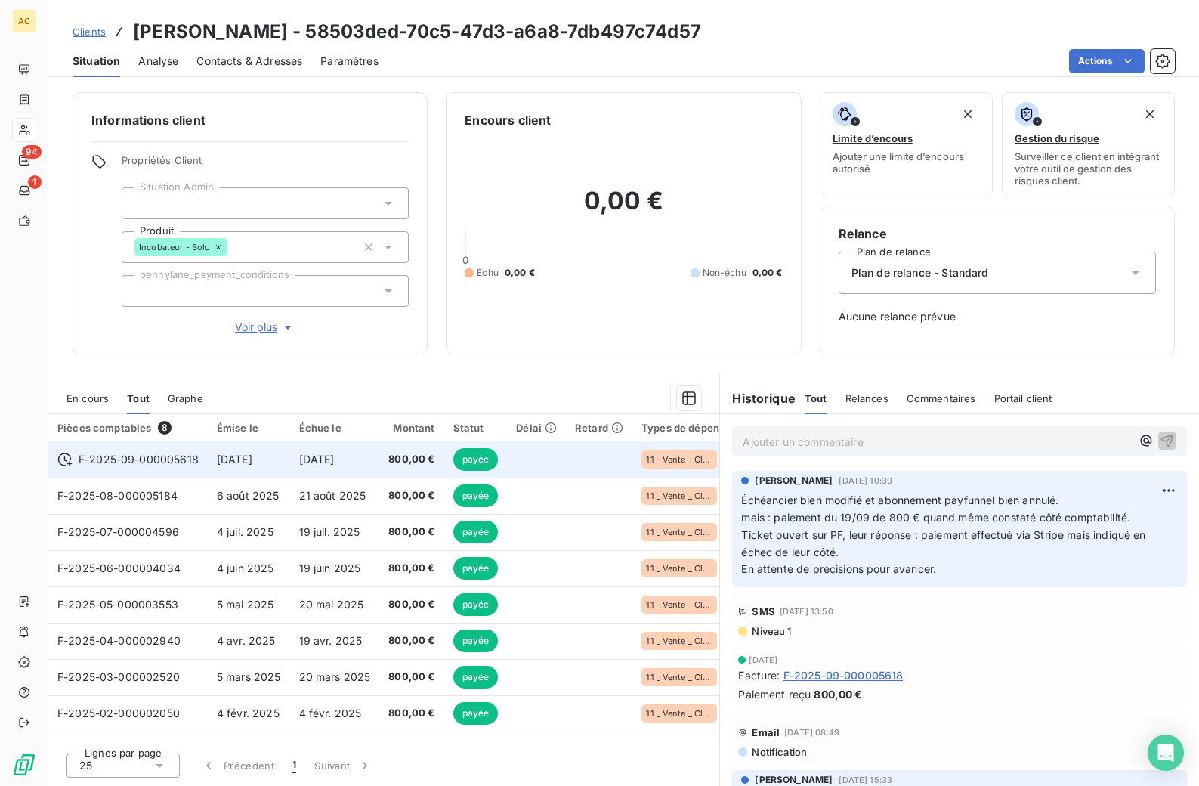
click at [208, 456] on td "[DATE]" at bounding box center [249, 459] width 82 height 36
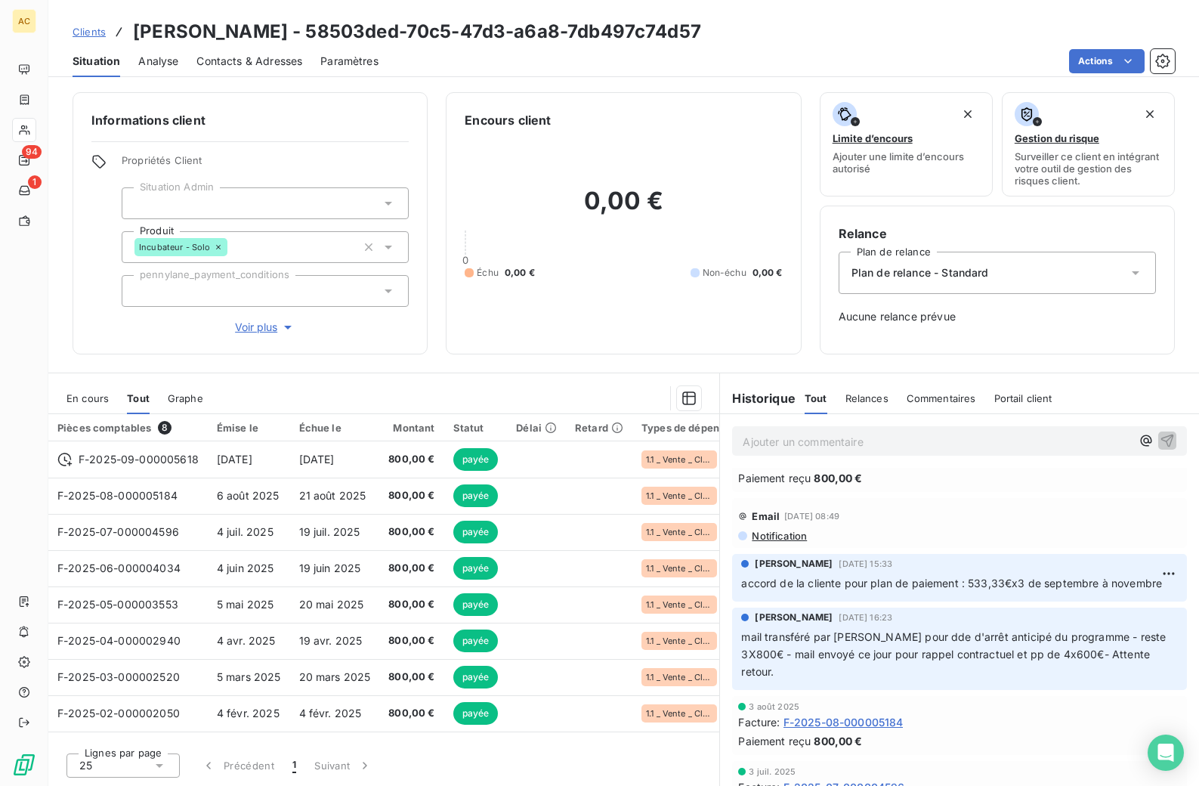
scroll to position [249, 0]
